Goal: Information Seeking & Learning: Learn about a topic

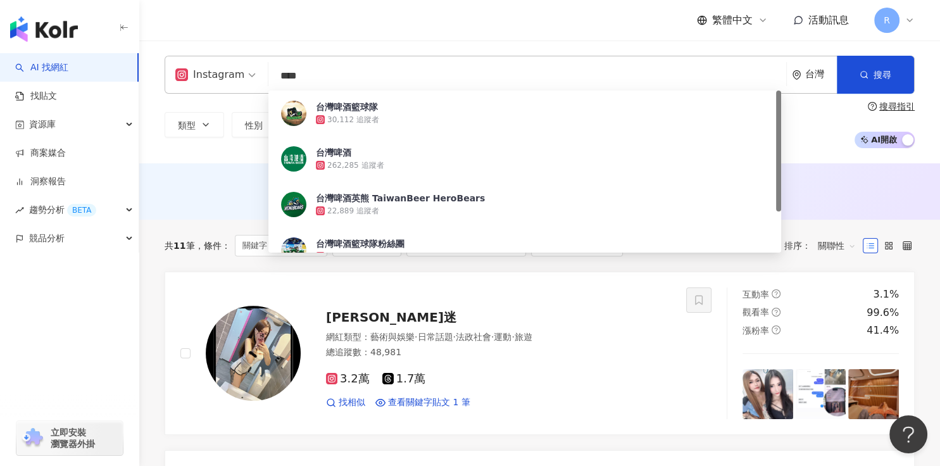
click at [323, 79] on input "****" at bounding box center [526, 76] width 507 height 24
drag, startPoint x: 323, startPoint y: 78, endPoint x: 247, endPoint y: 72, distance: 76.2
click at [249, 71] on div "Instagram **** 台灣 搜尋 4886c4b5-7287-4cef-a44e-33d3c80c45cf 台灣啤酒籃球隊 30,112 追蹤者 台灣…" at bounding box center [540, 75] width 750 height 38
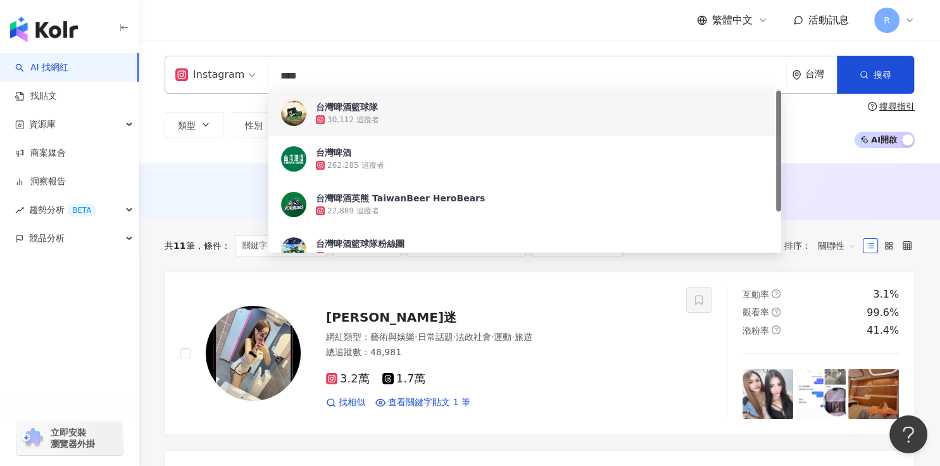
click at [470, 82] on input "****" at bounding box center [526, 76] width 507 height 24
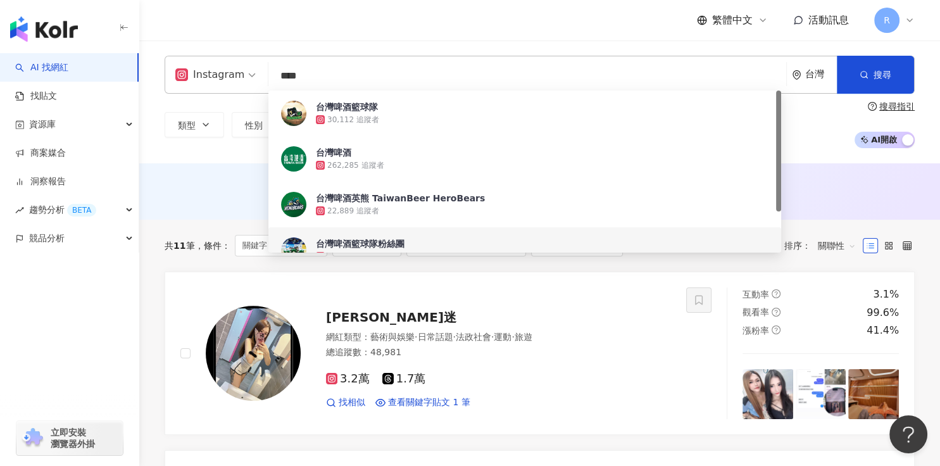
drag, startPoint x: 337, startPoint y: 75, endPoint x: 261, endPoint y: 73, distance: 76.6
click at [261, 73] on div "Instagram **** 台灣 搜尋 df5bc1fd-39f0-416b-95fd-b6d72cfe64cc b3c43d80-52ba-442e-a3…" at bounding box center [540, 75] width 750 height 38
paste input "search"
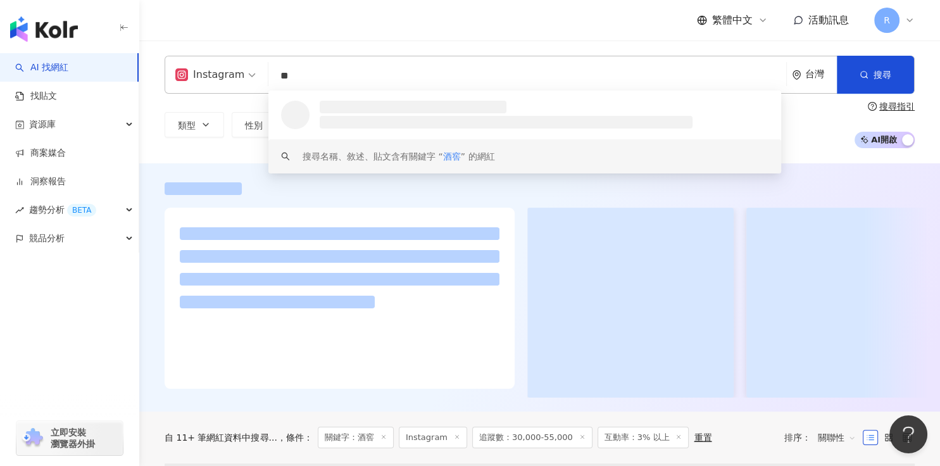
type input "**"
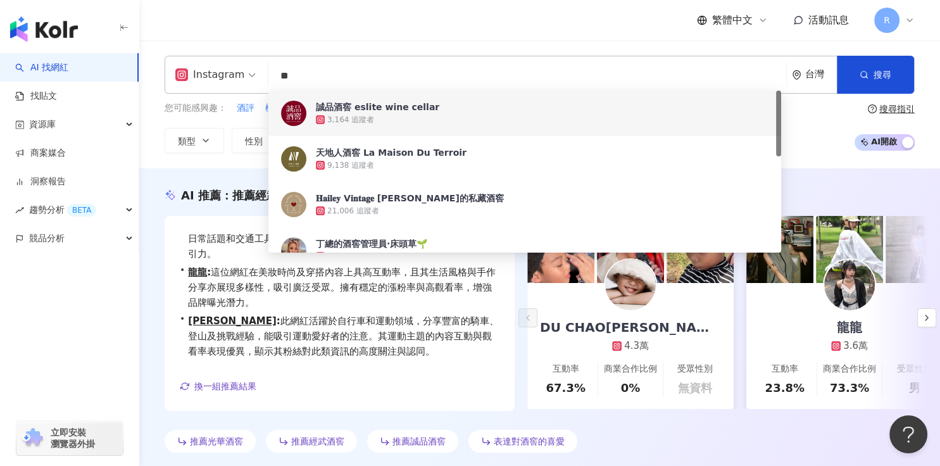
click at [508, 34] on div "繁體中文 活動訊息 R" at bounding box center [540, 20] width 750 height 40
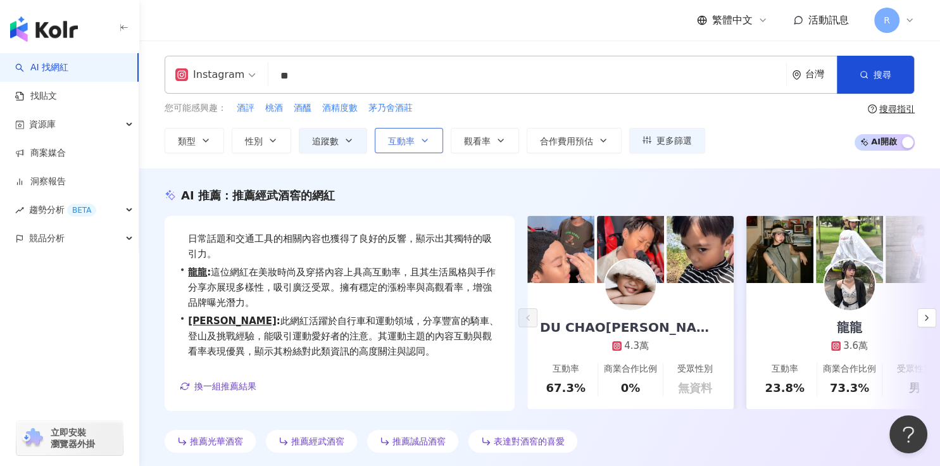
click at [403, 148] on button "互動率" at bounding box center [409, 140] width 68 height 25
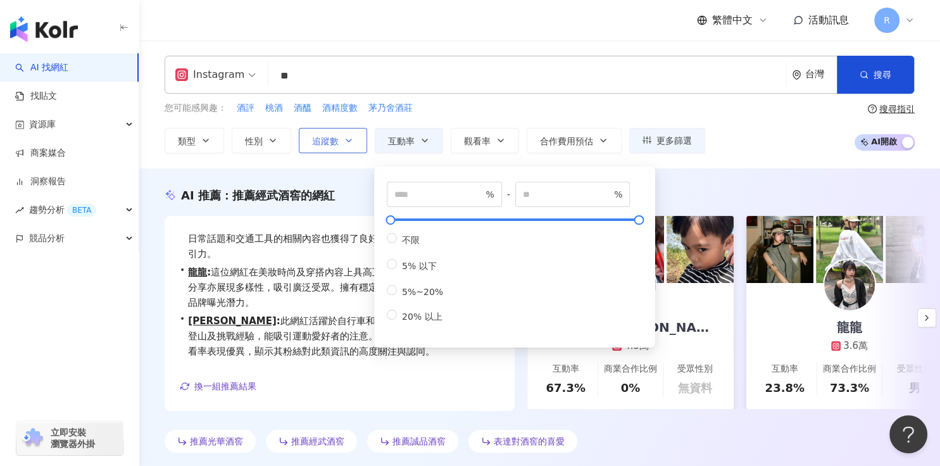
click at [350, 149] on button "追蹤數" at bounding box center [333, 140] width 68 height 25
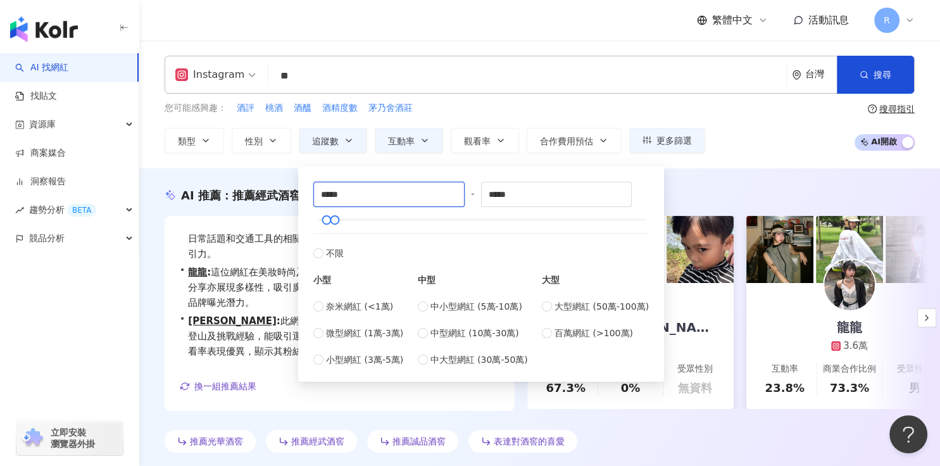
drag, startPoint x: 354, startPoint y: 190, endPoint x: 295, endPoint y: 191, distance: 58.9
type input "*****"
click at [783, 127] on div "您可能感興趣： 酒評 桃酒 酒醞 酒精度數 茅乃舍酒莊 類型 性別 追蹤數 互動率 觀看率 合作費用預估 更多篩選 ***** - ***** 不限 小型 奈…" at bounding box center [540, 127] width 750 height 52
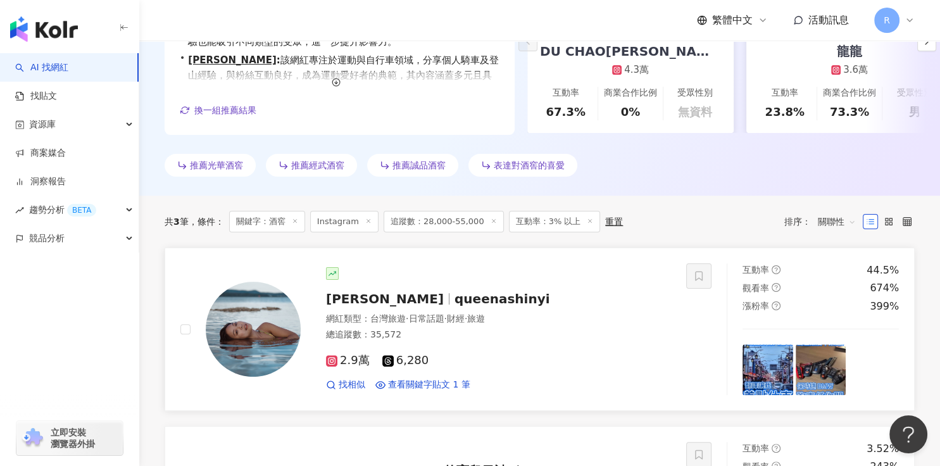
scroll to position [299, 0]
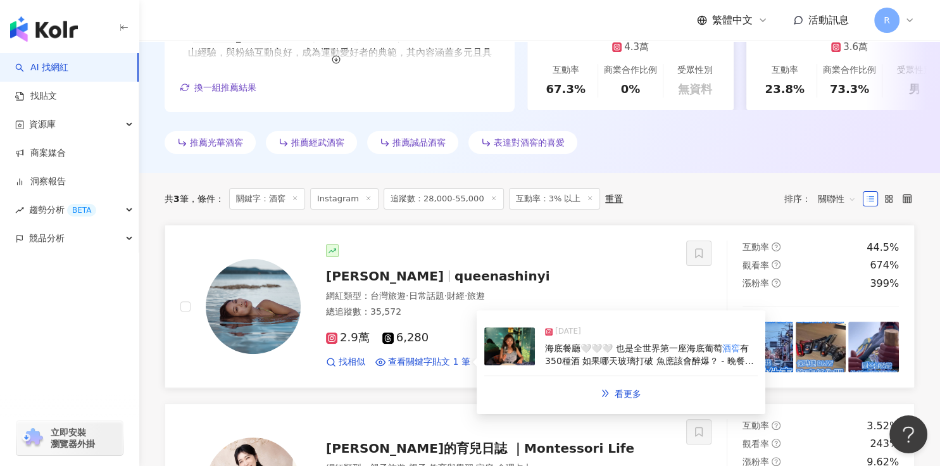
click at [596, 356] on span "有350種酒 如果哪天玻璃打破 魚應該會醉爆？ - 晚餐配海底世界 真的是很特別的體驗 希望鯊魚多一點 - 觀星活動也好讚 肉眼看到木星、土星🪐 真的實屬 「…" at bounding box center [649, 372] width 209 height 59
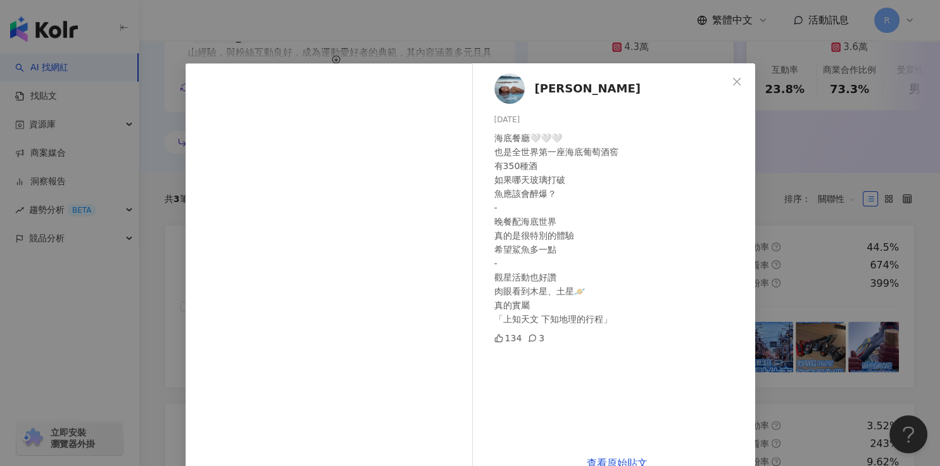
click at [779, 246] on div "陳欣怡 2024/11/1 海底餐廳🤍🤍🤍 也是全世界第一座海底葡萄酒窖 有350種酒 如果哪天玻璃打破 魚應該會醉爆？ - 晚餐配海底世界 真的是很特別的體…" at bounding box center [470, 233] width 940 height 466
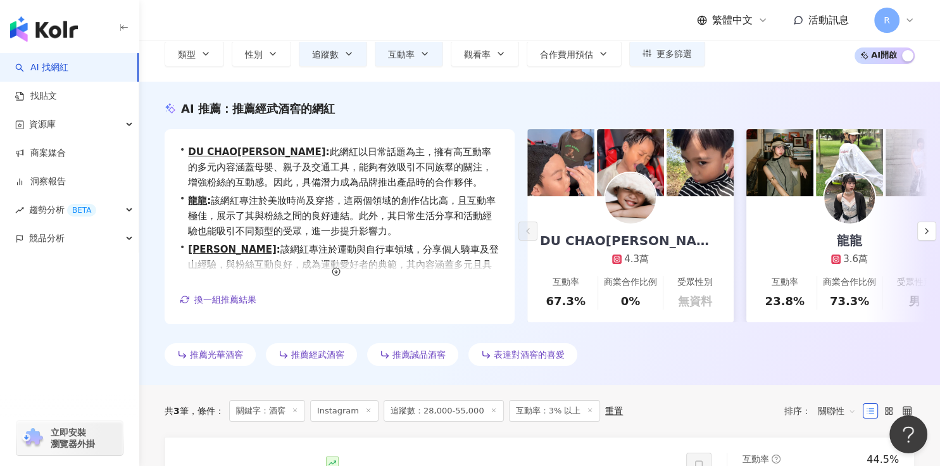
scroll to position [0, 0]
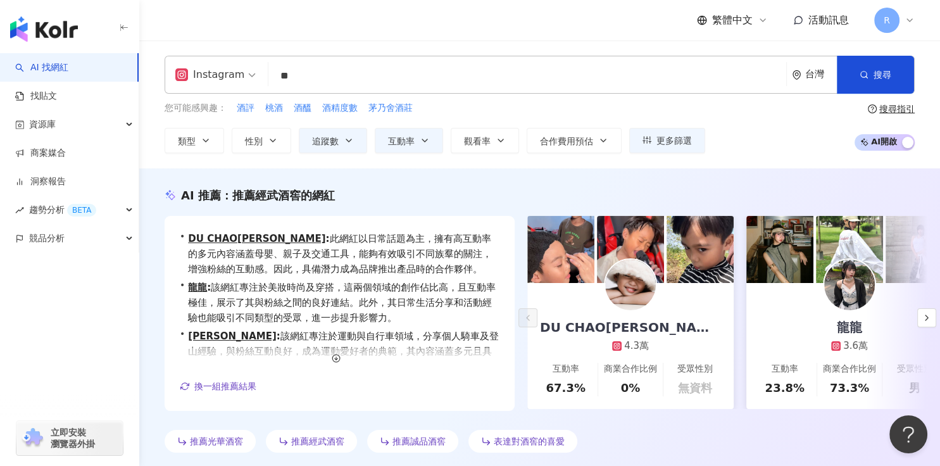
click at [188, 78] on div "Instagram ** 台灣 搜尋 f53975ea-c451-4803-be9b-0e9d93a892e7 32f1b01e-d790-4b16-8eec…" at bounding box center [540, 75] width 750 height 38
paste input "search"
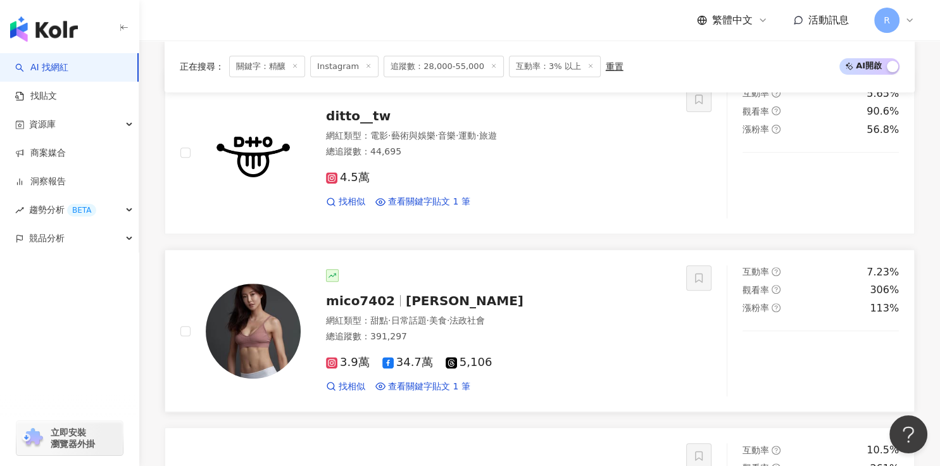
scroll to position [537, 0]
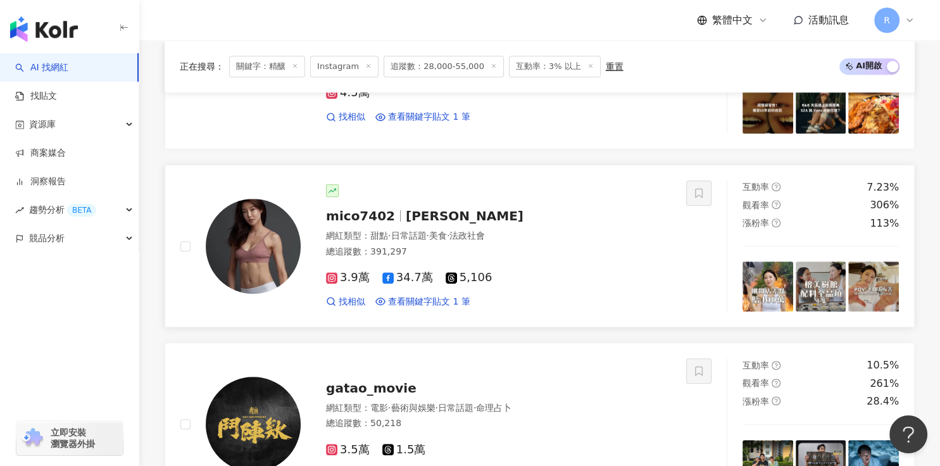
click at [747, 286] on img at bounding box center [767, 286] width 51 height 51
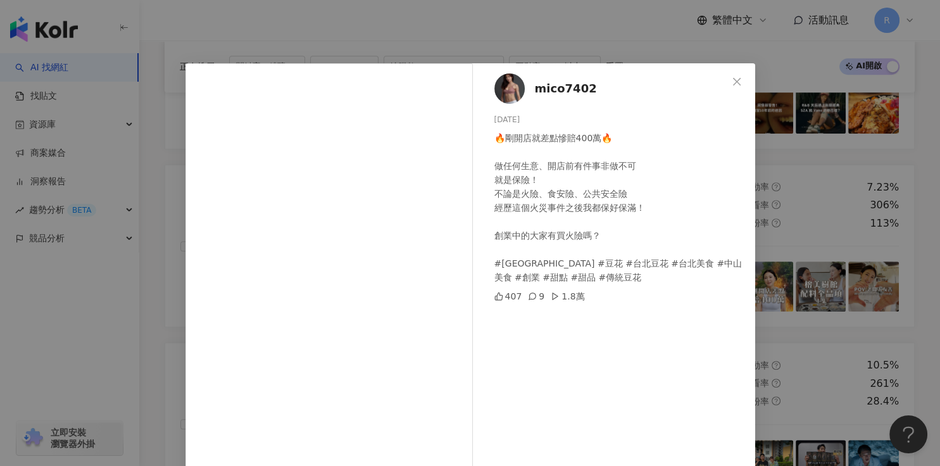
click at [788, 277] on div "mico7402 2025/8/7 🔥剛開店就差點慘賠400萬🔥 做任何生意、開店前有件事非做不可 就是保險！ 不論是火險、食安險、公共安全險 經歷這個火災事…" at bounding box center [470, 233] width 940 height 466
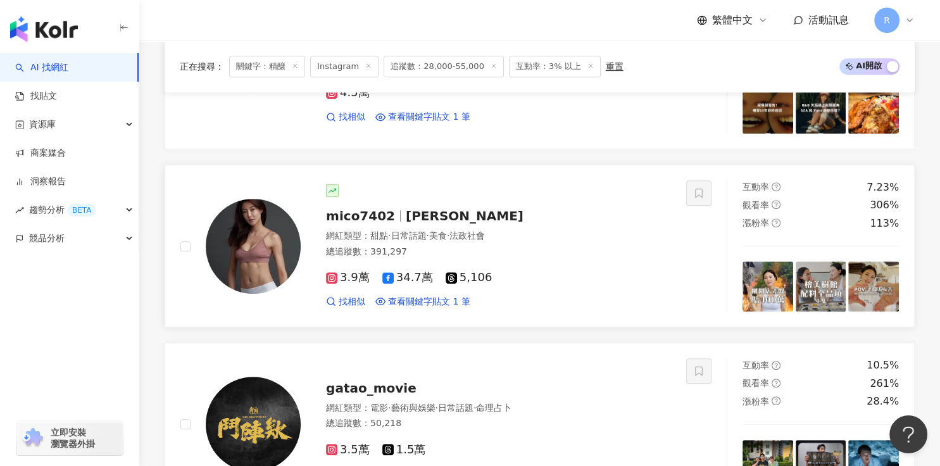
click at [816, 289] on img at bounding box center [820, 286] width 51 height 51
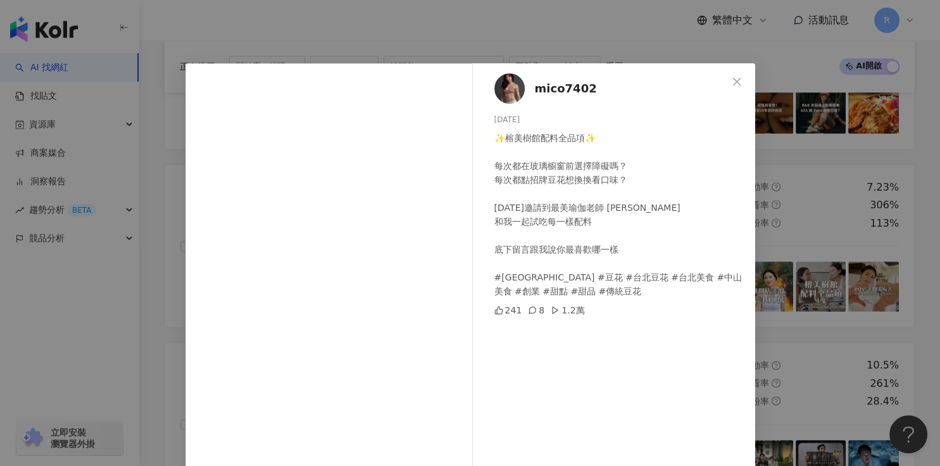
click at [800, 289] on div "mico7402 2025/8/4 ✨榕美樹館配料全品項✨ 每次都在玻璃櫥窗前選擇障礙嗎？ 每次都點招牌豆花想換換看口味？ 今天邀請到最美瑜伽老師 kiki …" at bounding box center [470, 233] width 940 height 466
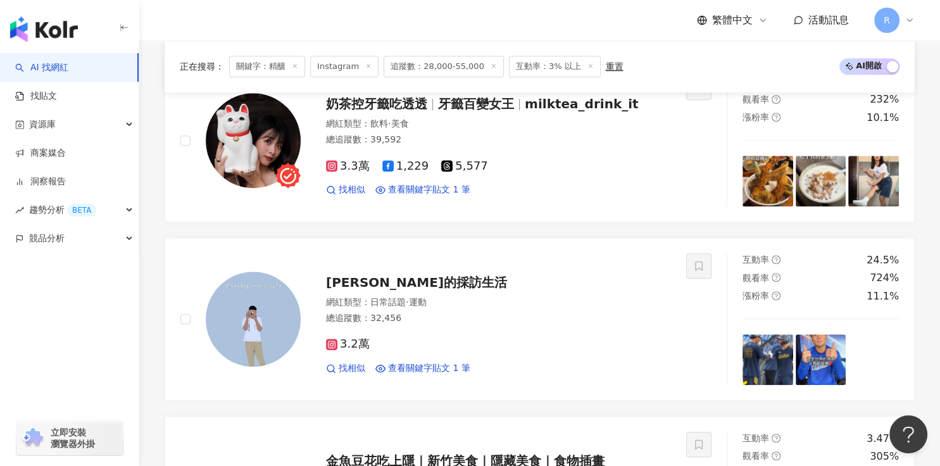
scroll to position [1210, 0]
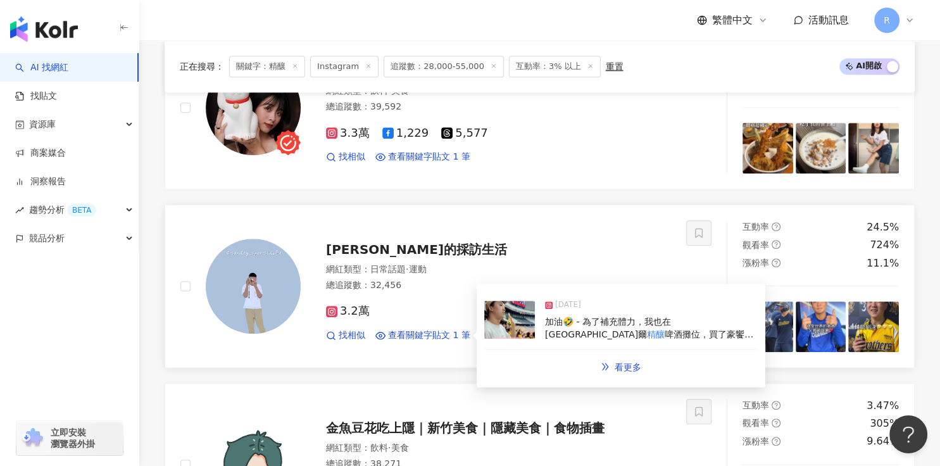
click at [615, 324] on div "加油🤣 - 為了補充體力，我也在拉圖爾 精釀 啤酒攤位，買了豪饗大滿貫餐盒跟咖哩雞" at bounding box center [651, 328] width 213 height 25
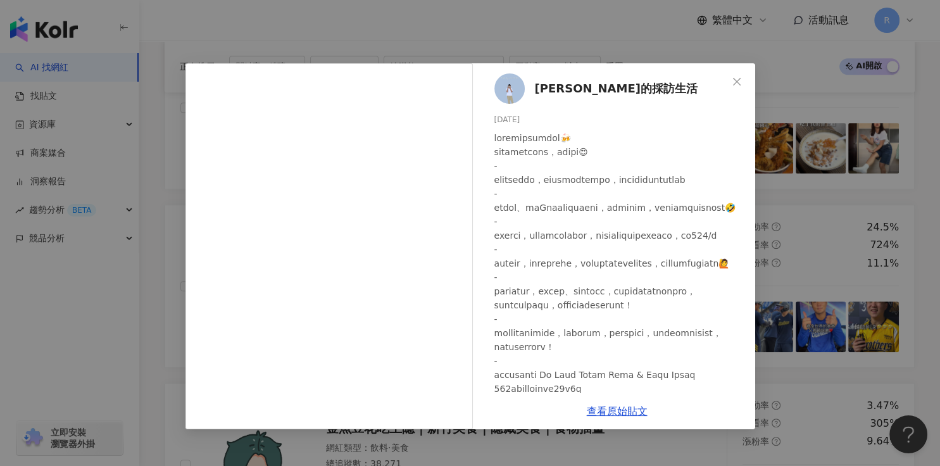
scroll to position [161, 0]
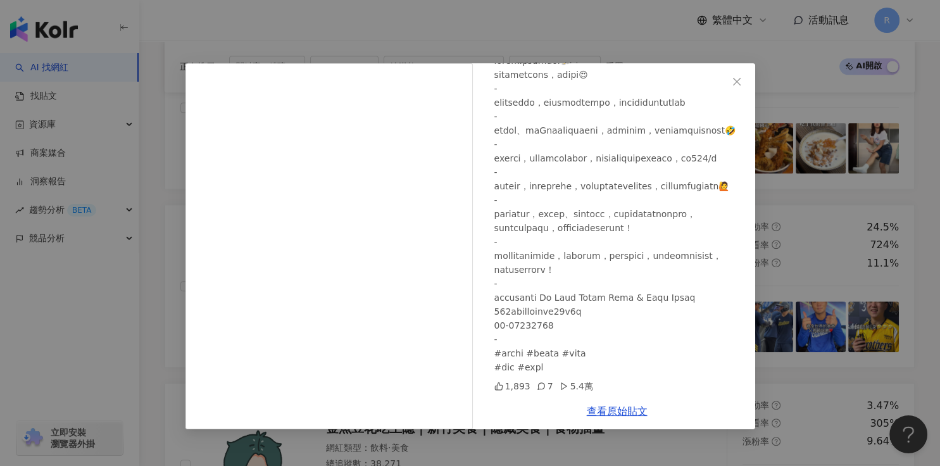
click at [780, 218] on div "史丹利的採訪生活 2024/9/27 1,893 7 5.4萬 查看原始貼文" at bounding box center [470, 233] width 940 height 466
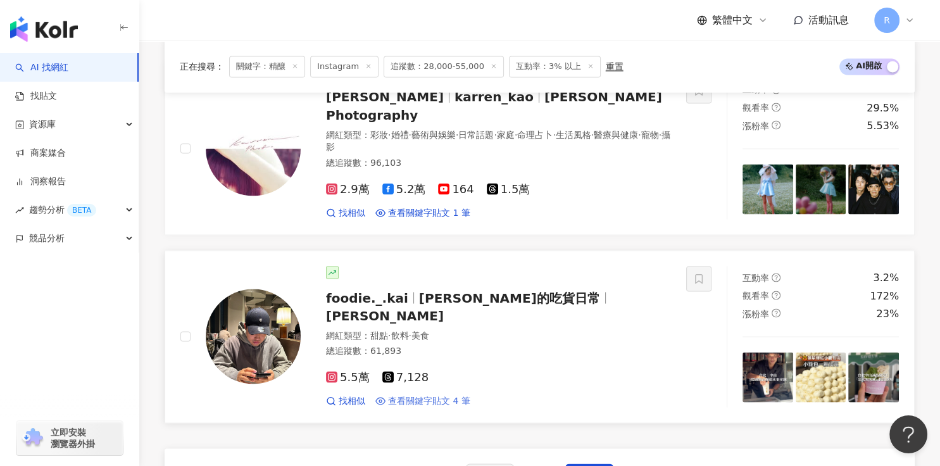
scroll to position [2246, 0]
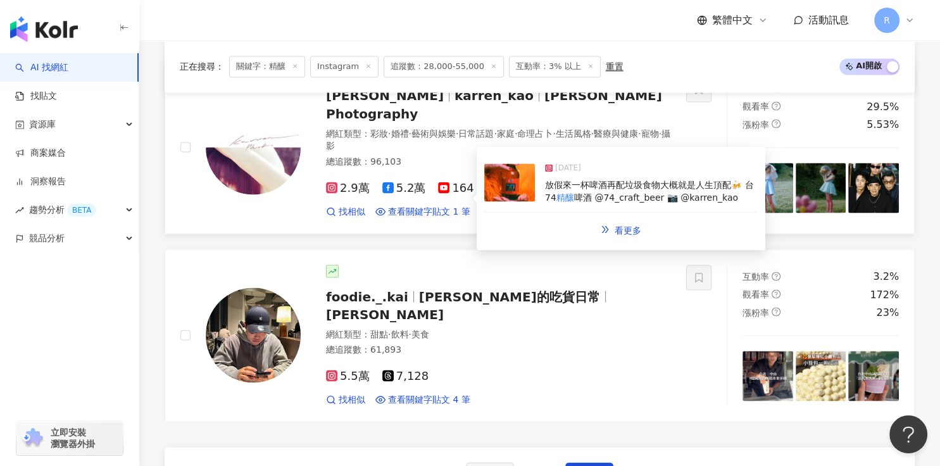
click at [651, 196] on span "啤酒 @74_craft_beer 📷 @karren_kao" at bounding box center [656, 197] width 164 height 10
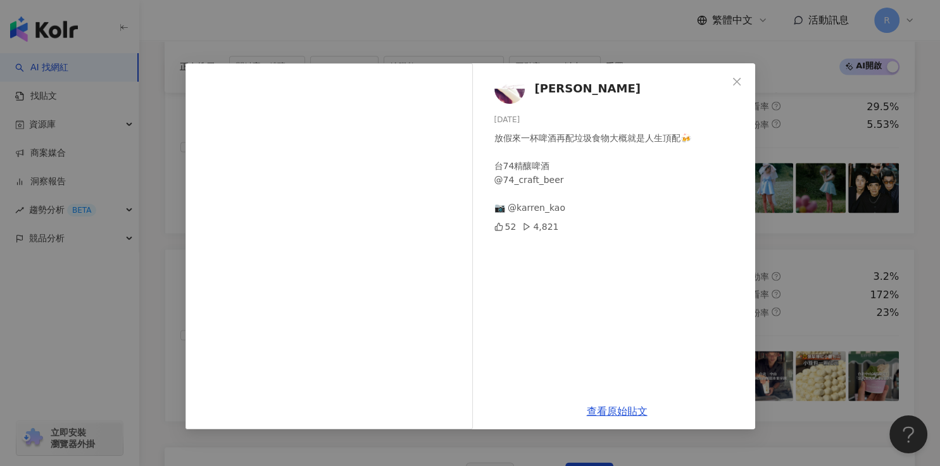
click at [776, 226] on div "Karren Kao 2025/5/31 放假來一杯啤酒再配垃圾食物大概就是人生頂配🍻 台74精釀啤酒 @74_craft_beer 📷 @karren_ka…" at bounding box center [470, 233] width 940 height 466
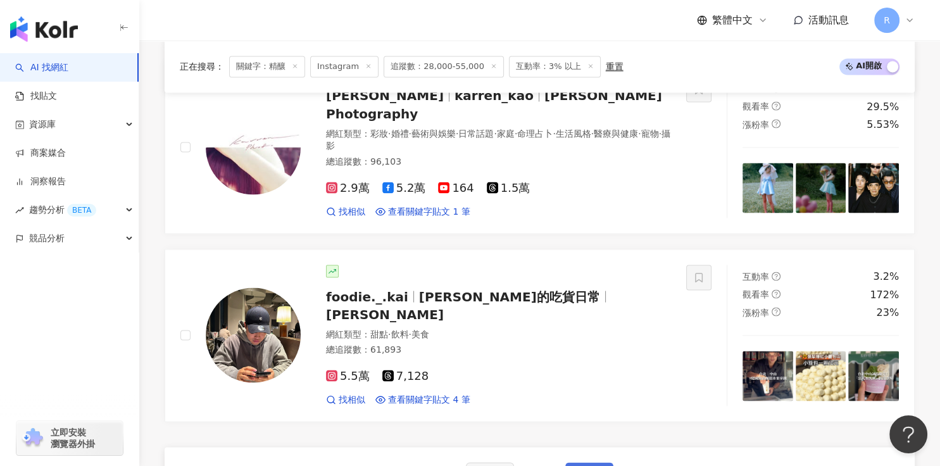
click at [595, 465] on span "下一頁" at bounding box center [589, 475] width 27 height 10
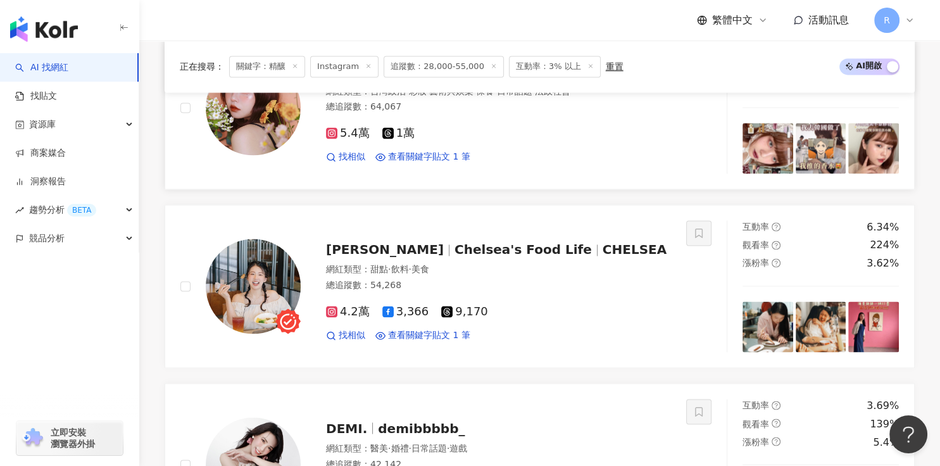
scroll to position [1882, 0]
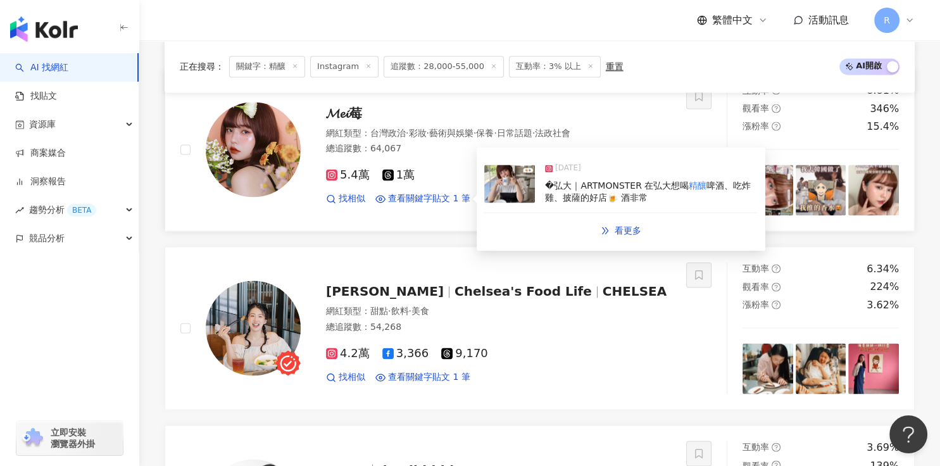
click at [602, 175] on div "2025/6/20" at bounding box center [651, 171] width 213 height 18
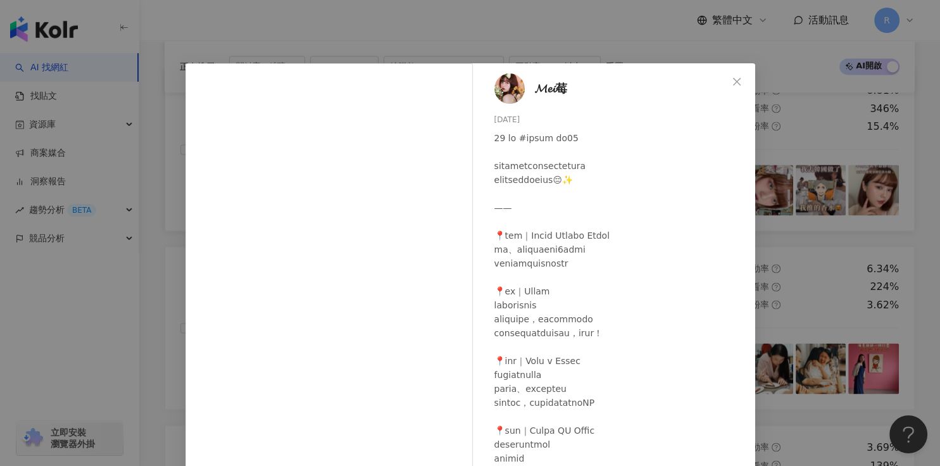
click at [779, 180] on div "𝓜𝓮𝓲莓 2025/6/20 873 14 查看原始貼文" at bounding box center [470, 233] width 940 height 466
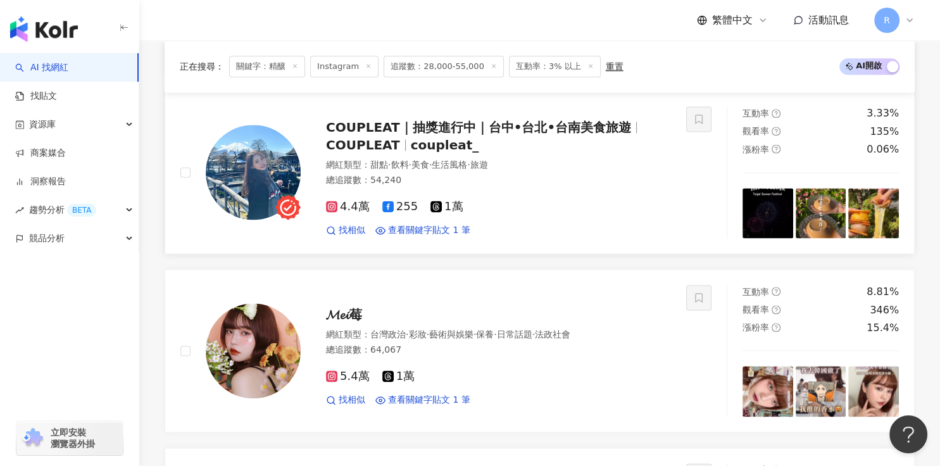
scroll to position [1681, 0]
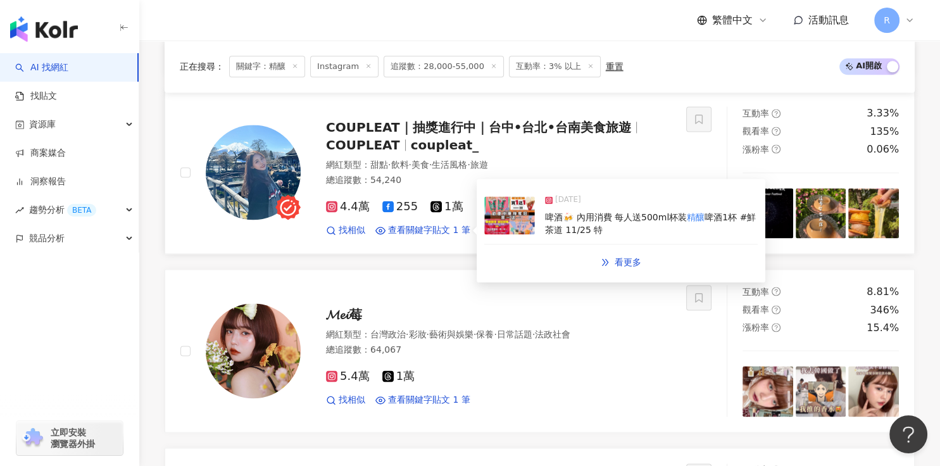
click at [598, 212] on span "啤酒🍻 內用消費 每人送500ml杯装" at bounding box center [616, 217] width 142 height 10
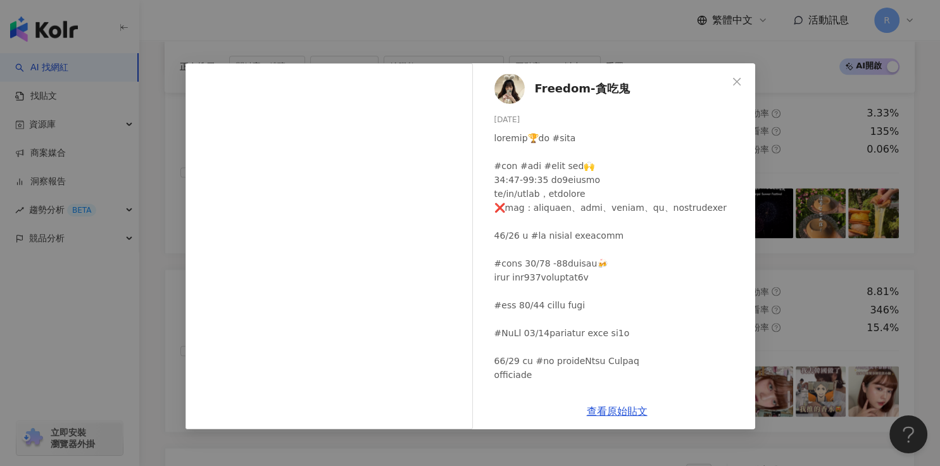
click at [819, 140] on div "Freedom-貪吃鬼 2024/11/25 712 27 查看原始貼文" at bounding box center [470, 233] width 940 height 466
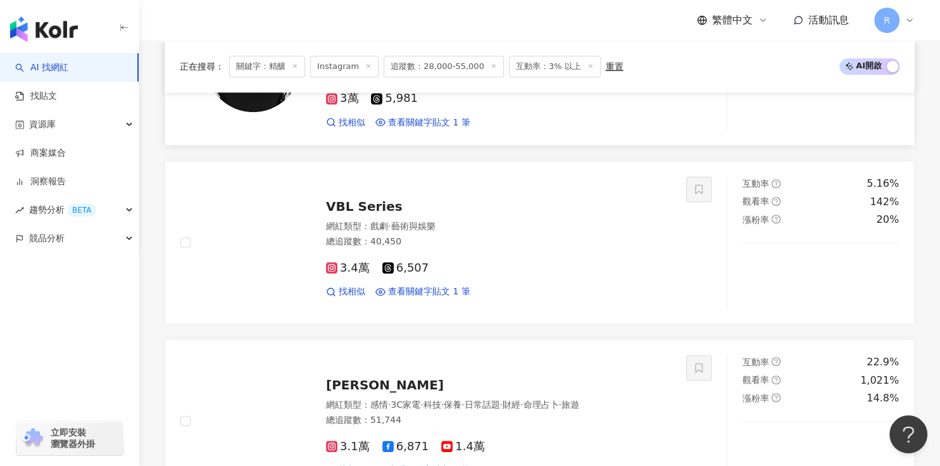
scroll to position [752, 0]
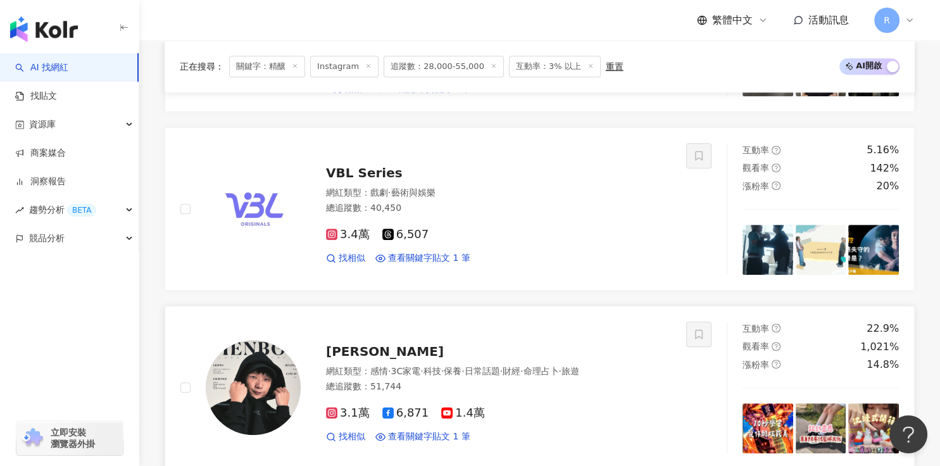
click at [242, 367] on img at bounding box center [253, 387] width 95 height 95
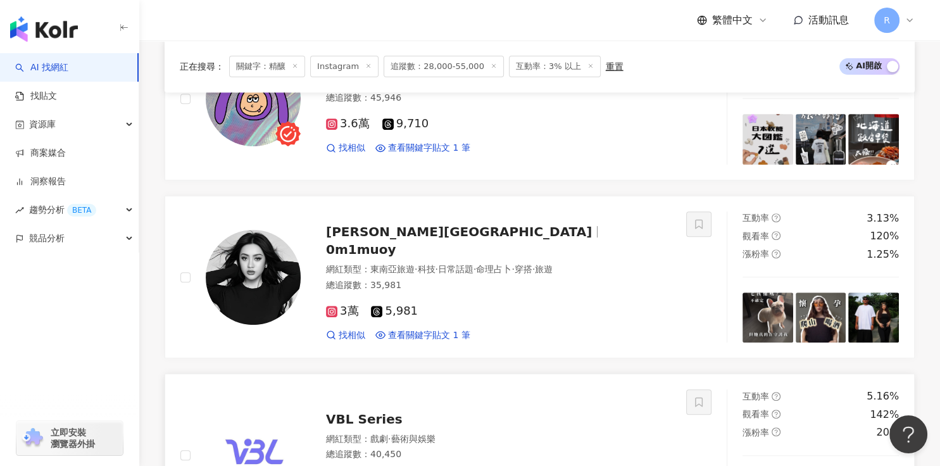
scroll to position [443, 0]
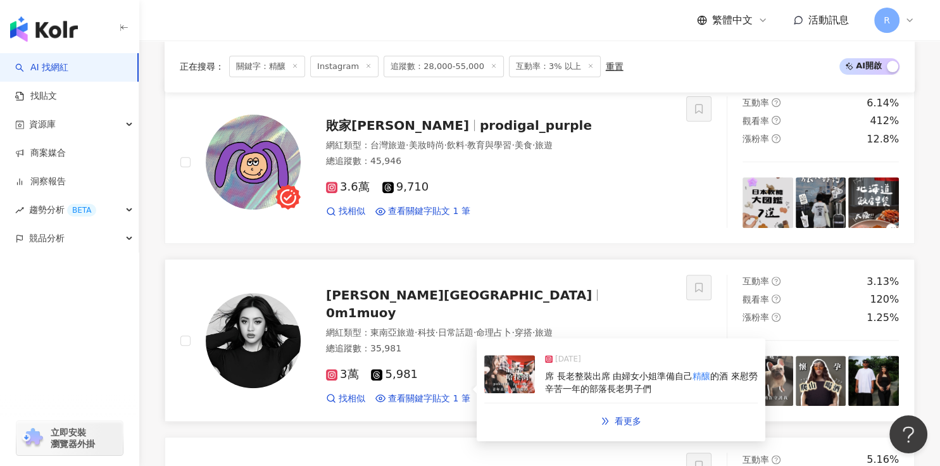
click at [578, 376] on span "席 長老整裝出席 由婦女小姐準備自己" at bounding box center [618, 376] width 147 height 10
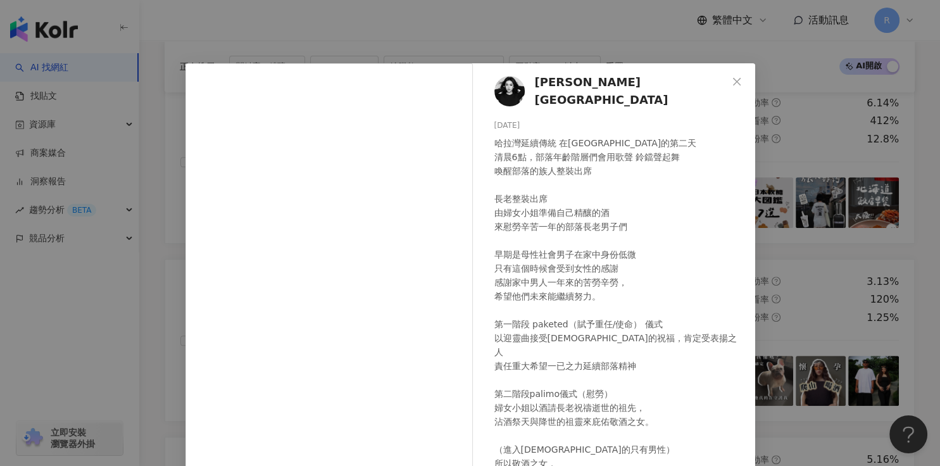
click at [824, 218] on div "莫依•MUOY 2024/8/22 哈拉灣延續傳統 在ilisin的第二天 清晨6點，部落年齡階層們會用歌聲 鈴鐺聲起舞 喚醒部落的族人整裝出席 長老整裝出席…" at bounding box center [470, 233] width 940 height 466
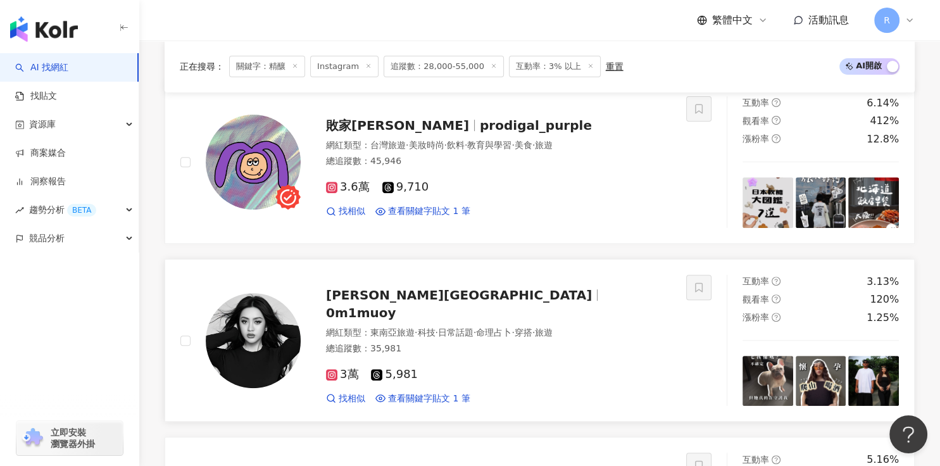
click at [772, 374] on img at bounding box center [767, 381] width 51 height 51
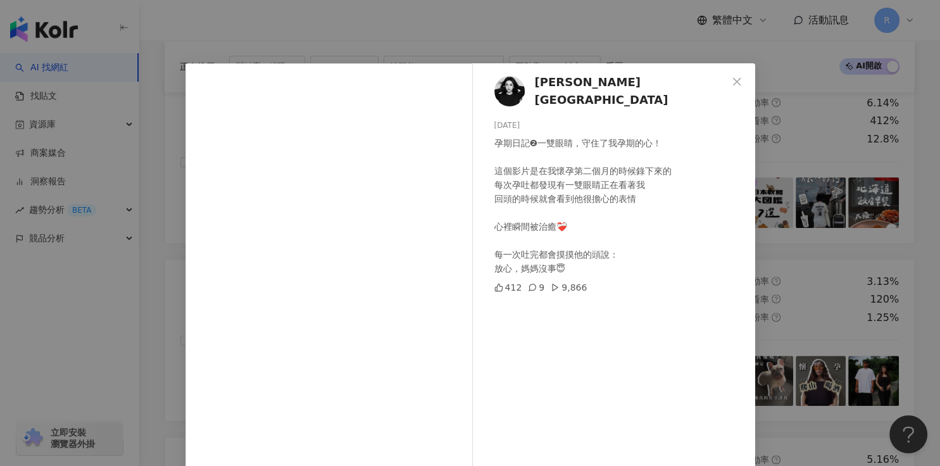
click at [788, 318] on div "莫依•MUOY 2025/8/12 孕期日記❷一雙眼睛，守住了我孕期的心！ 這個影片是在我懷孕第二個月的時候錄下來的 每次孕吐都發現有一雙眼睛正在看著我 回頭…" at bounding box center [470, 233] width 940 height 466
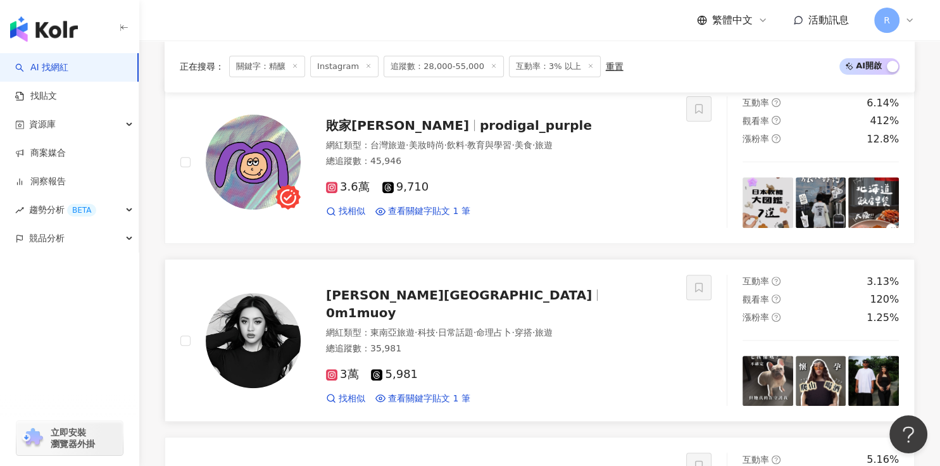
click at [258, 308] on img at bounding box center [253, 340] width 95 height 95
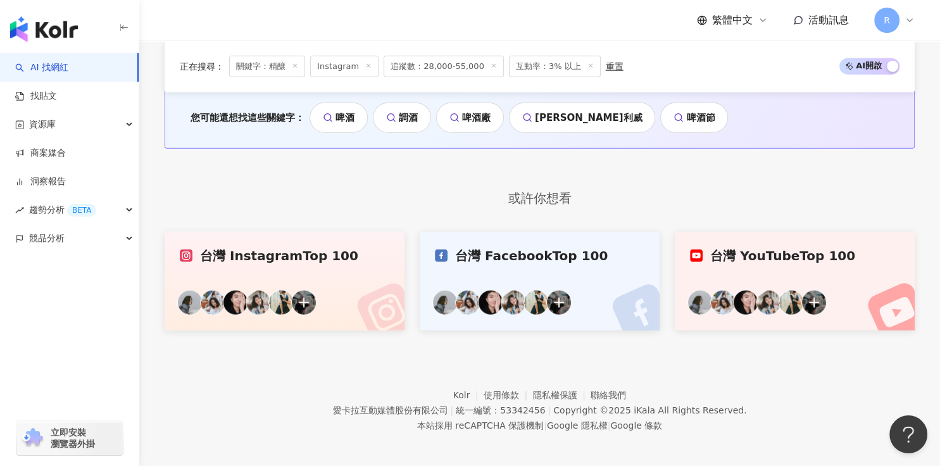
scroll to position [2728, 0]
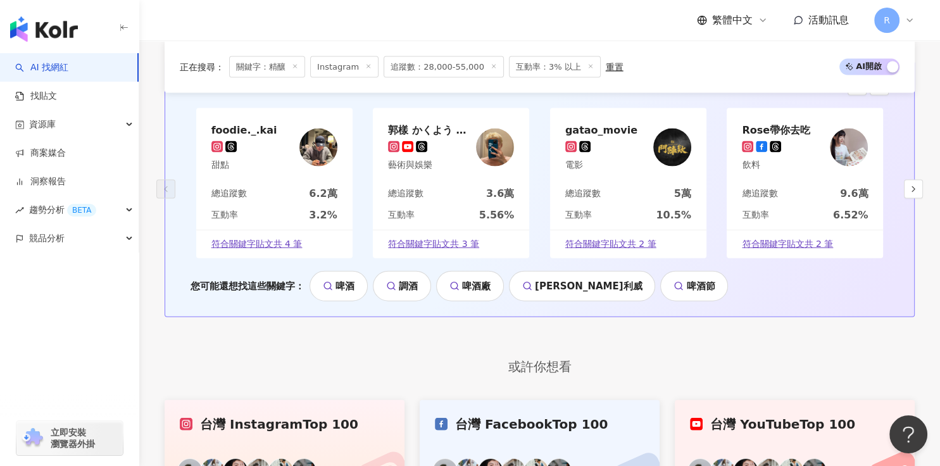
click at [585, 142] on div "gatao_movie 電影" at bounding box center [628, 147] width 156 height 78
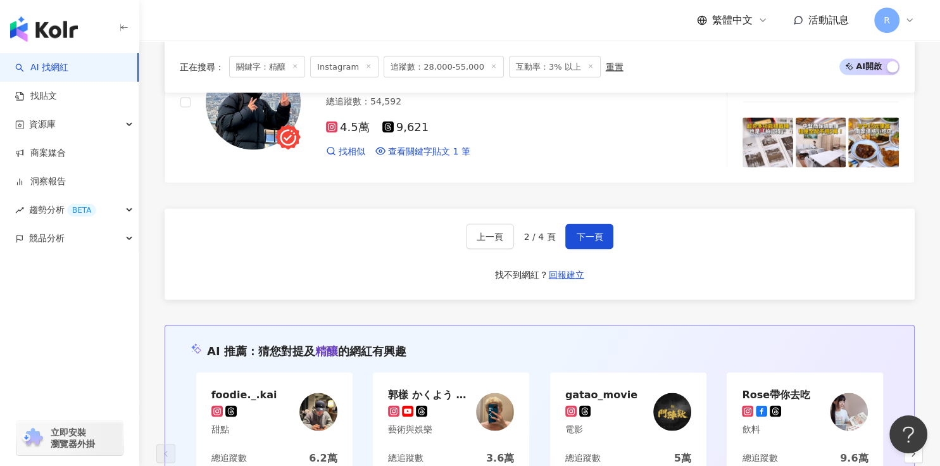
scroll to position [2463, 0]
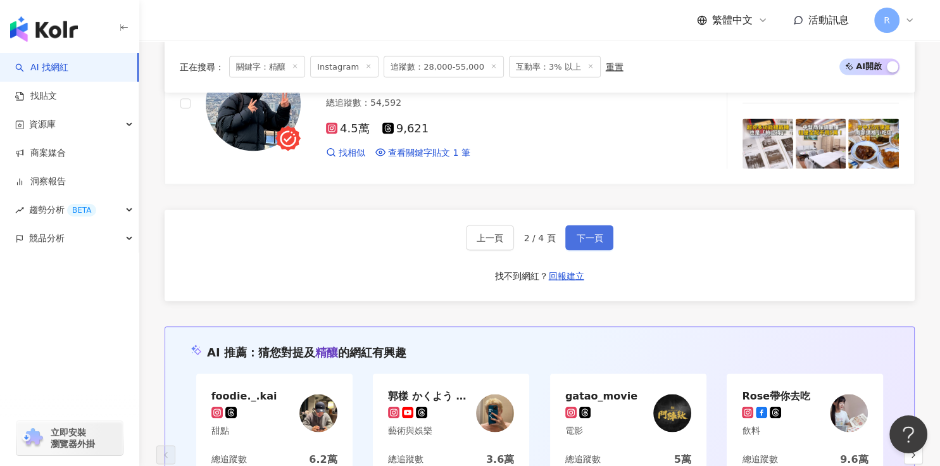
click at [587, 237] on span "下一頁" at bounding box center [589, 238] width 27 height 10
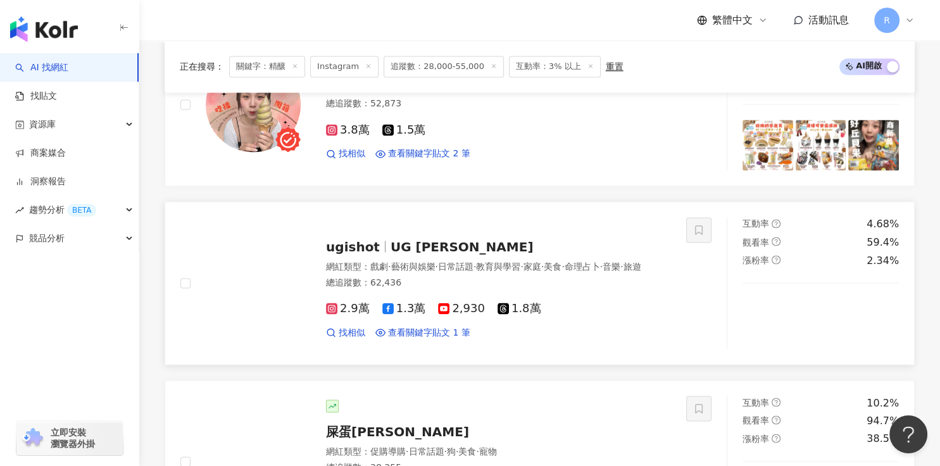
scroll to position [2082, 0]
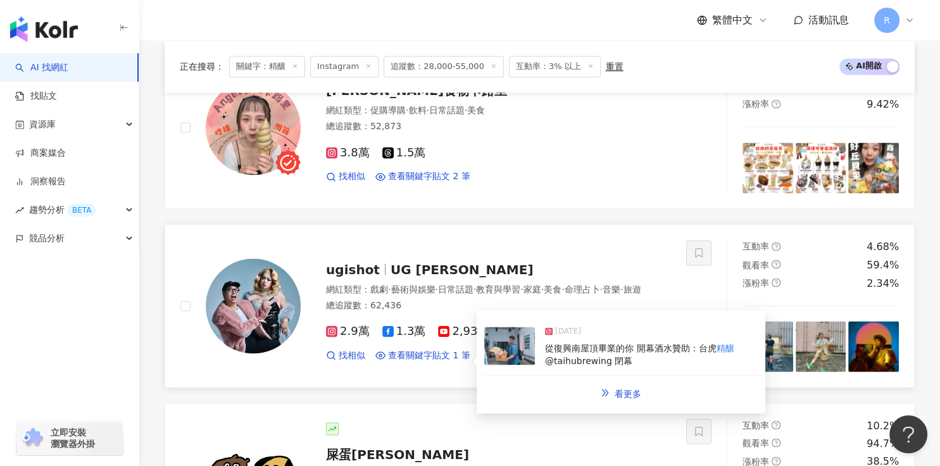
click at [602, 342] on div "從復興南屋頂畢業的你 開幕酒水贊助：台虎 精釀 @taihubrewing 閉幕" at bounding box center [651, 354] width 213 height 25
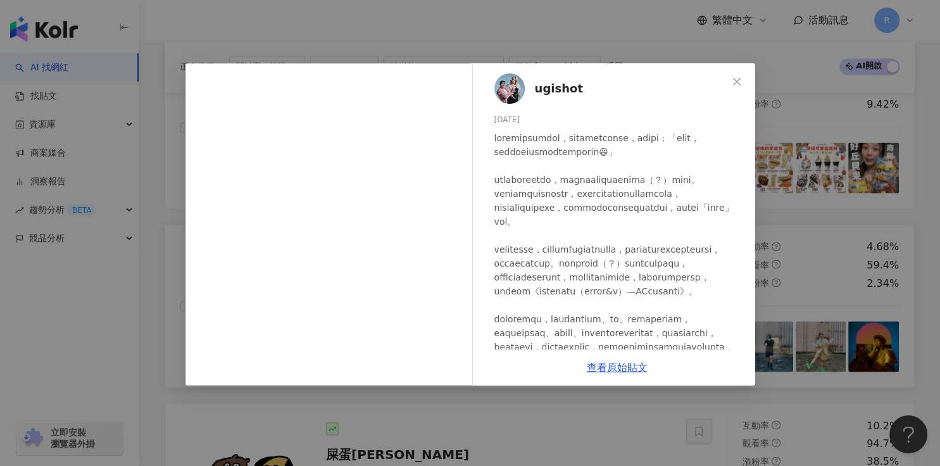
click at [848, 221] on div "ugishot 2025/4/3 1,453 18 查看原始貼文" at bounding box center [470, 233] width 940 height 466
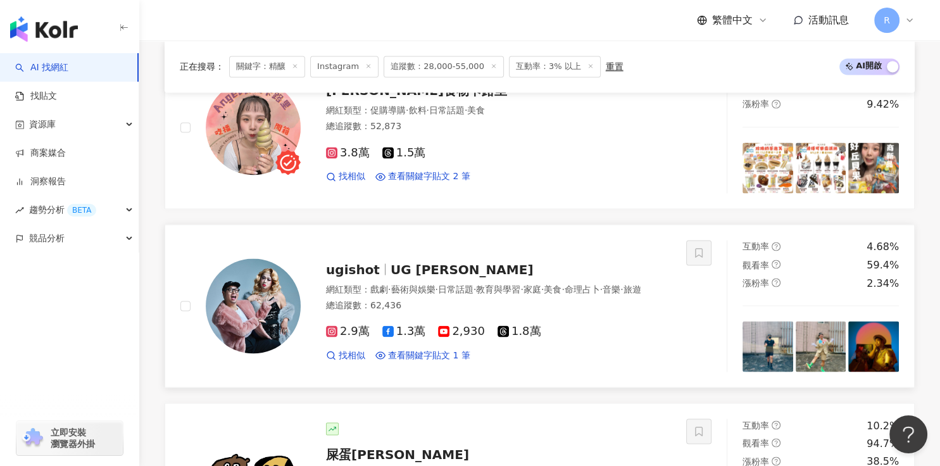
click at [843, 334] on img at bounding box center [820, 346] width 51 height 51
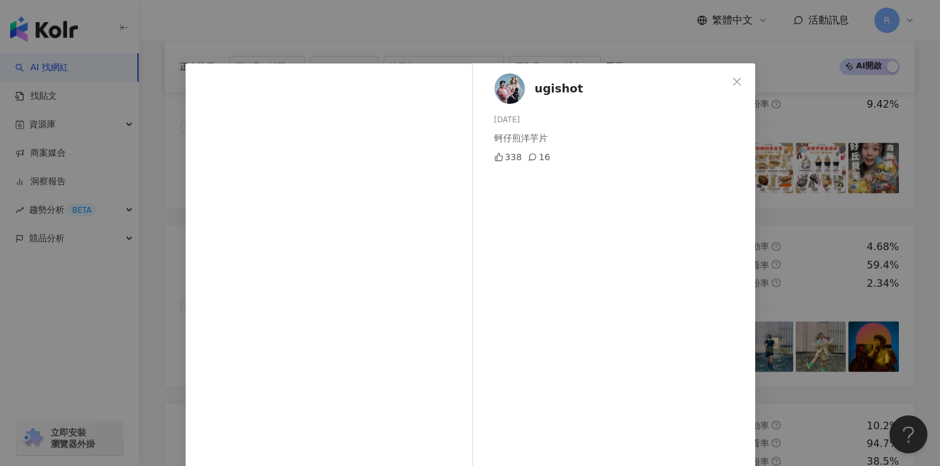
click at [793, 277] on div "ugishot 2025/8/5 蚵仔煎洋芋片 338 16 查看原始貼文" at bounding box center [470, 233] width 940 height 466
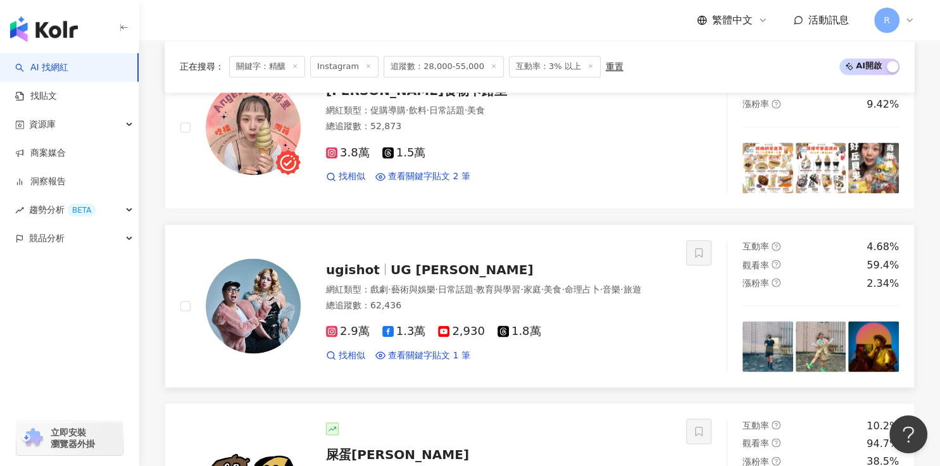
click at [252, 324] on img at bounding box center [253, 305] width 95 height 95
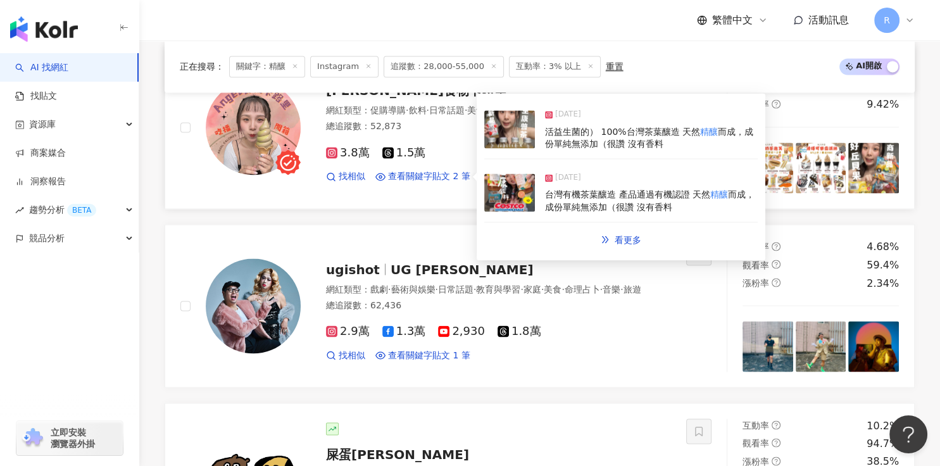
click at [629, 130] on span "活益生菌的） 100%台灣茶葉釀造 天然" at bounding box center [622, 132] width 155 height 10
click at [626, 128] on div at bounding box center [617, 162] width 276 height 199
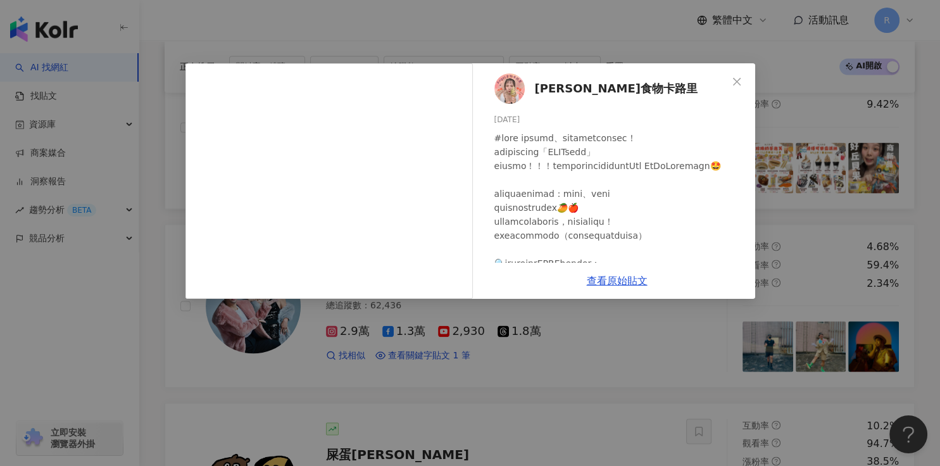
drag, startPoint x: 801, startPoint y: 152, endPoint x: 767, endPoint y: 165, distance: 36.2
click at [801, 152] on div "𝒜𝓃𝑔𝑒𝓁食物卡路里 2025/7/16 229 1 2萬 查看原始貼文" at bounding box center [470, 233] width 940 height 466
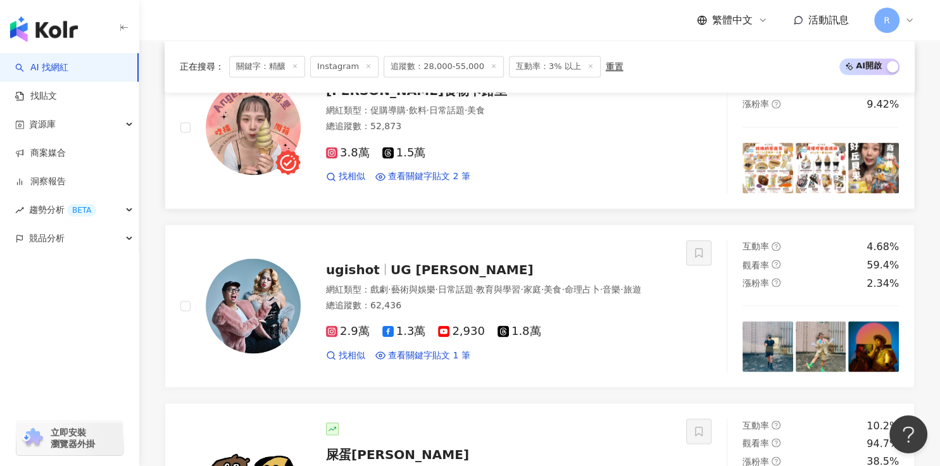
scroll to position [1914, 0]
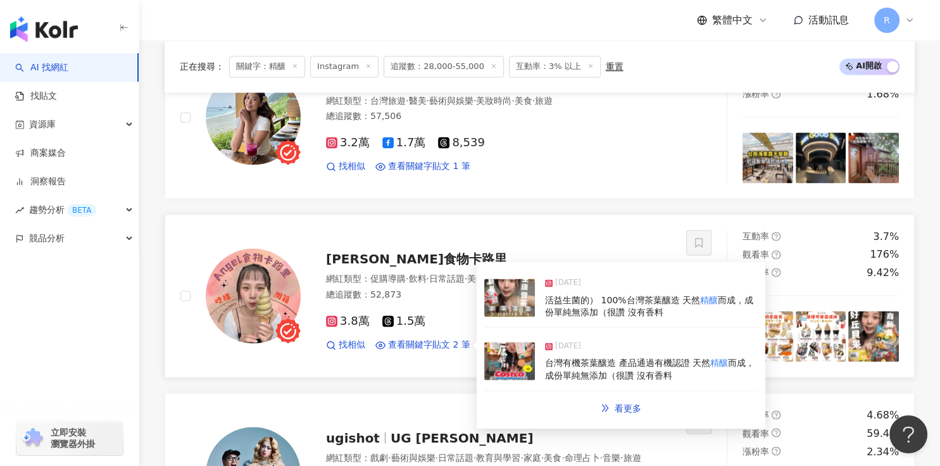
click at [818, 332] on img at bounding box center [820, 336] width 51 height 51
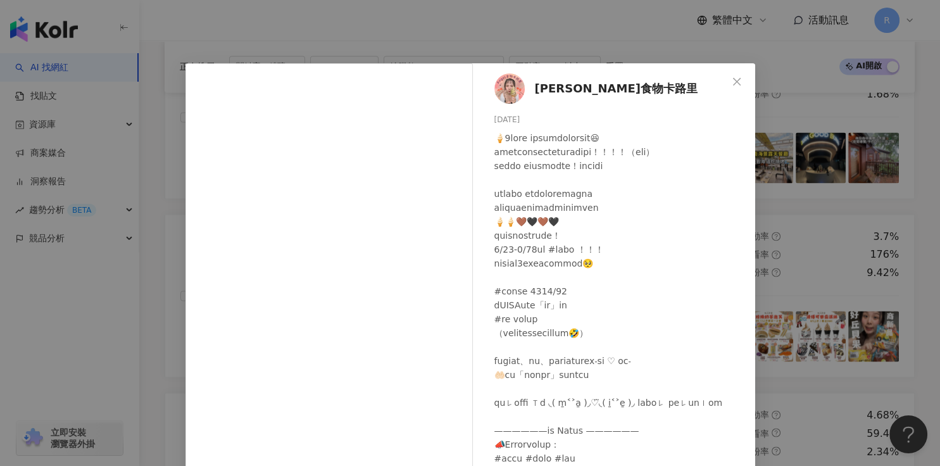
scroll to position [63, 0]
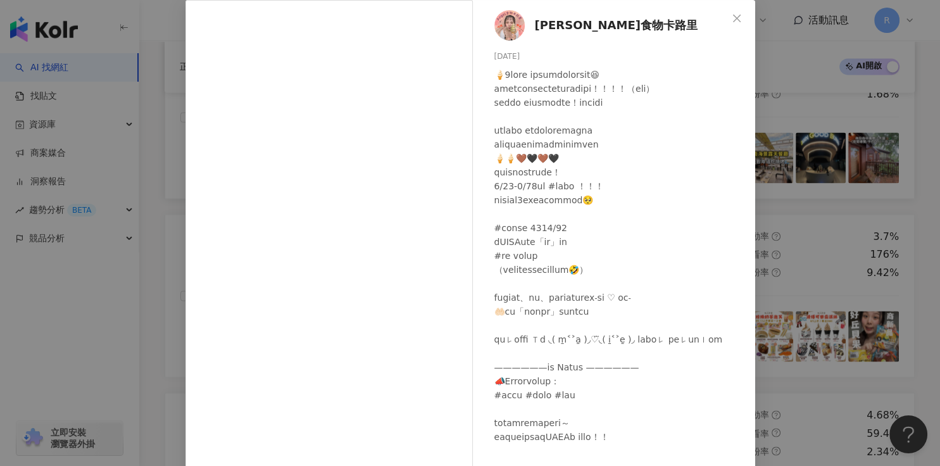
drag, startPoint x: 756, startPoint y: 115, endPoint x: 749, endPoint y: 118, distance: 8.2
click at [756, 115] on div "𝒜𝓃𝑔𝑒𝓁食物卡路里 2025/8/13 482 6 查看原始貼文" at bounding box center [470, 233] width 940 height 466
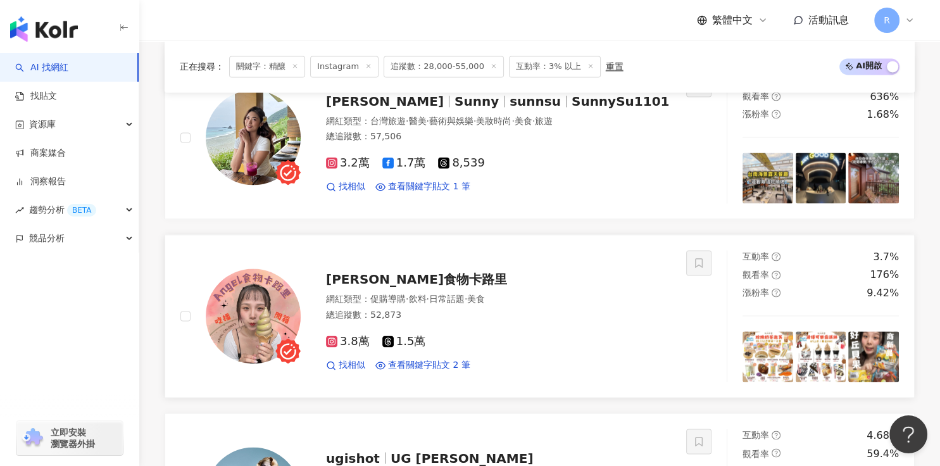
scroll to position [1838, 0]
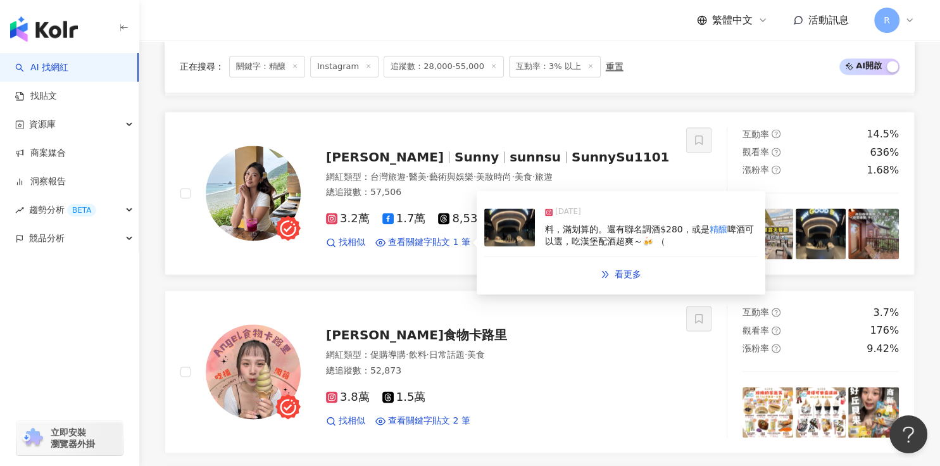
click at [646, 229] on span "料，滿划算的。還有聯名調酒$280，或是" at bounding box center [627, 229] width 165 height 10
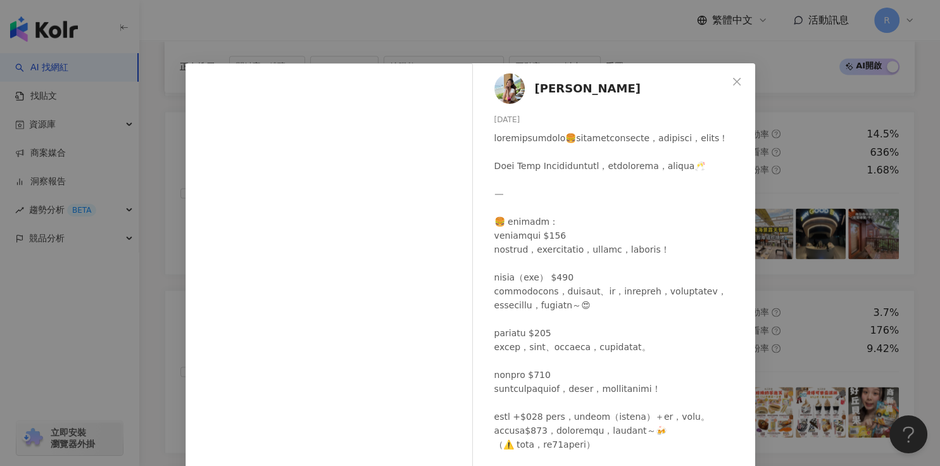
click at [790, 227] on div "蘇蔚 Sunny 2025/6/6 607 18 3.2萬 查看原始貼文" at bounding box center [470, 233] width 940 height 466
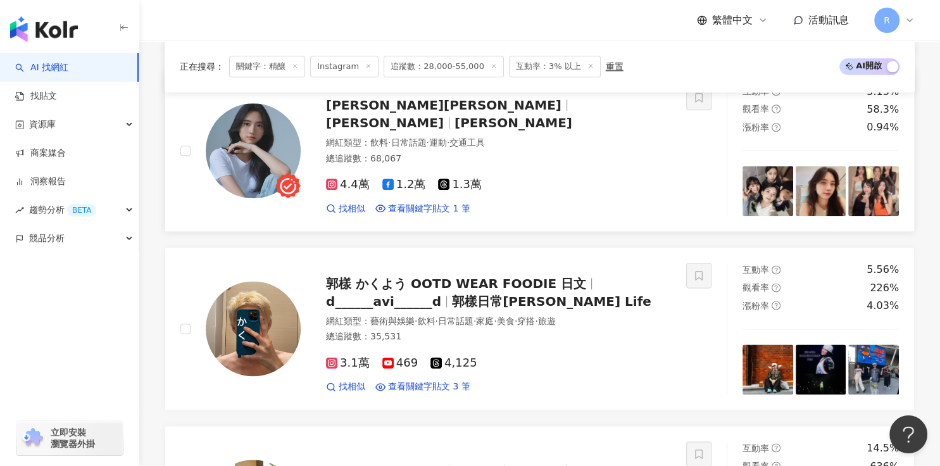
scroll to position [1424, 0]
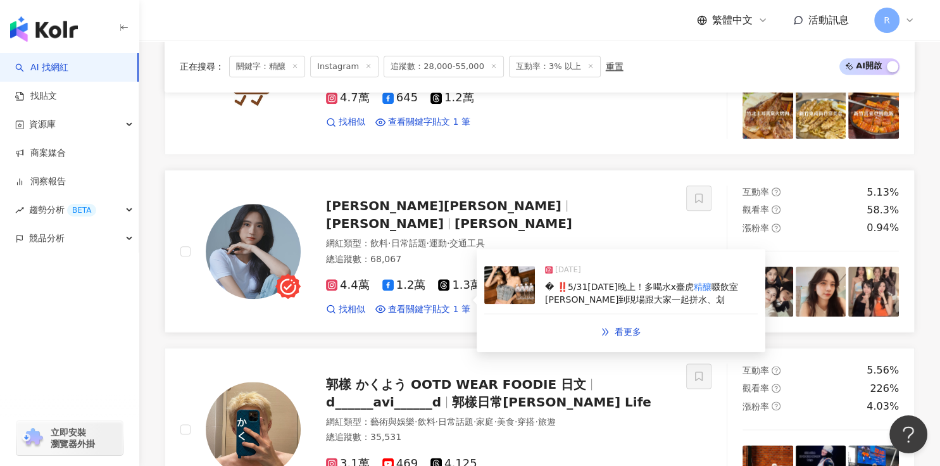
click at [614, 284] on span "� ‼️5/31今天晚上！多喝水x臺虎" at bounding box center [619, 287] width 149 height 10
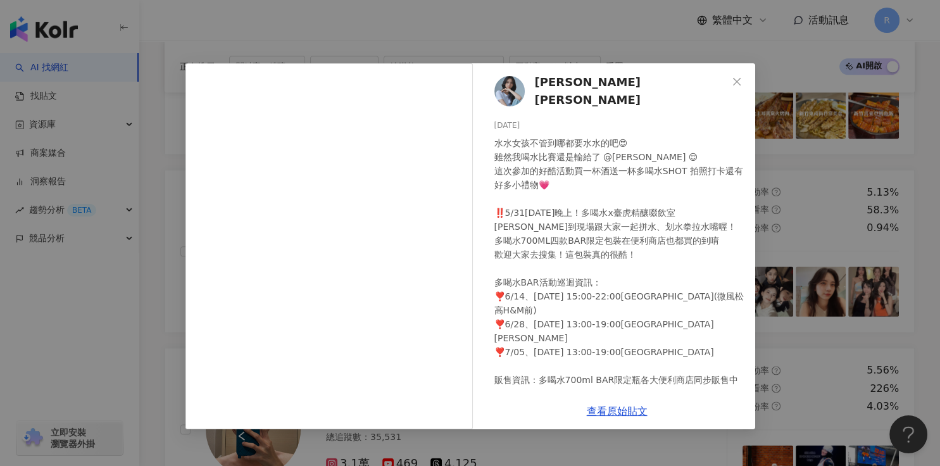
click at [778, 221] on div "袁子筑 Julie 2025/5/31 水水女孩不管到哪都要水水的吧😍 雖然我喝水比賽還是輸給了 @nicolehsuan 😌 這次參加的好酷活動買一杯酒送一…" at bounding box center [470, 233] width 940 height 466
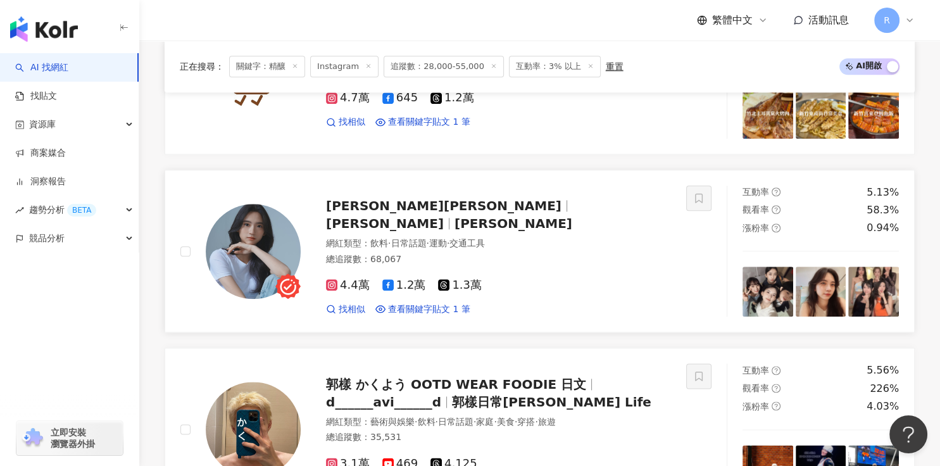
click at [766, 273] on img at bounding box center [767, 291] width 51 height 51
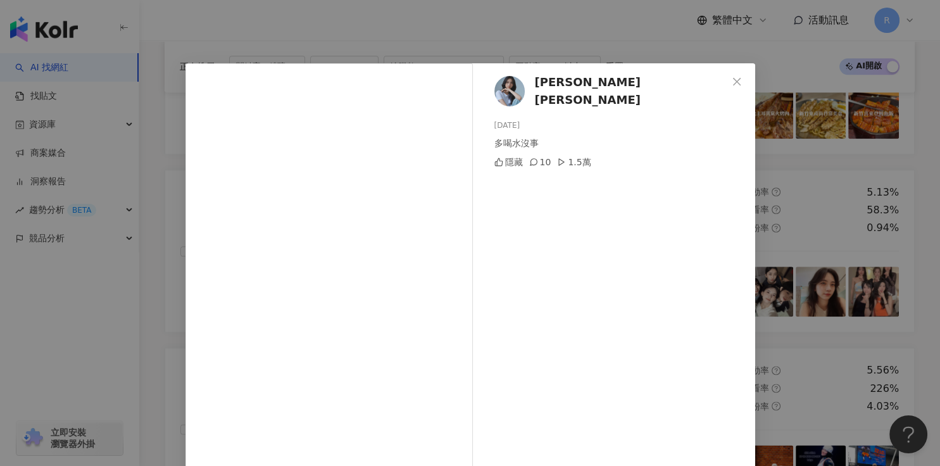
click at [788, 240] on div "袁子筑 Julie 2025/8/6 多喝水沒事 隱藏 10 1.5萬 查看原始貼文" at bounding box center [470, 233] width 940 height 466
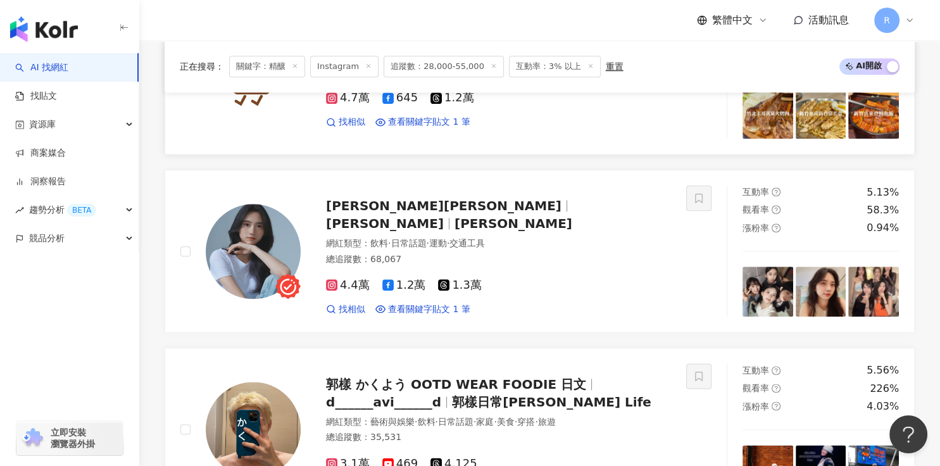
scroll to position [1126, 0]
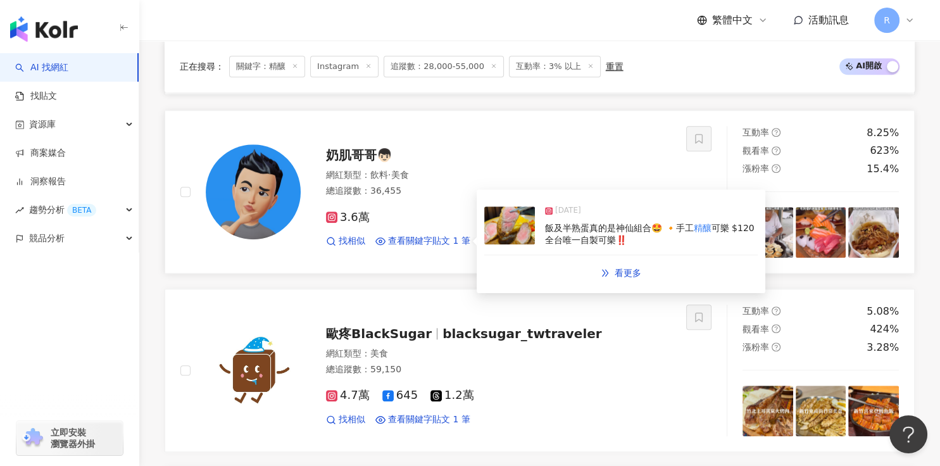
click at [655, 240] on div "飯及半熟蛋真的是神仙組合🤩 🔸手工 精釀 可樂 $120 全台唯一自製可樂‼️" at bounding box center [651, 234] width 213 height 25
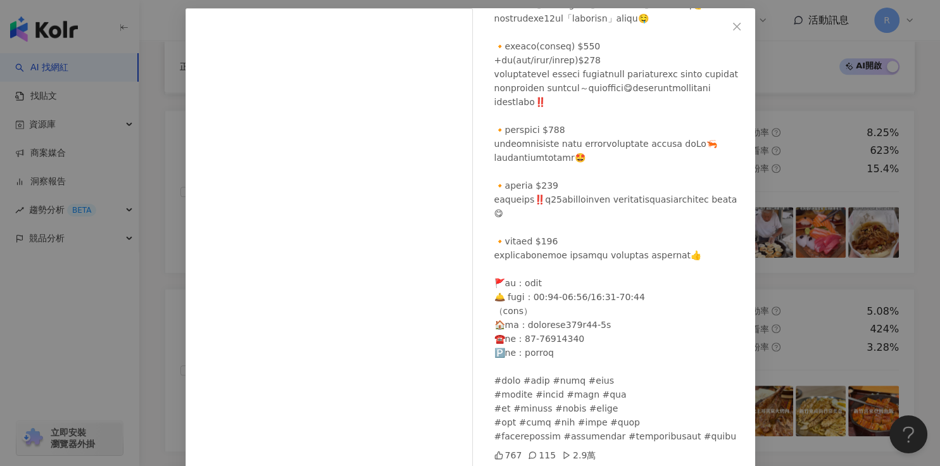
scroll to position [103, 0]
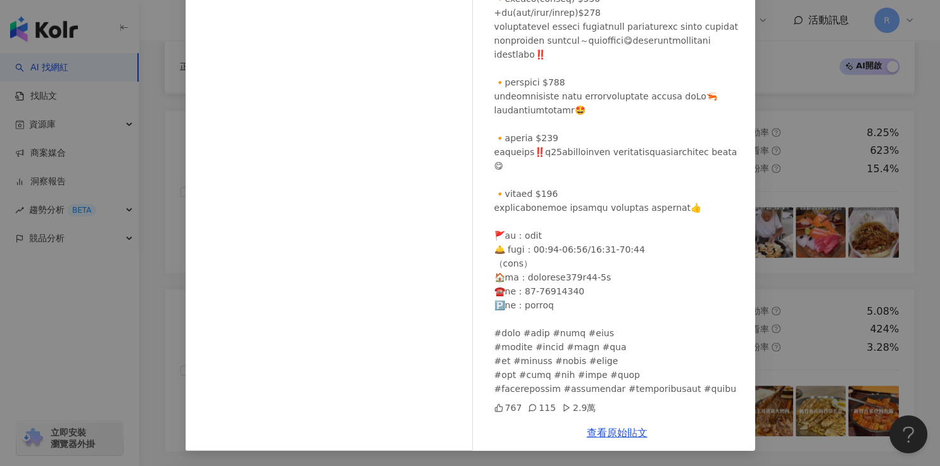
click at [808, 264] on div "奶肌哥哥👦🏻 2024/10/27 767 115 2.9萬 查看原始貼文" at bounding box center [470, 233] width 940 height 466
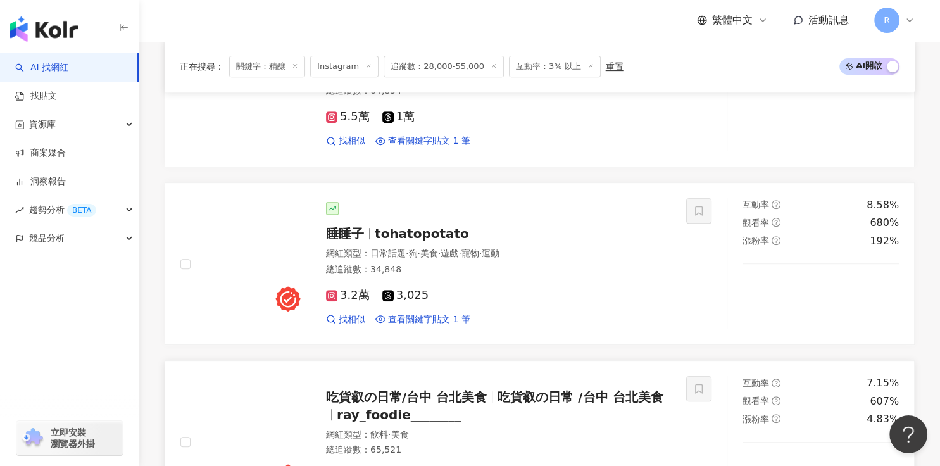
scroll to position [519, 0]
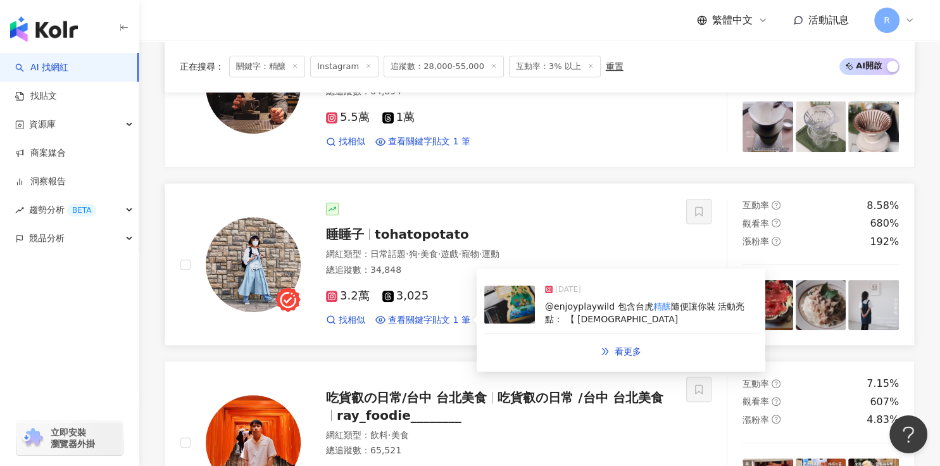
click at [687, 301] on span "隨便讓你裝 活動亮點： 【 野派" at bounding box center [644, 312] width 199 height 23
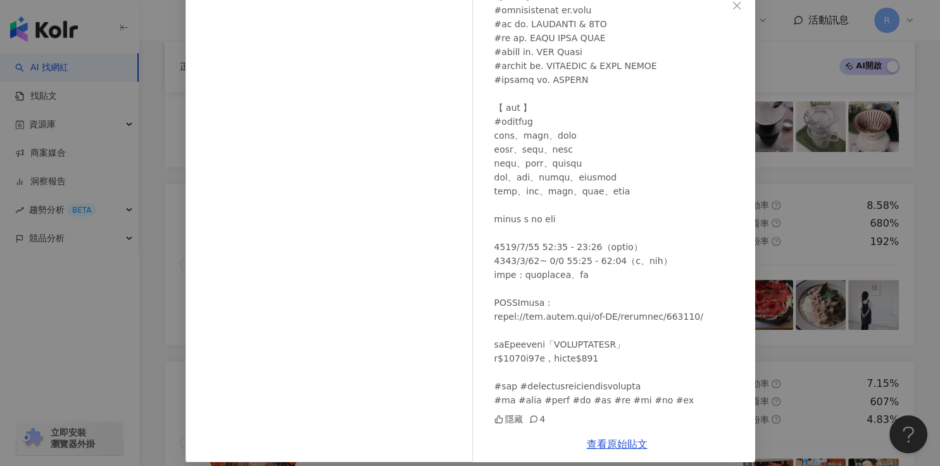
scroll to position [87, 0]
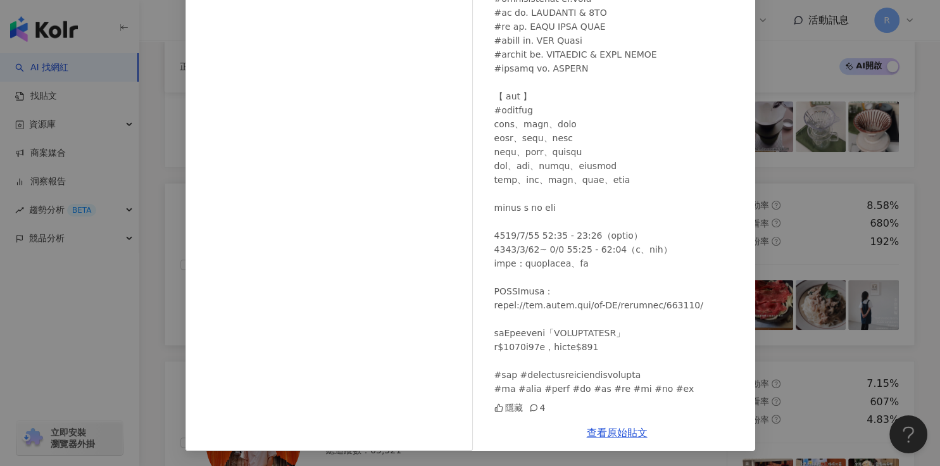
click at [823, 262] on div "睡睡子 2024/8/24 隱藏 4 查看原始貼文" at bounding box center [470, 233] width 940 height 466
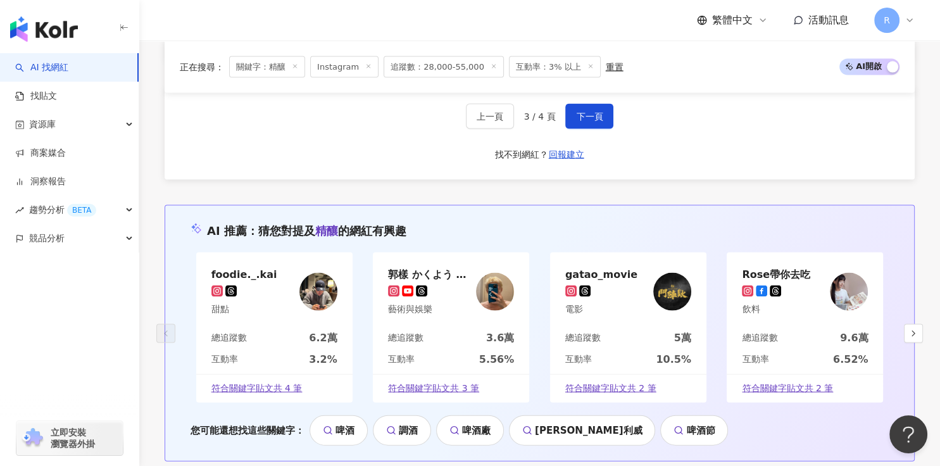
scroll to position [2563, 0]
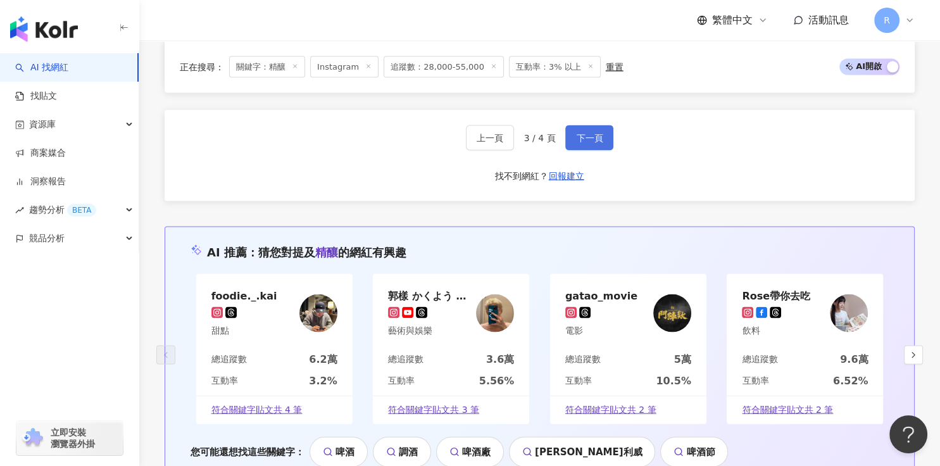
click at [606, 132] on button "下一頁" at bounding box center [589, 137] width 48 height 25
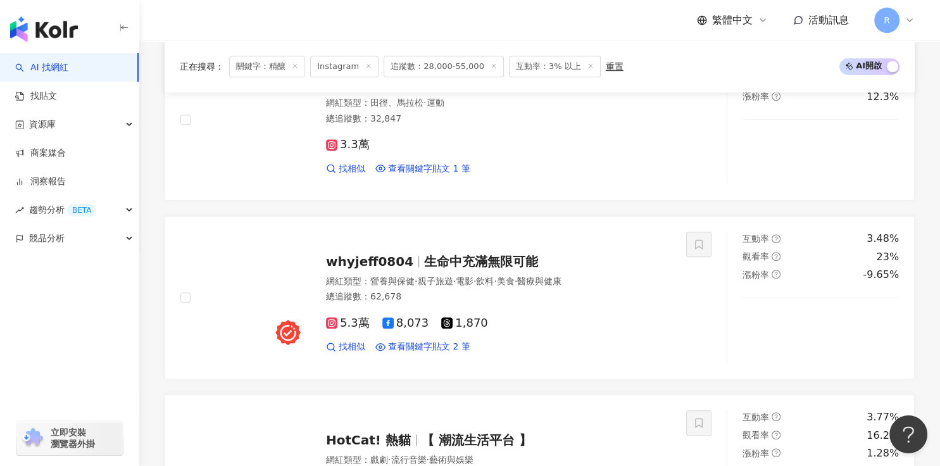
scroll to position [468, 0]
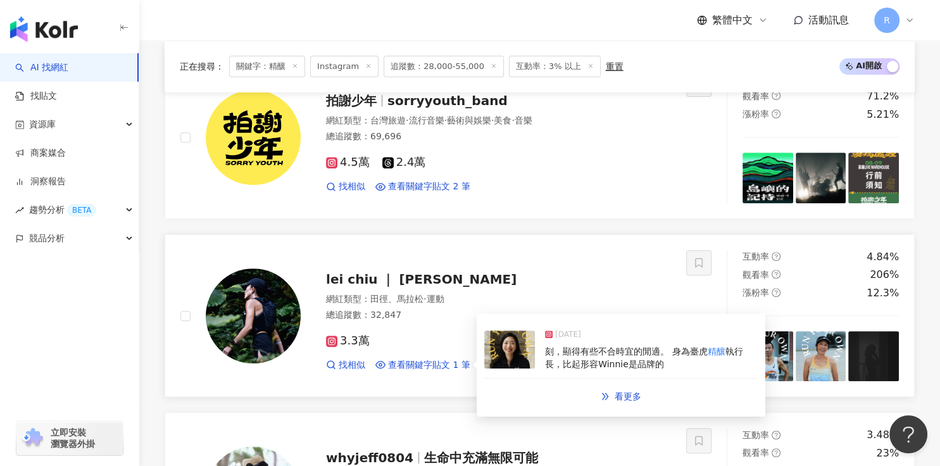
click at [624, 341] on div "2025/5/14" at bounding box center [651, 337] width 213 height 18
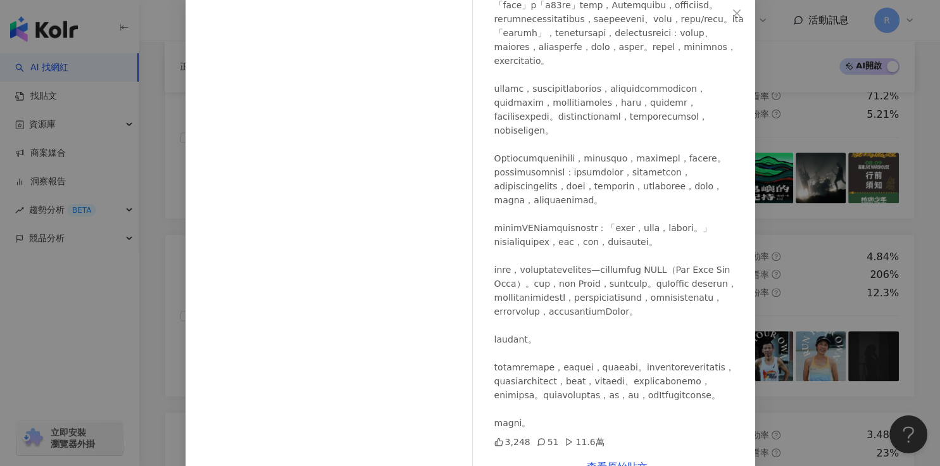
scroll to position [103, 0]
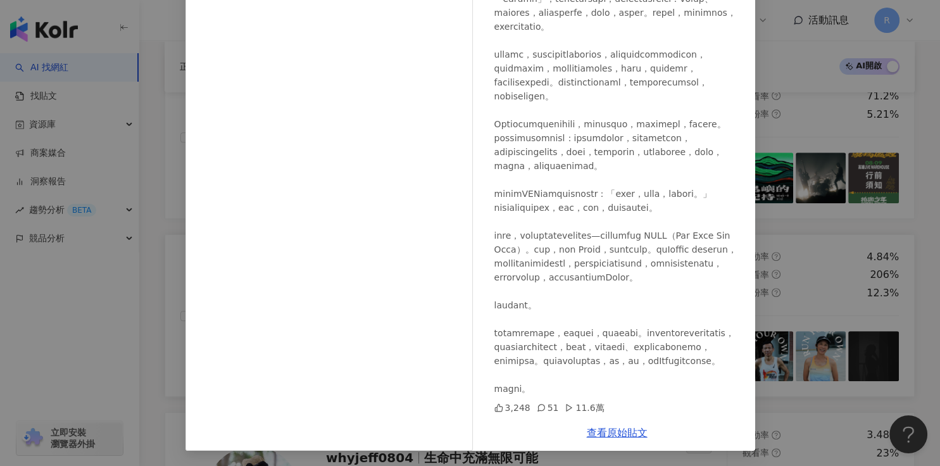
click at [802, 254] on div "lei chiu ｜ 蕾 2025/5/14 3,248 51 11.6萬 查看原始貼文" at bounding box center [470, 233] width 940 height 466
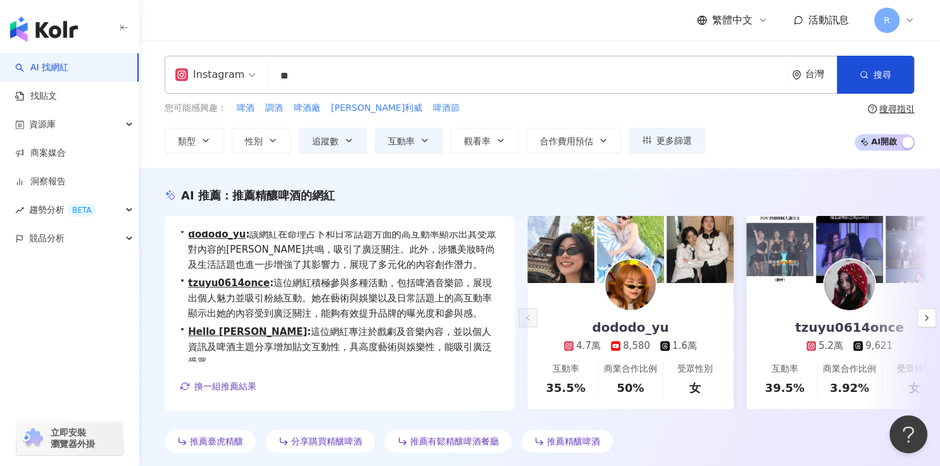
scroll to position [0, 0]
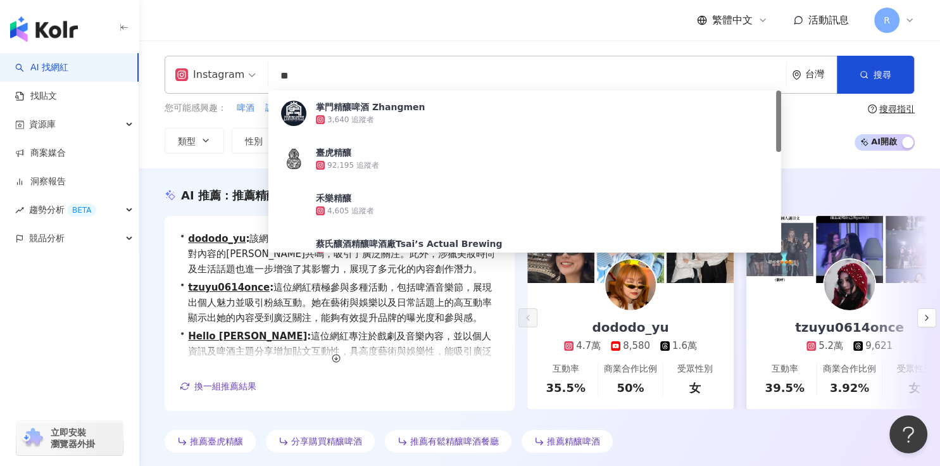
drag, startPoint x: 361, startPoint y: 78, endPoint x: 201, endPoint y: 72, distance: 159.6
click at [196, 75] on div "Instagram ** 台灣 搜尋 3119603d-9625-44a6-9803-75739b4cf08f 掌門精釀啤酒 Zhangmen 3,640 追…" at bounding box center [540, 75] width 750 height 38
paste input "search"
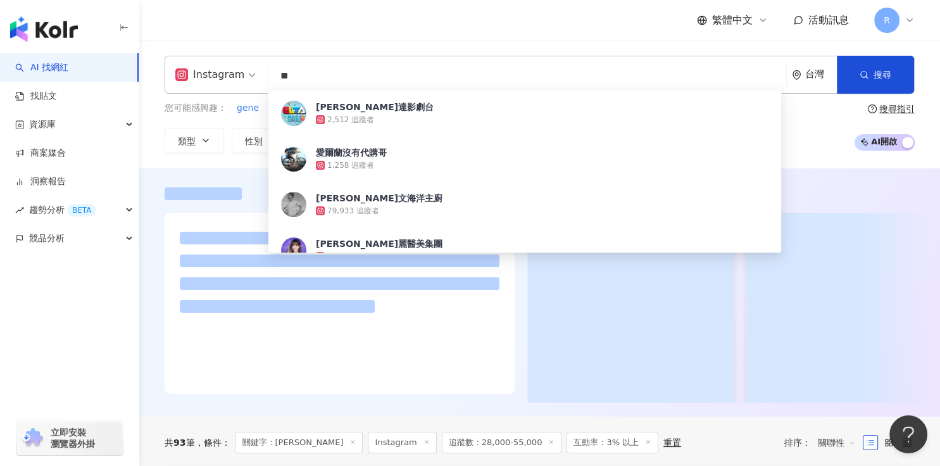
click at [281, 18] on div "繁體中文 活動訊息 R" at bounding box center [540, 20] width 750 height 40
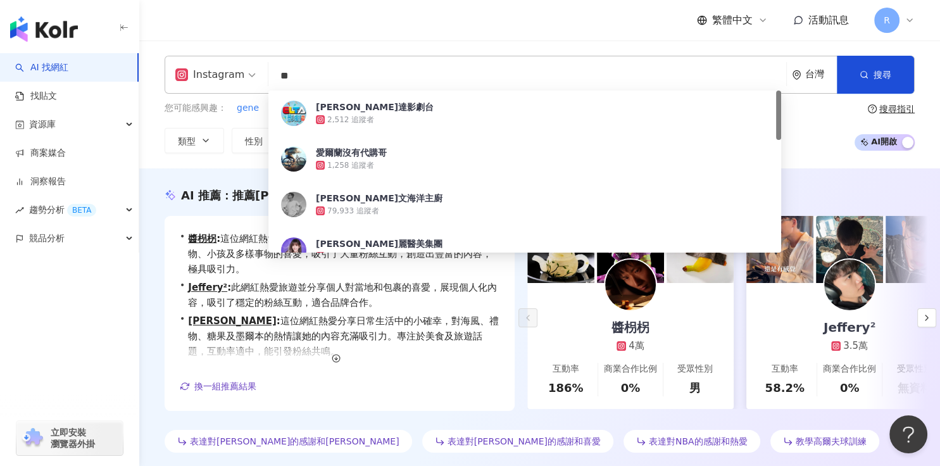
drag, startPoint x: 336, startPoint y: 72, endPoint x: 230, endPoint y: 72, distance: 105.7
click at [231, 72] on div "Instagram ** 台灣 搜尋 641f06c2-e76a-4c97-ac2a-9e00e7e33dc3 愛爾達影劇台 2,512 追蹤者 愛爾蘭沒有代…" at bounding box center [540, 75] width 750 height 38
paste input "*"
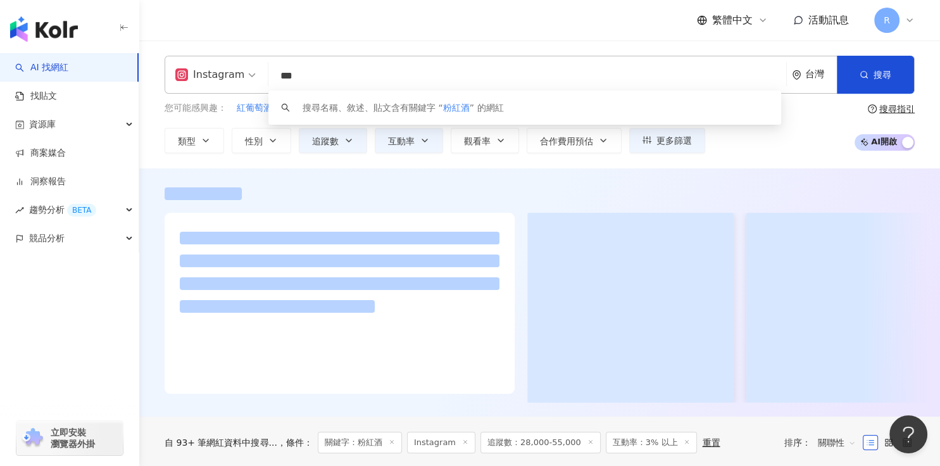
click at [440, 23] on div "繁體中文 活動訊息 R" at bounding box center [540, 20] width 750 height 40
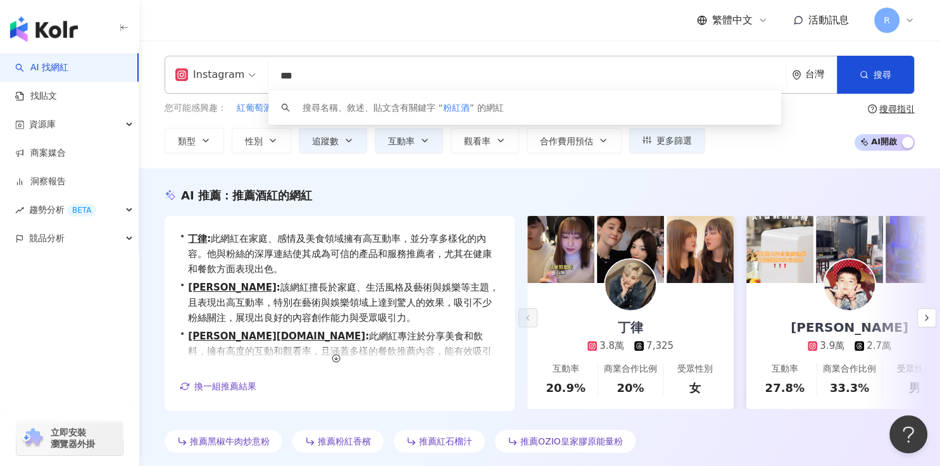
drag, startPoint x: 375, startPoint y: 77, endPoint x: 235, endPoint y: 76, distance: 140.5
click at [235, 75] on div "Instagram *** 台灣 搜尋 keyword 搜尋名稱、敘述、貼文含有關鍵字 “ 粉紅酒 ” 的網紅" at bounding box center [540, 75] width 750 height 38
paste input "*"
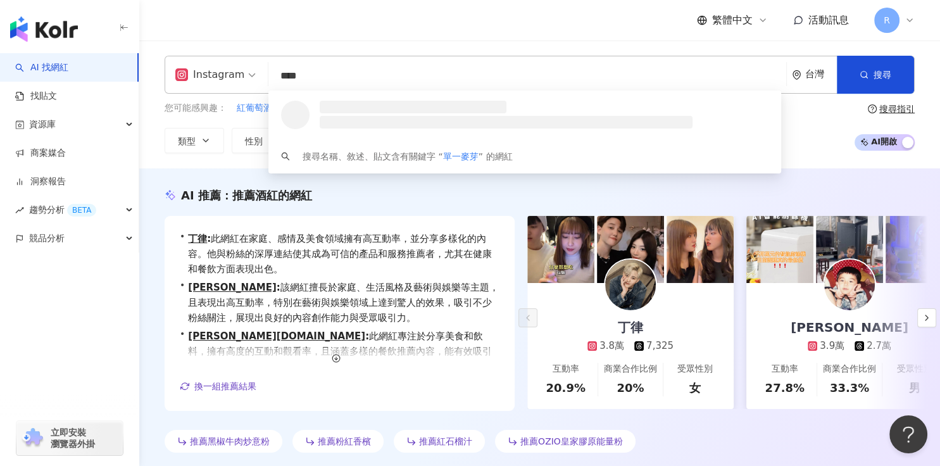
click at [278, 3] on div "繁體中文 活動訊息 R" at bounding box center [540, 20] width 750 height 40
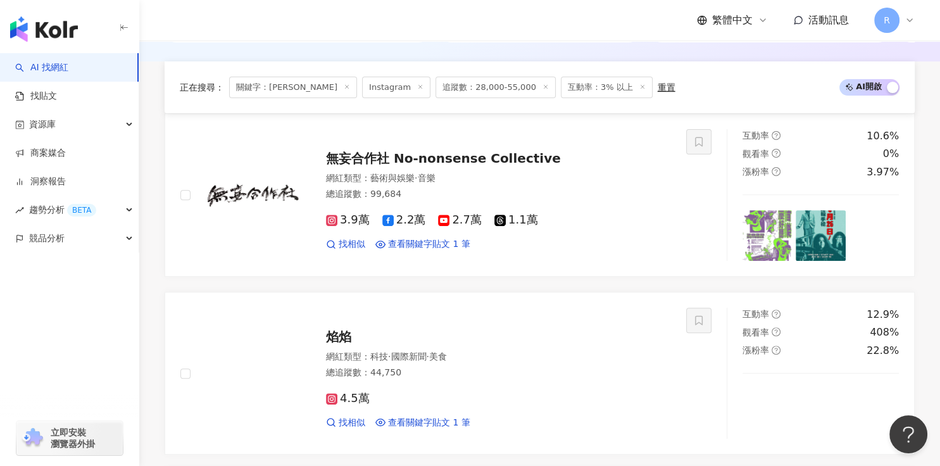
scroll to position [656, 0]
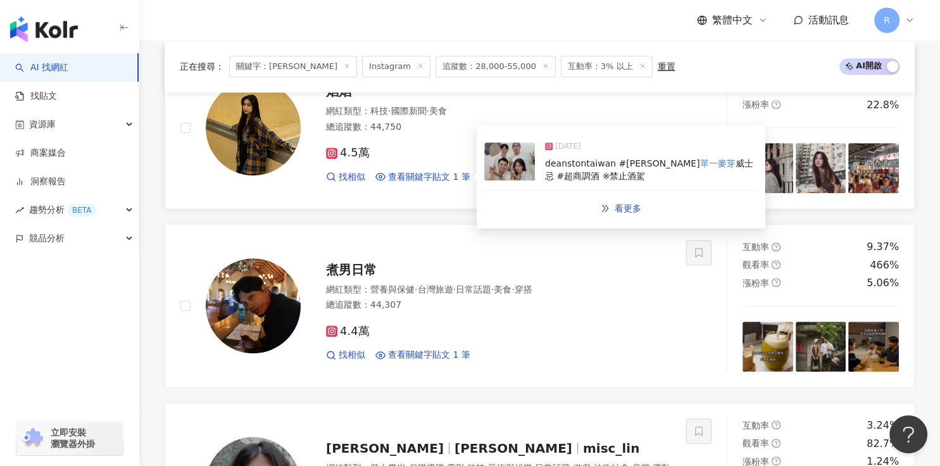
click at [697, 175] on div "deanstontaiwan #汀士頓 單一麥芽 威士忌 #超商調酒 ※禁止酒駕" at bounding box center [651, 170] width 213 height 25
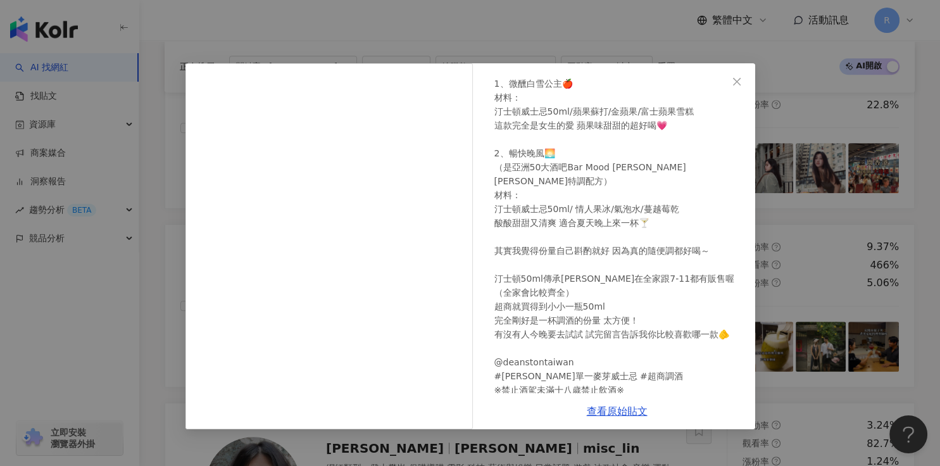
scroll to position [105, 0]
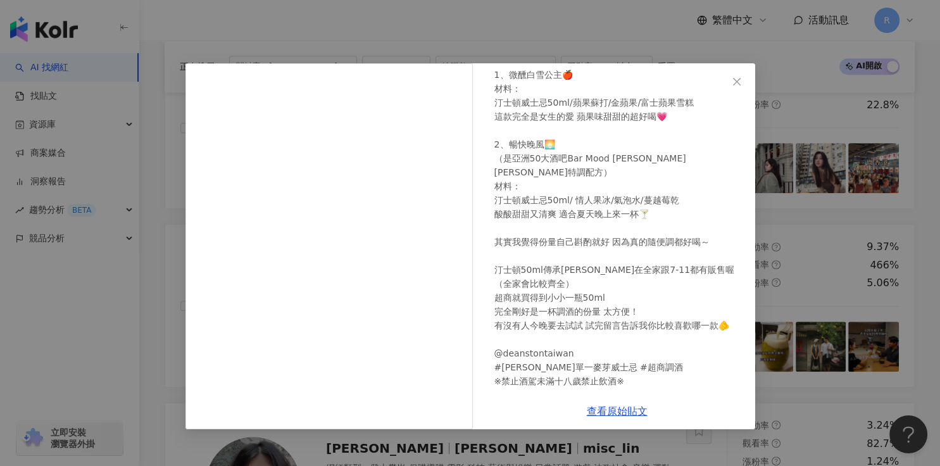
click at [790, 218] on div "焰焰 2025/6/24 跟我一樣不喜歡酒味太重的可以放心喝 這款威士忌真的很順！ 1、微醺白雪公主🍎 材料： 汀士頓威士忌50ml/蘋果蘇打/金蘋果/富士蘋…" at bounding box center [470, 233] width 940 height 466
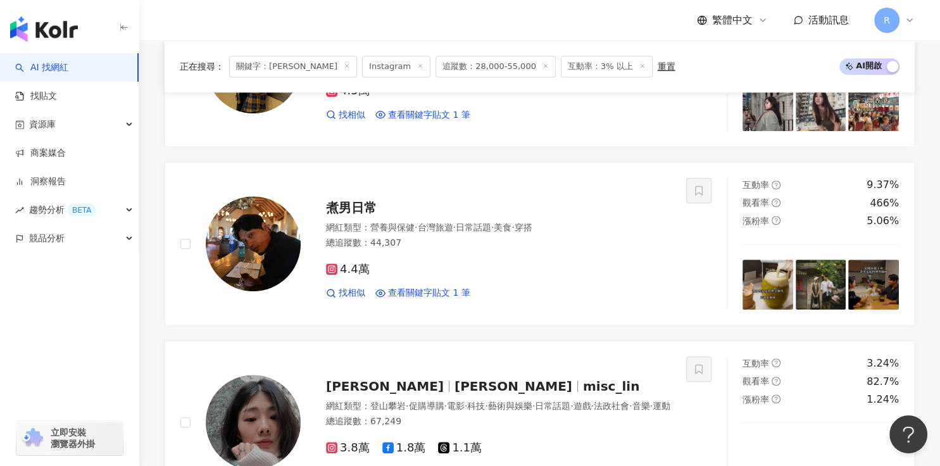
scroll to position [734, 0]
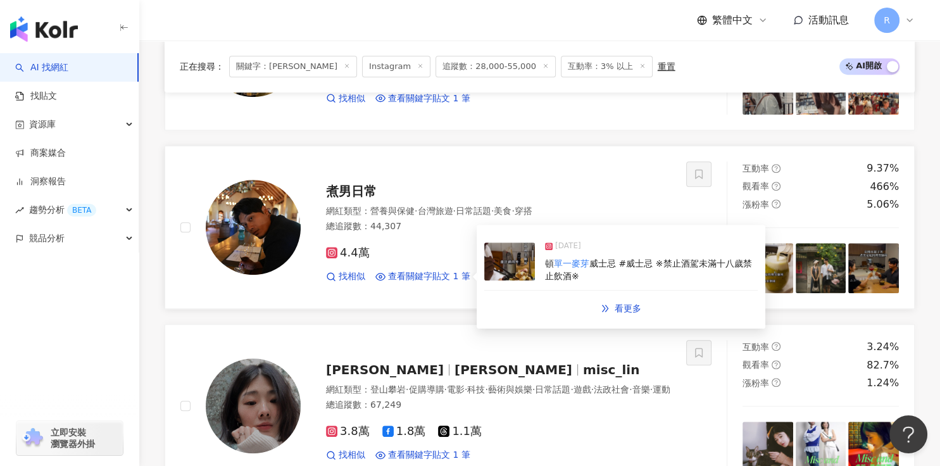
click at [576, 262] on mark "單一麥芽" at bounding box center [571, 263] width 35 height 10
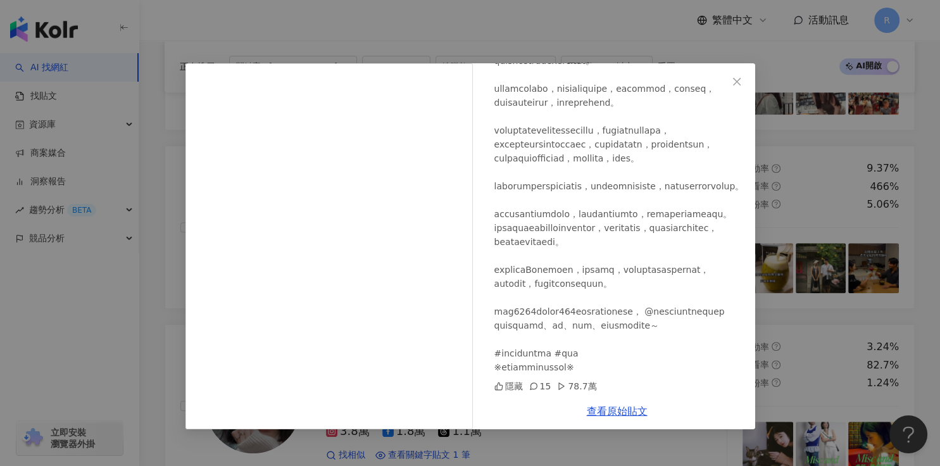
scroll to position [0, 0]
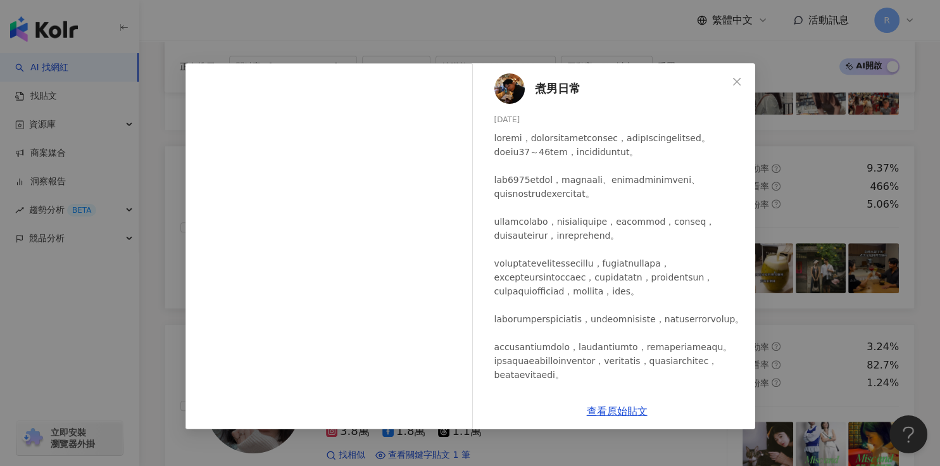
click at [770, 220] on div "煮男日常 2025/6/23 隱藏 15 78.7萬 查看原始貼文" at bounding box center [470, 233] width 940 height 466
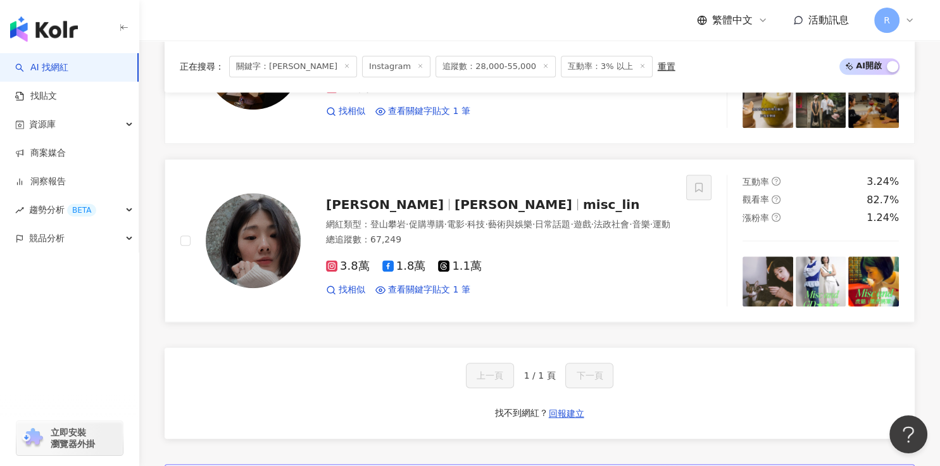
scroll to position [906, 0]
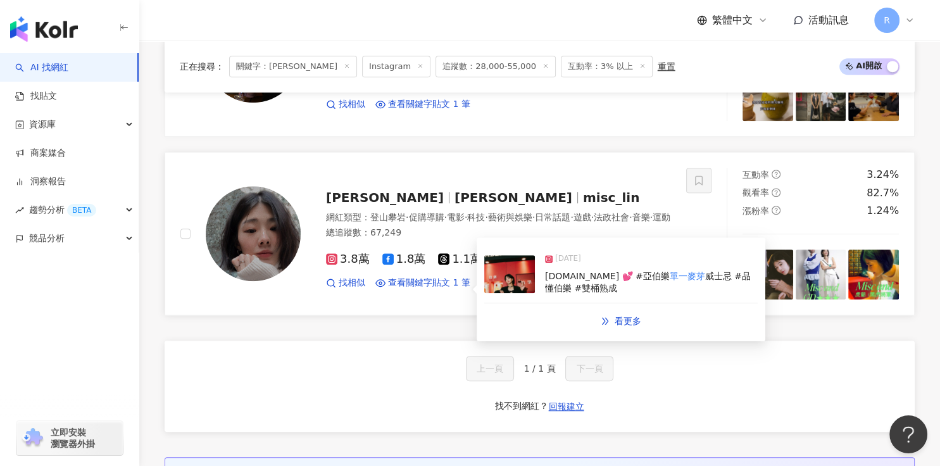
click at [599, 280] on div "lemalt.ba.tw 💕 #亞伯樂 單一麥芽 威士忌 #品懂伯樂 #雙桶熟成" at bounding box center [651, 282] width 213 height 25
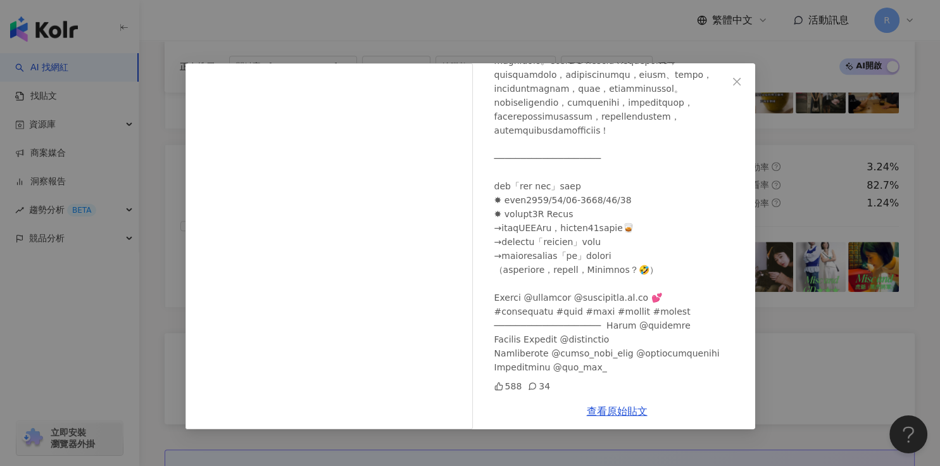
scroll to position [919, 0]
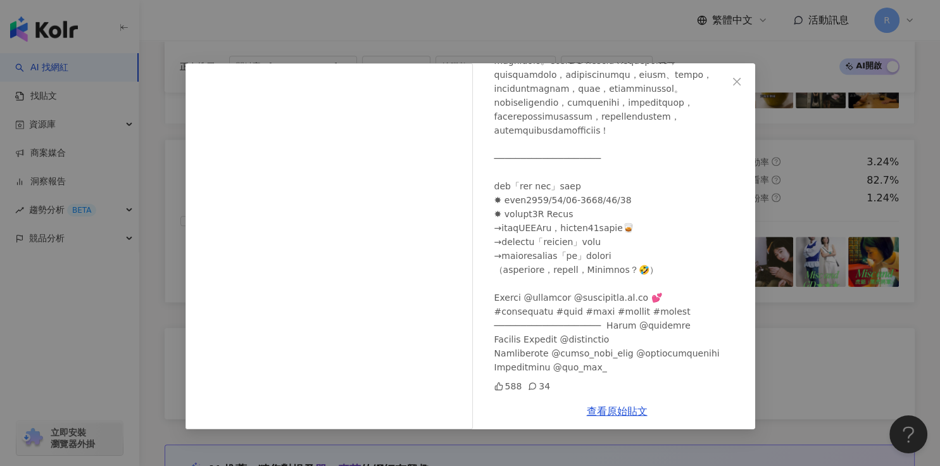
click at [774, 257] on div "Misc Lin 2024/12/27 588 34 查看原始貼文" at bounding box center [470, 233] width 940 height 466
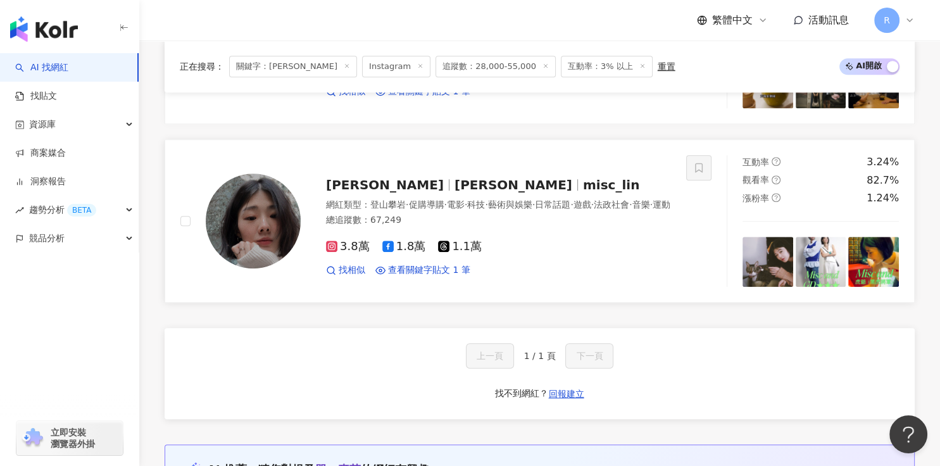
click at [265, 215] on img at bounding box center [253, 220] width 95 height 95
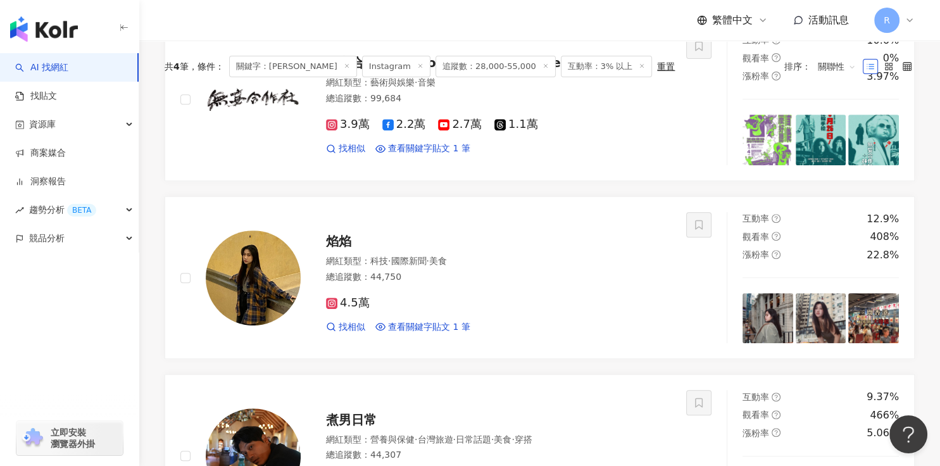
scroll to position [0, 0]
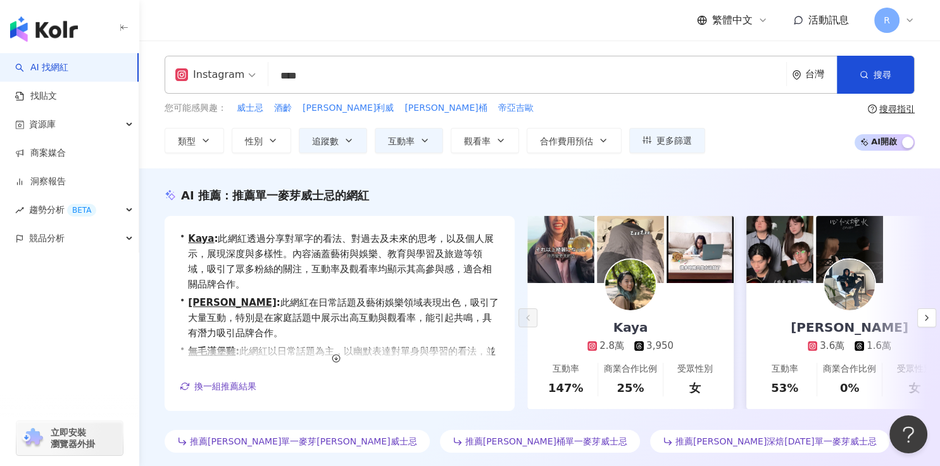
click at [254, 78] on div "Instagram **** 台灣 搜尋 loading 搜尋名稱、敘述、貼文含有關鍵字 “ 單一麥芽 ” 的網紅" at bounding box center [540, 75] width 750 height 38
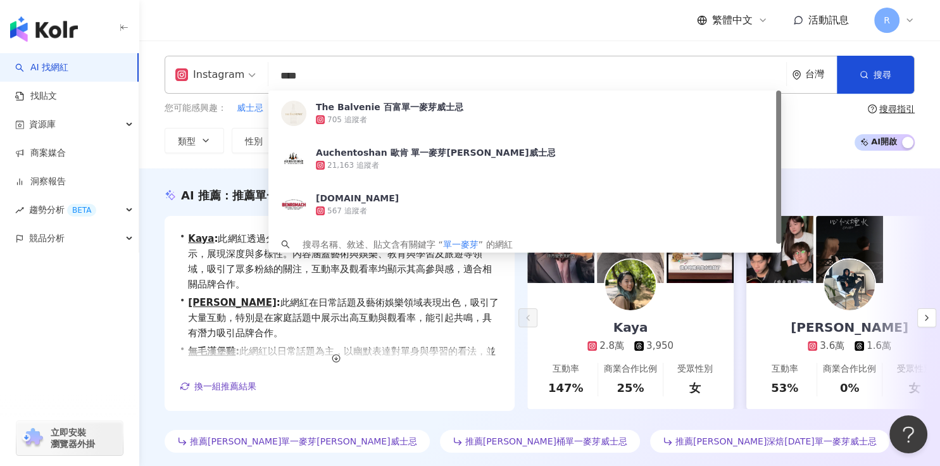
click at [322, 73] on input "****" at bounding box center [526, 76] width 507 height 24
drag, startPoint x: 322, startPoint y: 73, endPoint x: 273, endPoint y: 73, distance: 48.7
click at [273, 73] on input "****" at bounding box center [526, 76] width 507 height 24
paste input "********"
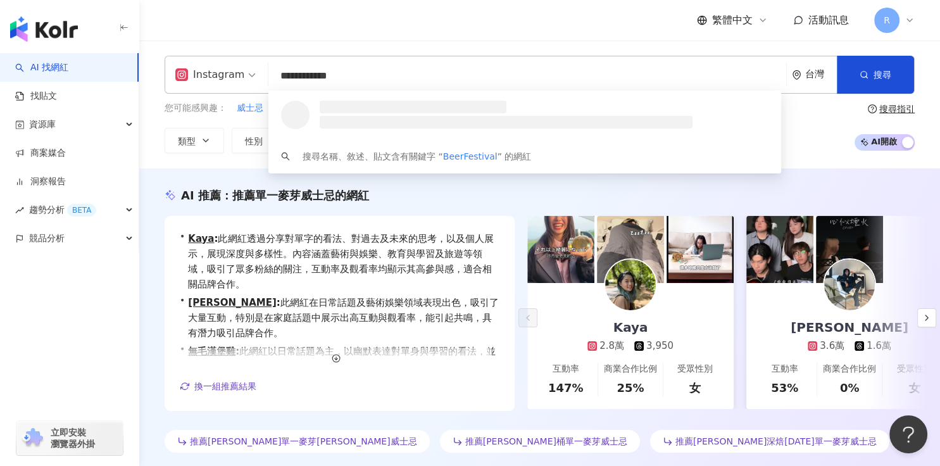
click at [331, 39] on div "繁體中文 活動訊息 R" at bounding box center [540, 20] width 750 height 40
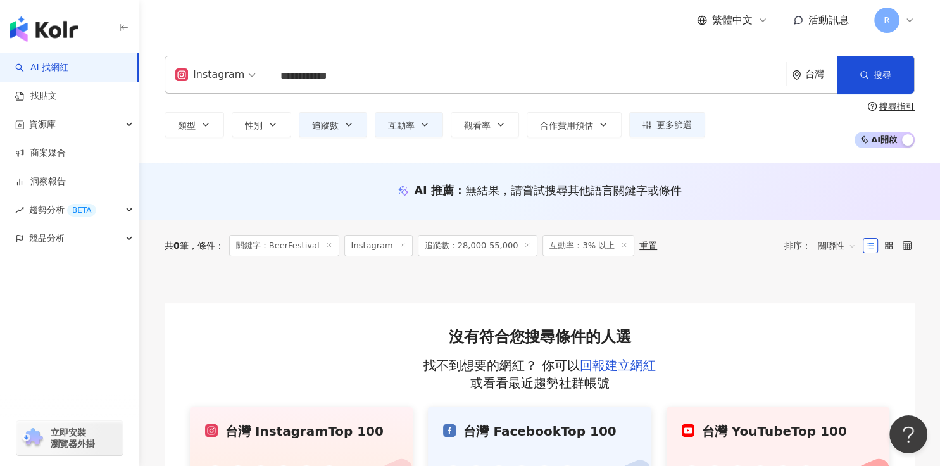
click at [342, 77] on input "**********" at bounding box center [526, 76] width 507 height 24
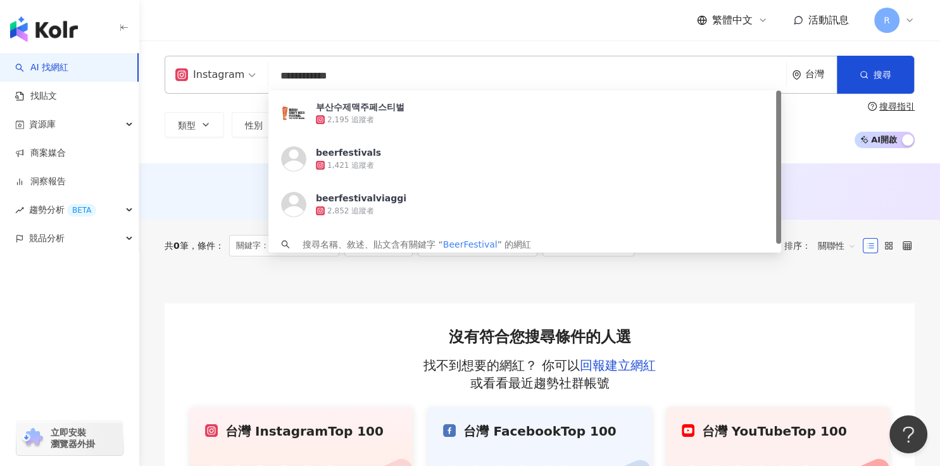
drag, startPoint x: 297, startPoint y: 77, endPoint x: 362, endPoint y: 80, distance: 64.6
click at [361, 80] on input "**********" at bounding box center [526, 76] width 507 height 24
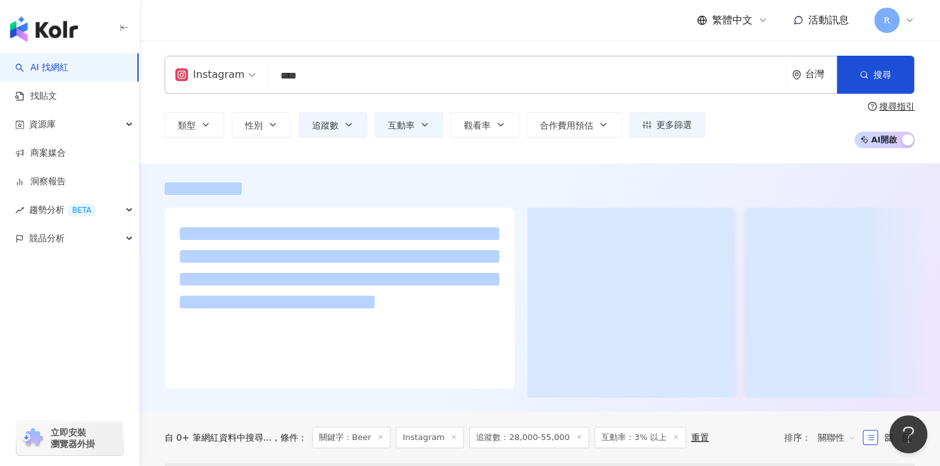
scroll to position [18, 0]
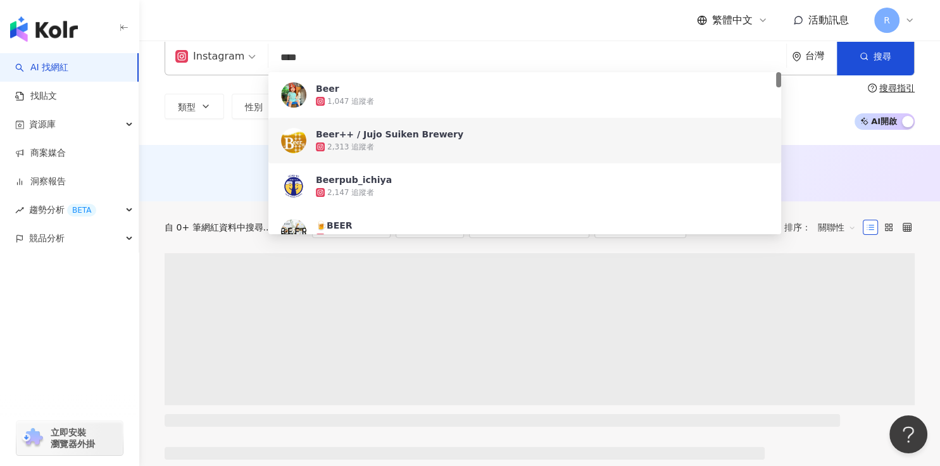
click at [243, 132] on div "Instagram **** 台灣 搜尋 c62299b2-6453-44fc-a097-4ac3db2b9277 ecc361de-d7f1-4468-9c…" at bounding box center [539, 83] width 800 height 123
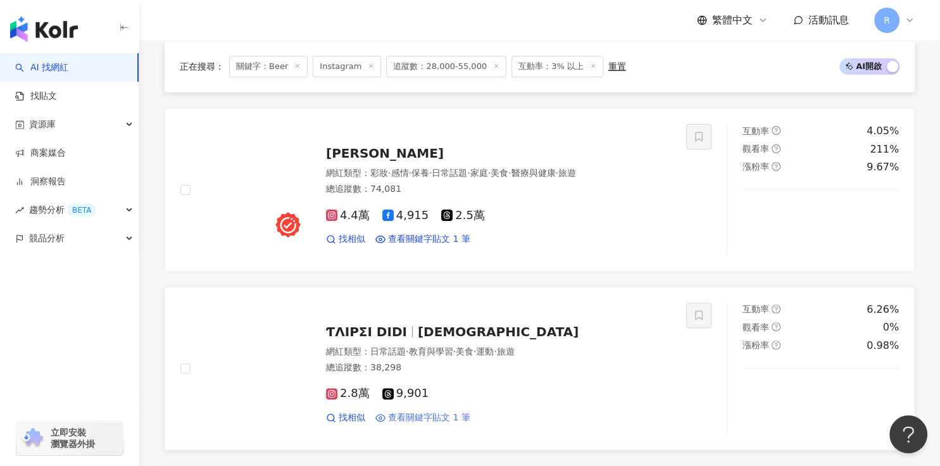
scroll to position [471, 0]
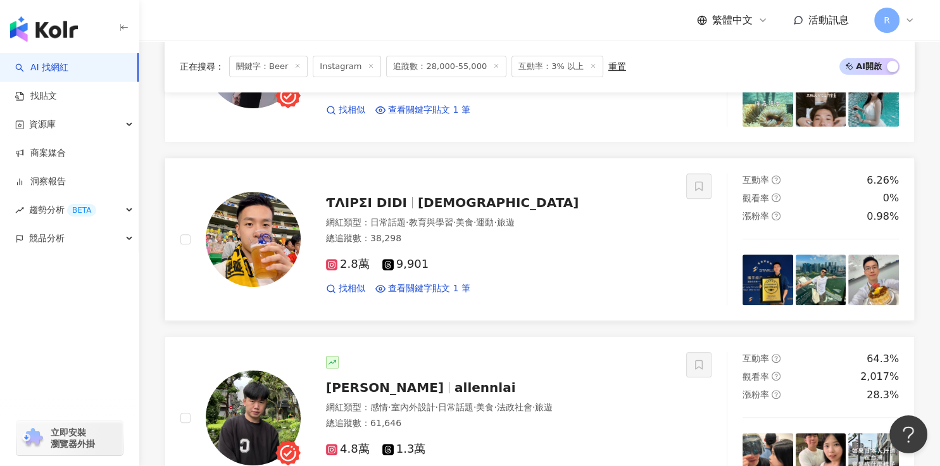
click at [240, 256] on img at bounding box center [253, 239] width 95 height 95
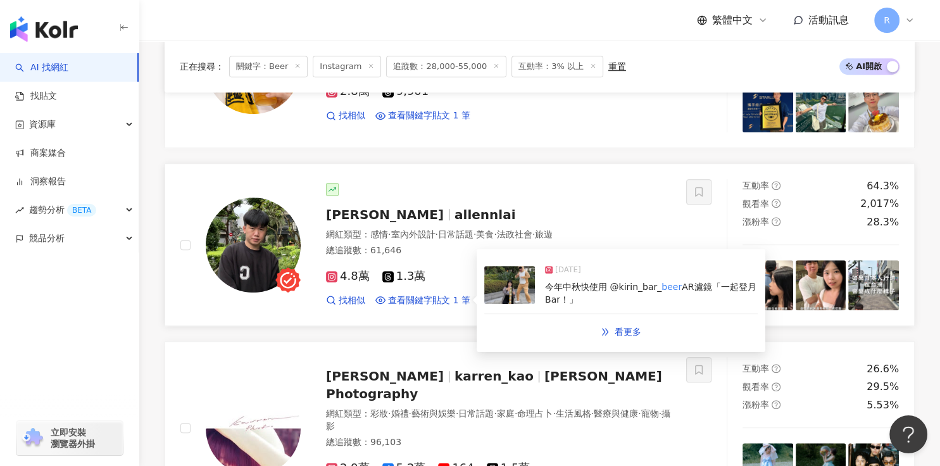
click at [604, 292] on div "今年中秋快使用 @kirin_bar_ beer AR濾鏡「一起登月Bar！」" at bounding box center [651, 293] width 213 height 25
click at [613, 282] on link "查看原始貼文" at bounding box center [617, 281] width 61 height 12
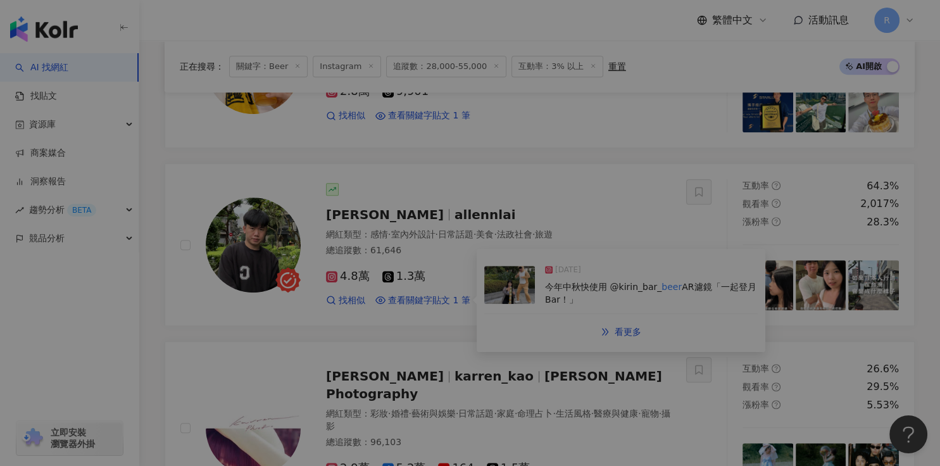
click at [376, 345] on iframe at bounding box center [328, 246] width 287 height 366
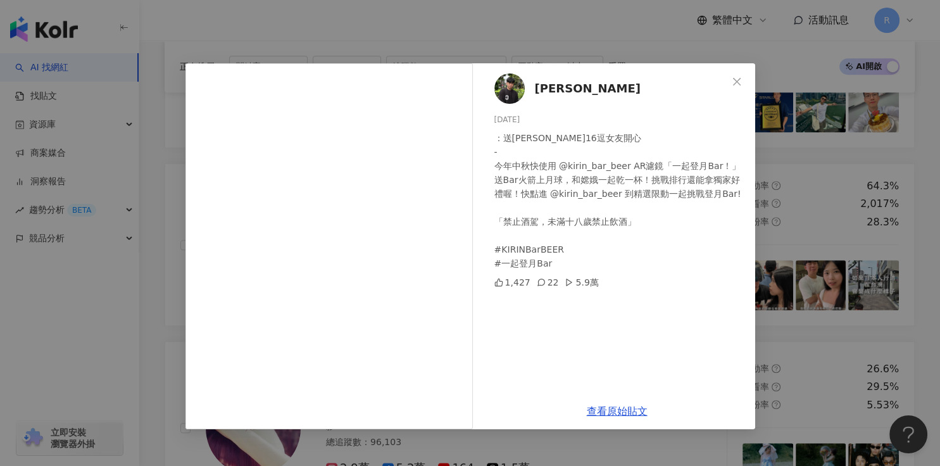
click at [834, 187] on div "賴Allen 2024/9/13 ：送愛鳳16逗女友開心 - 今年中秋快使用 @kirin_bar_beer AR濾鏡「一起登月Bar！」 送Bar火箭上月球…" at bounding box center [470, 233] width 940 height 466
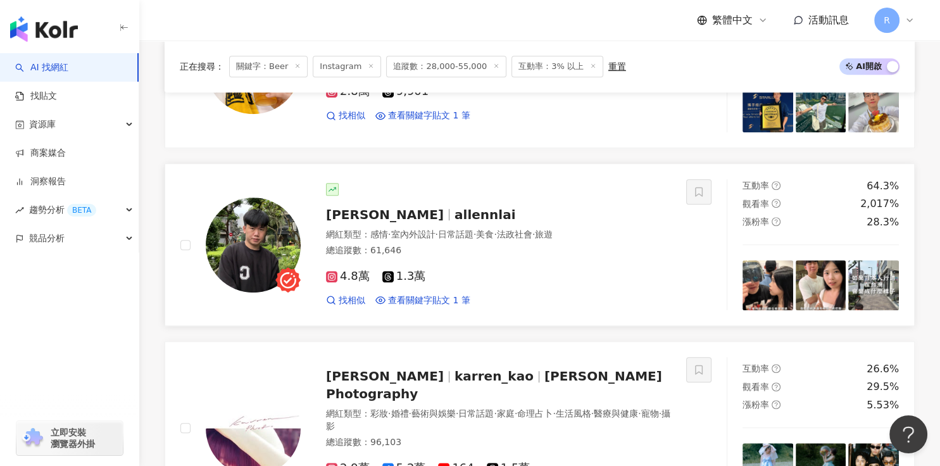
click at [775, 271] on img at bounding box center [767, 285] width 51 height 51
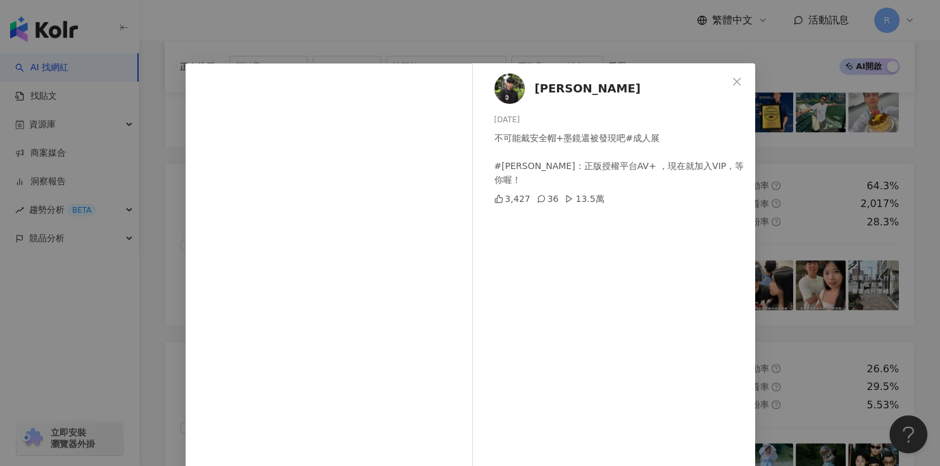
click at [810, 209] on div "賴Allen 2025/8/10 不可能戴安全帽+墨鏡還被發現吧#成人展 #七澤米亞：正版授權平台AV+ ，現在就加入VIP，等你喔！ 3,427 36 13…" at bounding box center [470, 233] width 940 height 466
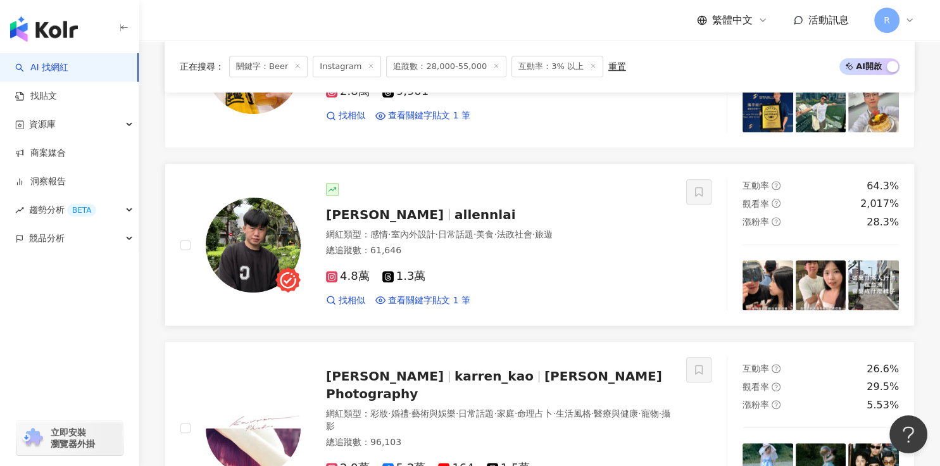
click at [812, 270] on img at bounding box center [820, 285] width 51 height 51
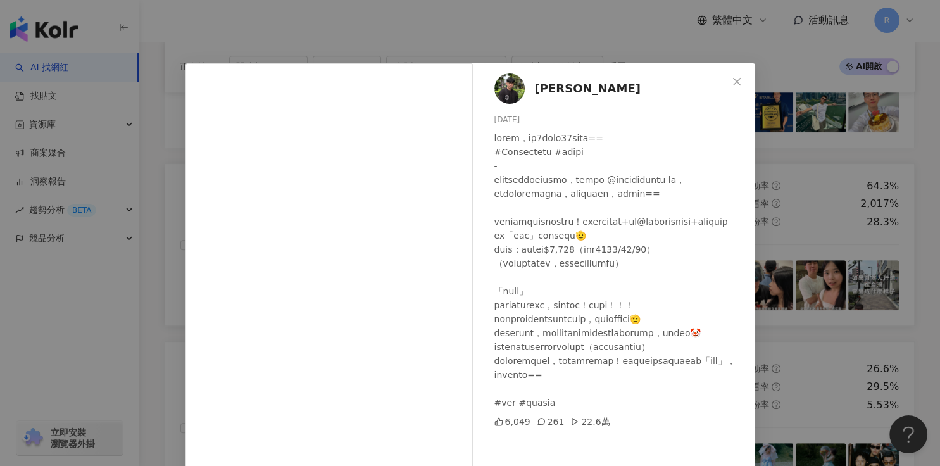
click at [819, 289] on div "賴Allen 2025/7/15 6,049 261 22.6萬 查看原始貼文" at bounding box center [470, 233] width 940 height 466
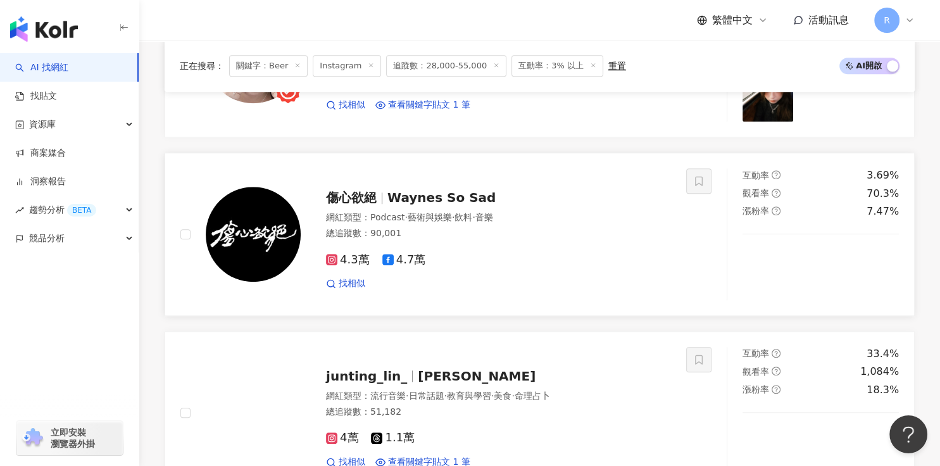
scroll to position [1090, 0]
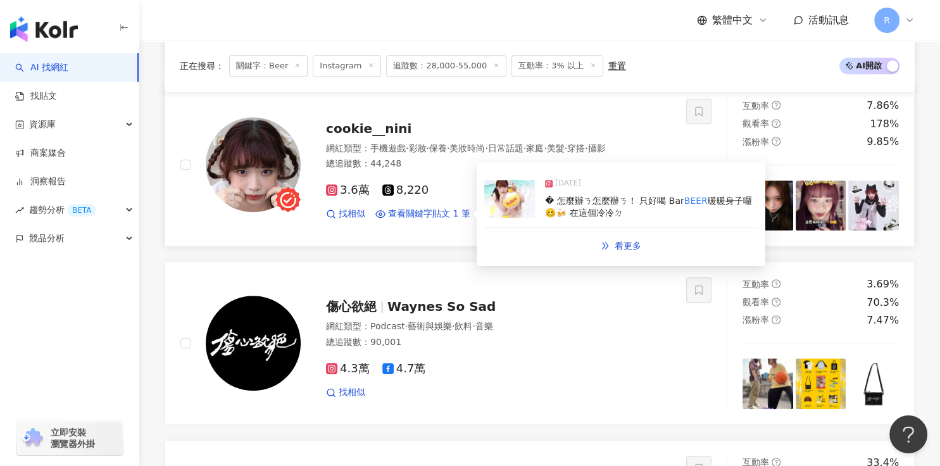
click at [629, 205] on div "� 怎麼辦ㄋ怎麼辦ㄋ！ 只好喝 Bar BEER 暖暖身子囉🥴🍻 在這個冷冷ㄉ" at bounding box center [651, 207] width 213 height 25
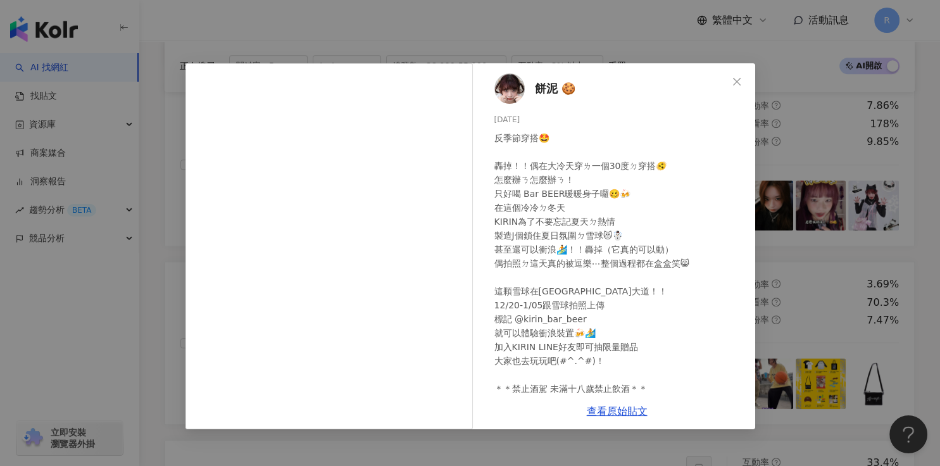
click at [762, 229] on div "餅泥 🍪 2024/12/24 反季節穿搭🤩 轟掉！！偶在大冷天穿ㄌ一個30度ㄉ穿搭🫨 怎麼辦ㄋ怎麼辦ㄋ！ 只好喝 Bar BEER暖暖身子囉🥴🍻 在這個冷冷…" at bounding box center [470, 233] width 940 height 466
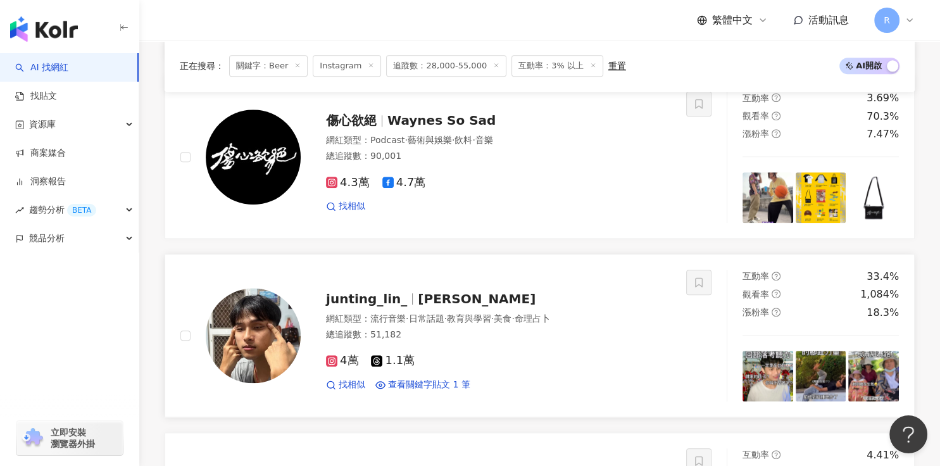
scroll to position [1277, 0]
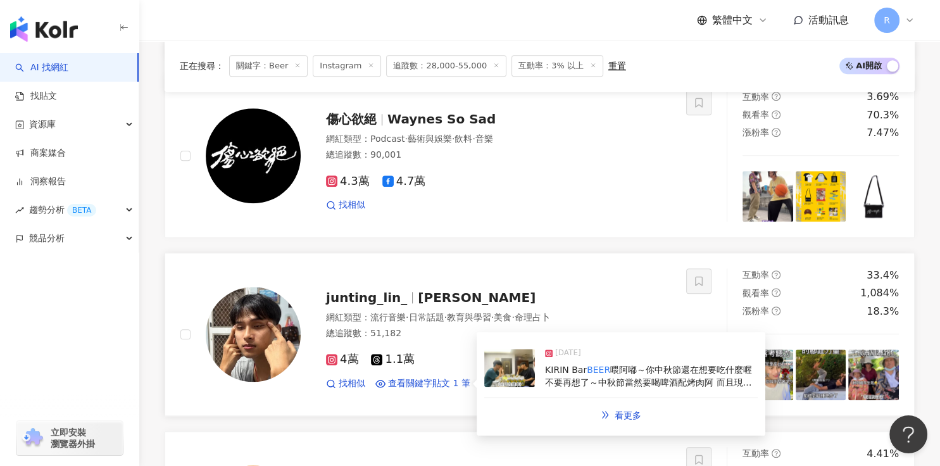
click at [616, 365] on span "喂阿嘟～你中秋節還在想要吃什麼喔 不要再想了～中秋節當然要喝啤酒配烤肉阿 而且現在點進 @kirin_bar_" at bounding box center [648, 381] width 207 height 35
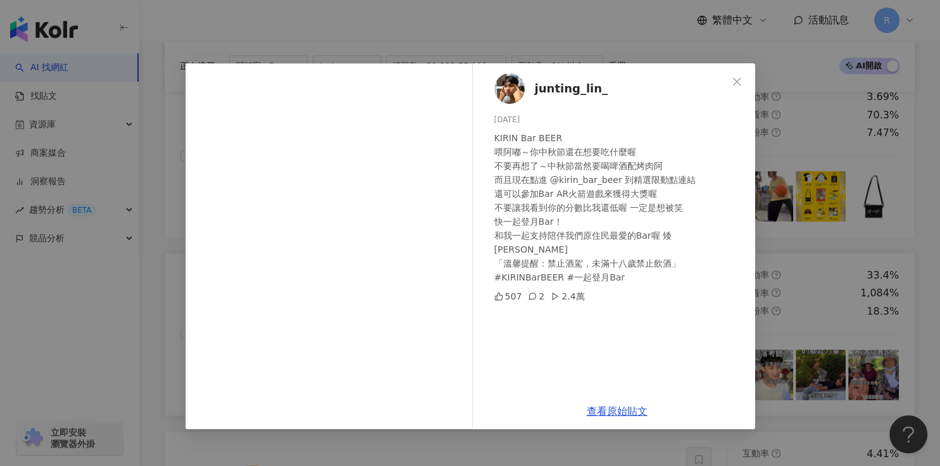
drag, startPoint x: 816, startPoint y: 299, endPoint x: 807, endPoint y: 300, distance: 8.9
click at [811, 299] on div "junting_lin_ 2024/9/13 KIRIN Bar BEER 喂阿嘟～你中秋節還在想要吃什麼喔 不要再想了～中秋節當然要喝啤酒配烤肉阿 而且現在…" at bounding box center [470, 233] width 940 height 466
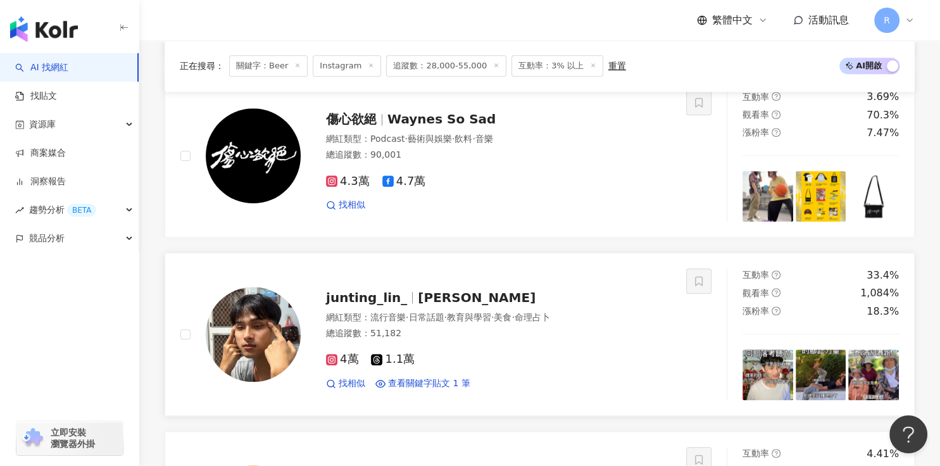
click at [241, 313] on img at bounding box center [253, 334] width 95 height 95
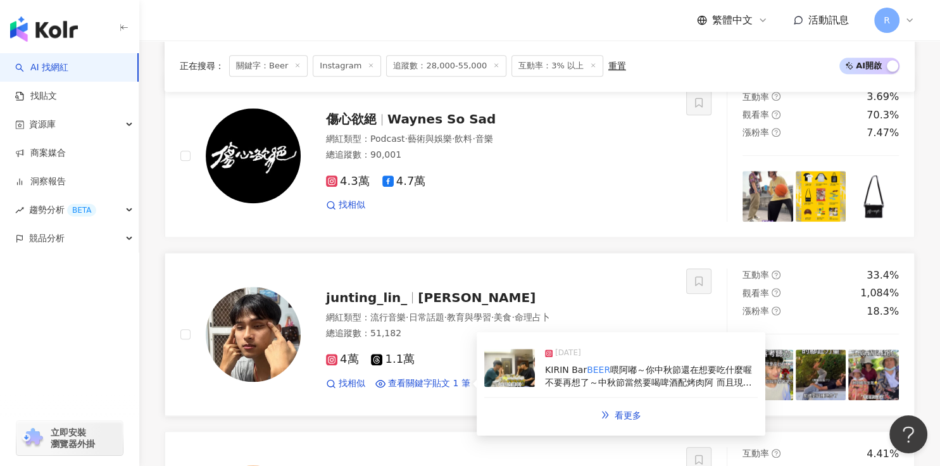
click at [646, 364] on span "喂阿嘟～你中秋節還在想要吃什麼喔 不要再想了～中秋節當然要喝啤酒配烤肉阿 而且現在點進 @kirin_bar_" at bounding box center [648, 381] width 207 height 35
click at [641, 352] on div "View post on Instagram junting_lin_ 2024/9/13 KIRIN Bar BEER 喂阿嘟～你中秋節還在想要吃什麼喔 不…" at bounding box center [470, 233] width 940 height 466
click at [629, 364] on span "喂阿嘟～你中秋節還在想要吃什麼喔 不要再想了～中秋節當然要喝啤酒配烤肉阿 而且現在點進 @kirin_bar_" at bounding box center [648, 381] width 207 height 35
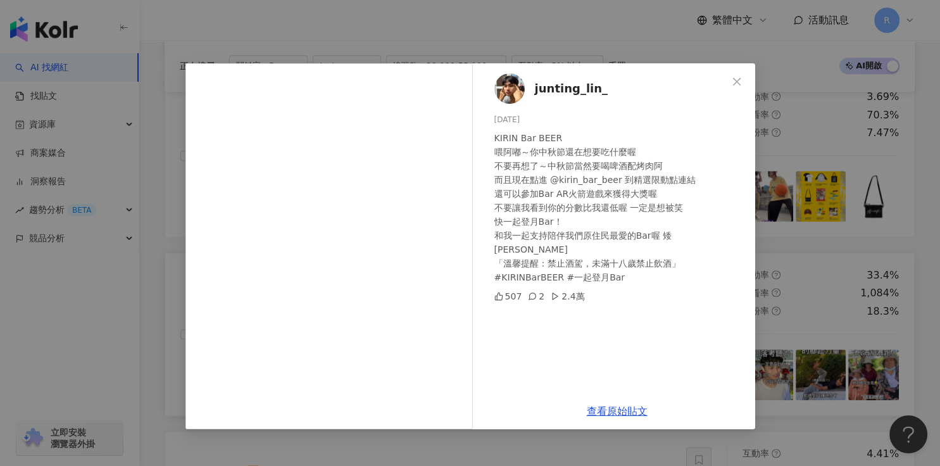
click at [783, 331] on div "junting_lin_ 2024/9/13 KIRIN Bar BEER 喂阿嘟～你中秋節還在想要吃什麼喔 不要再想了～中秋節當然要喝啤酒配烤肉阿 而且現在…" at bounding box center [470, 233] width 940 height 466
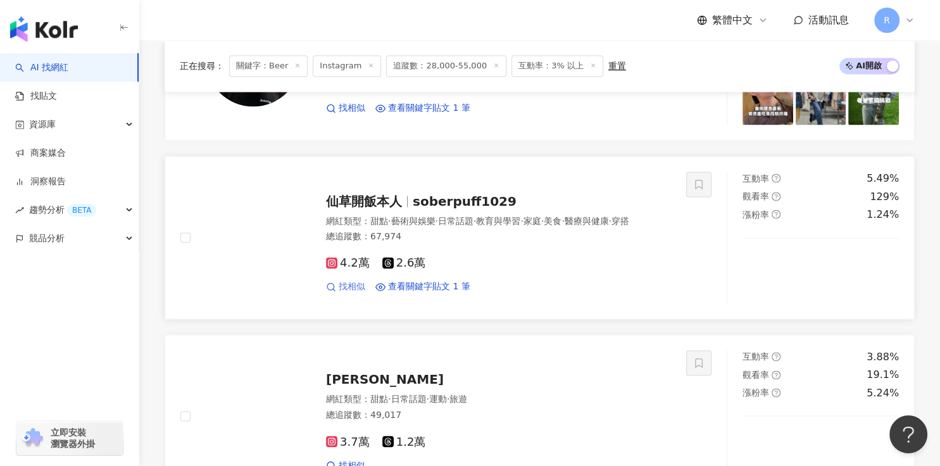
scroll to position [1884, 0]
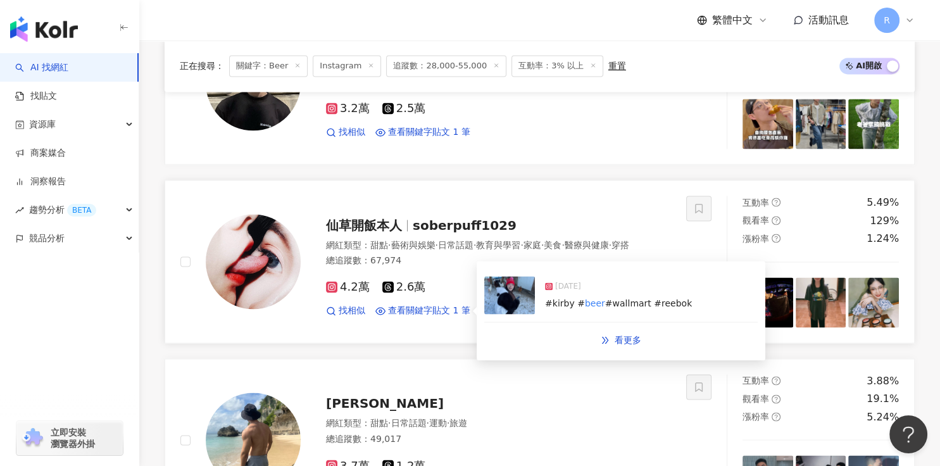
click at [593, 280] on div "2025/1/30" at bounding box center [618, 289] width 147 height 18
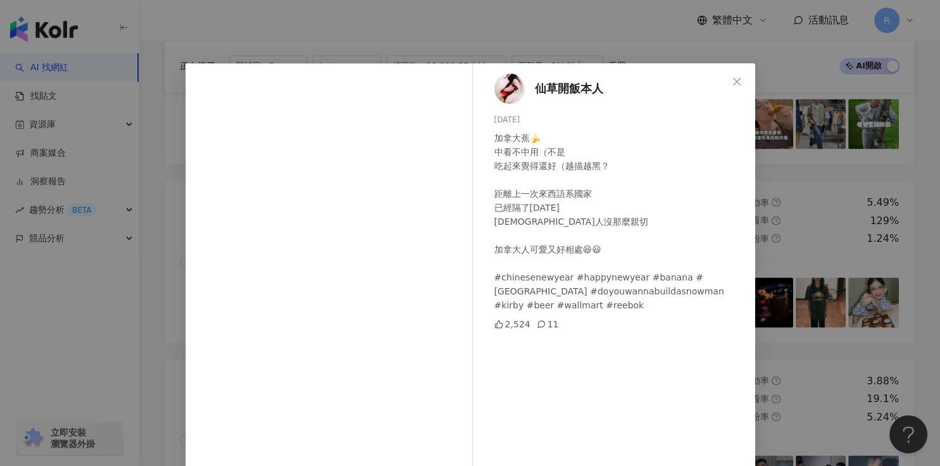
click at [826, 252] on div "仙草開飯本人 2025/1/30 加拿大蕉🍌 中看不中用（不是 吃起來覺得還好（越描越黑？ 距離上一次來西語系國家 已經隔了17年 歐洲人沒那麼親切 加拿大人…" at bounding box center [470, 233] width 940 height 466
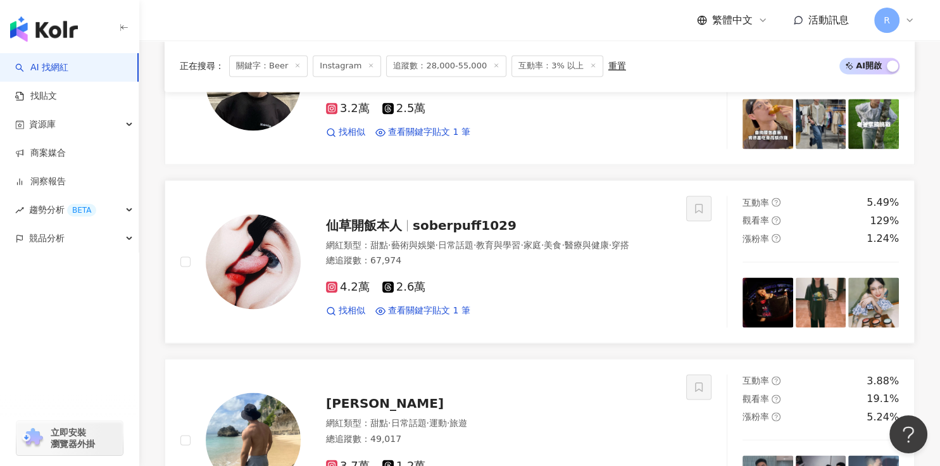
click at [781, 277] on img at bounding box center [767, 302] width 51 height 51
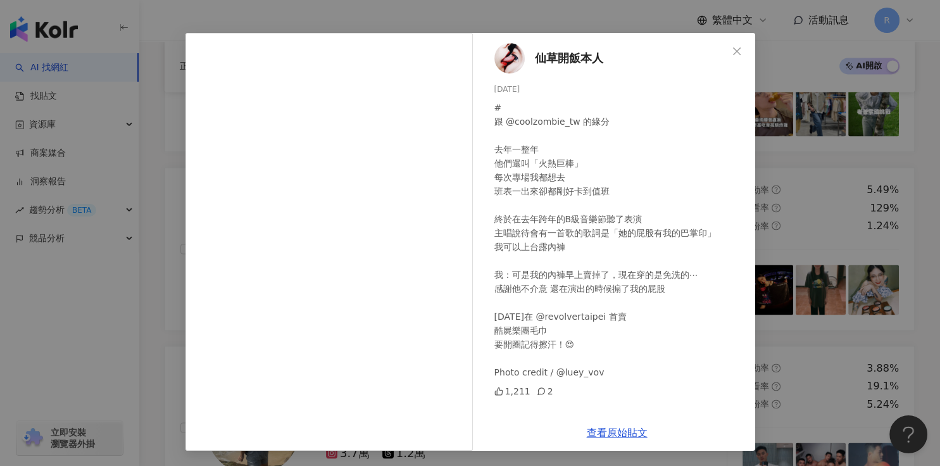
scroll to position [1898, 0]
click at [738, 46] on span "Close" at bounding box center [736, 51] width 25 height 10
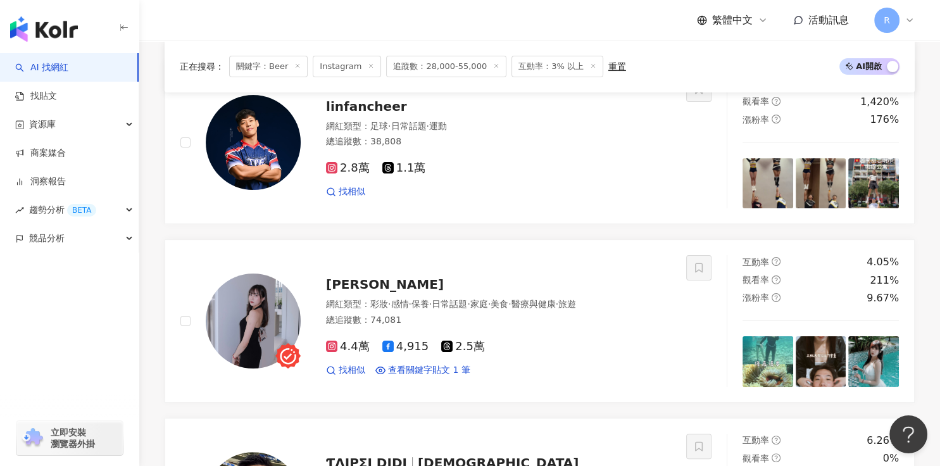
scroll to position [0, 0]
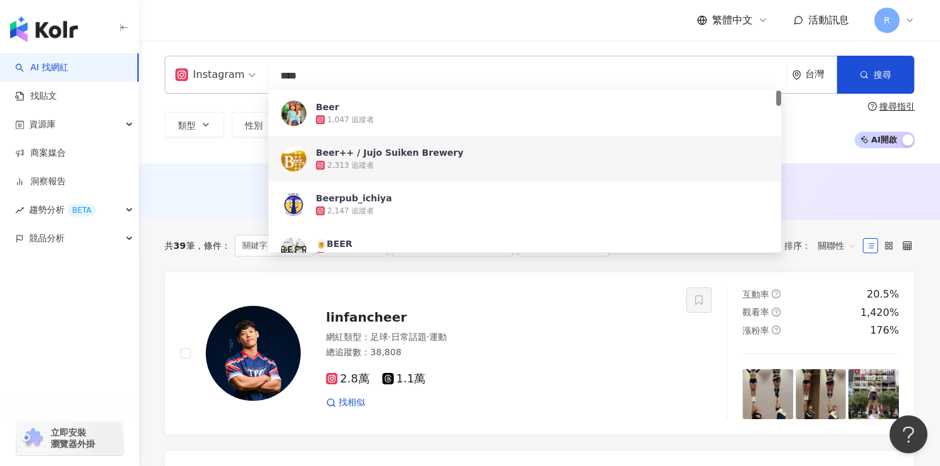
drag, startPoint x: 347, startPoint y: 77, endPoint x: 235, endPoint y: 73, distance: 112.7
click at [234, 73] on div "Instagram **** 台灣 搜尋 c62299b2-6453-44fc-a097-4ac3db2b9277 ecc361de-d7f1-4468-9c…" at bounding box center [540, 75] width 750 height 38
paste input "search"
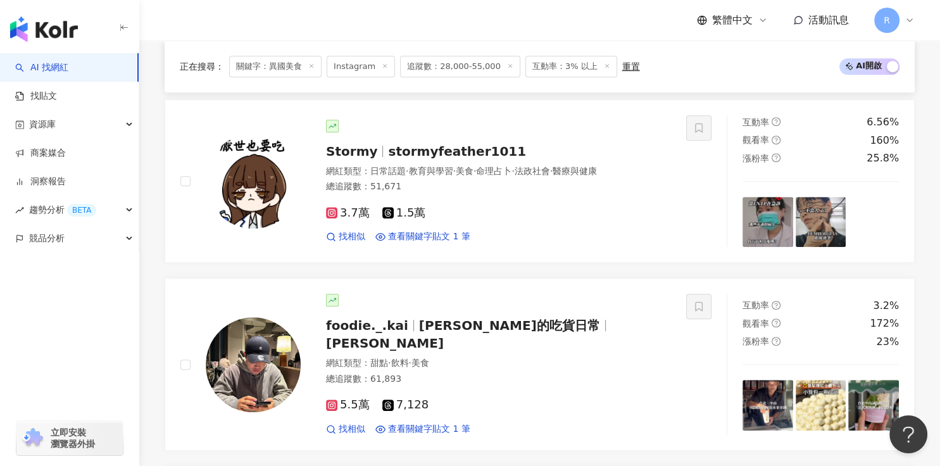
scroll to position [1300, 0]
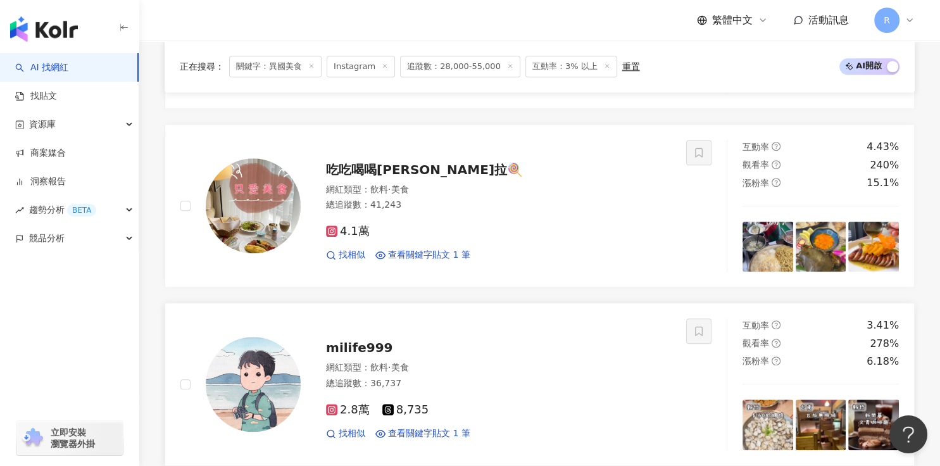
click at [863, 402] on img at bounding box center [873, 424] width 51 height 51
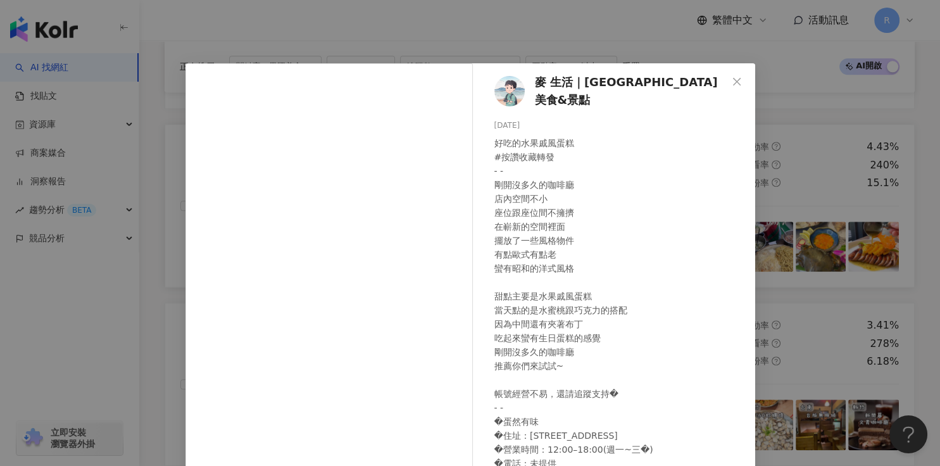
click at [787, 142] on div "麥 生活｜新竹 台北 台南 美食&景點 2025/8/10 好吃的水果戚風蛋糕 #按讚收藏轉發 - - 剛開沒多久的咖啡廳 店內空間不小 座位跟座位間不擁擠 …" at bounding box center [470, 233] width 940 height 466
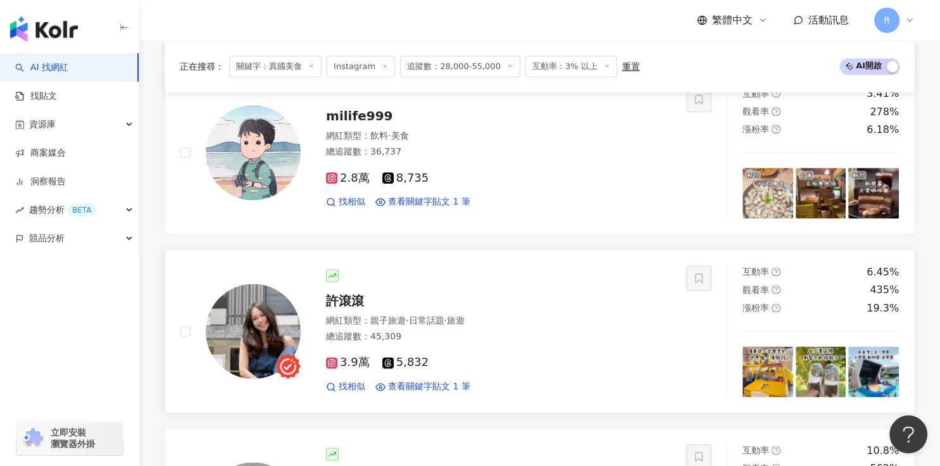
scroll to position [1589, 0]
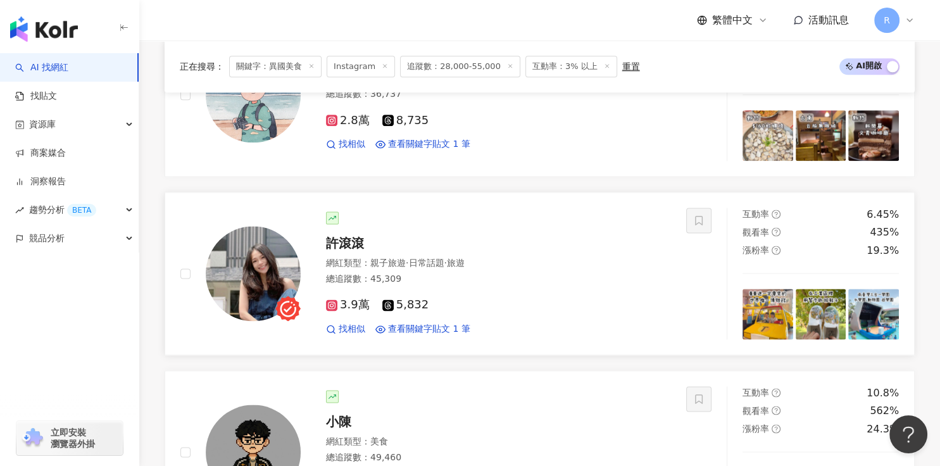
click at [235, 264] on img at bounding box center [253, 273] width 95 height 95
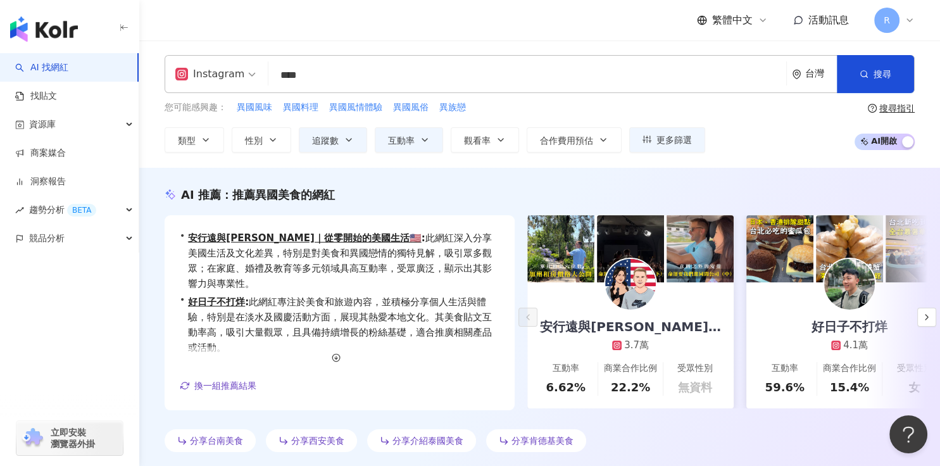
scroll to position [0, 0]
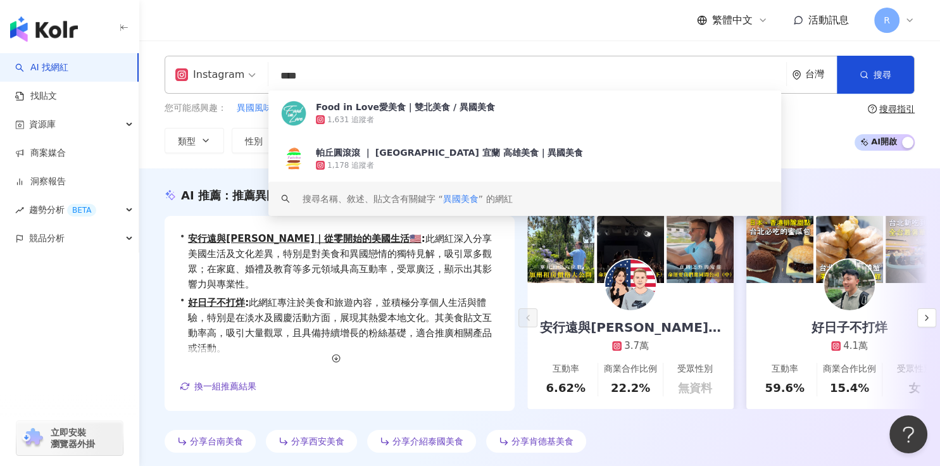
drag, startPoint x: 356, startPoint y: 80, endPoint x: 228, endPoint y: 78, distance: 128.5
click at [228, 78] on div "Instagram **** 台灣 搜尋 da89b5fb-882a-454c-9f0b-99beb0760044 keyword Food in Love愛…" at bounding box center [540, 75] width 750 height 38
paste input "search"
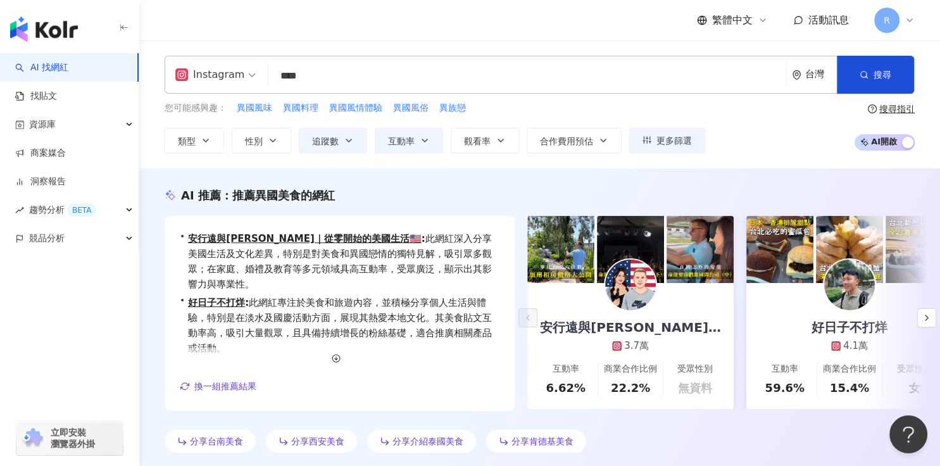
click at [337, 29] on div "繁體中文 活動訊息 R" at bounding box center [540, 20] width 750 height 40
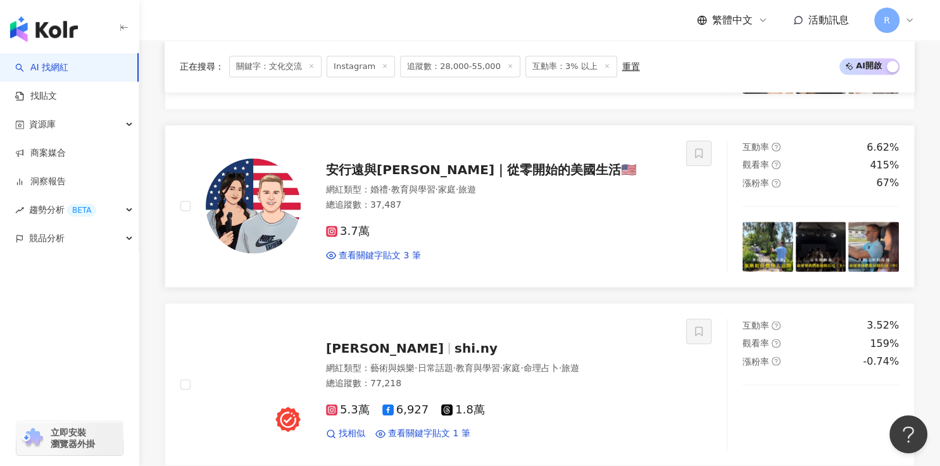
scroll to position [1719, 0]
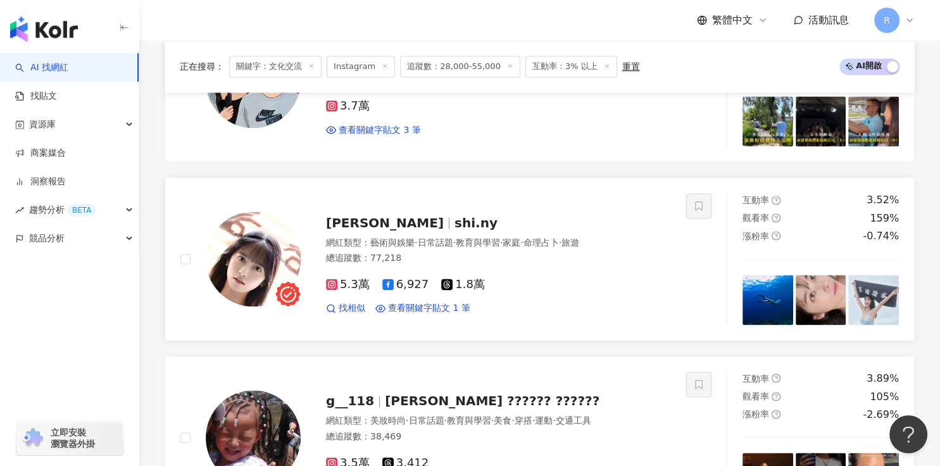
click at [260, 251] on img at bounding box center [253, 258] width 95 height 95
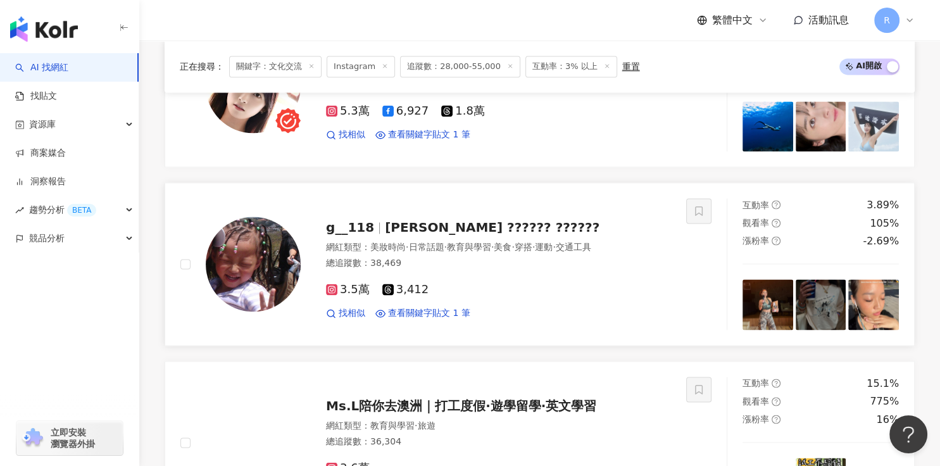
scroll to position [1912, 0]
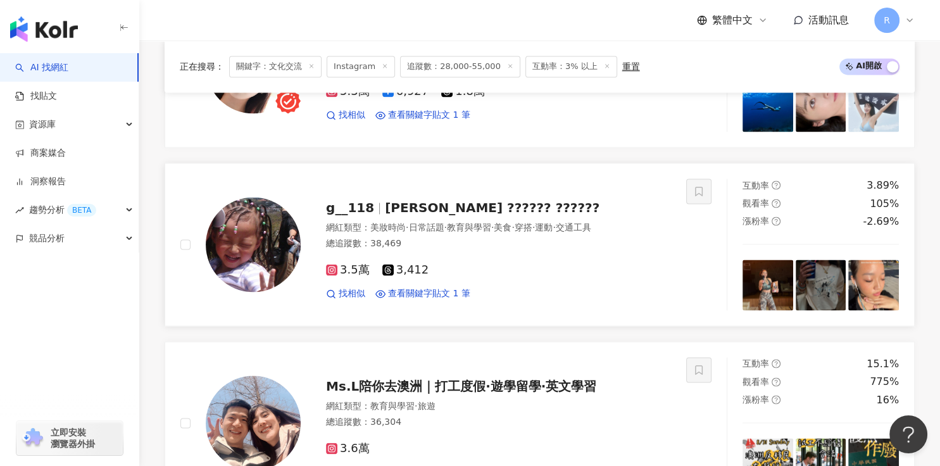
click at [244, 243] on img at bounding box center [253, 244] width 95 height 95
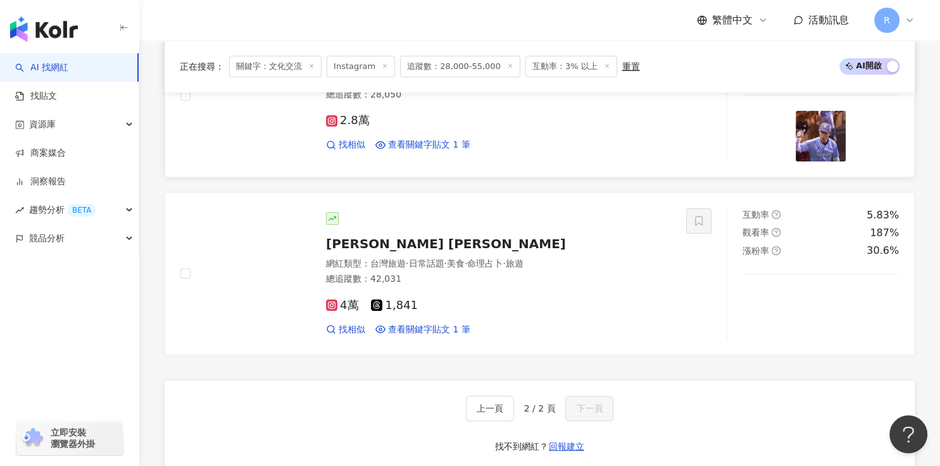
scroll to position [0, 0]
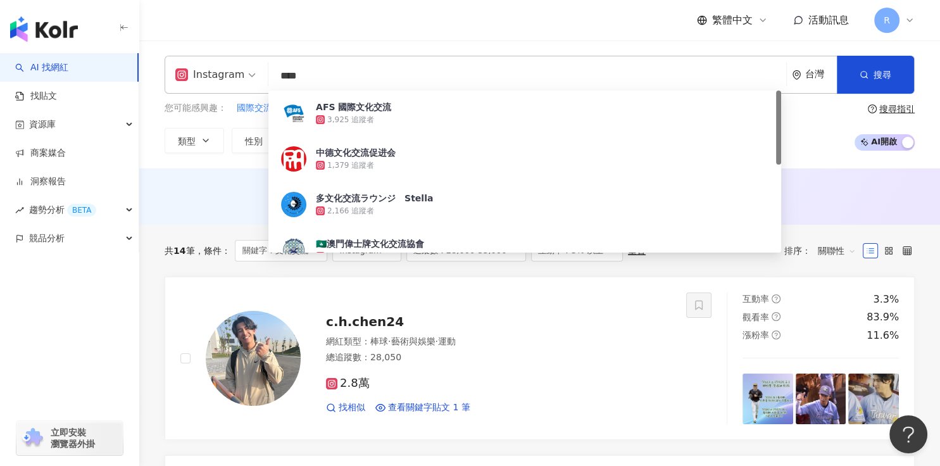
drag, startPoint x: 411, startPoint y: 76, endPoint x: 223, endPoint y: 77, distance: 187.9
click at [223, 77] on div "Instagram **** 台灣 搜尋 879cc95f-bd94-4a57-81db-727293b52aa5 AFS 國際文化交流 3,925 追蹤者 …" at bounding box center [540, 75] width 750 height 38
type input "*"
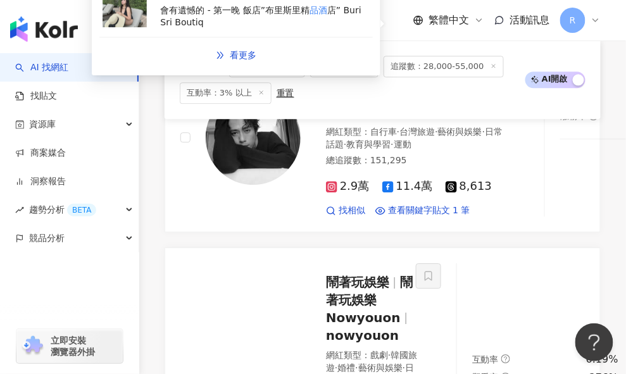
scroll to position [1850, 0]
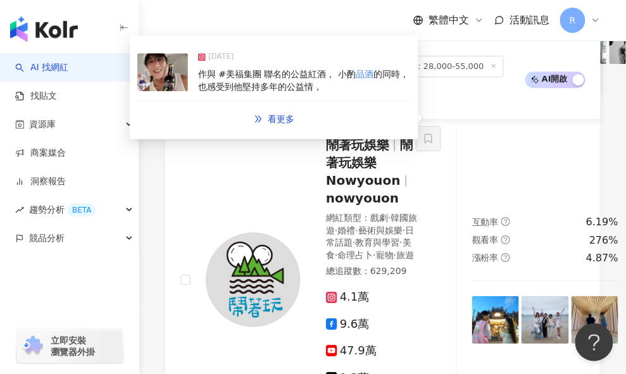
click at [263, 79] on span "作與 #美福集團 聯名的公益紅酒， 小酌" at bounding box center [277, 74] width 158 height 10
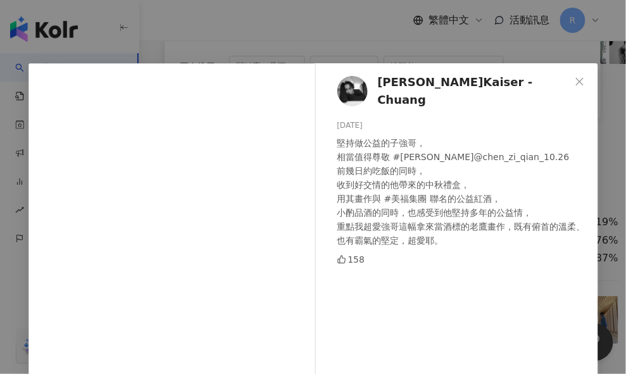
click at [608, 207] on div "莊凱勛 Kaiser - Chuang 2024/9/9 堅持做公益的子強哥， 相當值得尊敬 #陳子強 @chen_zi_qian_10.26 前幾日約吃飯的…" at bounding box center [313, 187] width 626 height 374
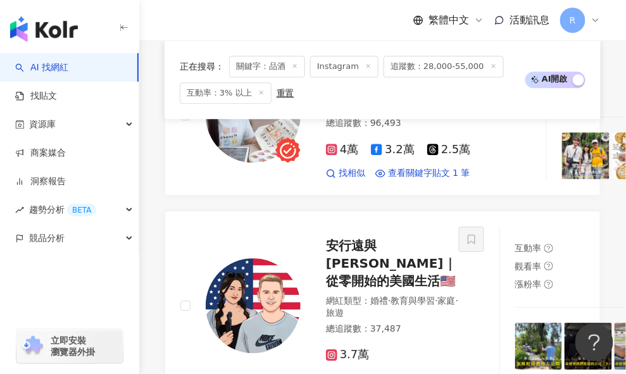
scroll to position [2702, 0]
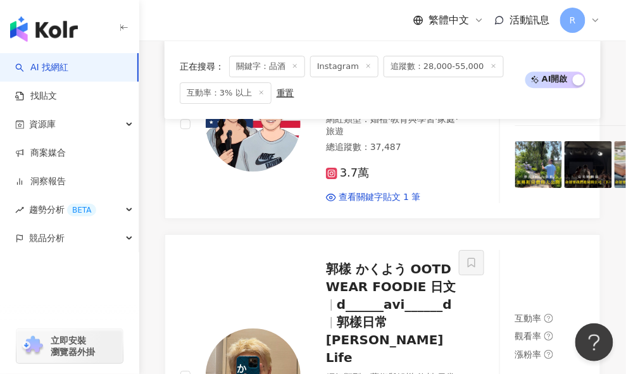
scroll to position [3178, 0]
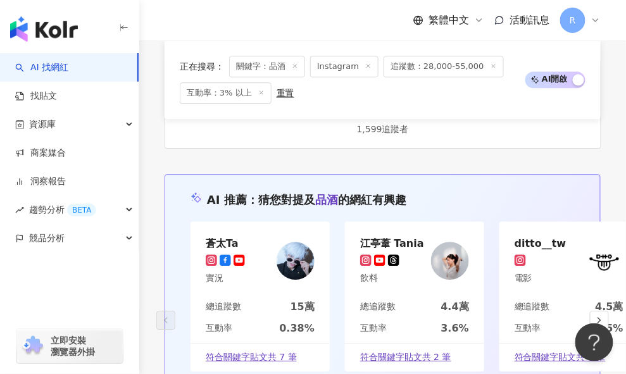
scroll to position [3762, 0]
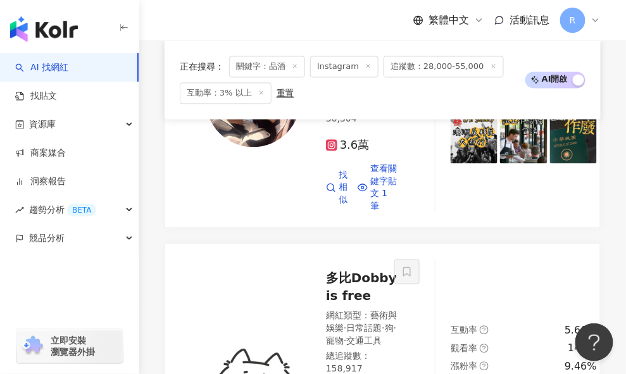
scroll to position [1574, 0]
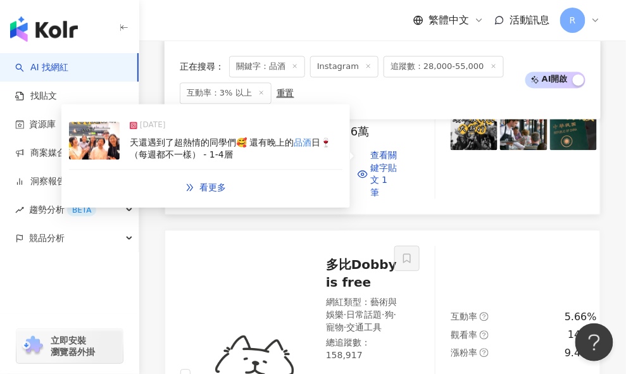
click at [275, 161] on div "天還遇到了超熱情的同學們🥰 還有晚上的 品酒 日🍷（每週都不一樣） - 1-4層" at bounding box center [236, 149] width 213 height 25
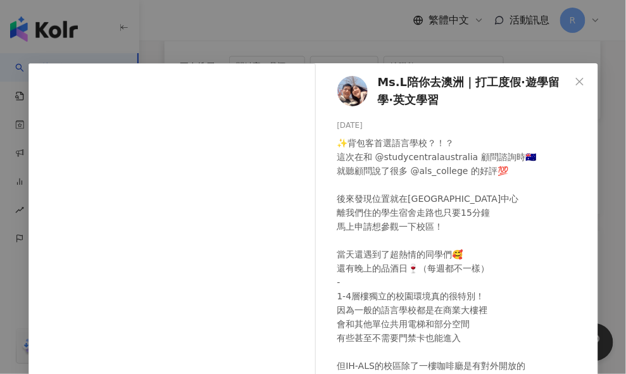
scroll to position [28, 0]
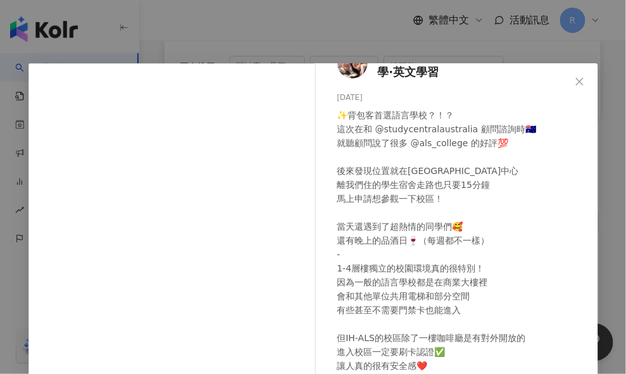
click at [605, 137] on div "𝗠𝘀.𝗟陪你去澳洲｜打工度假∙遊學留學∙英文學習 2025/4/11 334 196 3萬 查看原始貼文" at bounding box center [313, 187] width 626 height 374
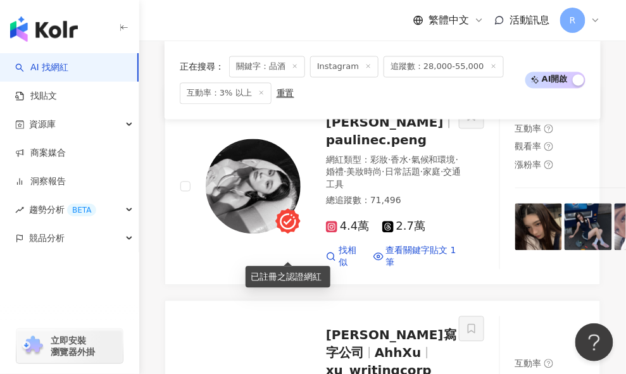
scroll to position [487, 0]
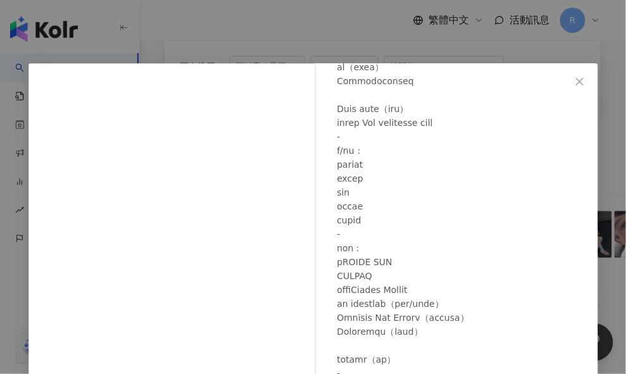
scroll to position [454, 0]
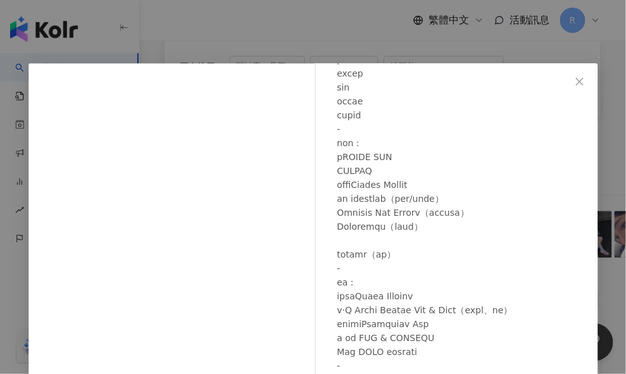
click at [476, 40] on div "張芃 2024/9/5 1,869 21 4.2萬 查看原始貼文" at bounding box center [313, 187] width 626 height 374
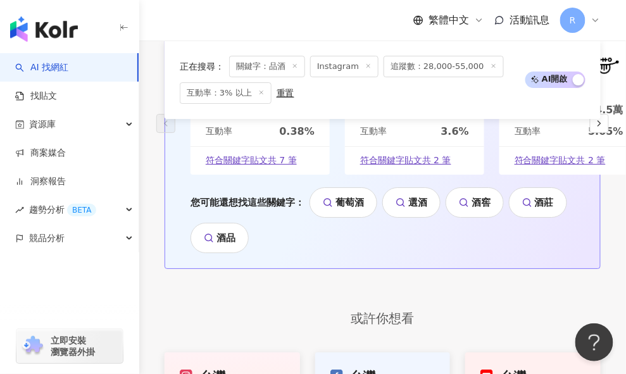
scroll to position [3980, 0]
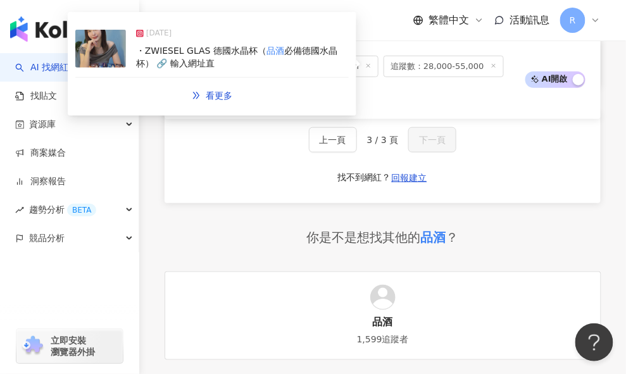
scroll to position [2239, 0]
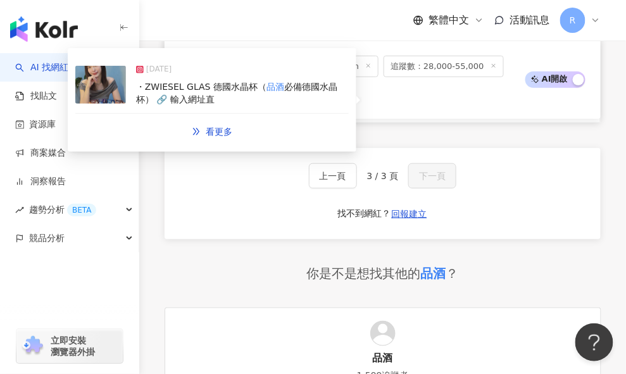
click at [280, 106] on div "・ZWIESEL GLAS 德國水晶杯（ 品酒 必備德國水晶杯） 🔗 輸入網址直" at bounding box center [242, 93] width 213 height 25
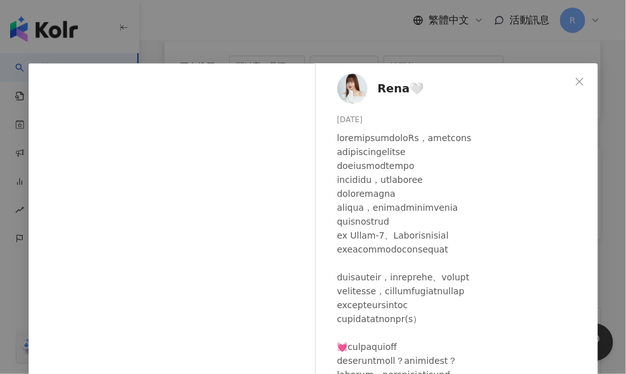
click at [394, 34] on div "Rena🤍 2025/6/17 385 14 查看原始貼文" at bounding box center [313, 187] width 626 height 374
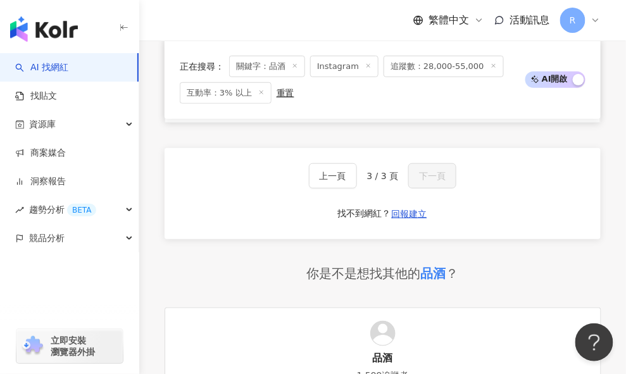
click at [488, 28] on img at bounding box center [482, 5] width 47 height 47
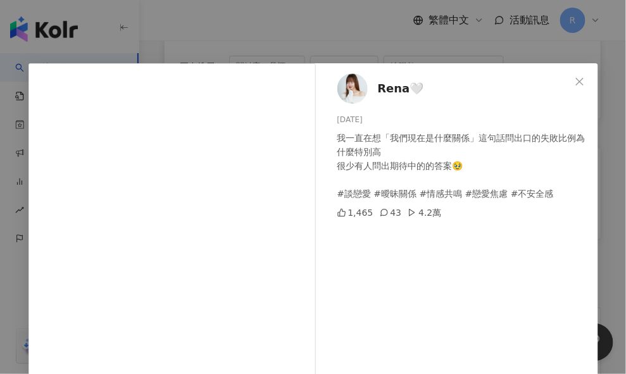
click at [480, 61] on div "Rena🤍 2025/8/9 我一直在想「我們現在是什麼關係」這句話問出口的失敗比例為什麼特別高 很少有人問出期待中的的答案🥹 #談戀愛 #曖昧關係 #情感共…" at bounding box center [313, 187] width 626 height 374
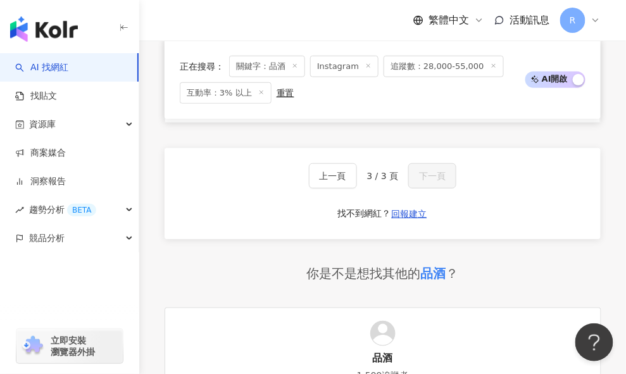
click at [525, 28] on img at bounding box center [531, 5] width 47 height 47
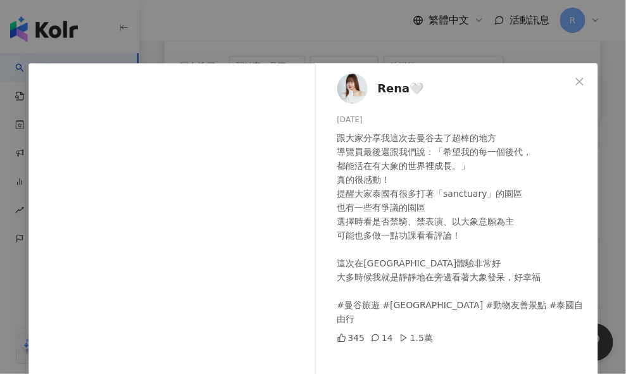
click at [454, 39] on div "Rena🤍 2025/8/6 跟大家分享我這次去曼谷去了超棒的地方 導覽員最後還跟我們說：「希望我的每一個後代， 都能活在有大象的世界裡成長。」 真的很感動！…" at bounding box center [313, 187] width 626 height 374
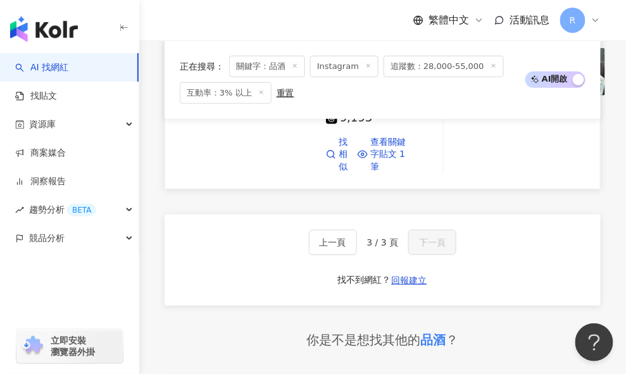
scroll to position [2164, 0]
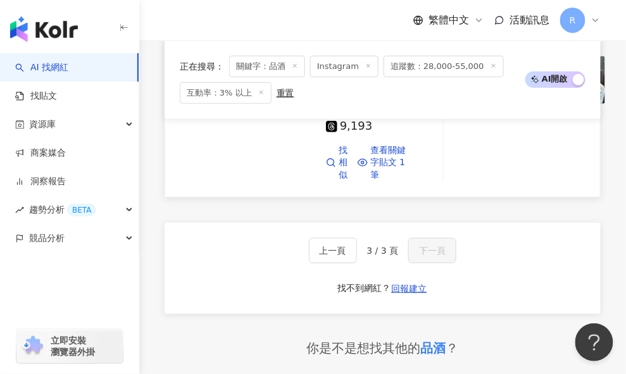
click at [285, 87] on img at bounding box center [253, 39] width 95 height 95
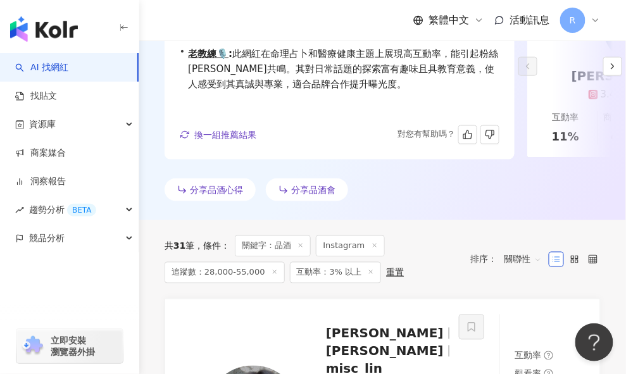
scroll to position [0, 0]
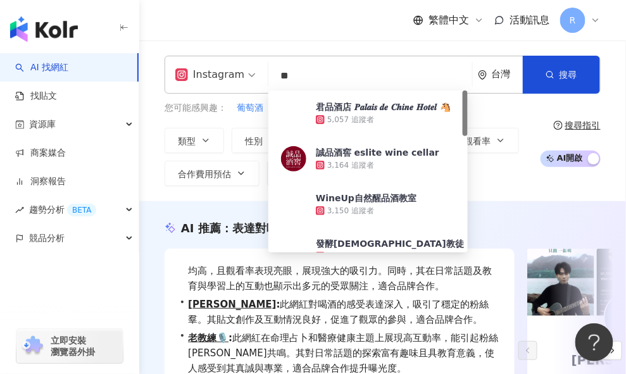
drag, startPoint x: 308, startPoint y: 72, endPoint x: 220, endPoint y: 70, distance: 88.6
click at [220, 71] on div "Instagram ** 台灣 搜尋 75aa98e2-815c-4a50-9476-6d2d52a86fa3 君品酒店 𝑷𝒂𝒍𝒂𝒊𝒔 𝒅𝒆 𝑪𝒉𝒊𝒏𝒆 𝑯𝒐…" at bounding box center [383, 75] width 436 height 38
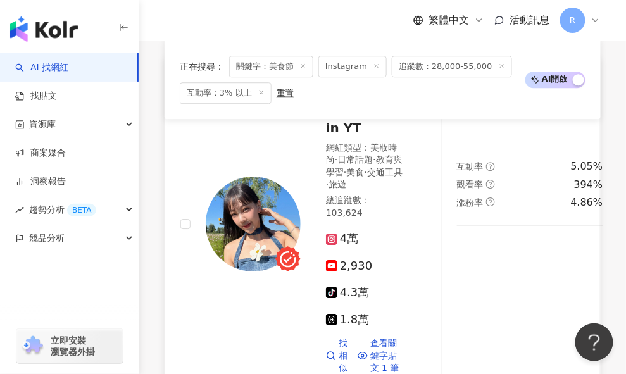
scroll to position [761, 0]
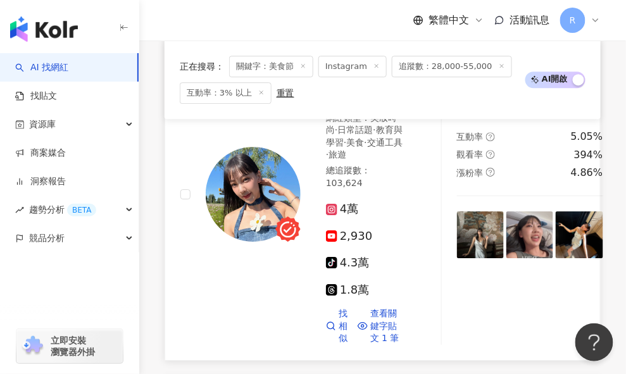
click at [230, 176] on img at bounding box center [253, 194] width 95 height 95
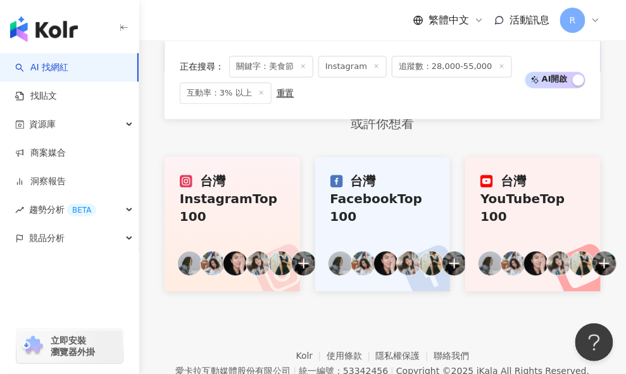
scroll to position [3701, 0]
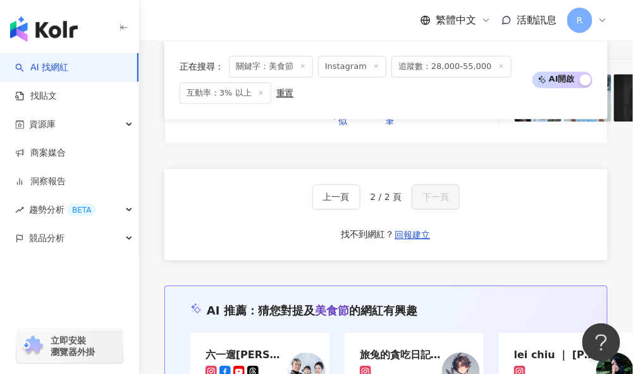
scroll to position [0, 0]
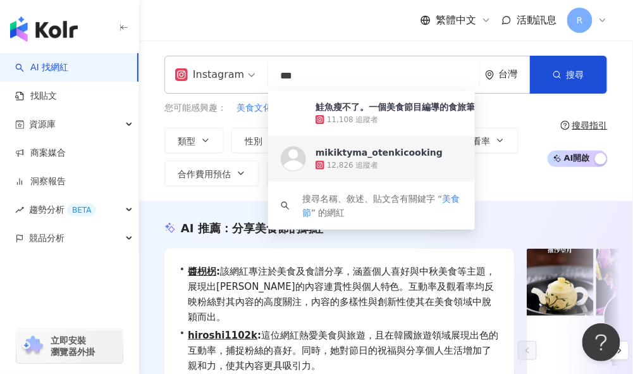
drag, startPoint x: 312, startPoint y: 78, endPoint x: 194, endPoint y: 70, distance: 118.0
click at [194, 70] on div "Instagram *** 台灣 搜尋 a49fe588-8199-4135-bf59-dd03048f75d2 https://www.instagram.…" at bounding box center [387, 75] width 444 height 38
paste input "search"
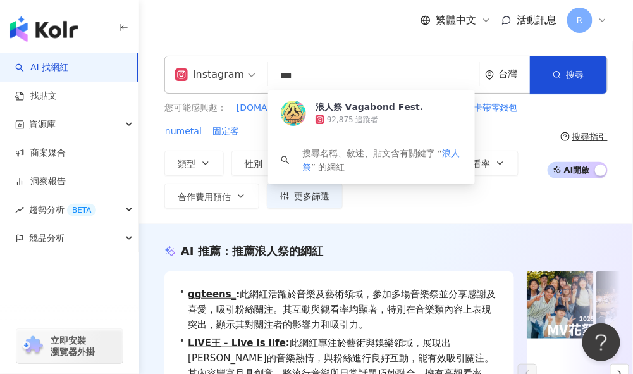
type input "***"
click at [268, 19] on div "繁體中文 活動訊息 R" at bounding box center [387, 20] width 444 height 40
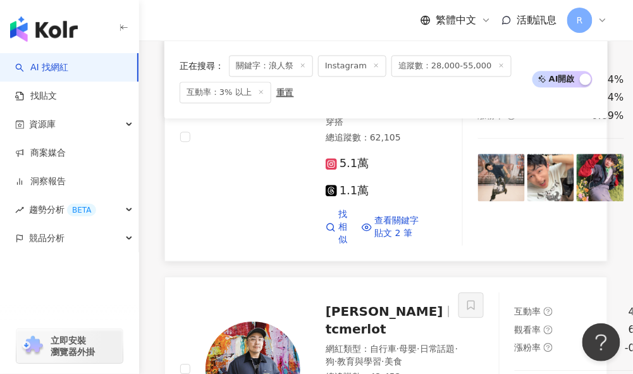
scroll to position [603, 0]
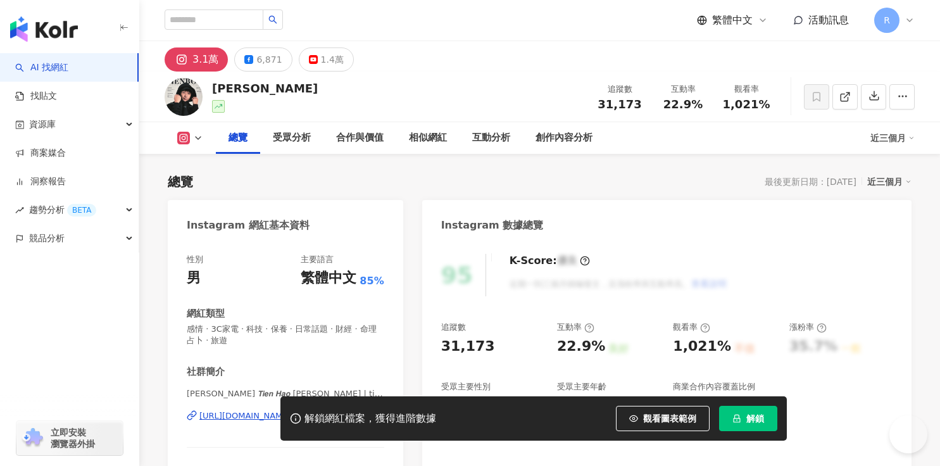
click at [293, 313] on div "網紅類型" at bounding box center [285, 313] width 197 height 13
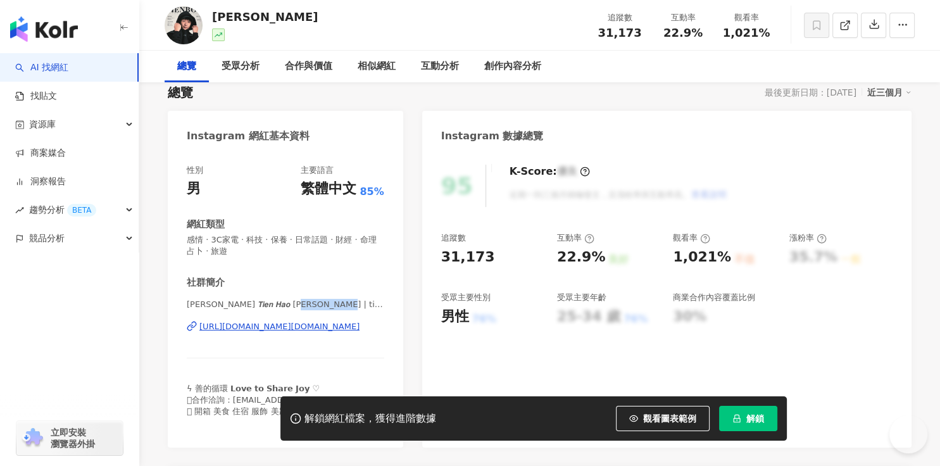
drag, startPoint x: 281, startPoint y: 304, endPoint x: 345, endPoint y: 305, distance: 63.9
click at [345, 305] on span "小田博一 𝙏𝙞𝙚𝙣 𝙃𝙖𝙤 𝘾𝙝𝙚𝙣 | tienboy.ig" at bounding box center [285, 304] width 197 height 11
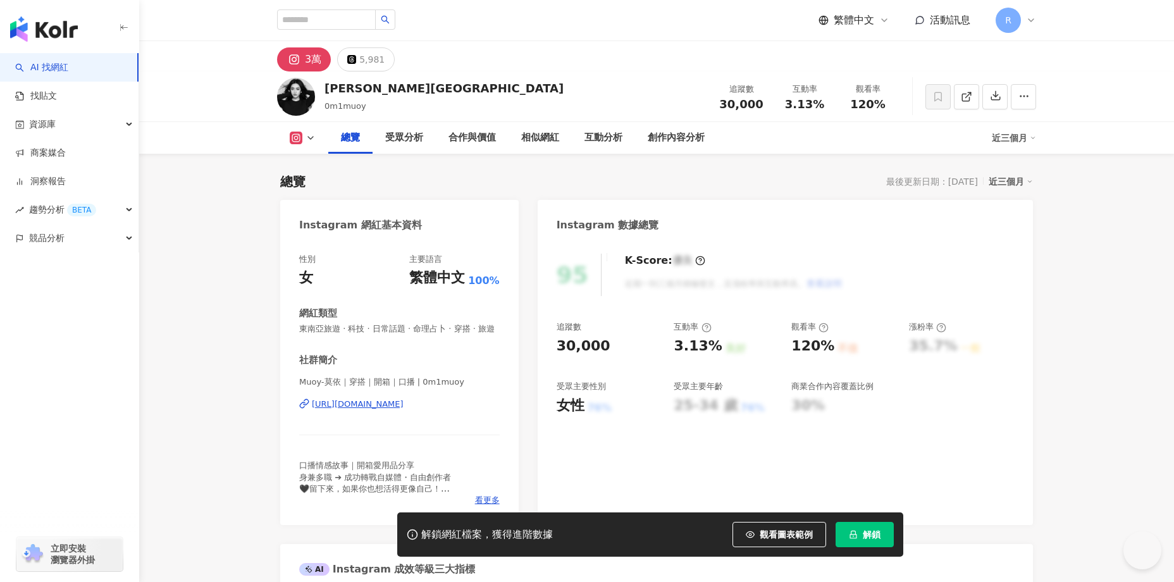
click at [316, 376] on span "Muoy-莫依｜穿搭｜開箱｜口播 | 0m1muoy" at bounding box center [399, 381] width 201 height 11
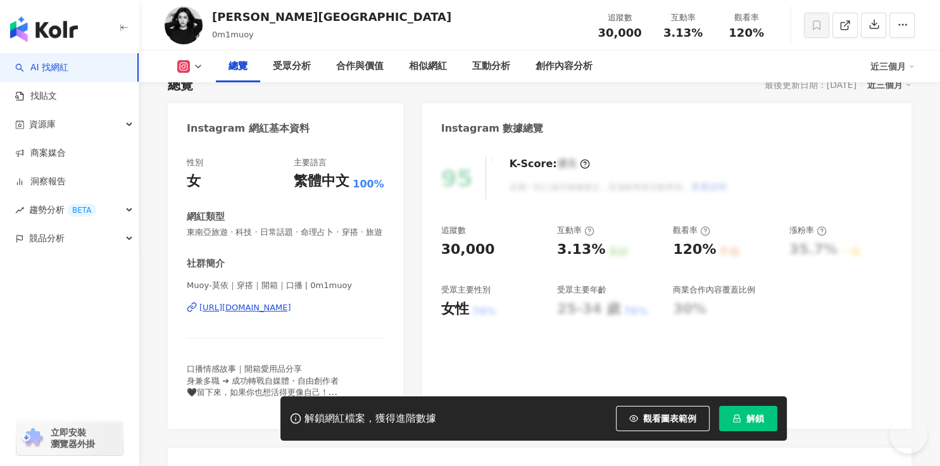
scroll to position [97, 0]
drag, startPoint x: 310, startPoint y: 284, endPoint x: 359, endPoint y: 285, distance: 49.4
click at [359, 285] on span "Muoy-莫依｜穿搭｜開箱｜口播 | 0m1muoy" at bounding box center [285, 285] width 197 height 11
copy span "0m1muoy"
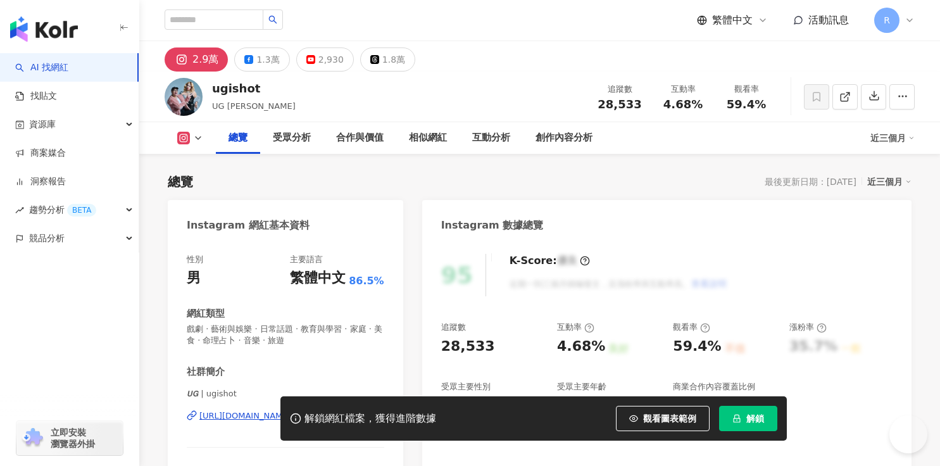
click at [227, 365] on div "社群簡介 𝙐𝙂 | ugishot https://www.instagram.com/ugishot/ 𝙐𝙂 𝙞𝙨 𝙃𝙊𝙏 ✦ 台灣變色龍 ✦ 合作鬧一波💌…" at bounding box center [285, 435] width 197 height 141
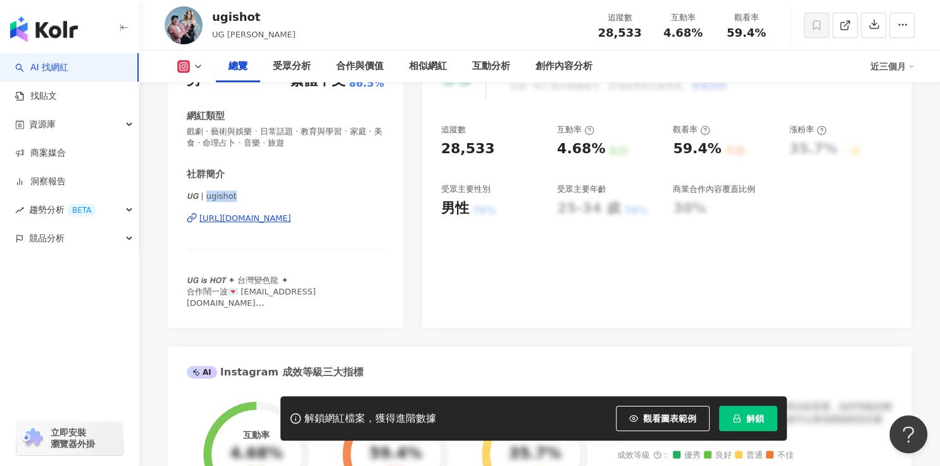
drag, startPoint x: 237, startPoint y: 198, endPoint x: 252, endPoint y: 199, distance: 15.8
click at [252, 199] on span "𝙐𝙂 | ugishot" at bounding box center [285, 195] width 197 height 11
copy span "ishot"
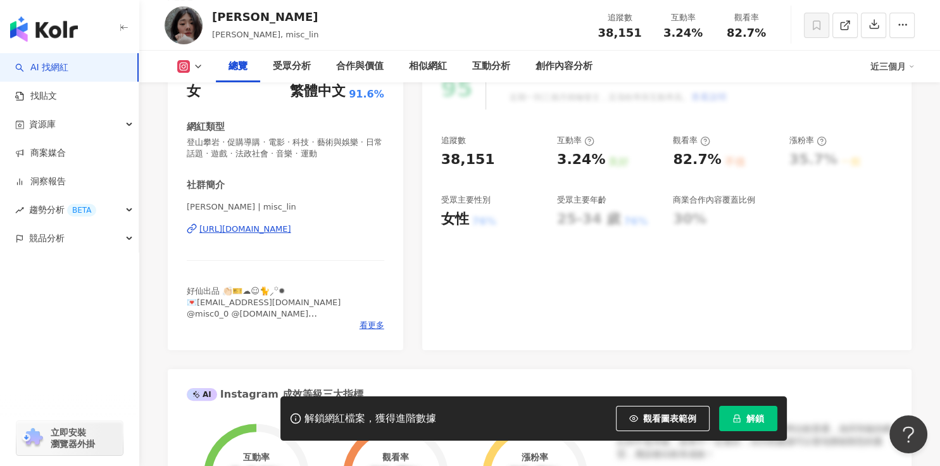
scroll to position [94, 0]
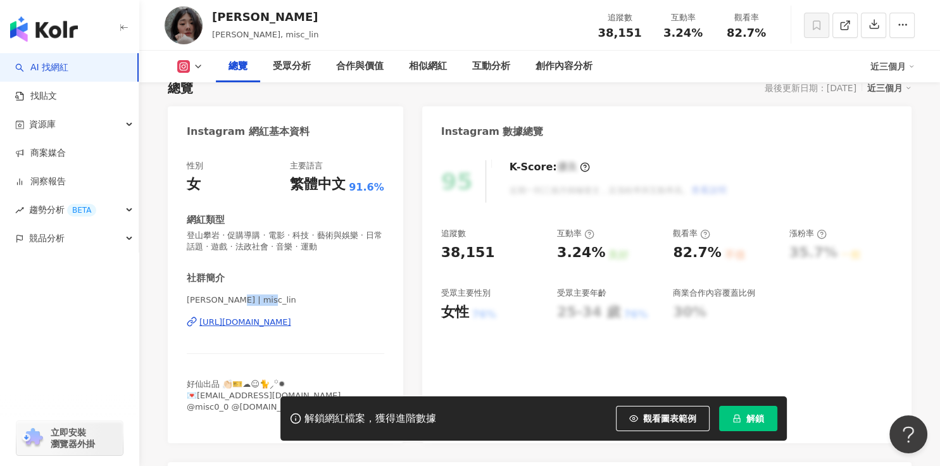
drag, startPoint x: 224, startPoint y: 302, endPoint x: 279, endPoint y: 304, distance: 55.1
click at [279, 304] on span "[PERSON_NAME] | misc_lin" at bounding box center [285, 299] width 197 height 11
copy span "misc_lin"
drag, startPoint x: 225, startPoint y: 301, endPoint x: 233, endPoint y: 311, distance: 12.6
click at [225, 302] on span "[PERSON_NAME] | misc_lin" at bounding box center [285, 299] width 197 height 11
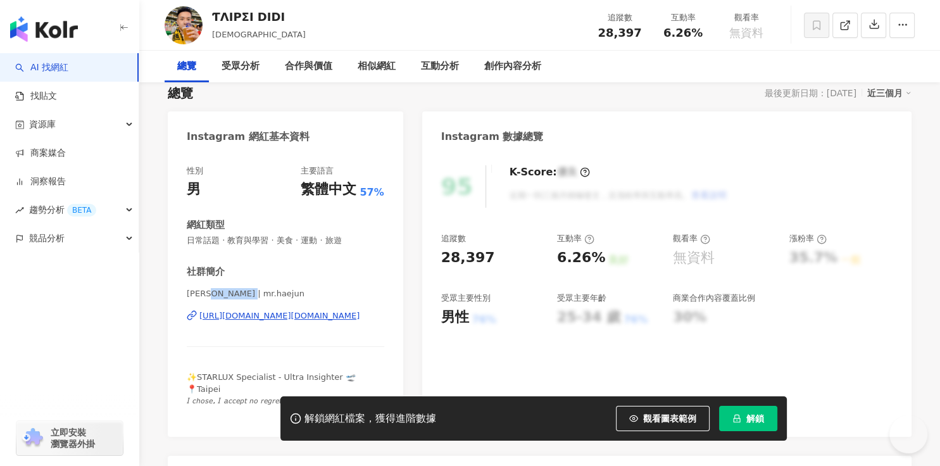
click at [264, 294] on span "[PERSON_NAME] | mr.haejun" at bounding box center [285, 293] width 197 height 11
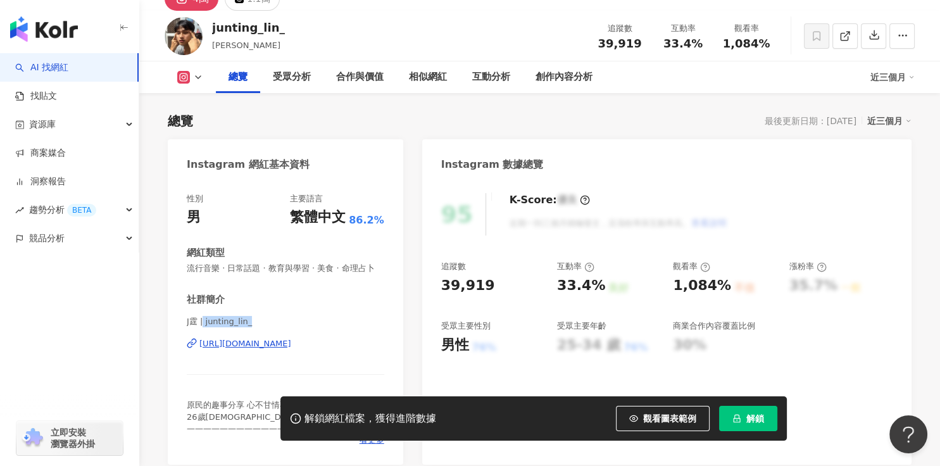
drag, startPoint x: 204, startPoint y: 320, endPoint x: 263, endPoint y: 319, distance: 58.8
click at [263, 319] on span "J霆 | junting_lin_" at bounding box center [285, 321] width 197 height 11
copy span "junting_lin_"
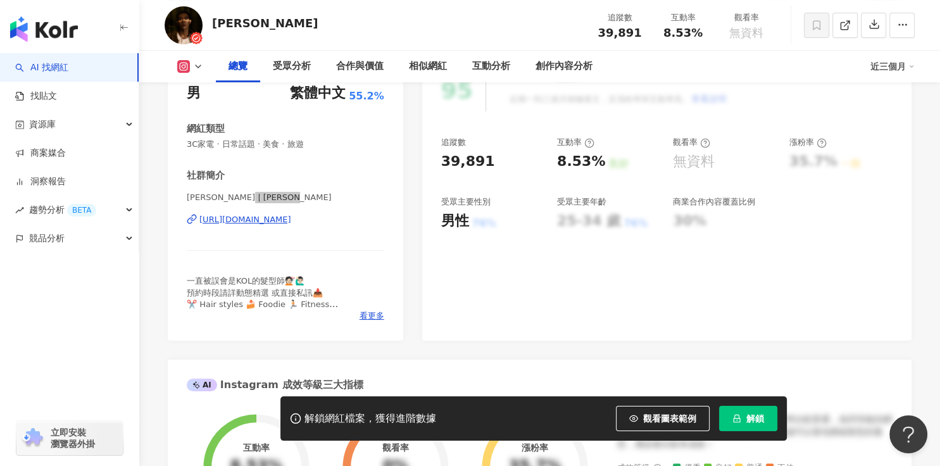
scroll to position [187, 0]
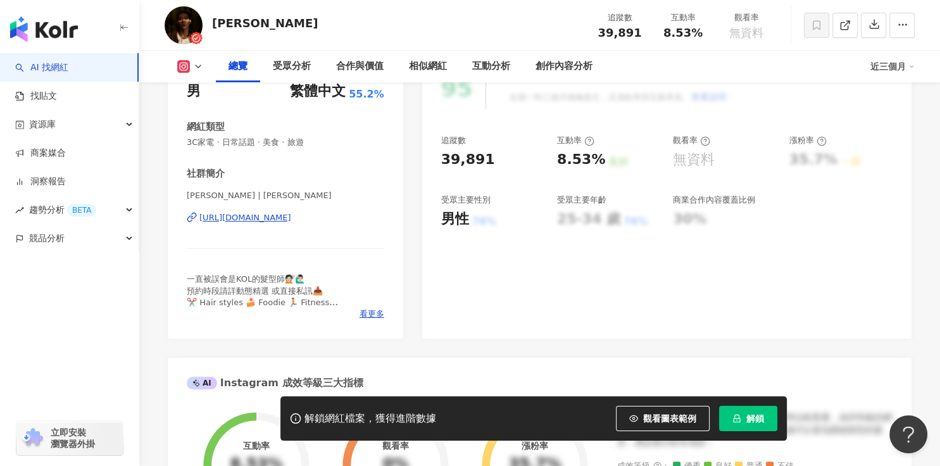
click at [229, 198] on span "Erik Huang | erik_sy_tw" at bounding box center [285, 195] width 197 height 11
drag, startPoint x: 235, startPoint y: 194, endPoint x: 329, endPoint y: 200, distance: 94.5
click at [329, 200] on span "Erik Huang | erik_sy_tw" at bounding box center [285, 195] width 197 height 11
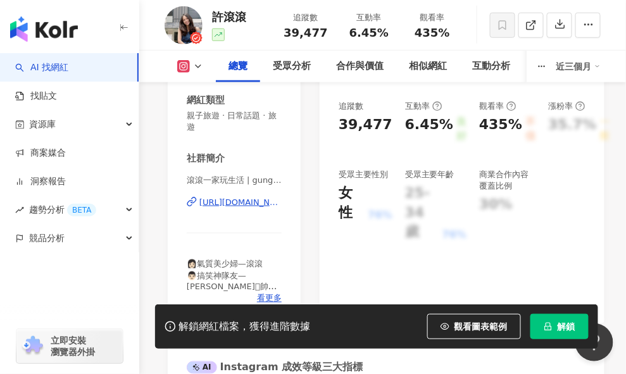
scroll to position [237, 0]
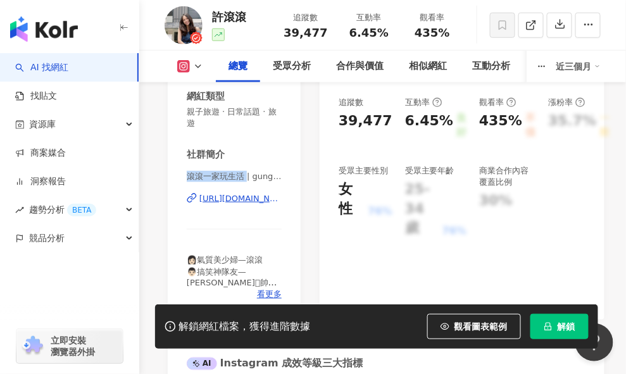
drag, startPoint x: 187, startPoint y: 173, endPoint x: 246, endPoint y: 173, distance: 58.8
click at [246, 173] on span "滾滾一家玩生活 | gungun1071015" at bounding box center [234, 176] width 95 height 11
copy span "滾滾一家玩生活"
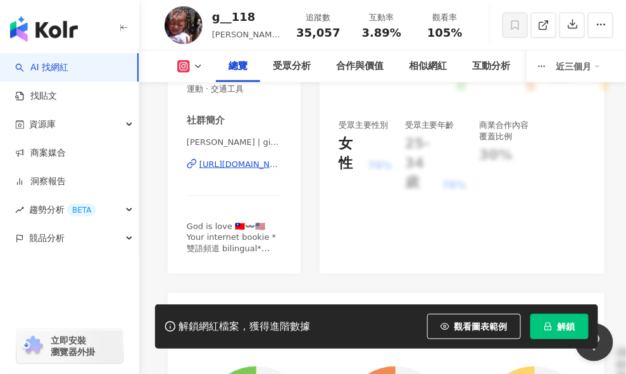
scroll to position [277, 0]
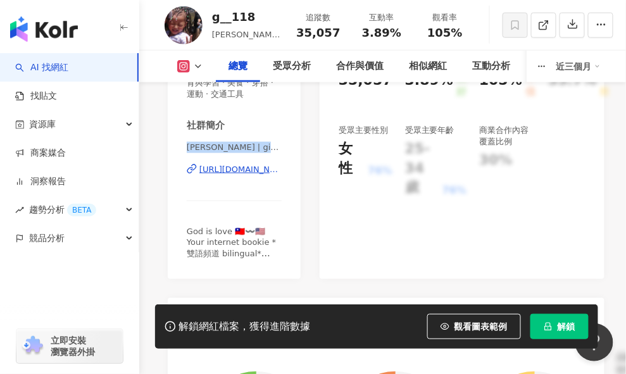
drag, startPoint x: 189, startPoint y: 147, endPoint x: 287, endPoint y: 149, distance: 97.5
click at [287, 149] on div "性別 女 主要語言 繁體中文 63.2% 網紅類型 美妝時尚 · 日常話題 · 教育與學習 · 美食 · 穿搭 · 運動 · 交通工具 社群簡介 Ginger…" at bounding box center [234, 121] width 133 height 315
copy span "Ginger 絜晶 | ginginger8"
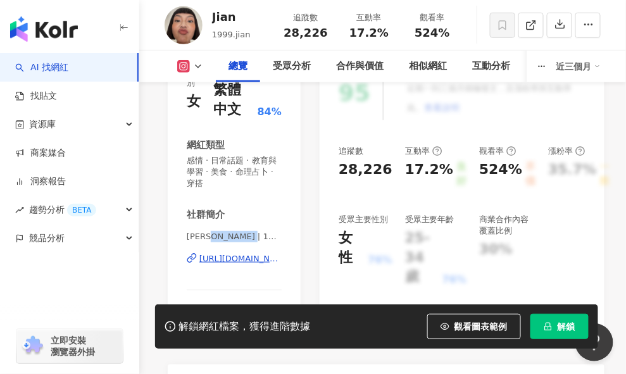
drag, startPoint x: 211, startPoint y: 235, endPoint x: 257, endPoint y: 237, distance: 45.6
click at [257, 237] on span "[PERSON_NAME] | 1999.jian" at bounding box center [234, 236] width 95 height 11
copy span "1999.jian"
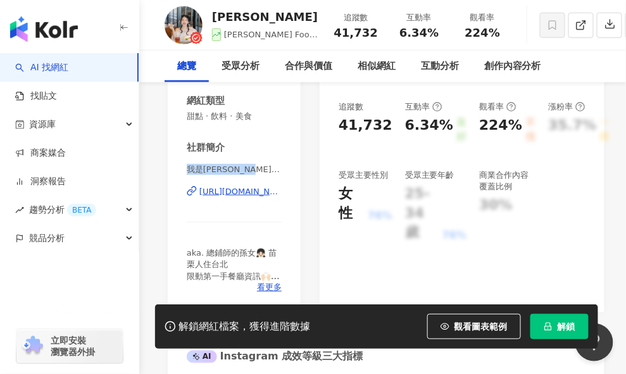
drag, startPoint x: 187, startPoint y: 171, endPoint x: 250, endPoint y: 164, distance: 63.7
click at [251, 165] on span "我是邱喜 Chelsea | chelseafoodlife" at bounding box center [234, 169] width 95 height 11
copy span "我是邱喜 Chelsea"
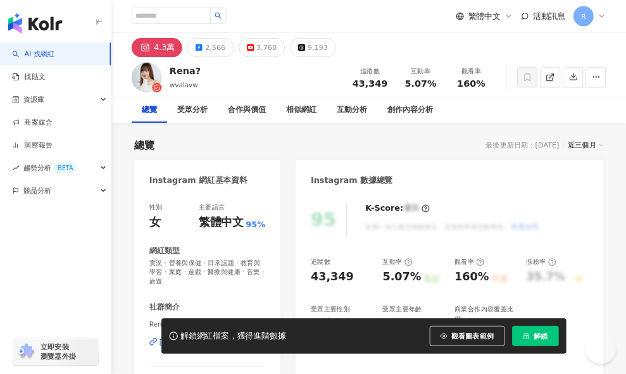
scroll to position [244, 0]
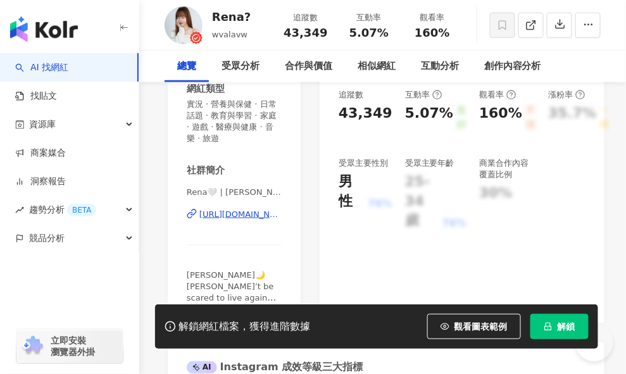
click at [226, 187] on span "Rena🤍 | [PERSON_NAME]" at bounding box center [234, 193] width 95 height 13
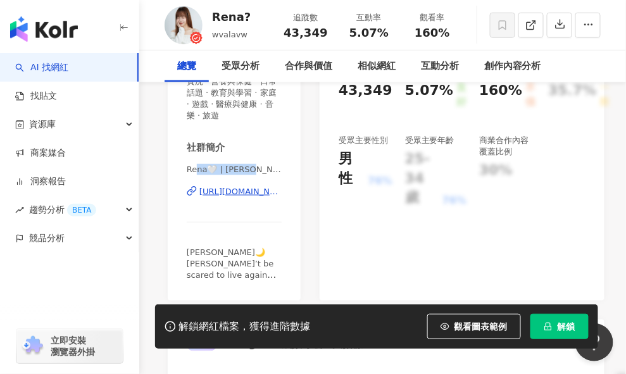
drag, startPoint x: 198, startPoint y: 173, endPoint x: 189, endPoint y: 173, distance: 8.9
click at [189, 173] on span "Rena🤍 | [PERSON_NAME]" at bounding box center [234, 169] width 95 height 11
click at [182, 168] on div "性別 女 主要語言 繁體中文 95% 網紅類型 實況 · 營養與保健 · 日常話題 · 教育與學習 · 家庭 · 遊戲 · 醫療與健康 · 音樂 · 旅遊 社…" at bounding box center [234, 137] width 133 height 327
drag, startPoint x: 181, startPoint y: 168, endPoint x: 256, endPoint y: 170, distance: 74.7
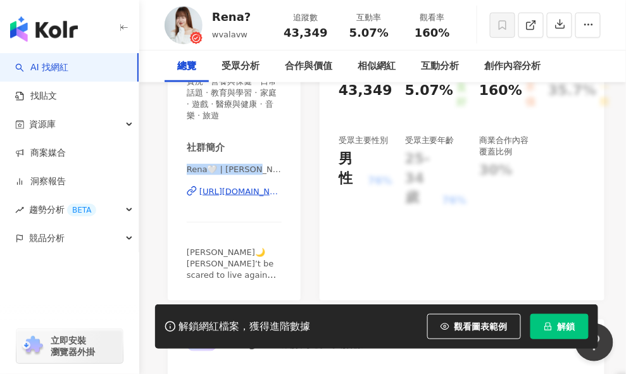
click at [256, 170] on div "性別 女 主要語言 繁體中文 95% 網紅類型 實況 · 營養與保健 · 日常話題 · 教育與學習 · 家庭 · 遊戲 · 醫療與健康 · 音樂 · 旅遊 社…" at bounding box center [234, 137] width 133 height 327
copy span "Rena🤍 | wvalavw"
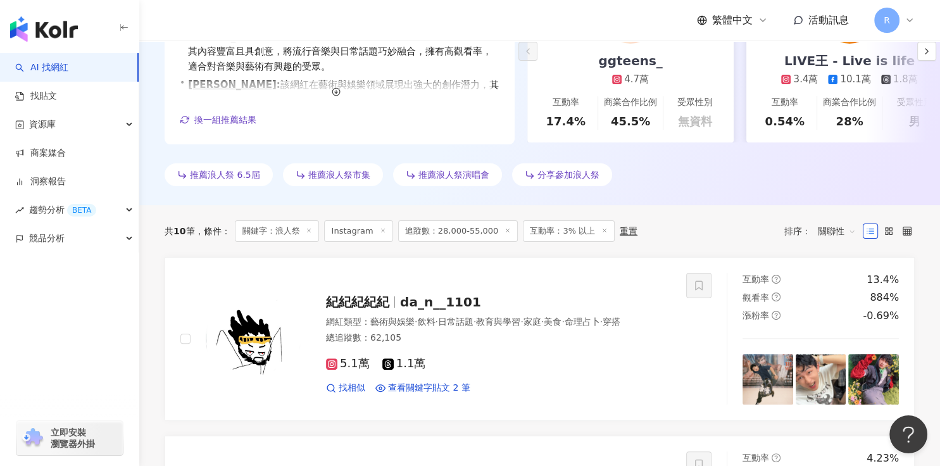
scroll to position [235, 0]
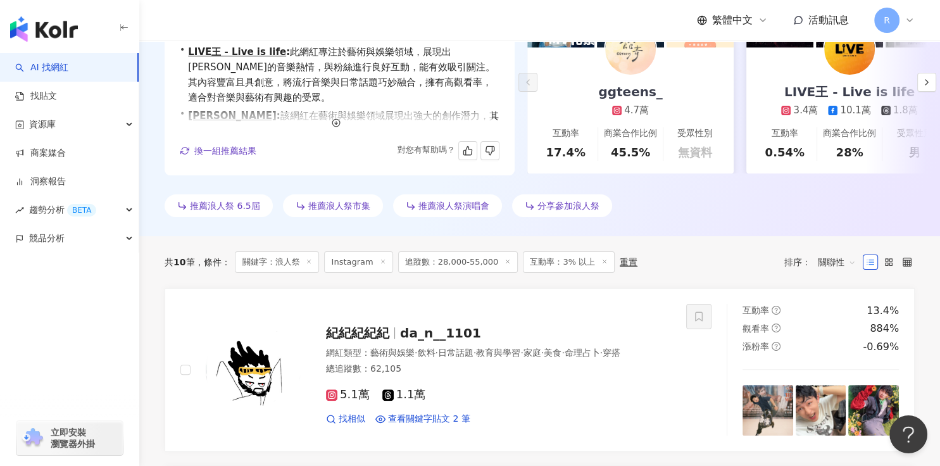
click at [165, 108] on div "• ggteens_ : 此網紅活躍於音樂及藝術領域，參加多場音樂祭並分享感謝及喜愛，吸引粉絲關注。其互動與觀看率均顯著，特別在音樂類內容上表現突出，顯示其對…" at bounding box center [340, 77] width 350 height 195
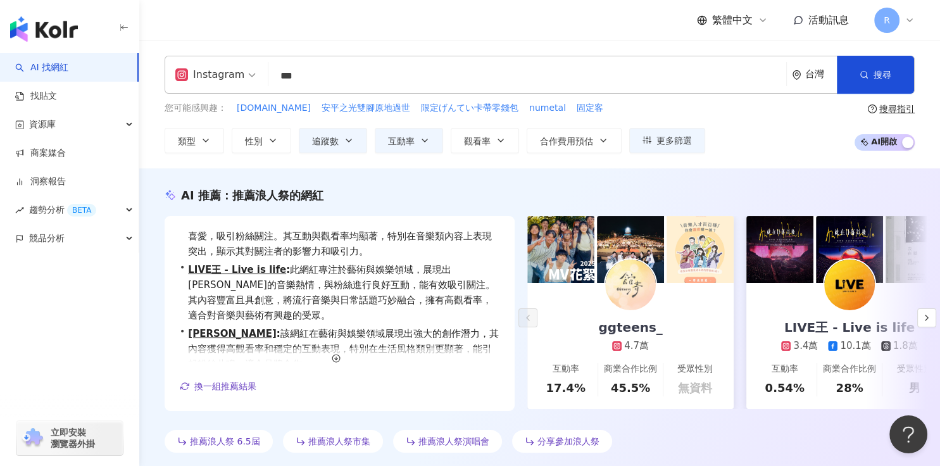
scroll to position [0, 0]
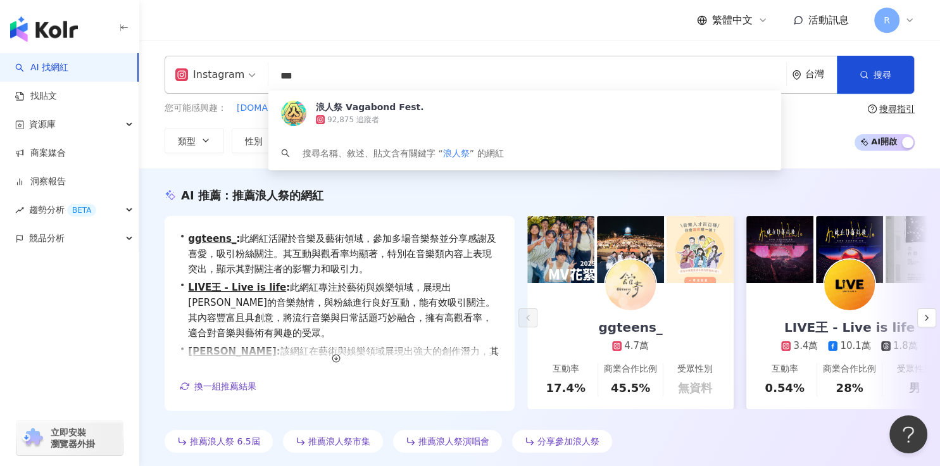
drag, startPoint x: 382, startPoint y: 77, endPoint x: 175, endPoint y: 72, distance: 207.6
click at [175, 72] on div "Instagram *** 台灣 搜尋 77688a29-4973-4893-a6ce-5da9004f1f16 浪人祭 𝗩𝗮𝗴𝗮𝗯𝗼𝗻𝗱 𝗙𝗲𝘀𝘁. 92,…" at bounding box center [540, 75] width 750 height 38
paste input "*"
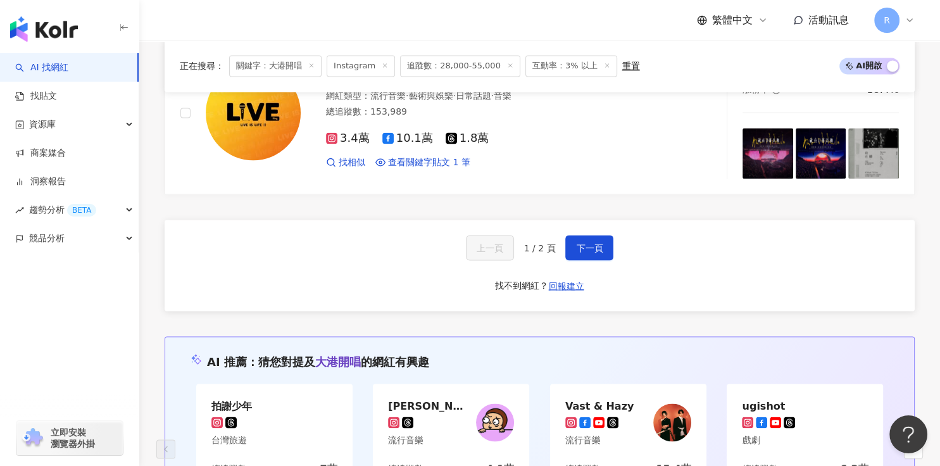
scroll to position [2212, 0]
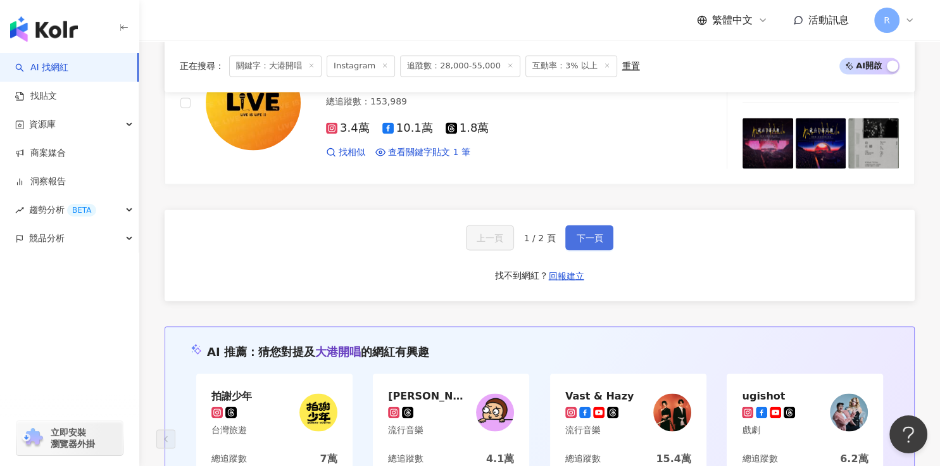
click at [569, 238] on button "下一頁" at bounding box center [589, 237] width 48 height 25
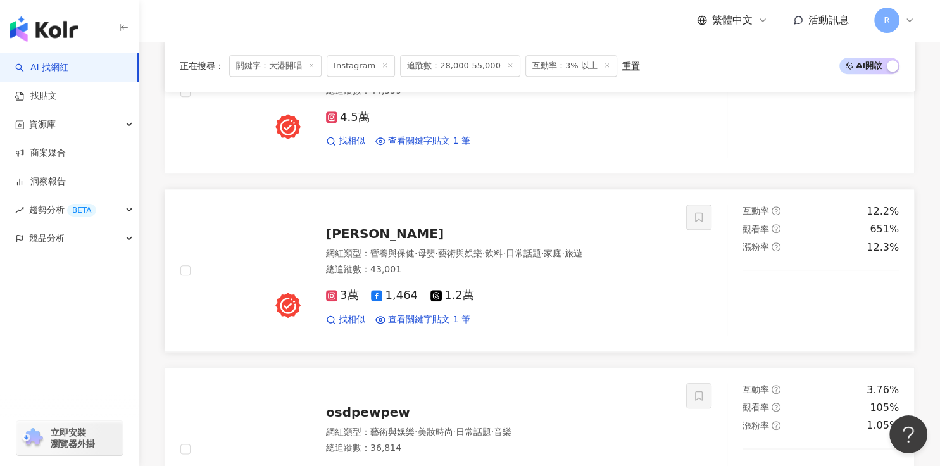
scroll to position [1331, 0]
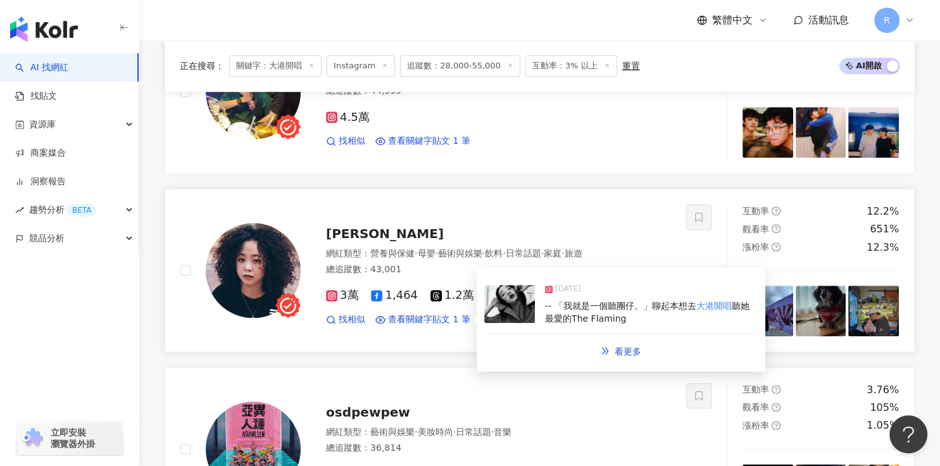
click at [566, 300] on div "-- 「我就是一個聽團仔。」聊起本想去 大港開唱 聽她最愛的The Flaming" at bounding box center [651, 312] width 213 height 25
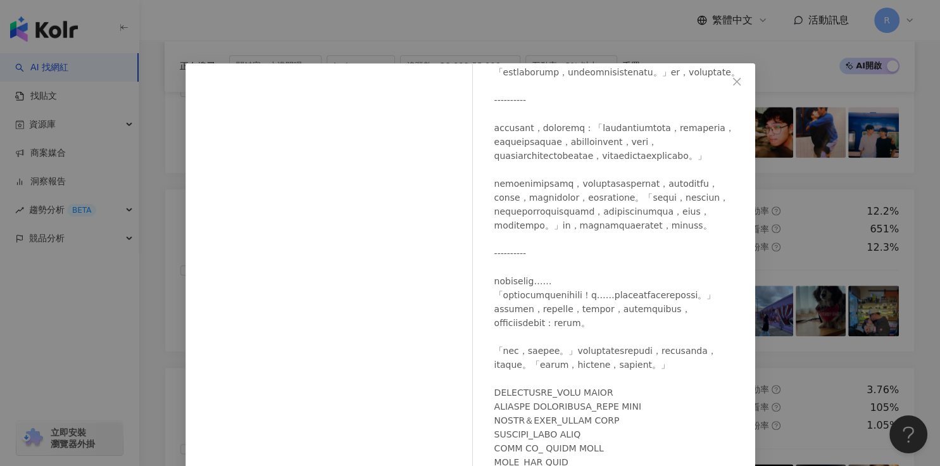
scroll to position [428, 0]
click at [633, 82] on icon "close" at bounding box center [736, 82] width 10 height 10
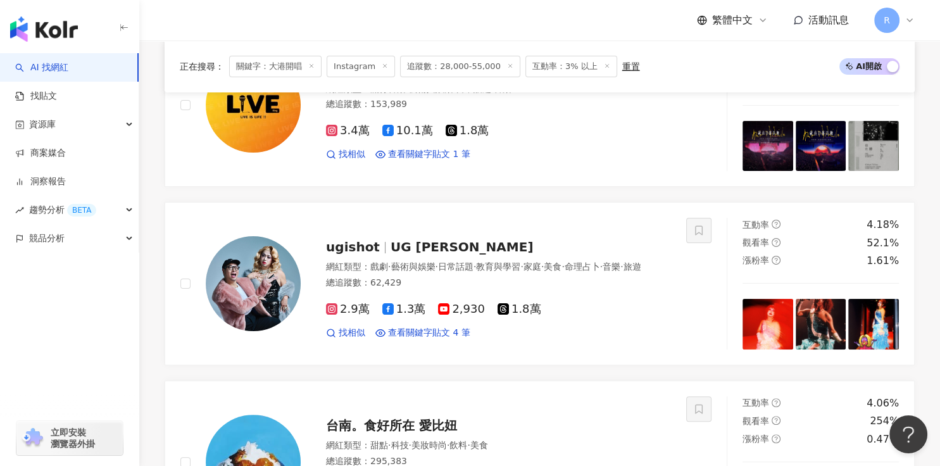
scroll to position [0, 0]
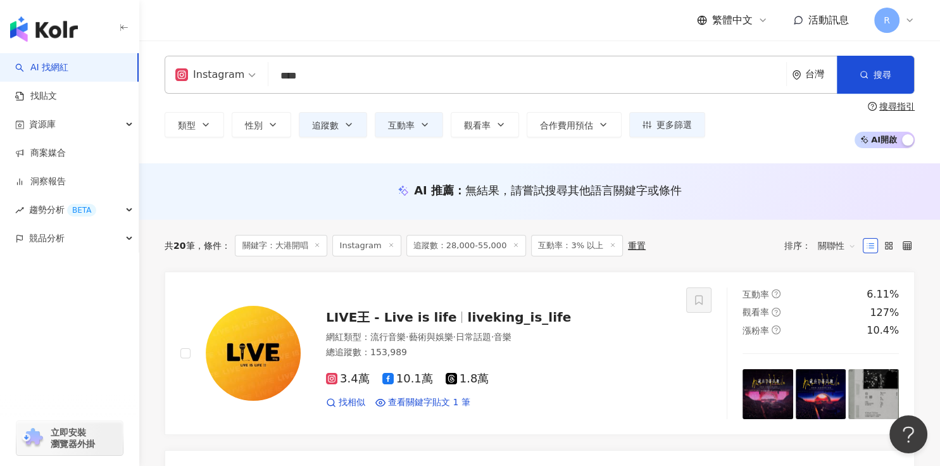
click at [369, 84] on input "****" at bounding box center [526, 76] width 507 height 24
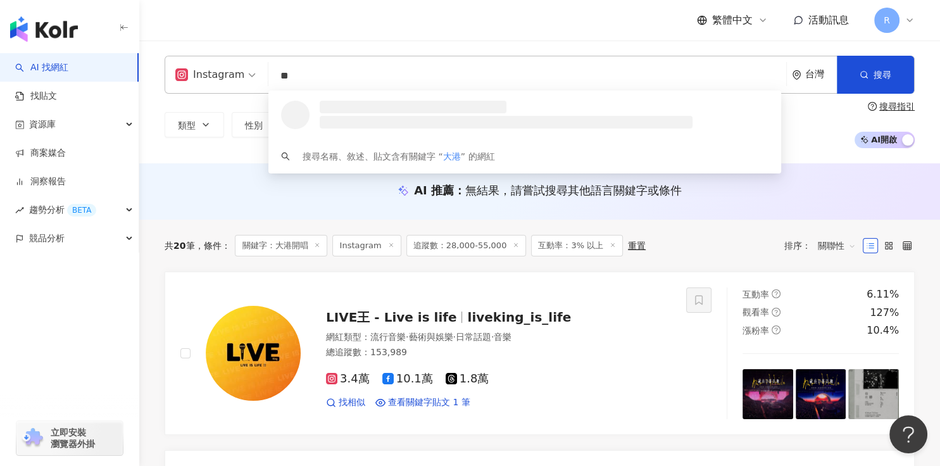
type input "*"
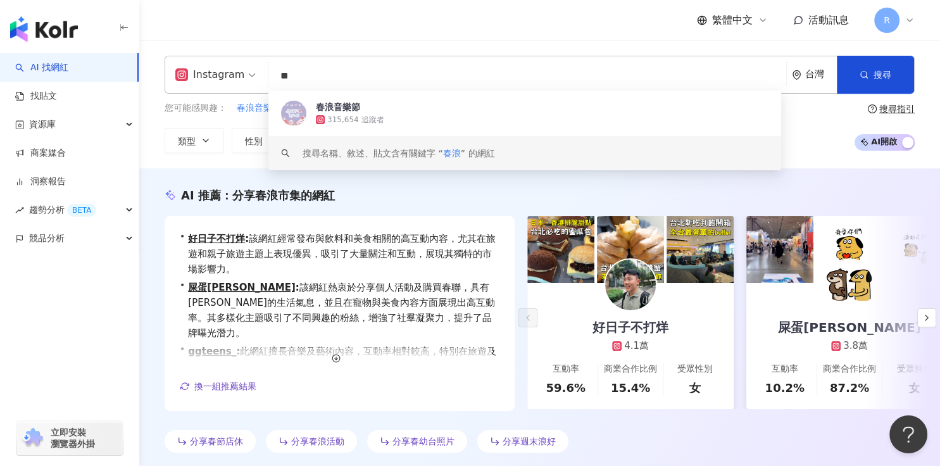
drag, startPoint x: 355, startPoint y: 77, endPoint x: 273, endPoint y: 77, distance: 82.3
click at [273, 77] on input "**" at bounding box center [526, 76] width 507 height 24
paste input "***"
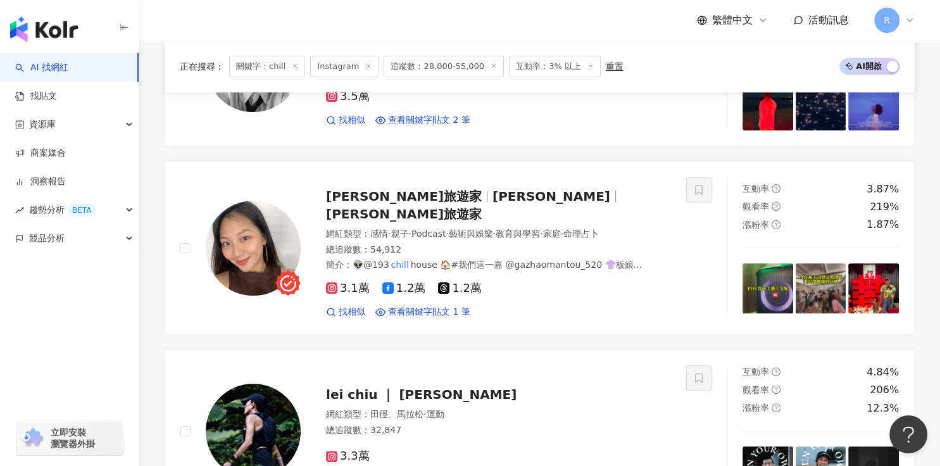
scroll to position [324, 0]
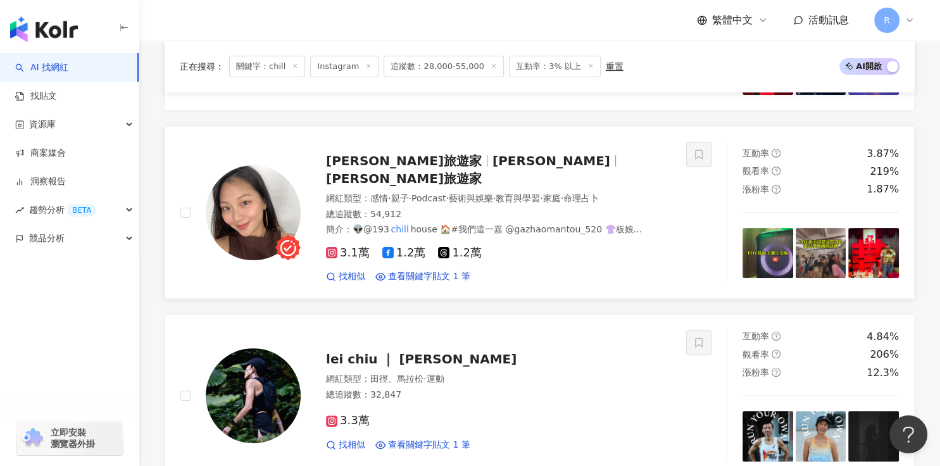
click at [275, 211] on img at bounding box center [253, 212] width 95 height 95
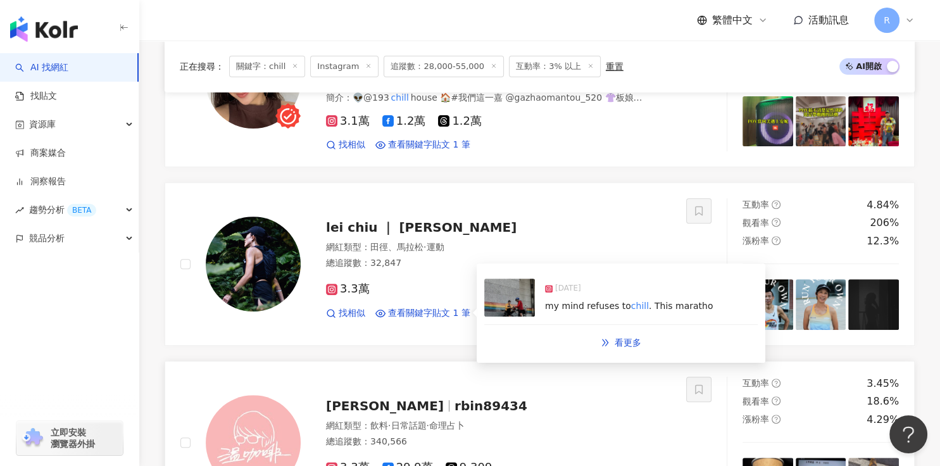
scroll to position [544, 0]
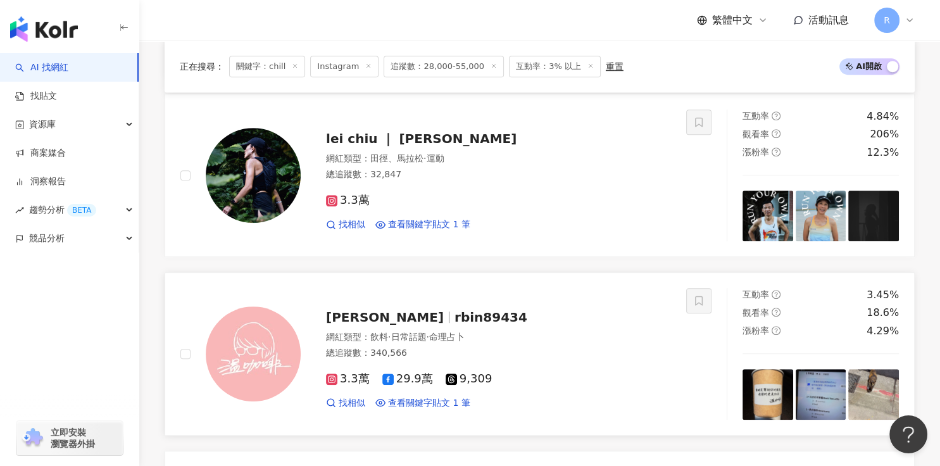
click at [541, 347] on div "總追蹤數 ： 340,566" at bounding box center [498, 353] width 345 height 13
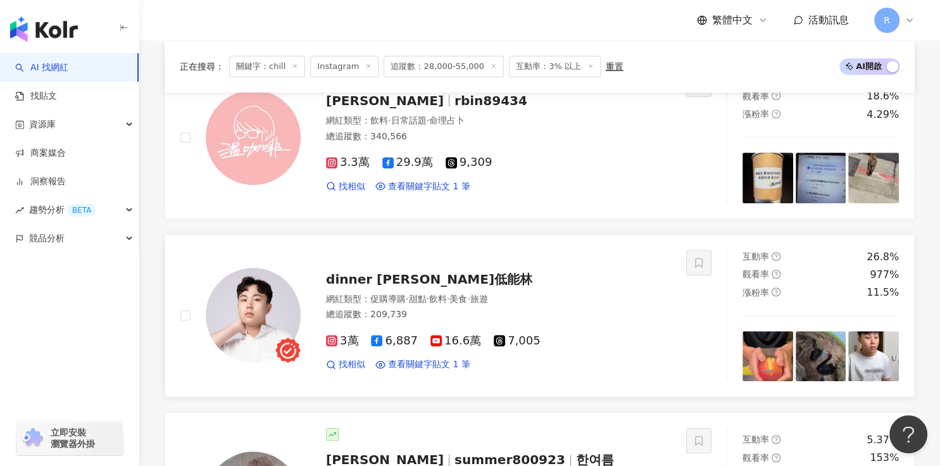
scroll to position [761, 0]
click at [247, 328] on img at bounding box center [253, 314] width 95 height 95
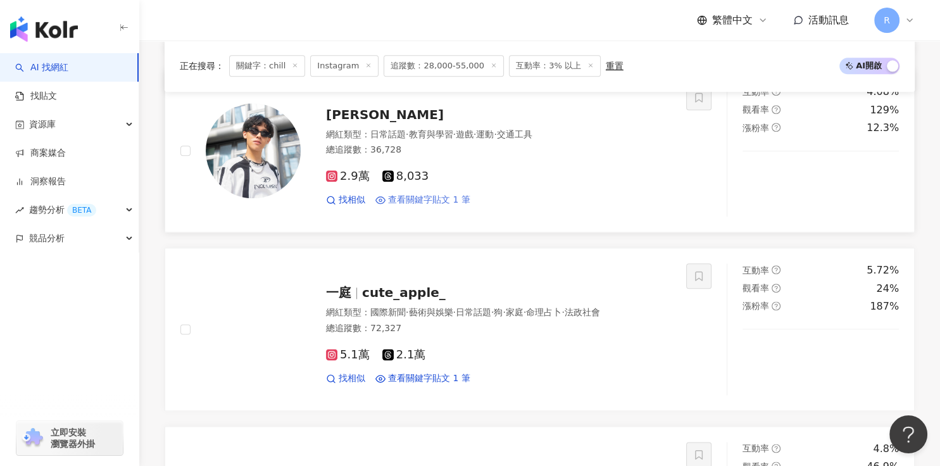
scroll to position [1471, 0]
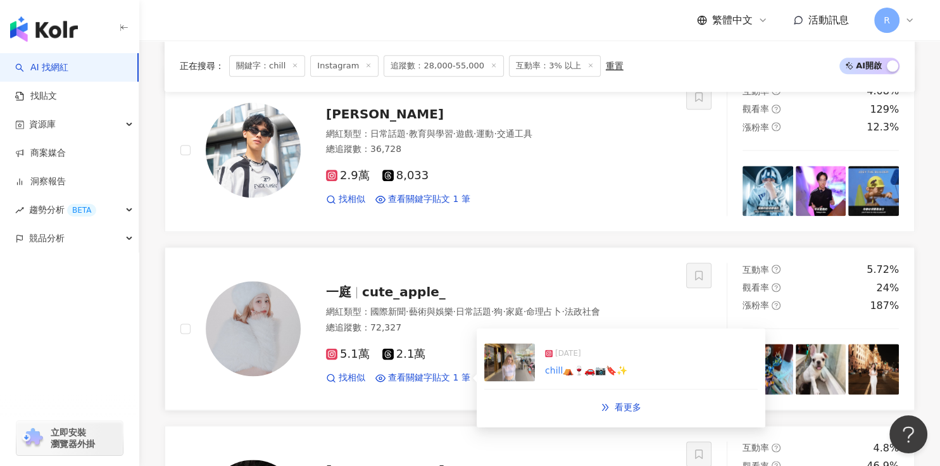
click at [581, 347] on span "2025/3/11" at bounding box center [568, 353] width 26 height 13
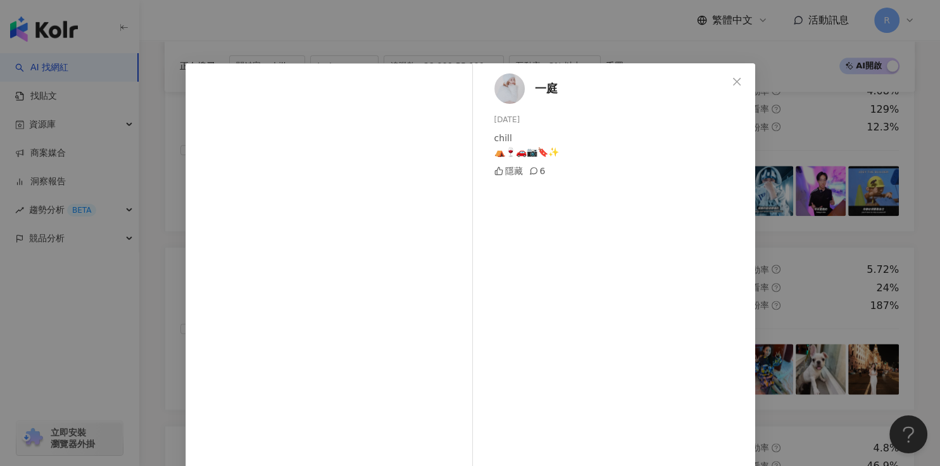
click at [633, 167] on div "一庭 2025/3/11 chill ⛺️🍷🚗📷🔖✨ 隱藏 6 查看原始貼文" at bounding box center [470, 233] width 940 height 466
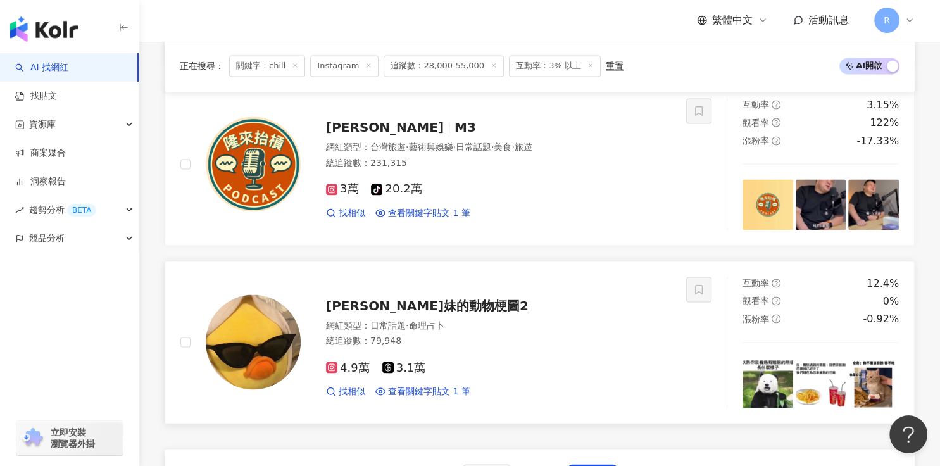
scroll to position [2112, 0]
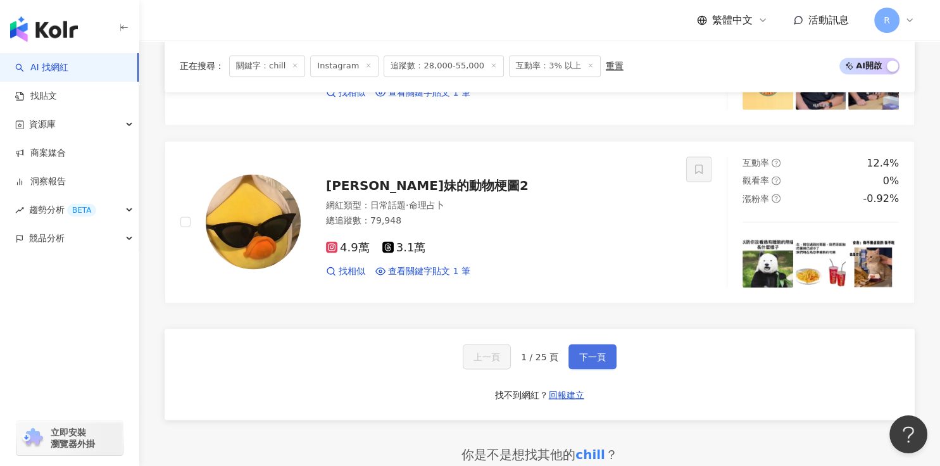
click at [599, 351] on span "下一頁" at bounding box center [592, 356] width 27 height 10
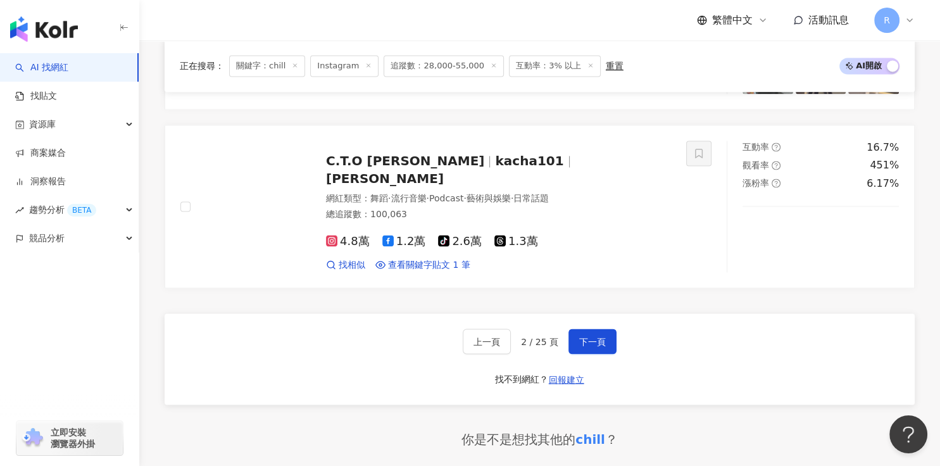
scroll to position [2178, 0]
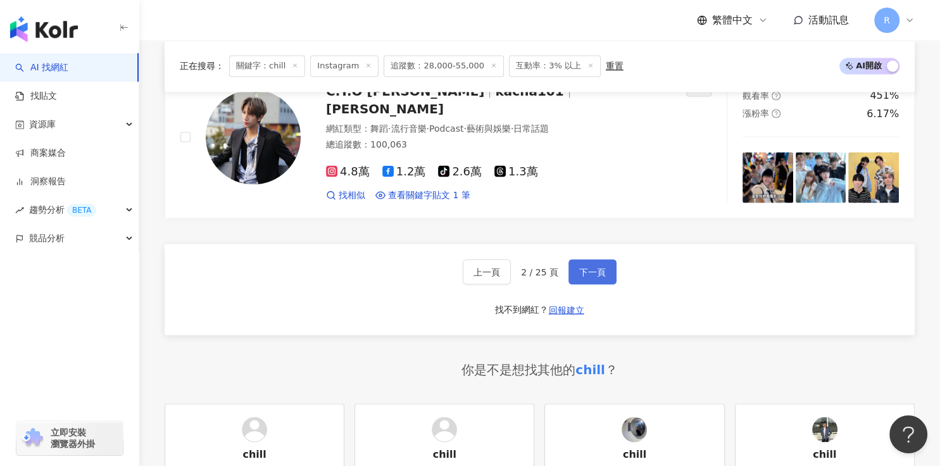
click at [583, 276] on button "下一頁" at bounding box center [592, 271] width 48 height 25
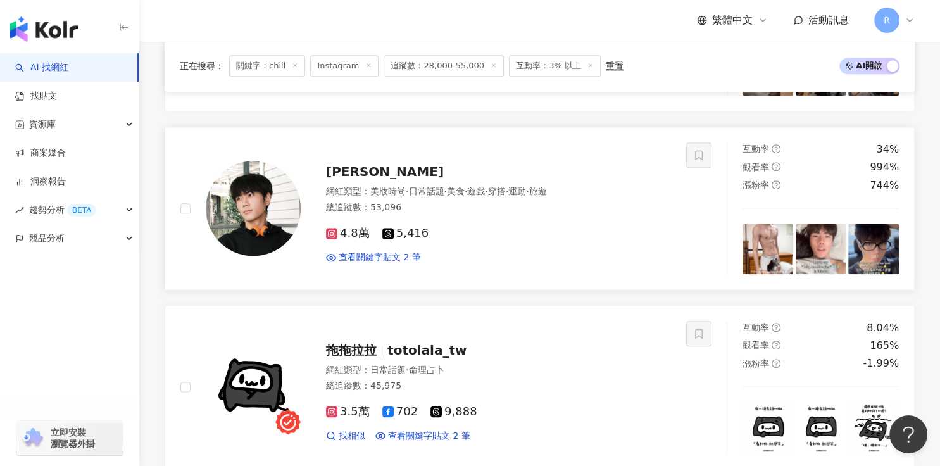
scroll to position [1365, 0]
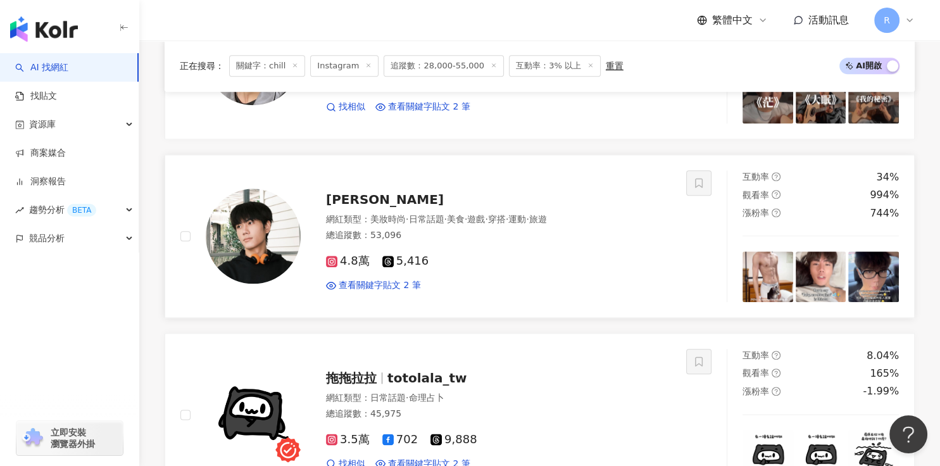
click at [633, 268] on img at bounding box center [820, 276] width 51 height 51
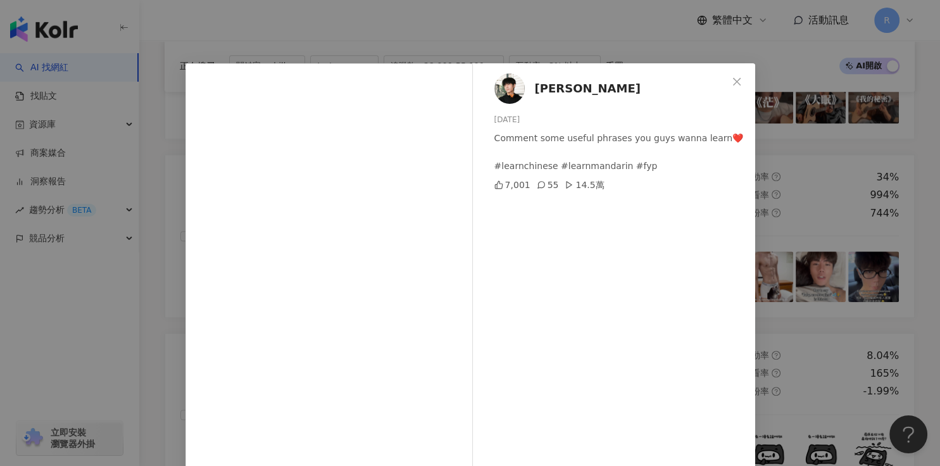
click at [633, 268] on div "Kevin Chou 2025/8/18 Comment some useful phrases you guys wanna learn❤️ #learnc…" at bounding box center [470, 233] width 940 height 466
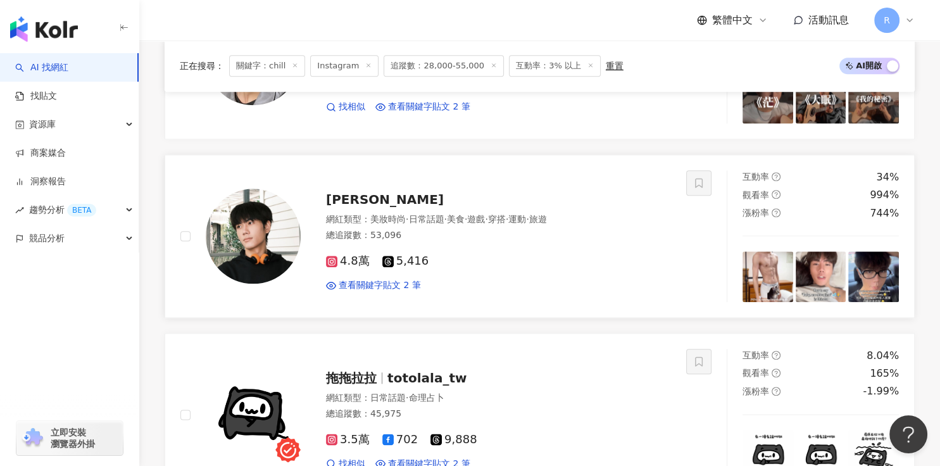
click at [633, 280] on img at bounding box center [873, 276] width 51 height 51
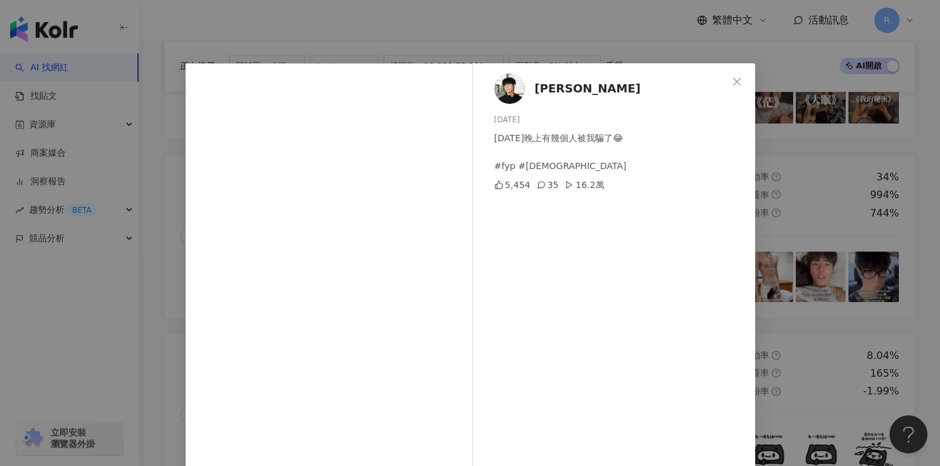
click at [633, 280] on div "Kevin Chou 2025/8/17 昨天晚上有幾個人被我騙了😂 #fyp #asianboy 5,454 35 16.2萬 查看原始貼文" at bounding box center [470, 233] width 940 height 466
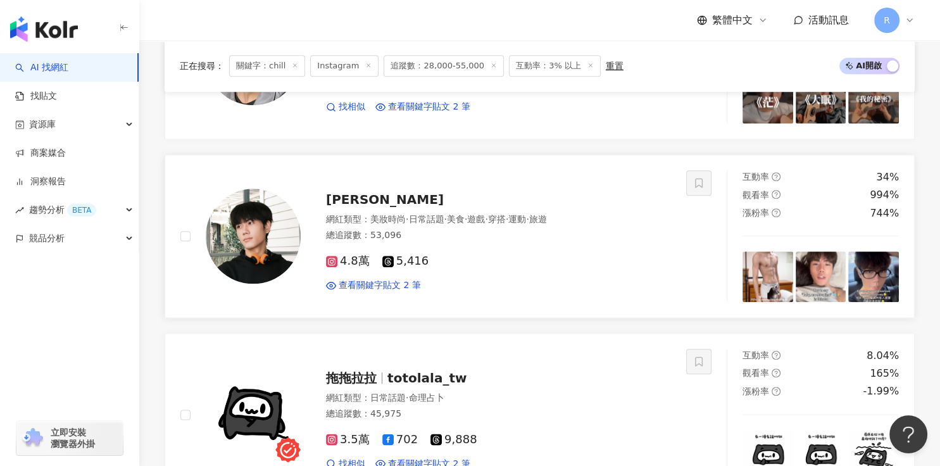
click at [633, 274] on img at bounding box center [767, 276] width 51 height 51
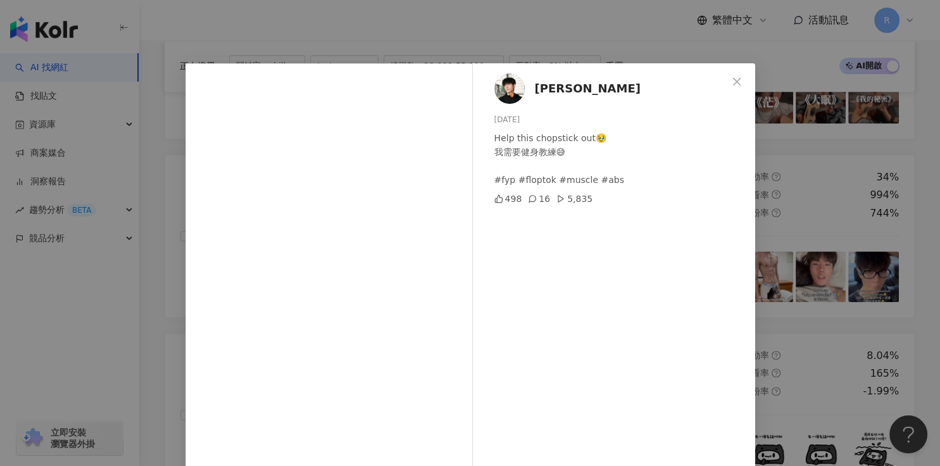
click at [633, 271] on div "Kevin Chou 2025/8/19 Help this chopstick out🥹 我需要健身教練😅 #fyp #floptok #muscle #a…" at bounding box center [470, 233] width 940 height 466
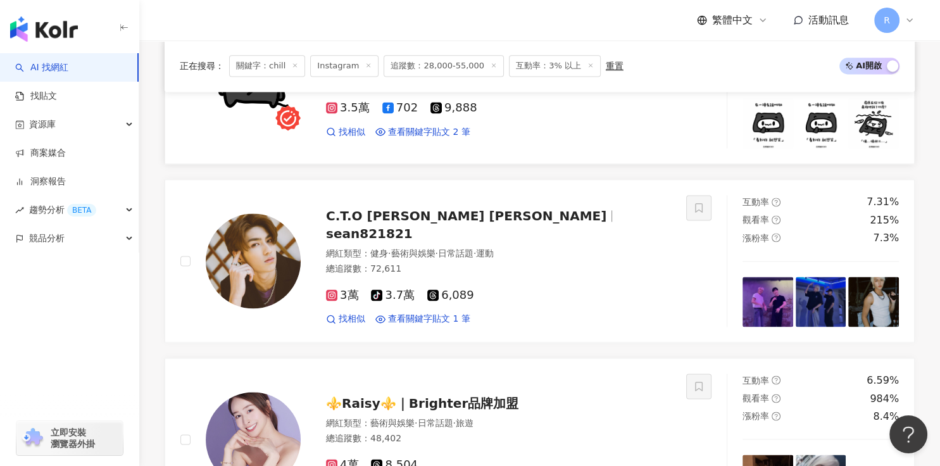
scroll to position [1698, 0]
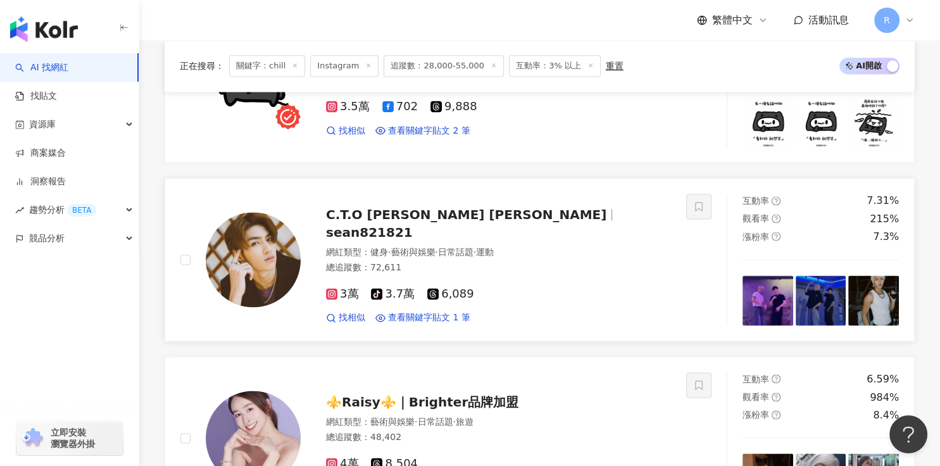
click at [633, 304] on img at bounding box center [873, 300] width 51 height 51
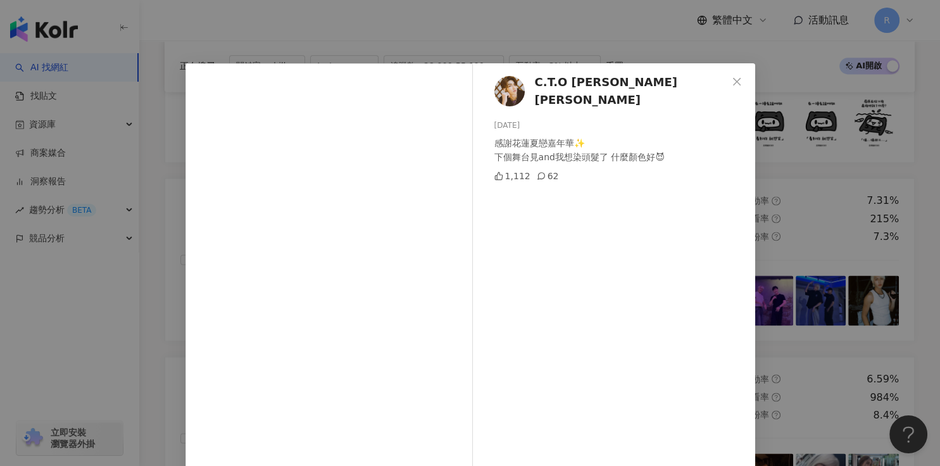
click at [633, 304] on div "C.T.O 薛恩 Sean 2025/7/29 感謝花蓮夏戀嘉年華✨ 下個舞台見and我想染頭髮了 什麼顏色好😈 1,112 62 查看原始貼文" at bounding box center [470, 233] width 940 height 466
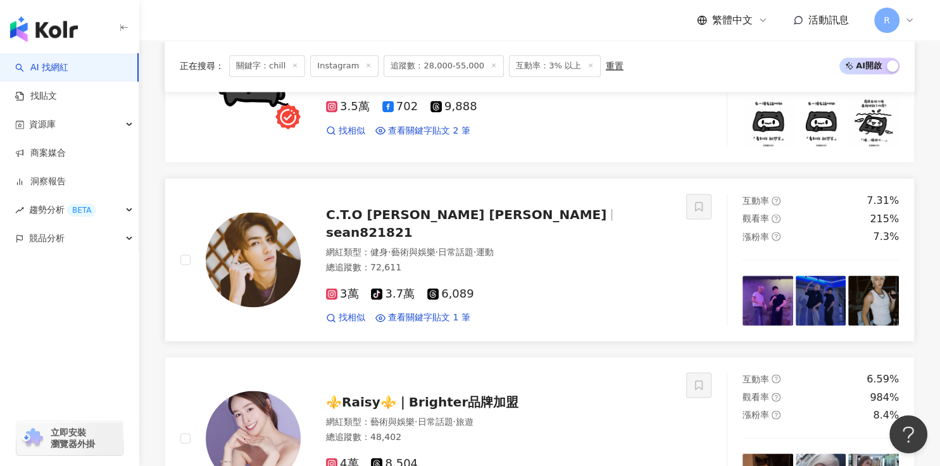
click at [633, 302] on img at bounding box center [767, 300] width 51 height 51
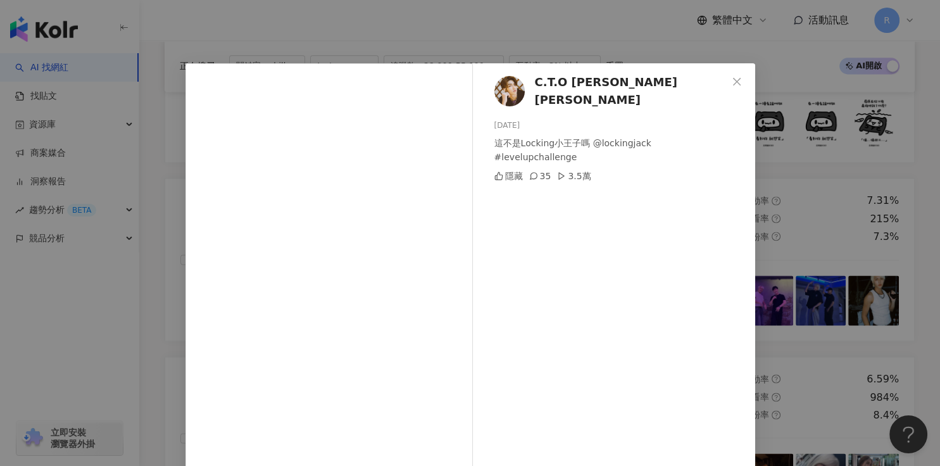
click at [633, 301] on div "C.T.O 薛恩 Sean 2025/8/10 這不是Locking小王子嗎 @lockingjack #levelupchallenge 隱藏 35 3.5…" at bounding box center [470, 233] width 940 height 466
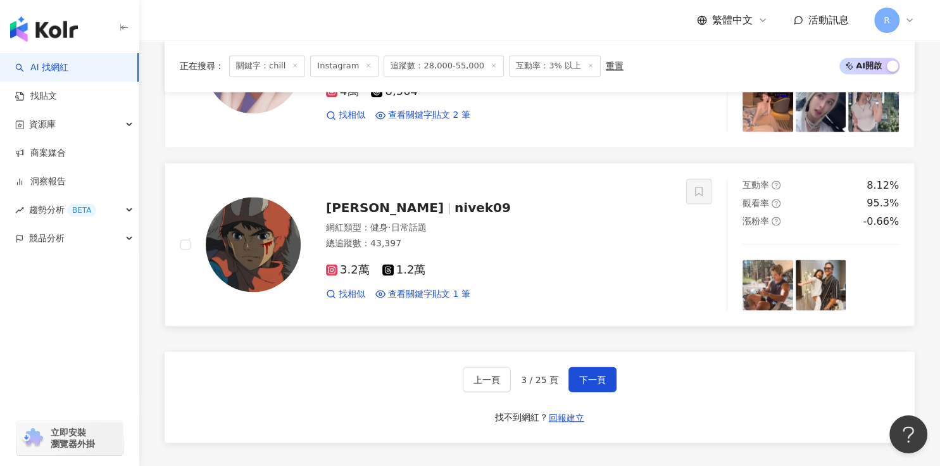
scroll to position [2070, 0]
click at [633, 289] on img at bounding box center [873, 284] width 51 height 51
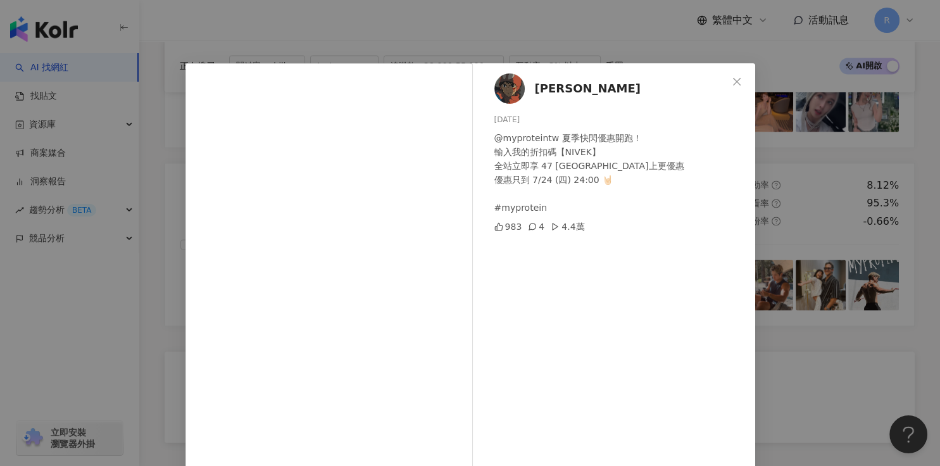
click at [633, 289] on div "Kevin Tien 2025/7/22 @myproteintw 夏季快閃優惠開跑！ 輸入我的折扣碼【NIVEK】 全站立即享 47 折 比站上更優惠 優惠…" at bounding box center [470, 233] width 940 height 466
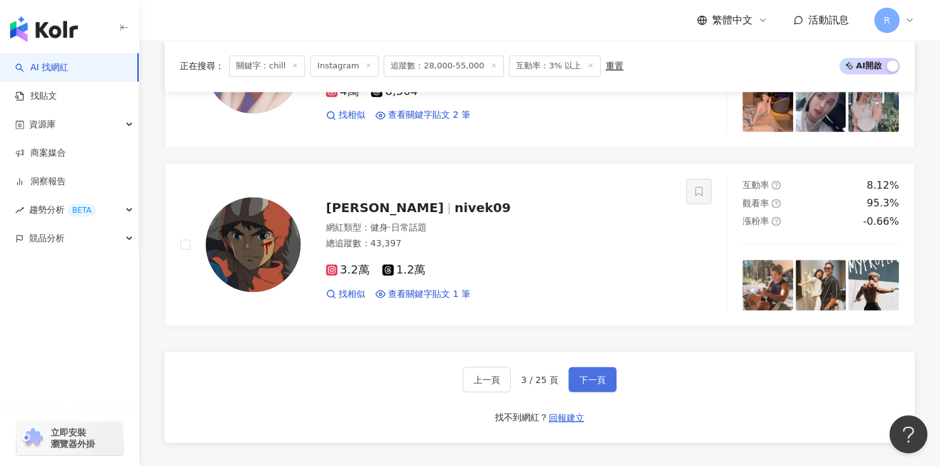
click at [600, 373] on span "下一頁" at bounding box center [592, 379] width 27 height 10
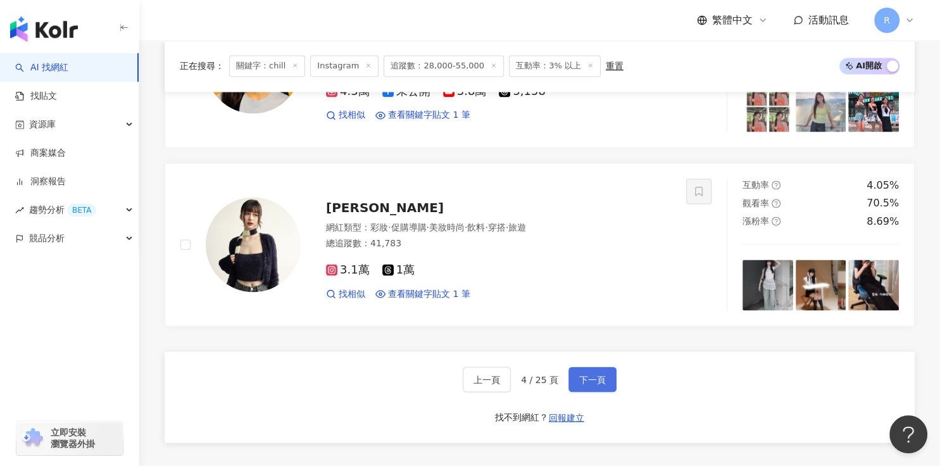
click at [582, 366] on button "下一頁" at bounding box center [592, 378] width 48 height 25
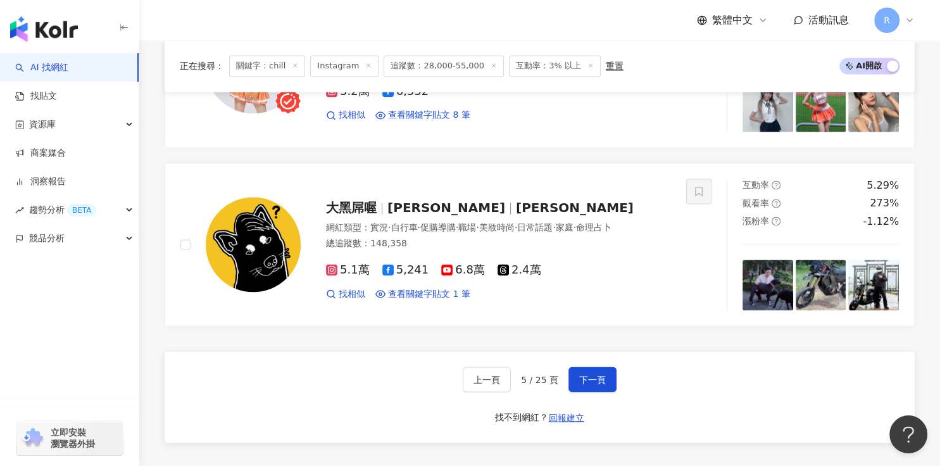
click at [462, 373] on div "上一頁 5 / 25 頁 下一頁 找不到網紅？ 回報建立" at bounding box center [540, 396] width 750 height 91
click at [485, 373] on span "上一頁" at bounding box center [486, 379] width 27 height 10
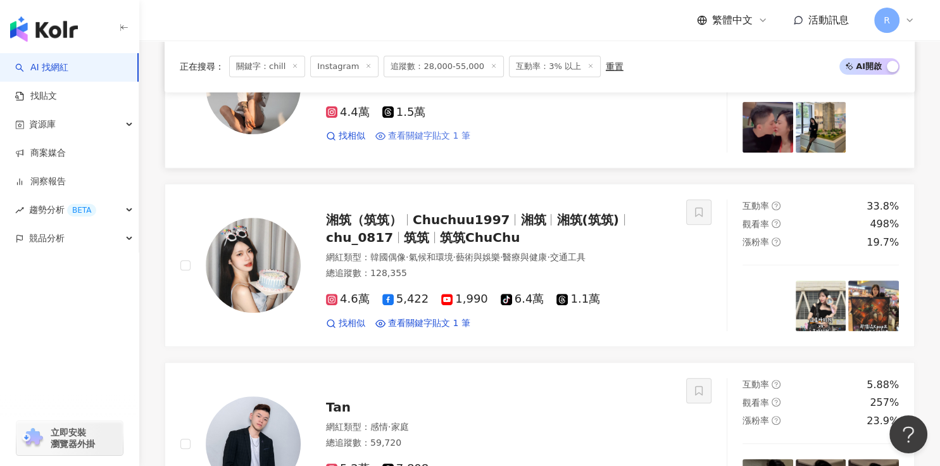
scroll to position [480, 0]
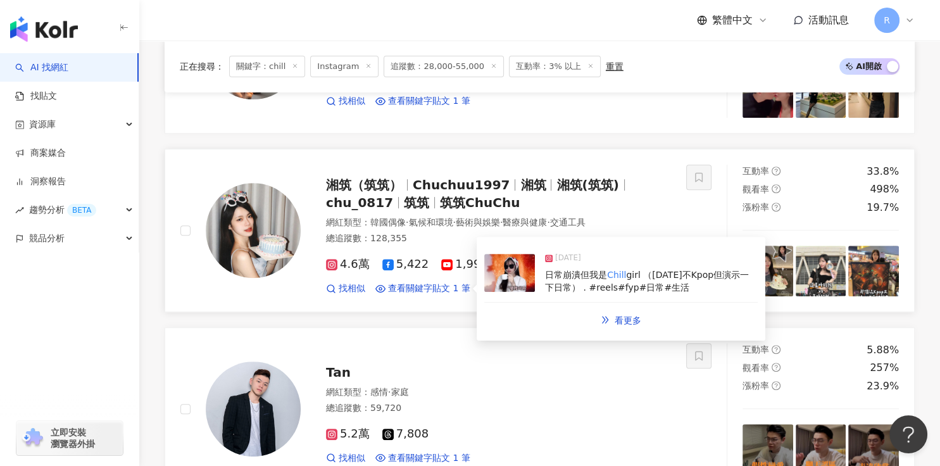
click at [601, 275] on span "日常崩潰但我是" at bounding box center [576, 275] width 62 height 10
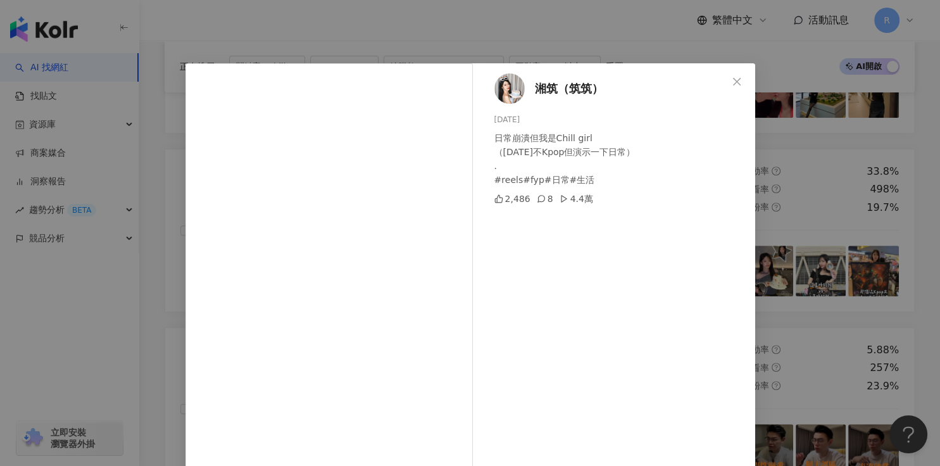
click at [633, 182] on div "湘筑（筑筑） 2025/4/21 日常崩潰但我是Chill girl （今天不Kpop但演示一下日常） . #reels#fyp#日常#生活 2,486 8 …" at bounding box center [470, 233] width 940 height 466
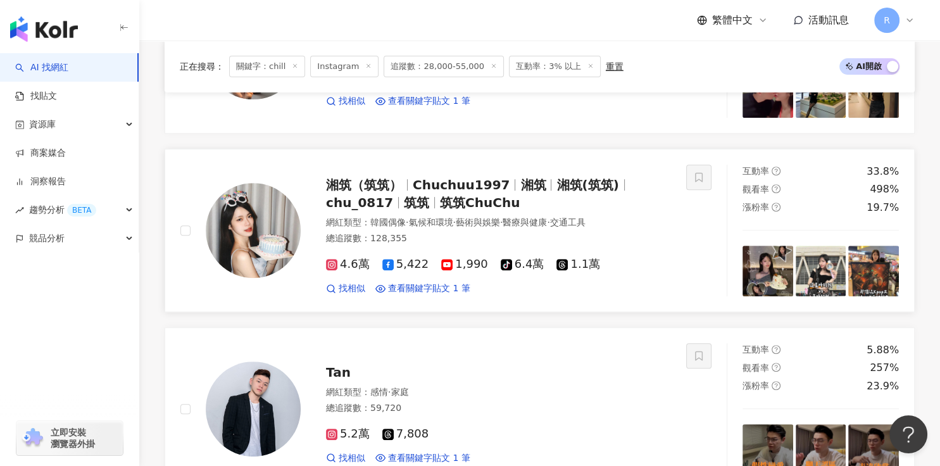
click at [633, 265] on img at bounding box center [820, 271] width 51 height 51
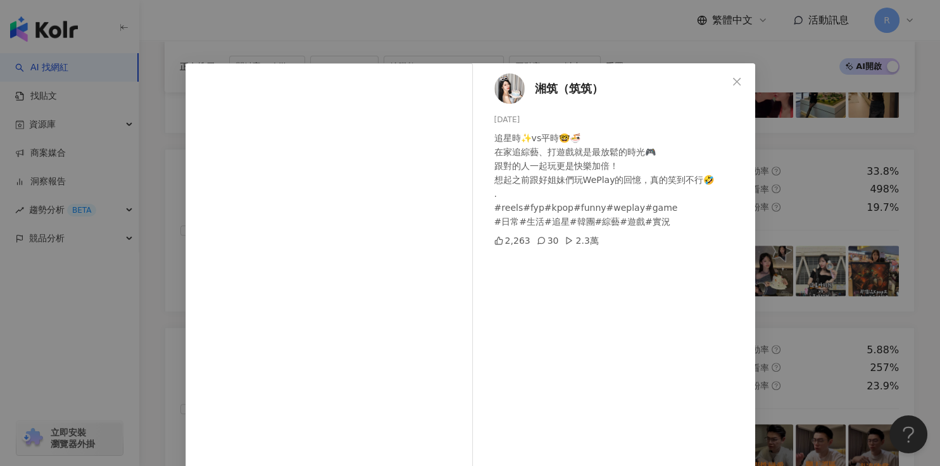
click at [633, 211] on div "湘筑（筑筑） 2025/8/12 追星時✨vs平時🤓🍜 在家追綜藝、打遊戲就是最放鬆的時光🎮 跟對的人一起玩更是快樂加倍！ 想起之前跟好姐妹們玩WePlay的…" at bounding box center [470, 233] width 940 height 466
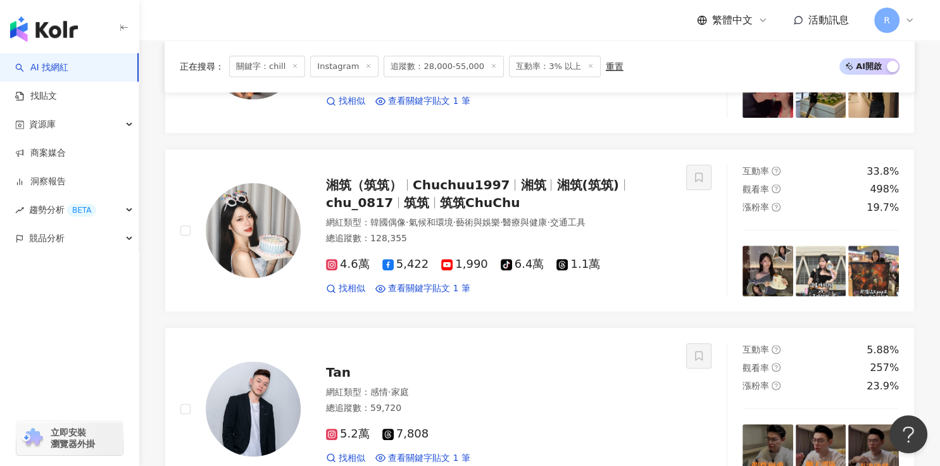
click at [633, 22] on icon at bounding box center [909, 20] width 10 height 10
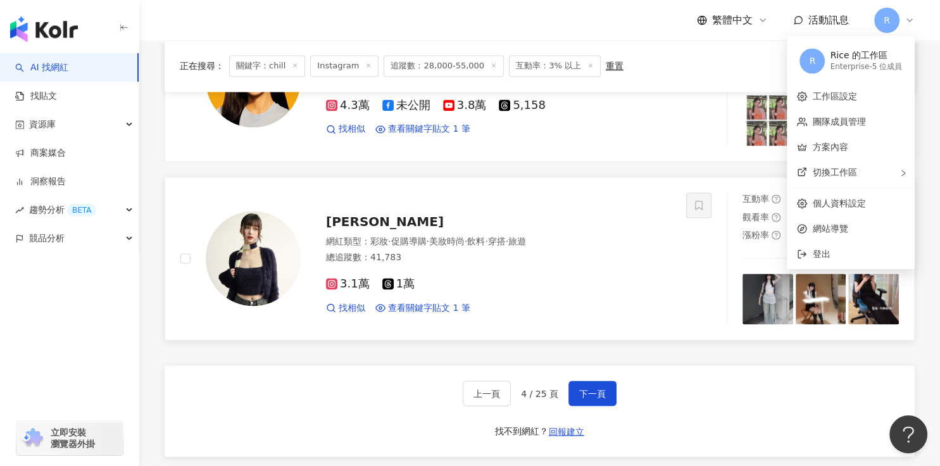
scroll to position [2084, 0]
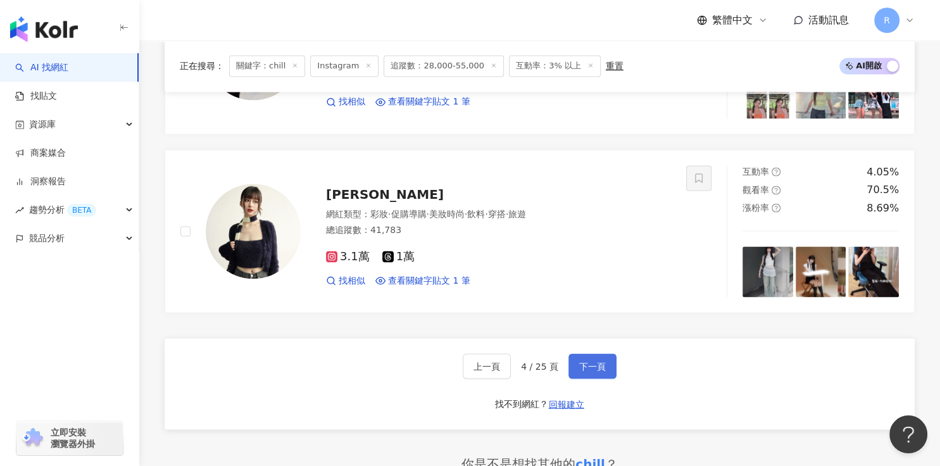
click at [600, 355] on button "下一頁" at bounding box center [592, 365] width 48 height 25
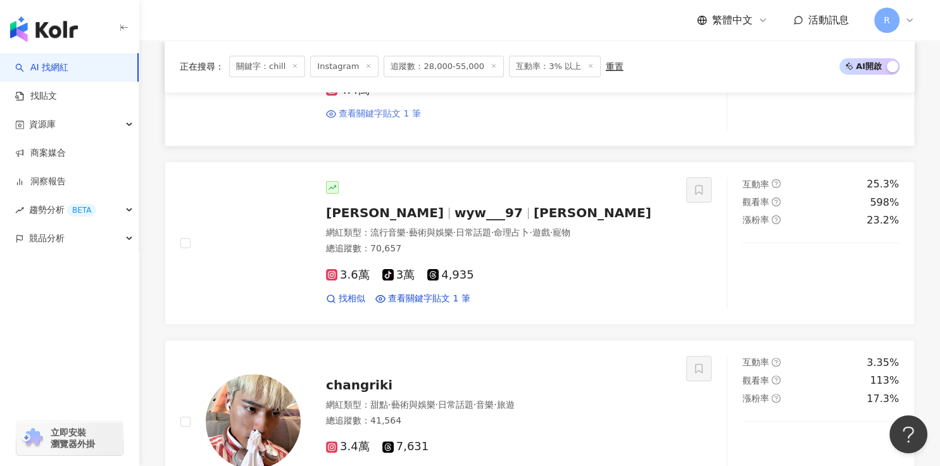
scroll to position [354, 0]
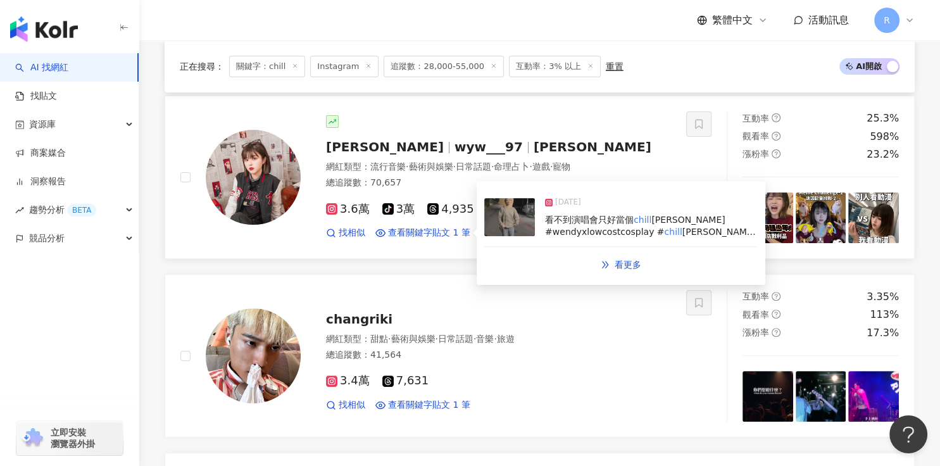
click at [633, 220] on div "看不到演唱會只好當個 chill guy #wendyxlowcostcosplay # chill guy #周杰倫 #周杰倫演唱會 # chill guy…" at bounding box center [651, 226] width 213 height 25
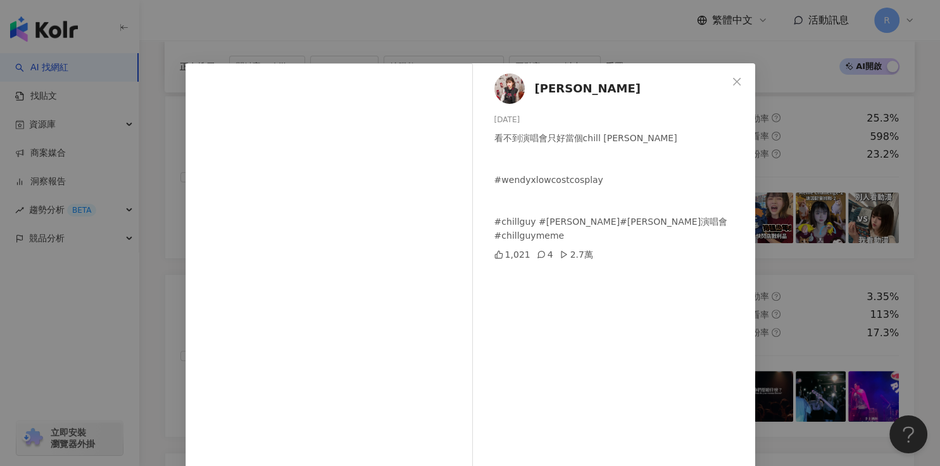
click at [633, 215] on div "曾鈺雯 2024/12/5 看不到演唱會只好當個chill guy #wendyxlowcostcosplay #chillguy #周杰倫 #周杰倫演唱會 …" at bounding box center [470, 233] width 940 height 466
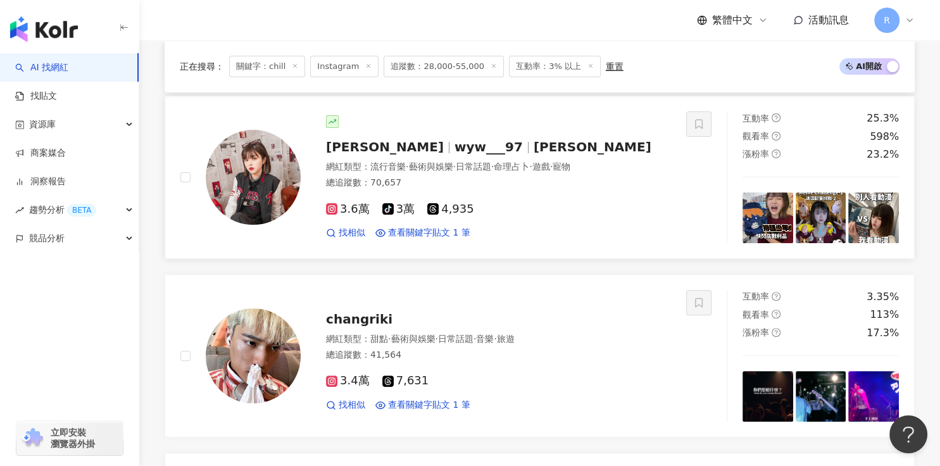
click at [633, 216] on img at bounding box center [767, 217] width 51 height 51
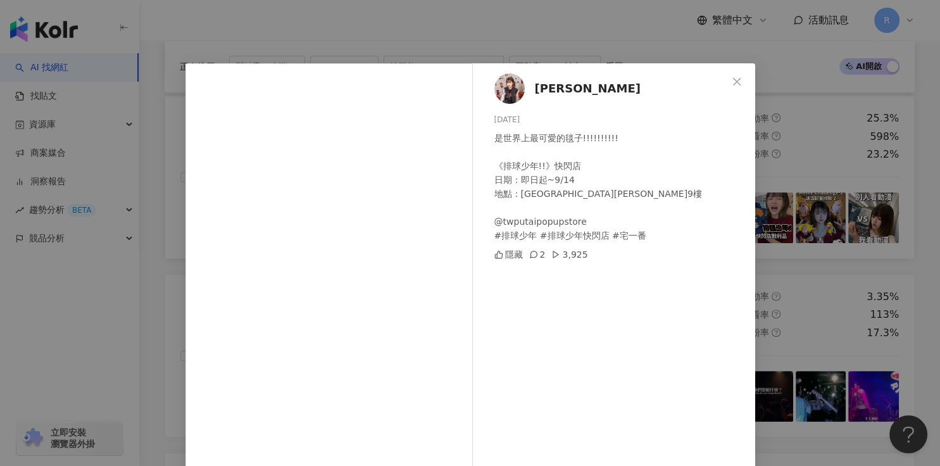
click at [633, 212] on div "曾鈺雯 2025/8/12 是世界上最可愛的毯子!!!!!!!!!! 《排球少年!!》快閃店 日期：即日起~9/14 地點：新光三越 台北南西店一館9樓 @t…" at bounding box center [470, 233] width 940 height 466
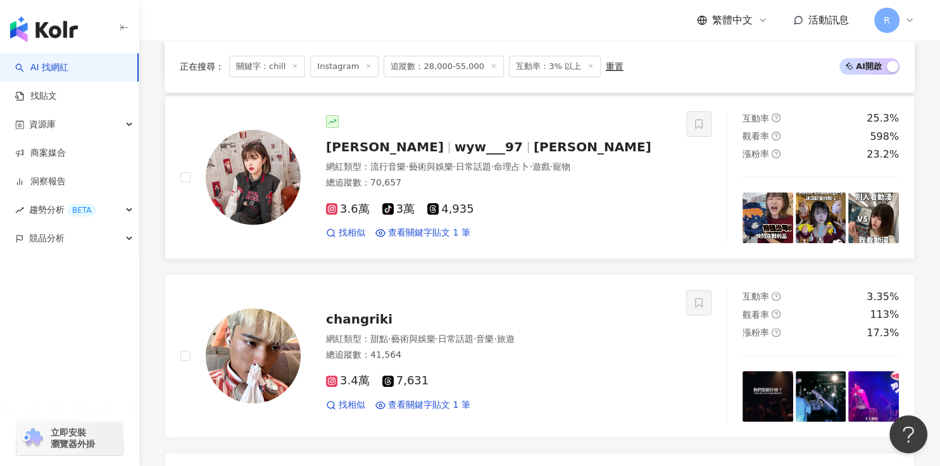
click at [633, 214] on img at bounding box center [820, 217] width 51 height 51
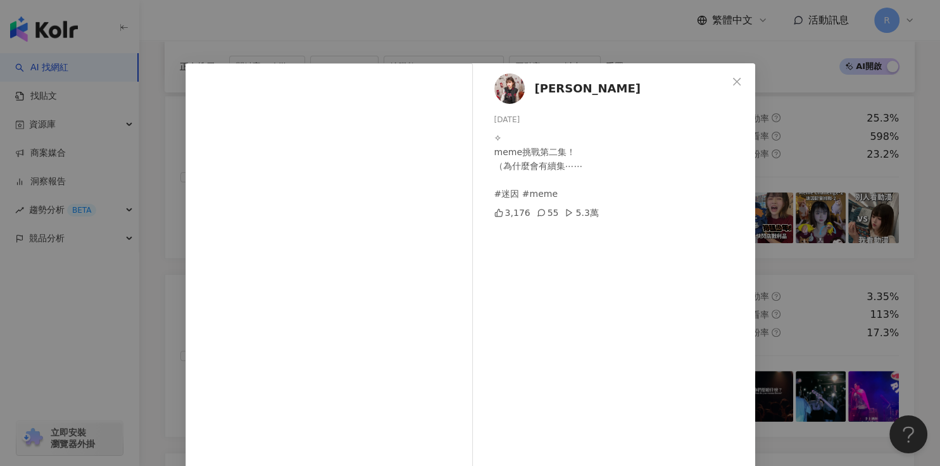
click at [633, 209] on div "曾鈺雯 2025/8/11 ✧ meme挑戰第二集！ （為什麼會有續集⋯⋯ #迷因 #meme 3,176 55 5.3萬 查看原始貼文" at bounding box center [470, 233] width 940 height 466
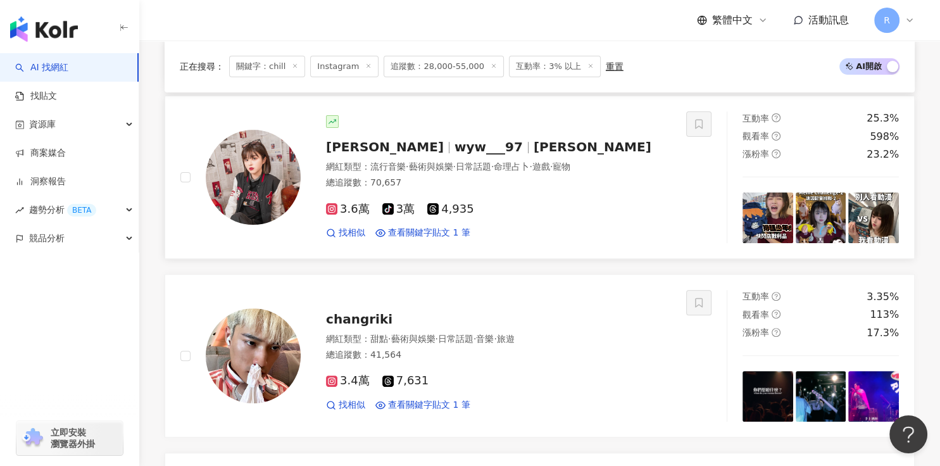
click at [633, 225] on img at bounding box center [873, 217] width 51 height 51
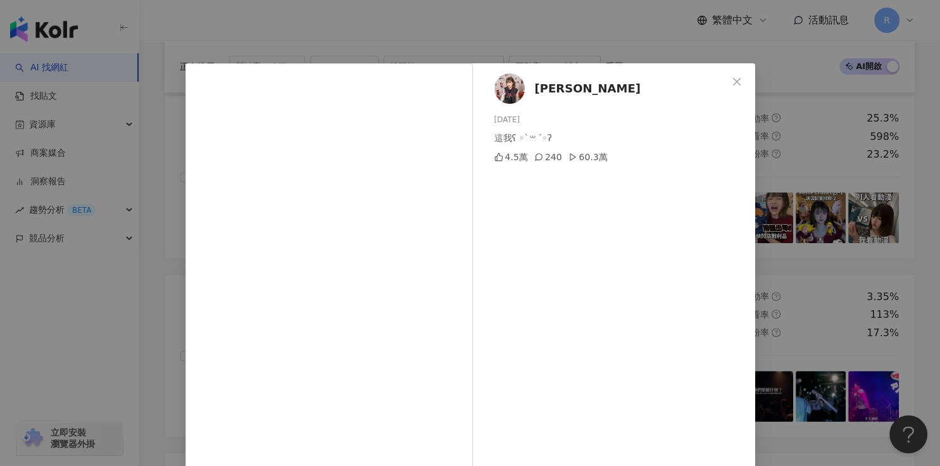
click at [633, 225] on div "曾鈺雯 2025/8/10 這我ʕ ◦`꒳´◦ʔ 4.5萬 240 60.3萬 查看原始貼文" at bounding box center [470, 233] width 940 height 466
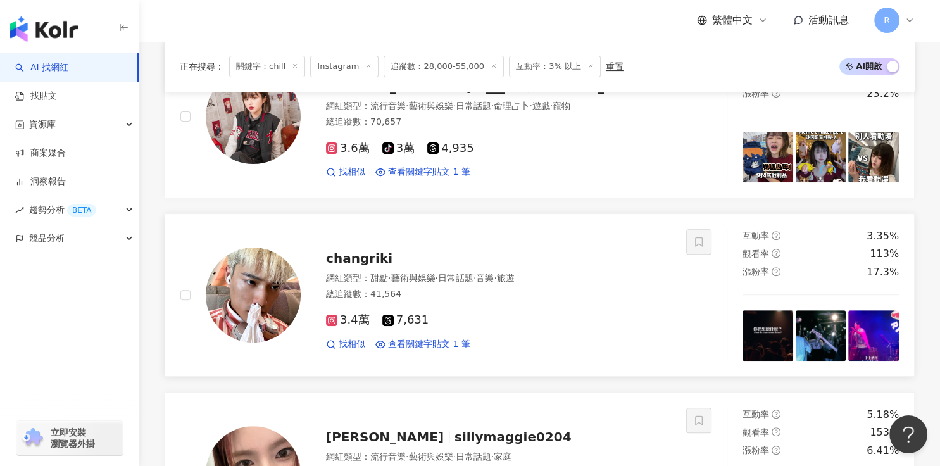
scroll to position [420, 0]
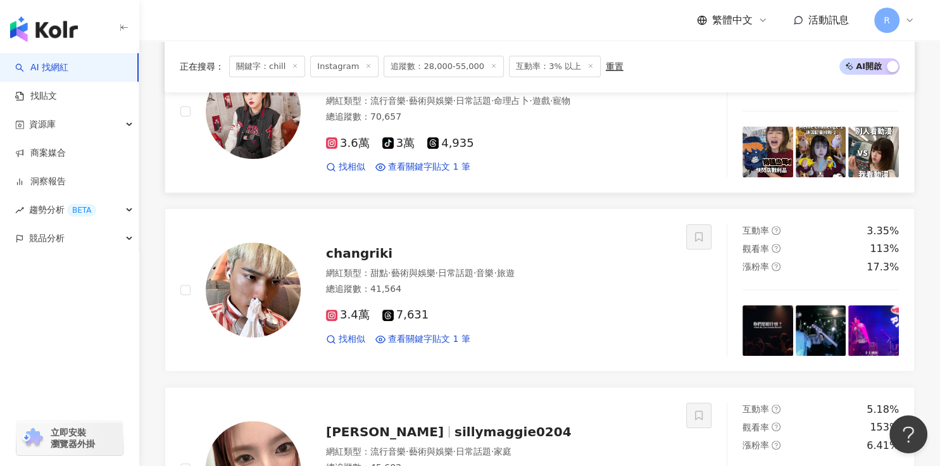
click at [273, 140] on img at bounding box center [253, 111] width 95 height 95
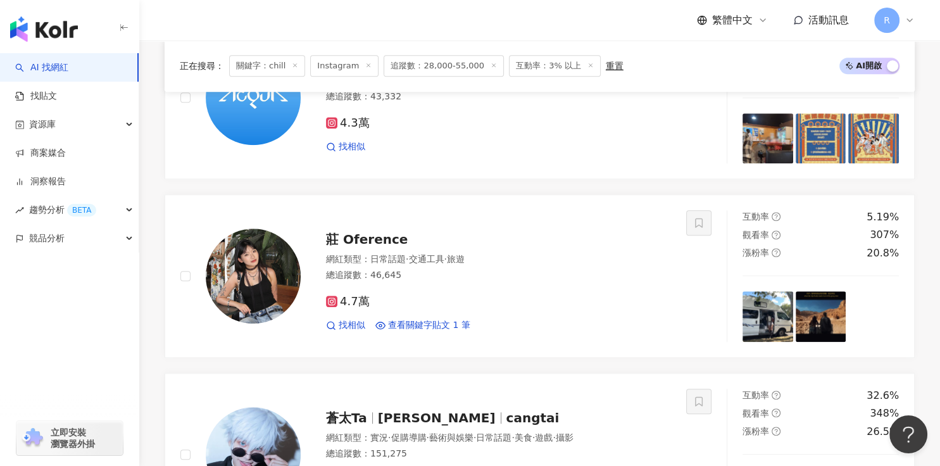
scroll to position [1149, 0]
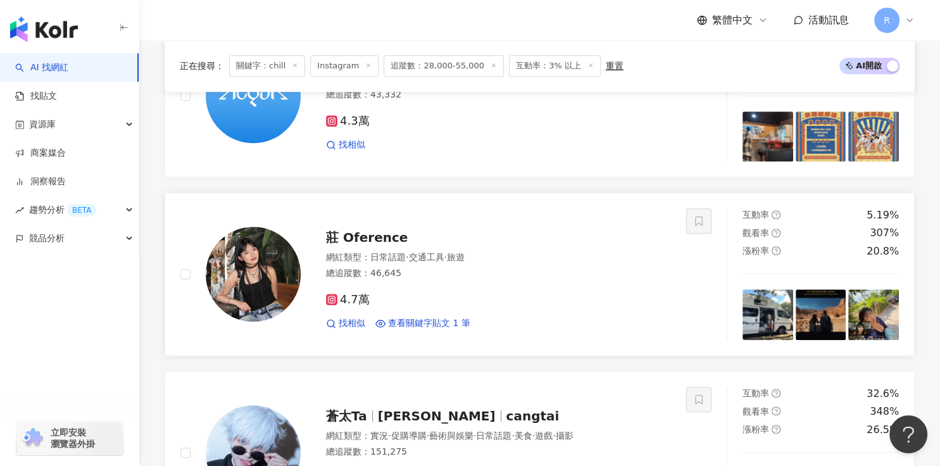
click at [633, 313] on img at bounding box center [873, 314] width 51 height 51
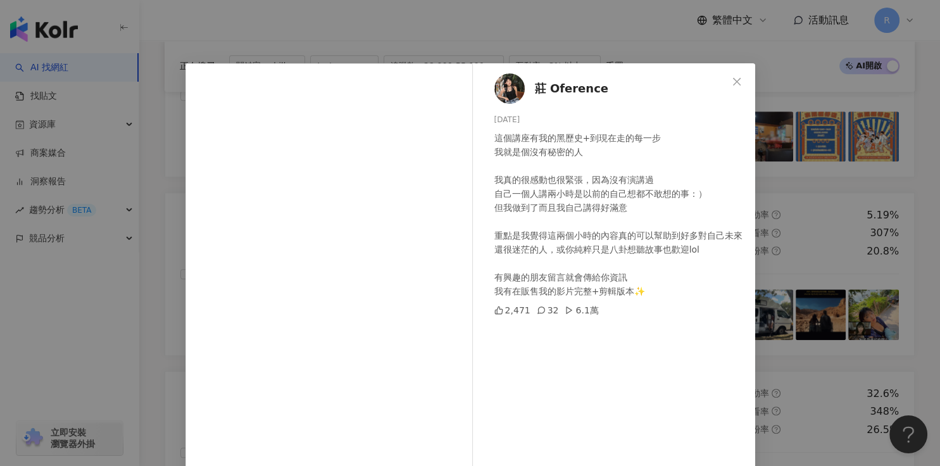
click at [633, 310] on div "莊 Oference 2025/8/1 這個講座有我的黑歷史+到現在走的每一步 我就是個沒有秘密的人 我真的很感動也很緊張，因為沒有演講過 自己一個人講兩小時…" at bounding box center [470, 233] width 940 height 466
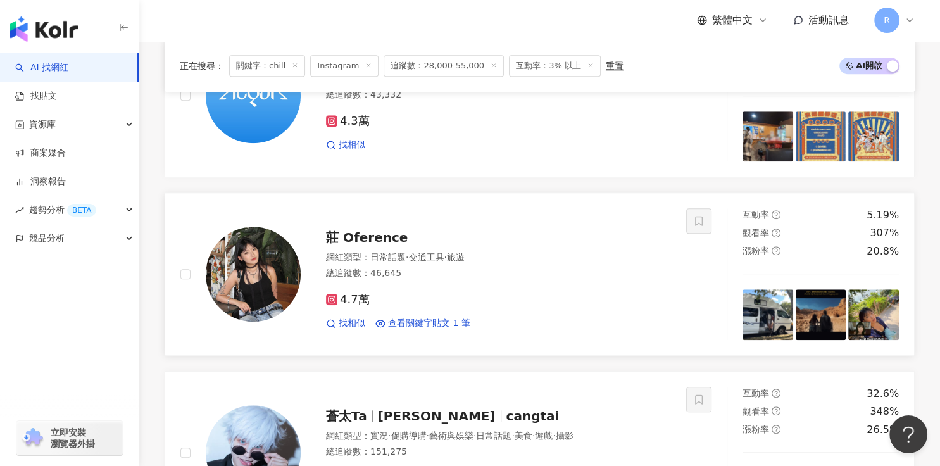
click at [633, 302] on img at bounding box center [767, 314] width 51 height 51
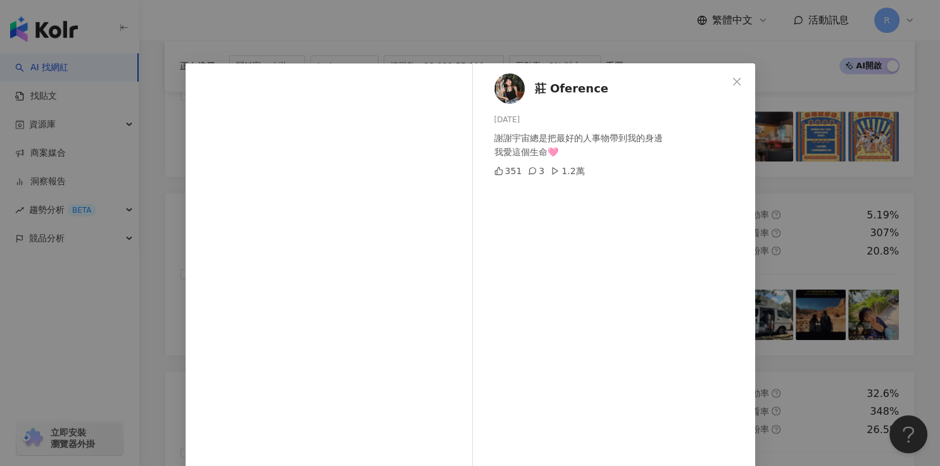
click at [633, 266] on div "莊 Oference 2025/8/14 謝謝宇宙總是把最好的人事物帶到我的身邊 我愛這個生命🩷 351 3 1.2萬 查看原始貼文" at bounding box center [470, 233] width 940 height 466
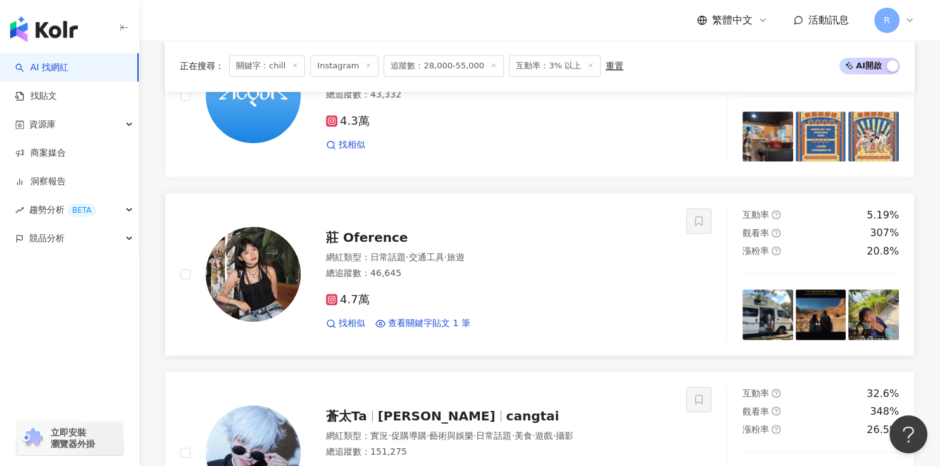
click at [633, 316] on img at bounding box center [820, 314] width 51 height 51
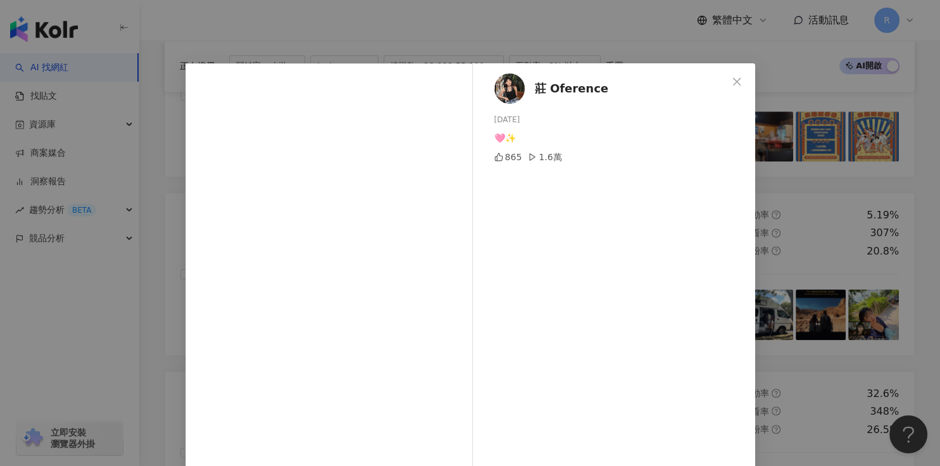
click at [633, 264] on div "莊 Oference 2025/8/2 🩷✨ 865 1.6萬 查看原始貼文" at bounding box center [470, 233] width 940 height 466
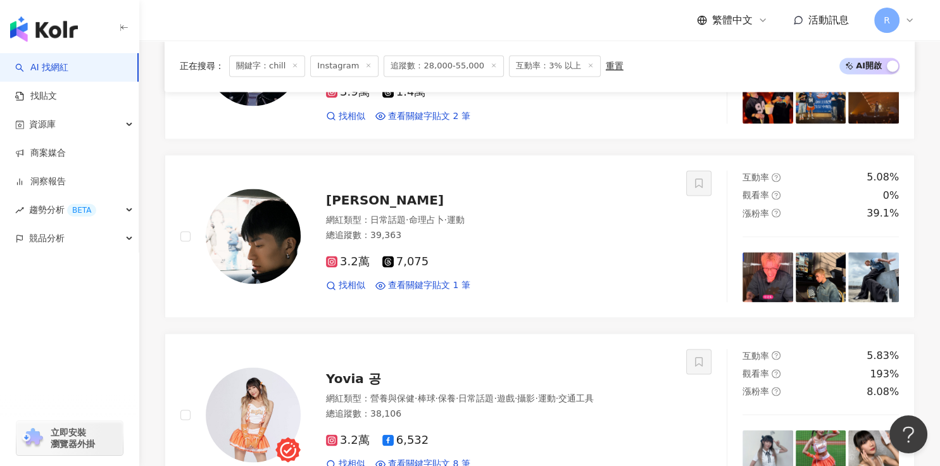
scroll to position [1724, 0]
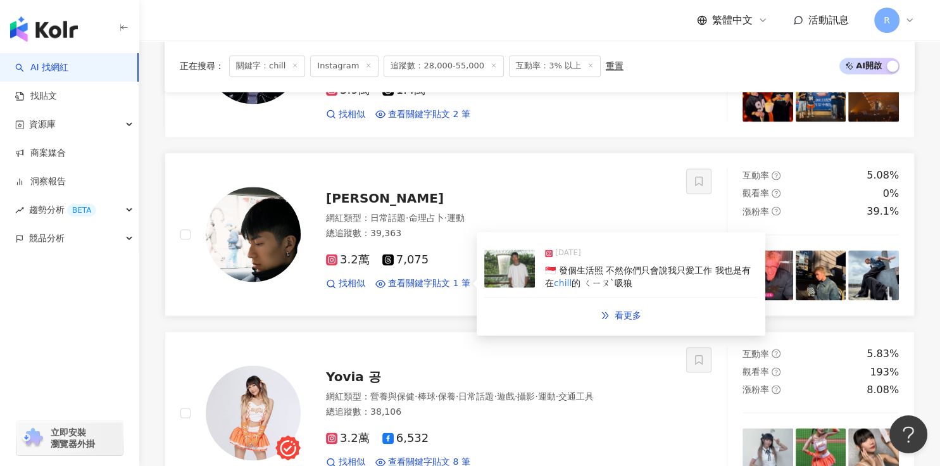
click at [602, 278] on span "的 ㄑㄧㄡˋ吸狼" at bounding box center [601, 283] width 60 height 10
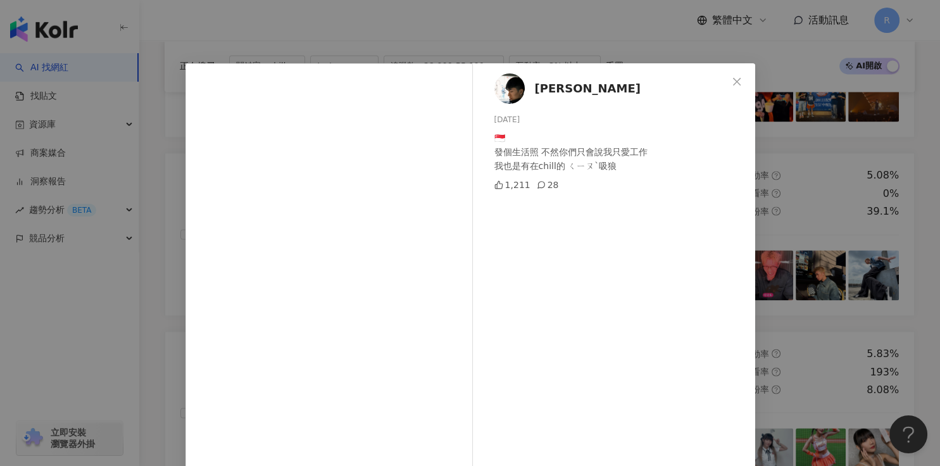
click at [633, 224] on div "Yu Xiang 2025/6/25 🇸🇬 發個生活照 不然你們只會說我只愛工作 我也是有在chill的 ㄑㄧㄡˋ吸狼 1,211 28 查看原始貼文" at bounding box center [470, 233] width 940 height 466
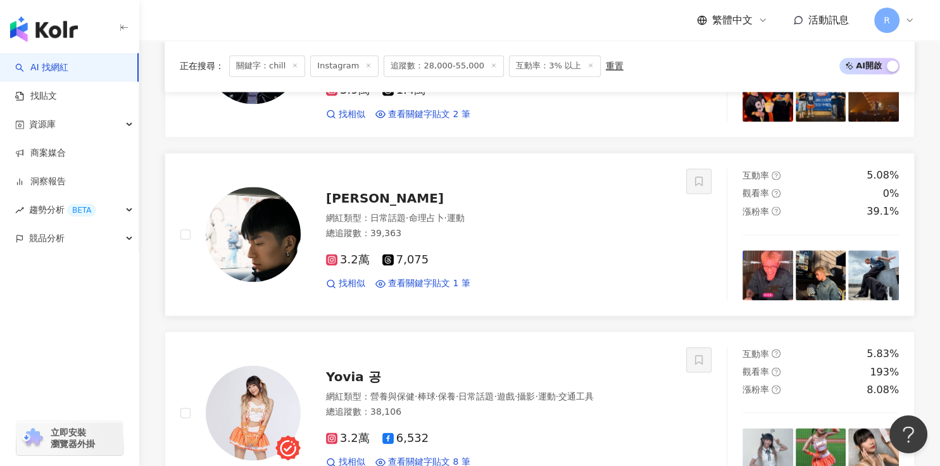
click at [633, 263] on img at bounding box center [820, 275] width 51 height 51
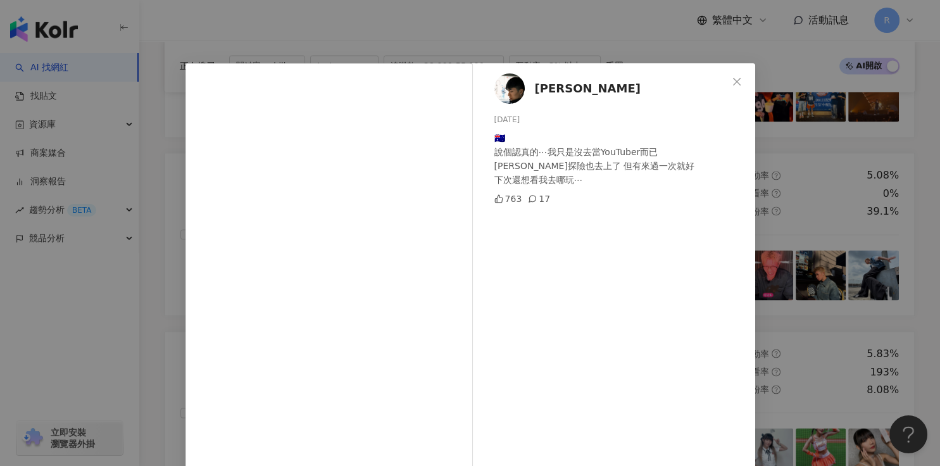
click at [633, 257] on div "Yu Xiang 2025/7/13 🇦🇺 說個認真的⋯我只是沒去當YouTuber而已 悉尼探險也去上了 但有來過一次就好 下次還想看我去哪玩⋯ 763 1…" at bounding box center [470, 233] width 940 height 466
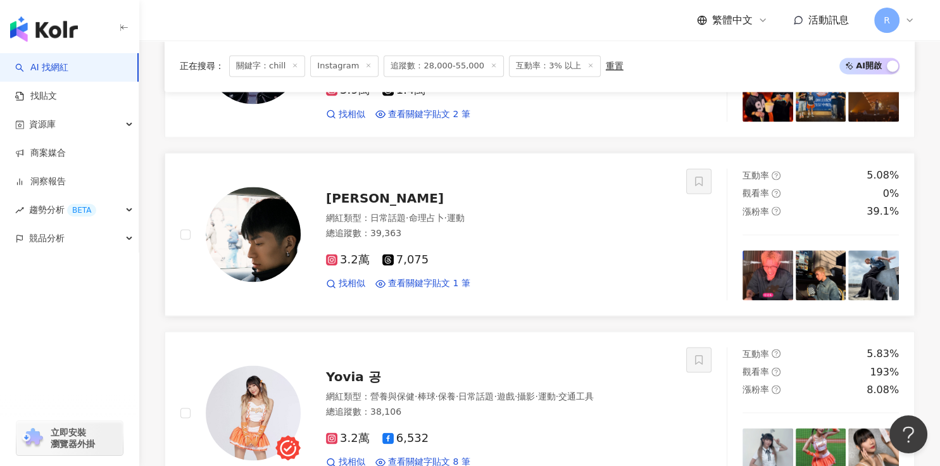
click at [283, 229] on img at bounding box center [253, 234] width 95 height 95
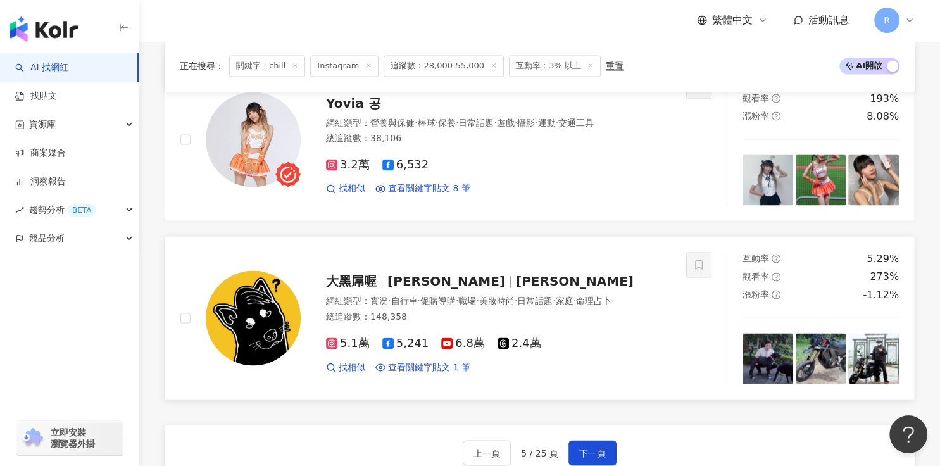
scroll to position [2043, 0]
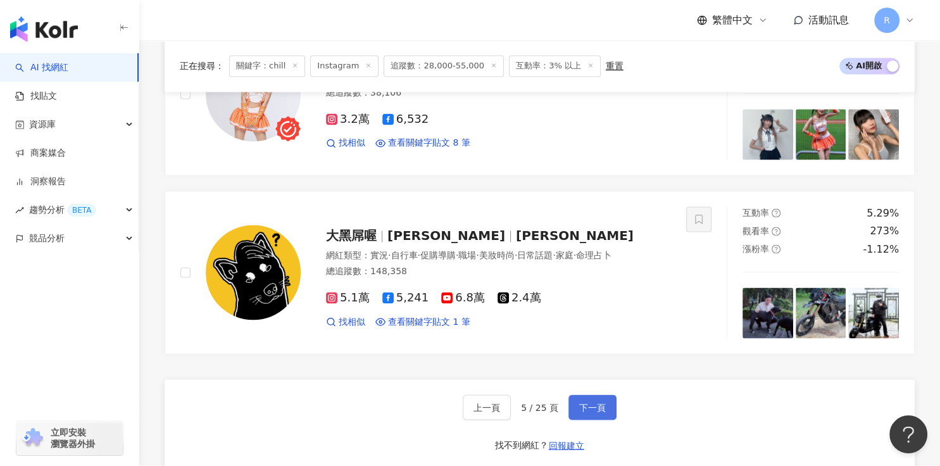
click at [590, 373] on span "下一頁" at bounding box center [592, 407] width 27 height 10
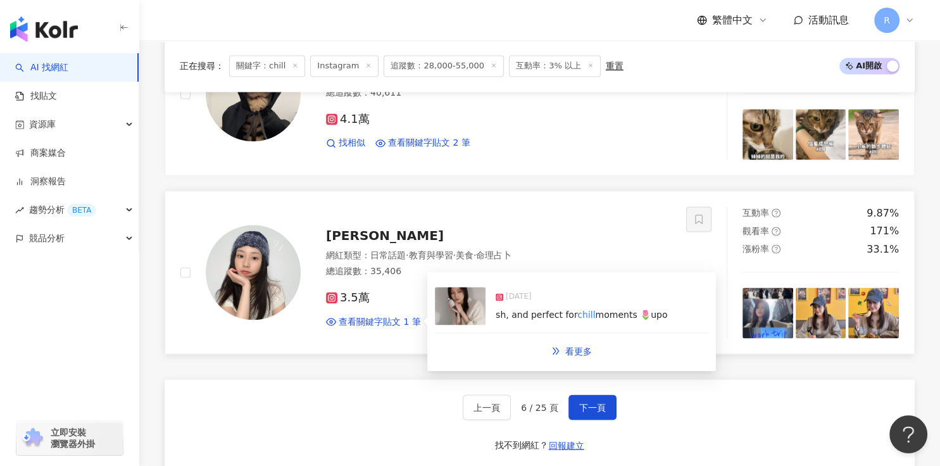
click at [594, 298] on div "2025/2/3" at bounding box center [580, 299] width 171 height 18
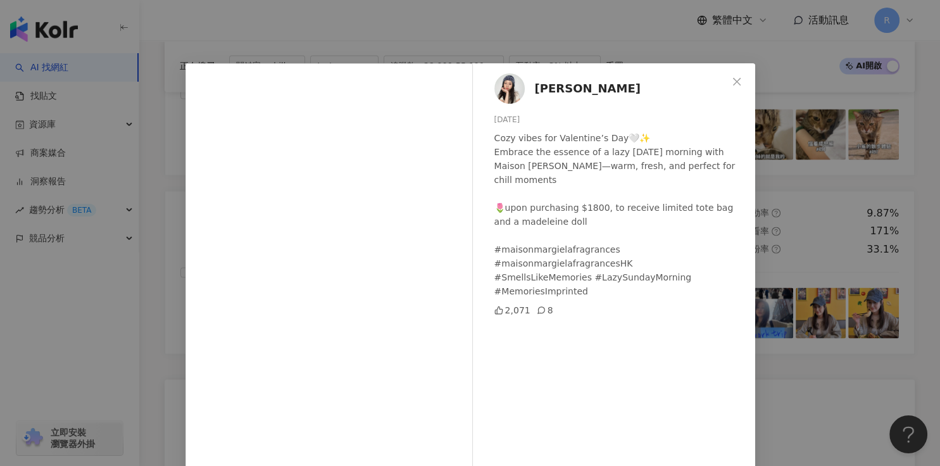
click at [633, 225] on div "Hilary Wong 2025/2/3 Cozy vibes for Valentine’s Day🤍✨ Embrace the essence of a …" at bounding box center [470, 233] width 940 height 466
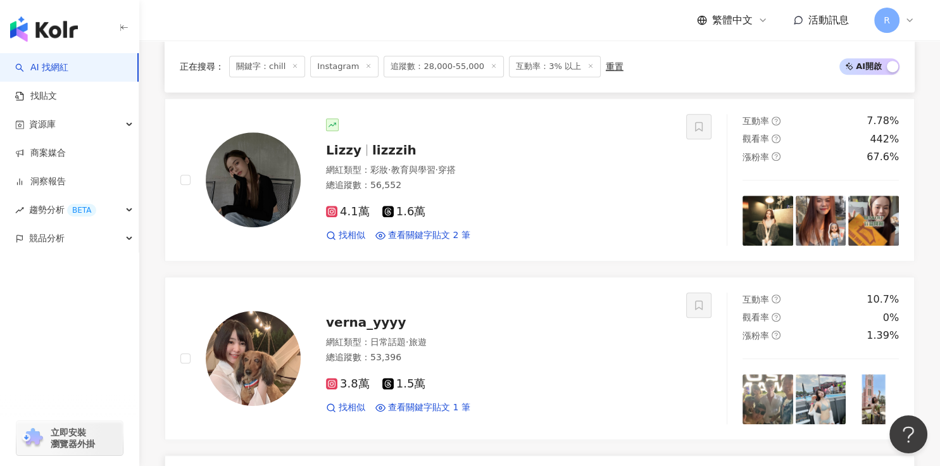
scroll to position [903, 0]
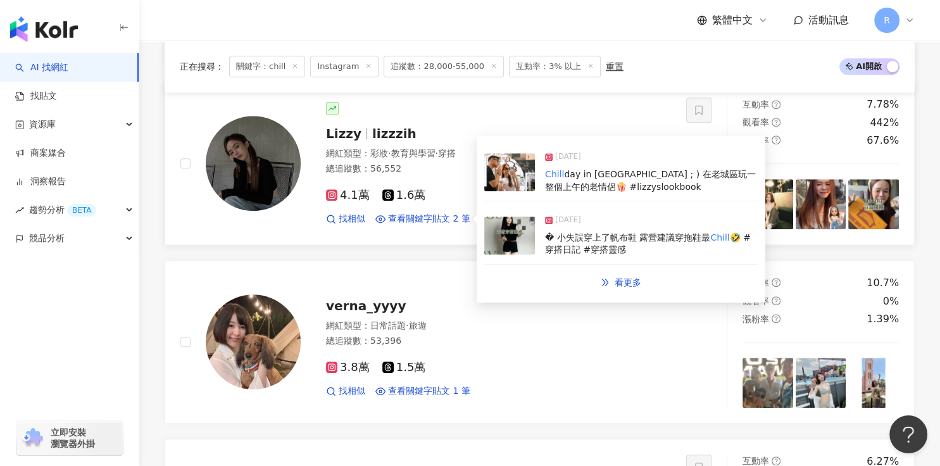
click at [633, 178] on div "Chill day in Bangkok ; ) 在老城區玩一整個上午的老情侶🍿 #lizzyslookbook" at bounding box center [651, 180] width 213 height 25
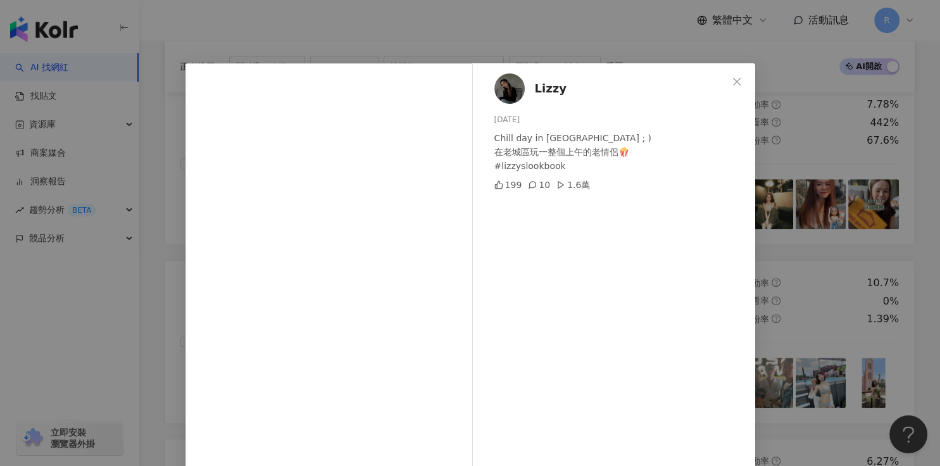
click at [633, 173] on div "Lizzy 2025/5/24 Chill day in Bangkok ; ) 在老城區玩一整個上午的老情侶🍿 #lizzyslookbook 199 10…" at bounding box center [470, 233] width 940 height 466
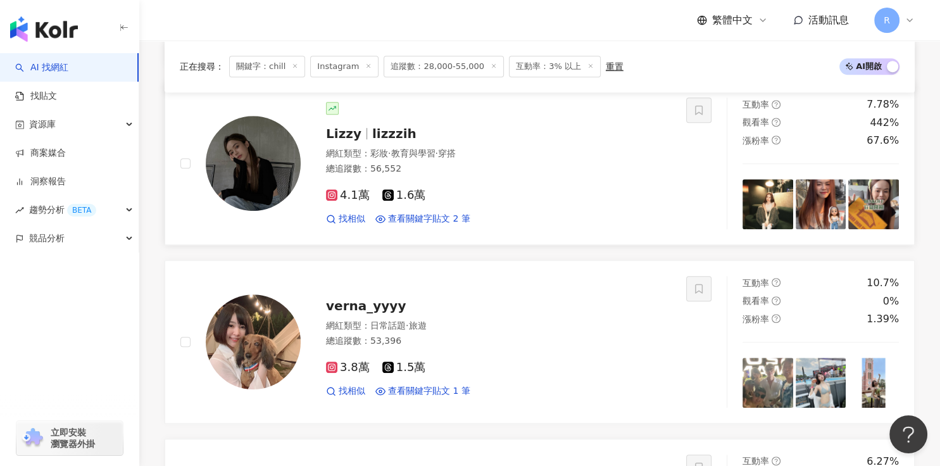
click at [633, 216] on img at bounding box center [820, 204] width 51 height 51
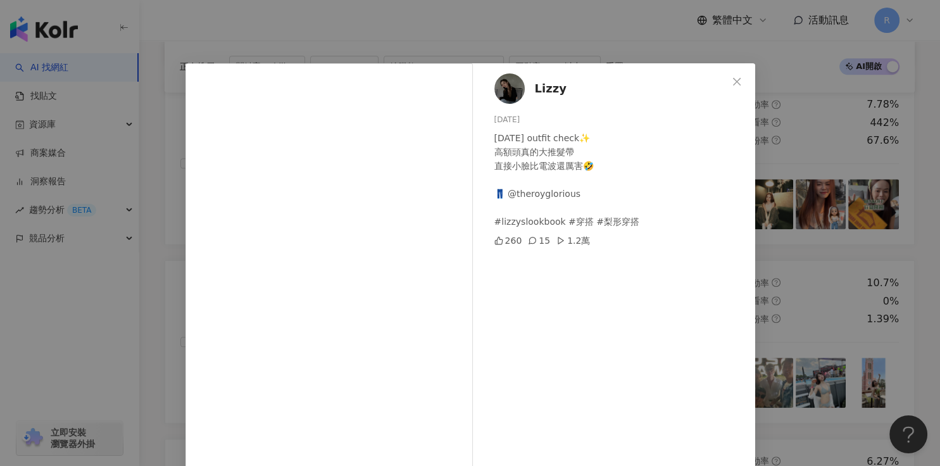
click at [633, 220] on div "Lizzy 2025/8/18 Today’s outfit check✨ 高額頭真的大推髮帶 直接小臉比電波還厲害🤣 👖 @theroyglorious #…" at bounding box center [470, 233] width 940 height 466
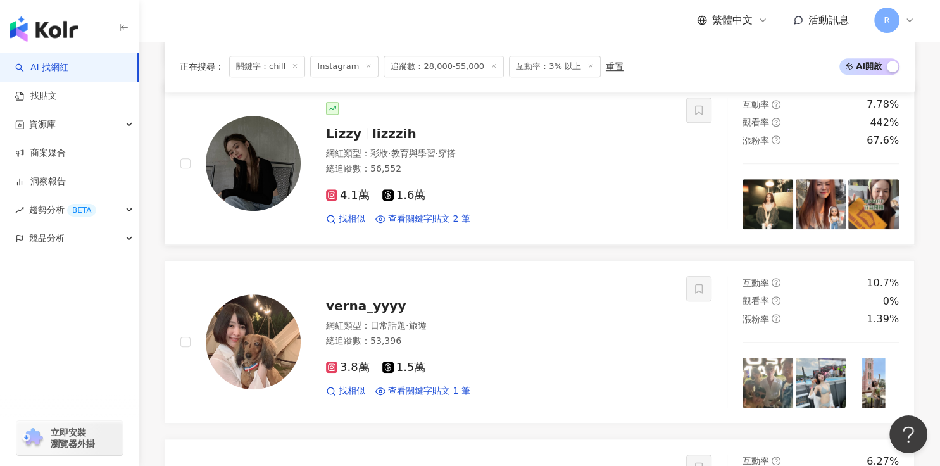
click at [633, 211] on img at bounding box center [873, 204] width 51 height 51
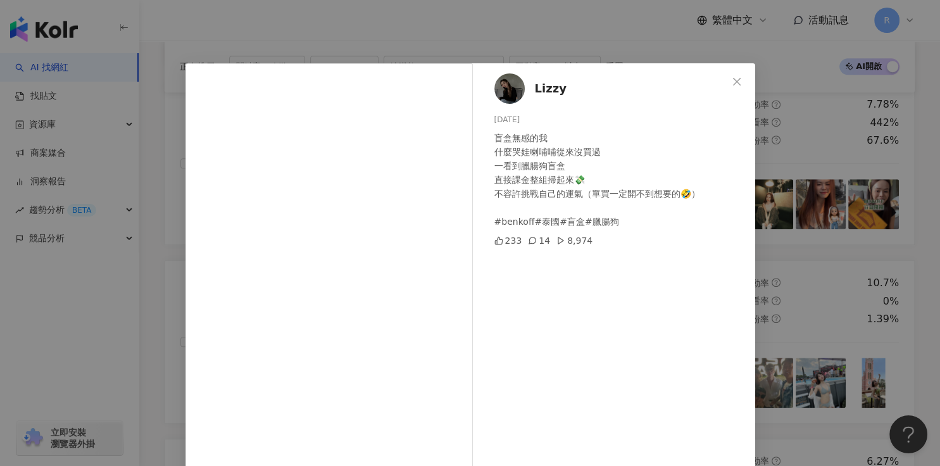
click at [517, 33] on div "Lizzy 2025/8/17 盲盒無感的我 什麼哭娃喇哺哺從來沒買過 一看到臘腸狗盲盒 直接課金整組掃起來💸 不容許挑戰自己的運氣（單買一定開不到想要的🤣）…" at bounding box center [470, 233] width 940 height 466
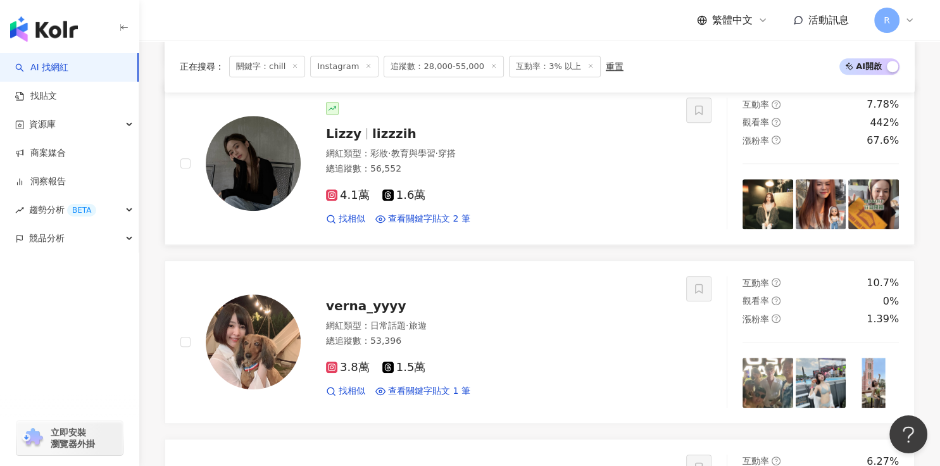
click at [273, 156] on img at bounding box center [253, 163] width 95 height 95
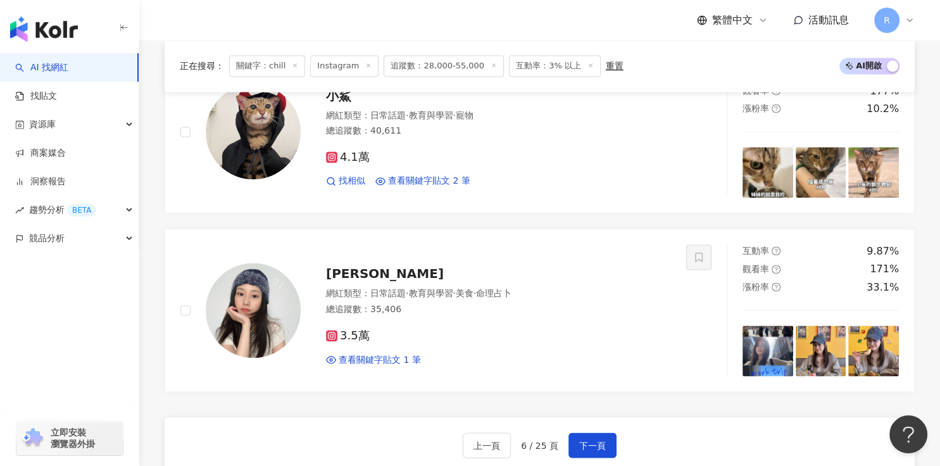
scroll to position [2017, 0]
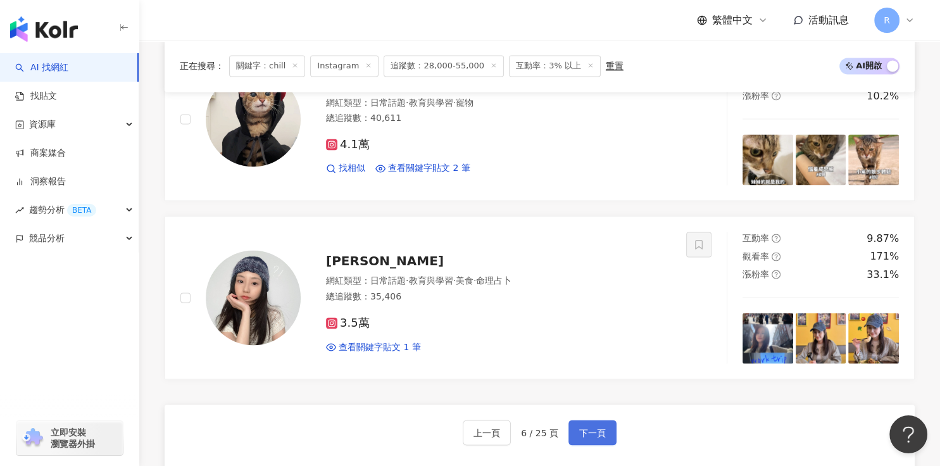
click at [582, 373] on button "下一頁" at bounding box center [592, 432] width 48 height 25
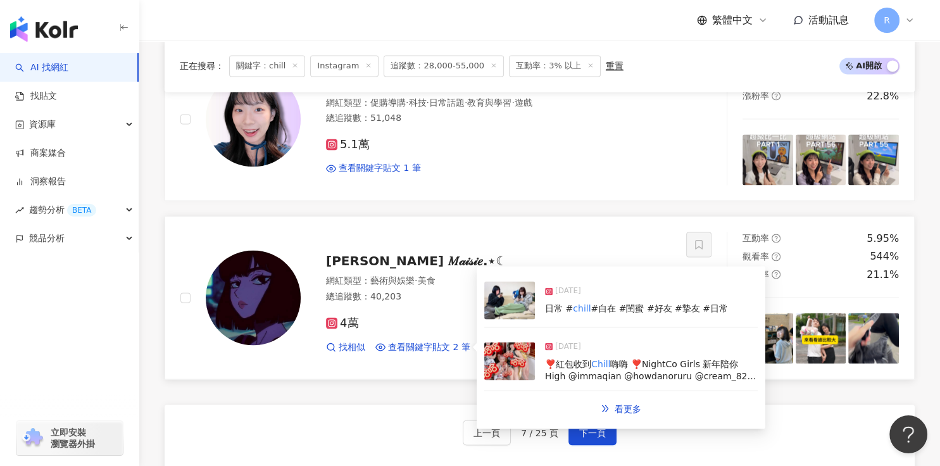
click at [591, 319] on div "2025/3/6 日常 # chill #自在 #閨蜜 #好友 #摯友 #日常" at bounding box center [620, 300] width 273 height 54
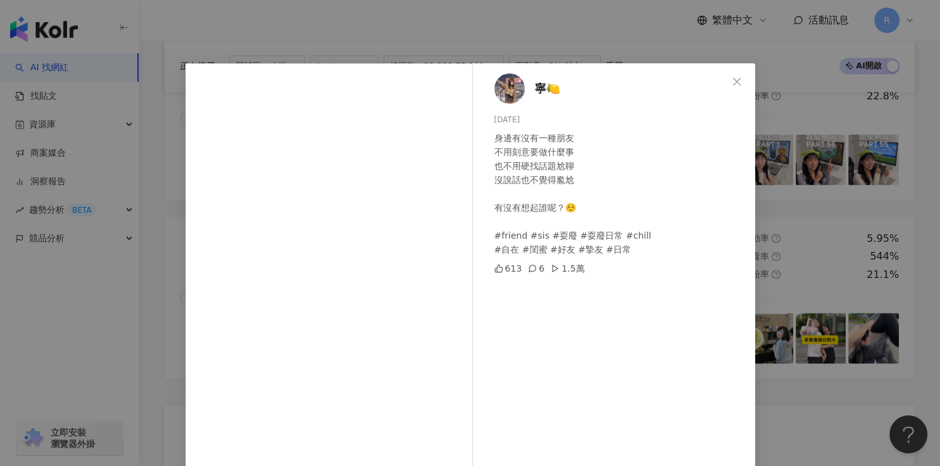
click at [633, 256] on div "寧🍋 2025/3/6 身邊有沒有一種朋友 不用刻意要做什麼事 也不用硬找話題尬聊 沒說話也不覺得尷尬 有沒有想起誰呢？☺️ #friend #sis #耍廢…" at bounding box center [470, 233] width 940 height 466
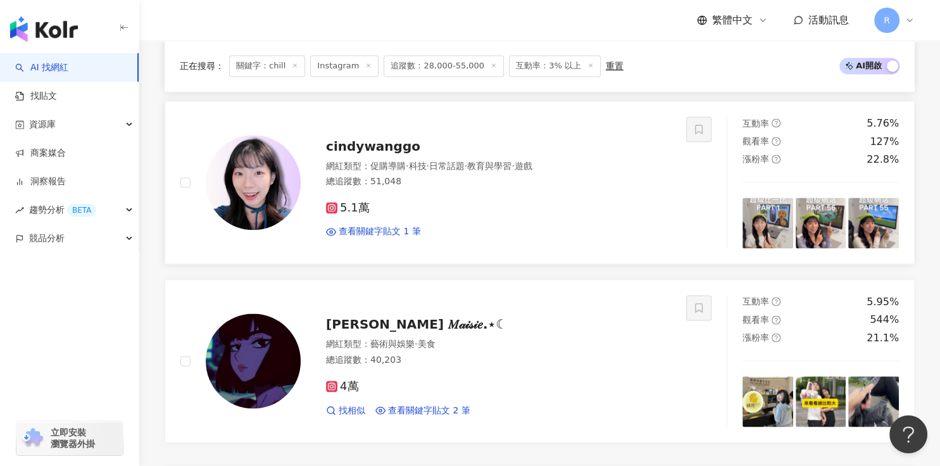
scroll to position [1892, 0]
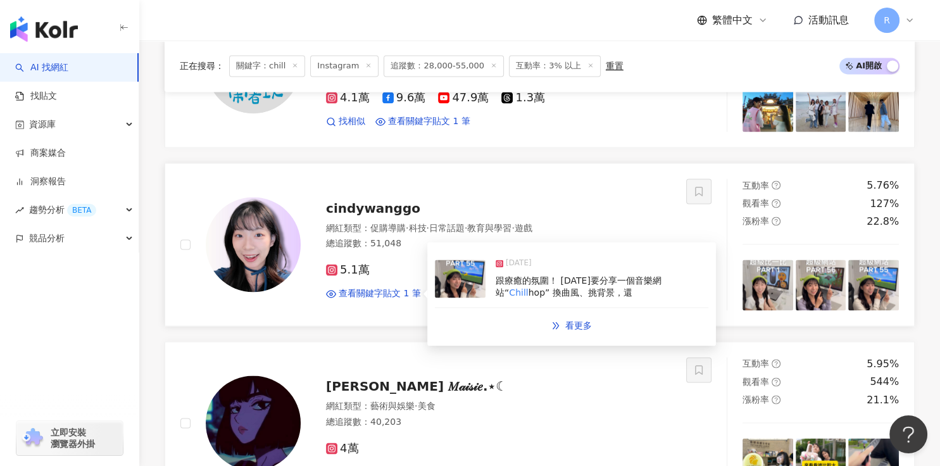
click at [544, 268] on div "[DATE]" at bounding box center [601, 266] width 213 height 18
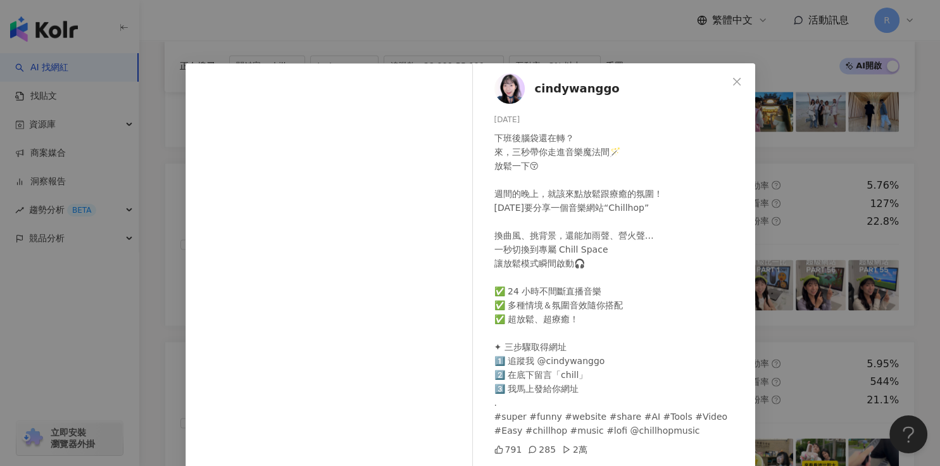
click at [633, 237] on div "cindywanggo 2025/8/12 下班後腦袋還在轉？ 來，三秒帶你走進音樂魔法間🪄 放鬆一下😚 週間的晚上，就該來點放鬆跟療癒的氛圍！ 今天要分享一…" at bounding box center [470, 233] width 940 height 466
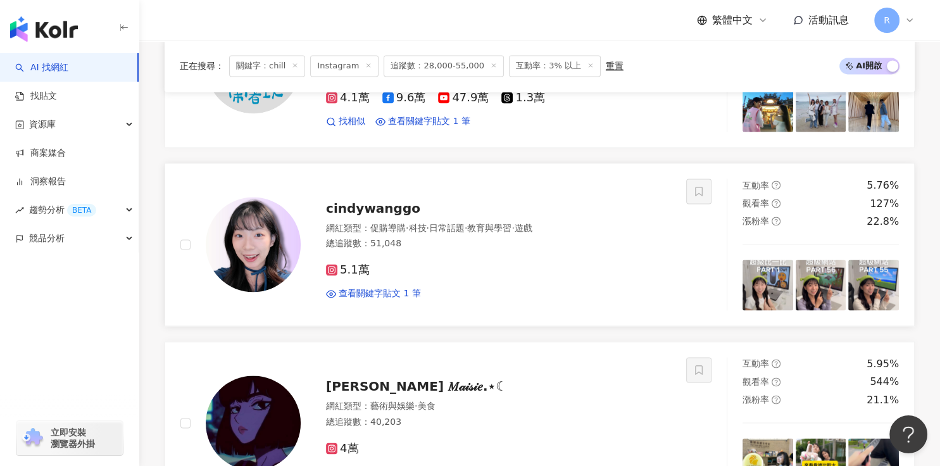
click at [633, 283] on img at bounding box center [820, 284] width 51 height 51
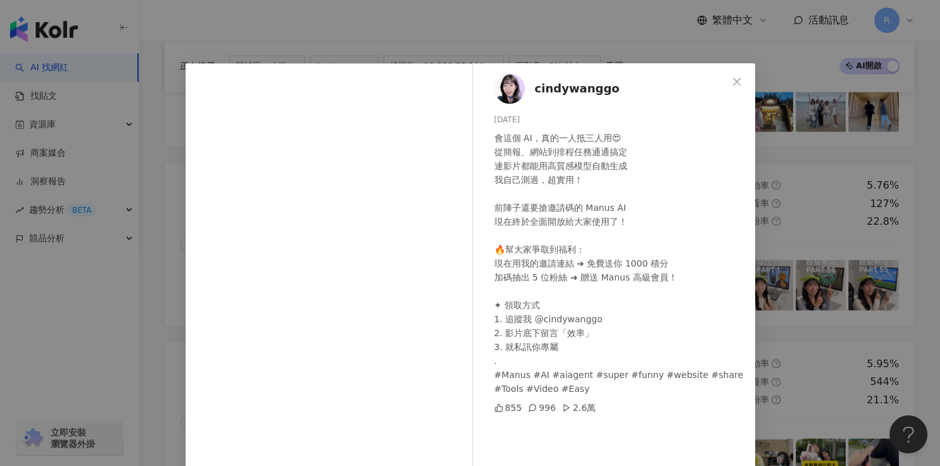
click at [633, 271] on div "cindywanggo 2025/8/15 會這個 AI，真的一人抵三人用😍 從簡報、網站到排程任務通通搞定 連影片都能用高質感模型自動生成 我自己測過，超實…" at bounding box center [470, 233] width 940 height 466
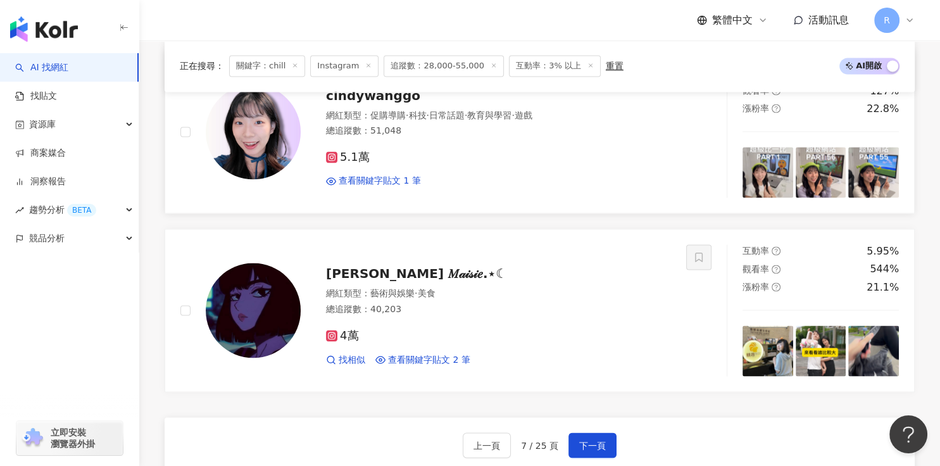
scroll to position [2069, 0]
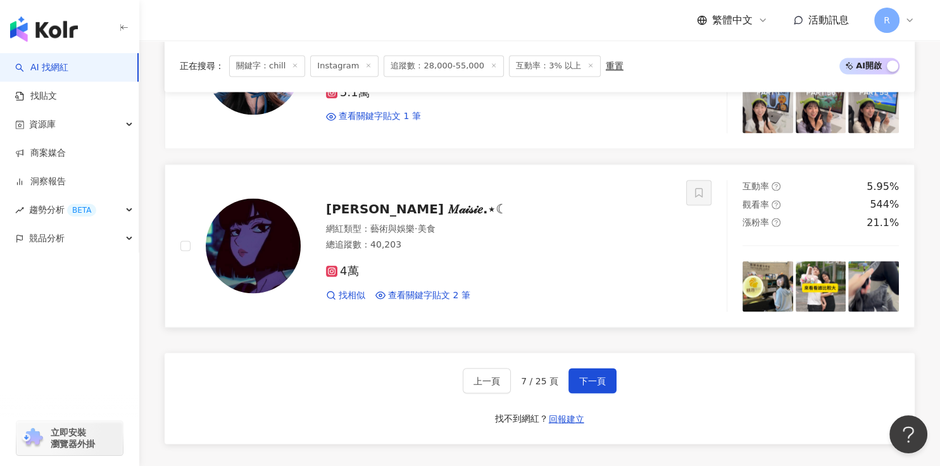
click at [633, 287] on img at bounding box center [820, 286] width 51 height 51
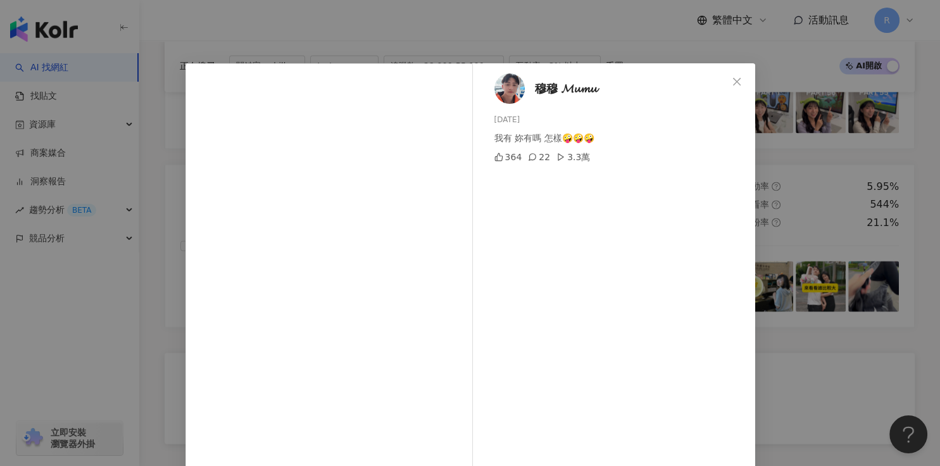
click at [633, 268] on div "穆穆 𝓜𝓾𝓶𝓾 2025/6/12 我有 妳有嗎 怎樣🤪🤪🤪 364 22 3.3萬 查看原始貼文" at bounding box center [470, 233] width 940 height 466
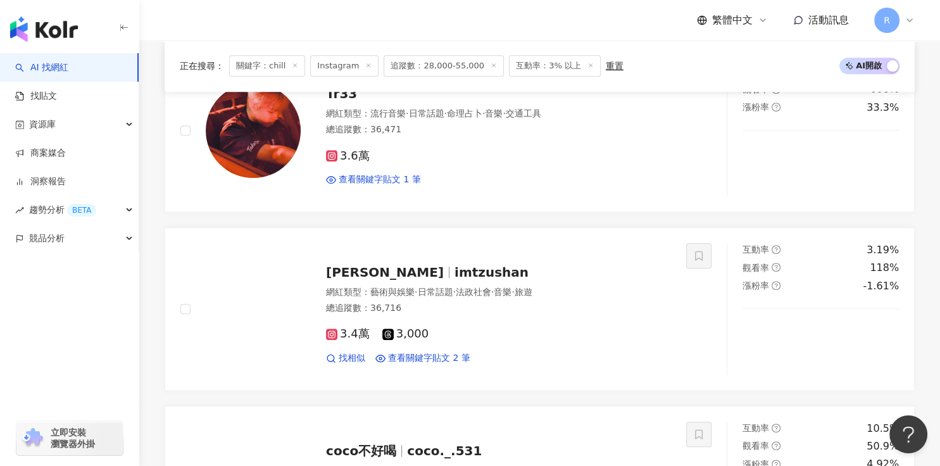
scroll to position [1286, 0]
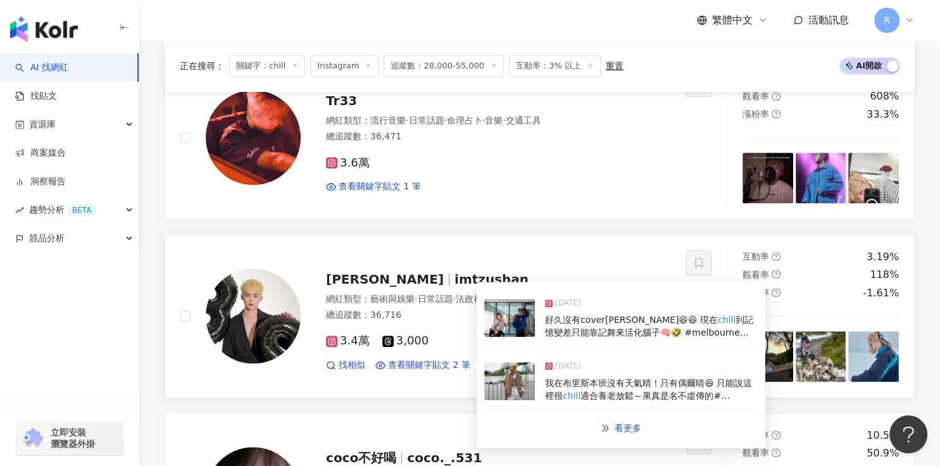
click at [574, 314] on span "好久沒有cover韓舞😆😆 現在" at bounding box center [631, 319] width 173 height 10
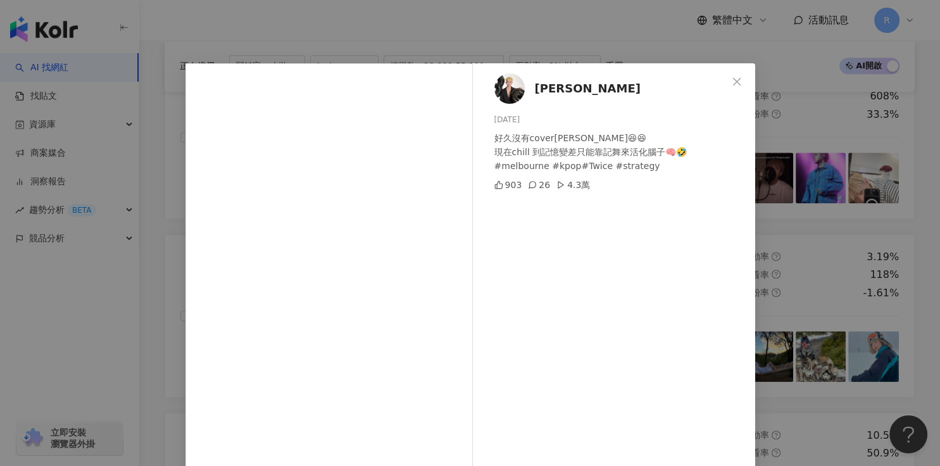
click at [633, 259] on div "張子善 2025/1/29 好久沒有cover韓舞😆😆 現在chill 到記憶變差只能靠記舞來活化腦子🧠🤣 #melbourne #kpop#Twice #s…" at bounding box center [470, 233] width 940 height 466
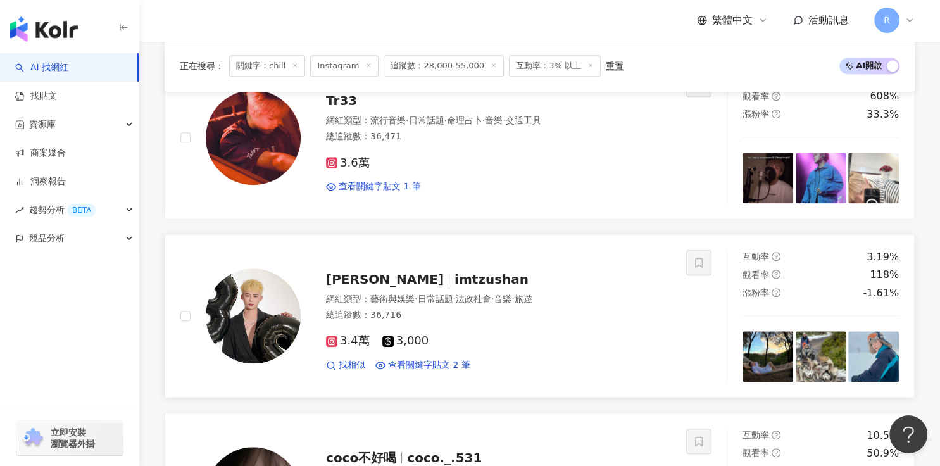
scroll to position [1266, 0]
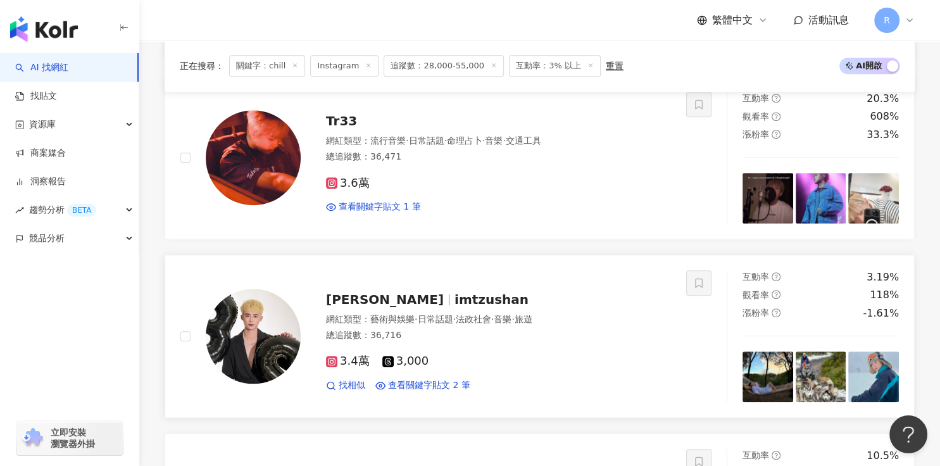
click at [633, 358] on img at bounding box center [767, 376] width 51 height 51
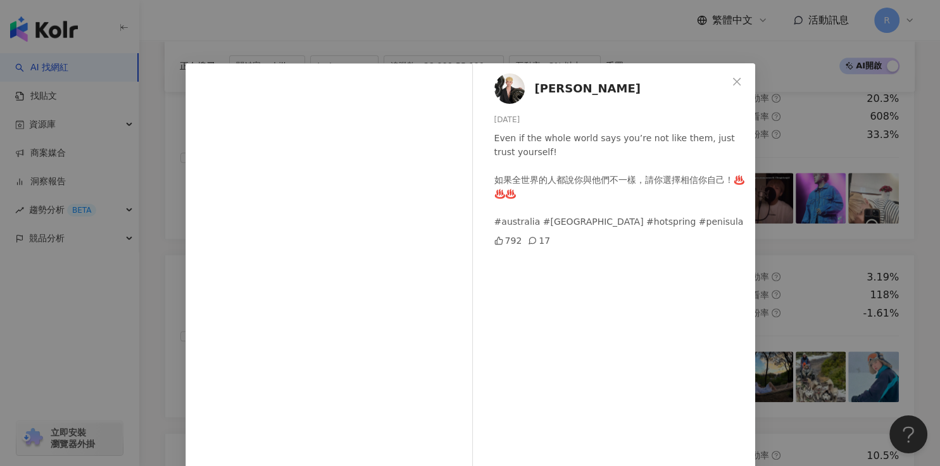
click at [633, 328] on div "張子善 2025/8/4 Even if the whole world says you’re not like them, just trust your…" at bounding box center [470, 233] width 940 height 466
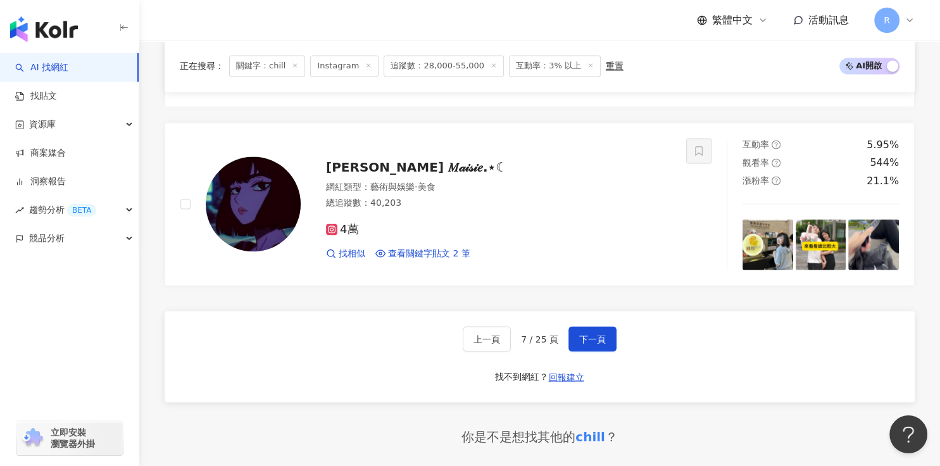
scroll to position [2136, 0]
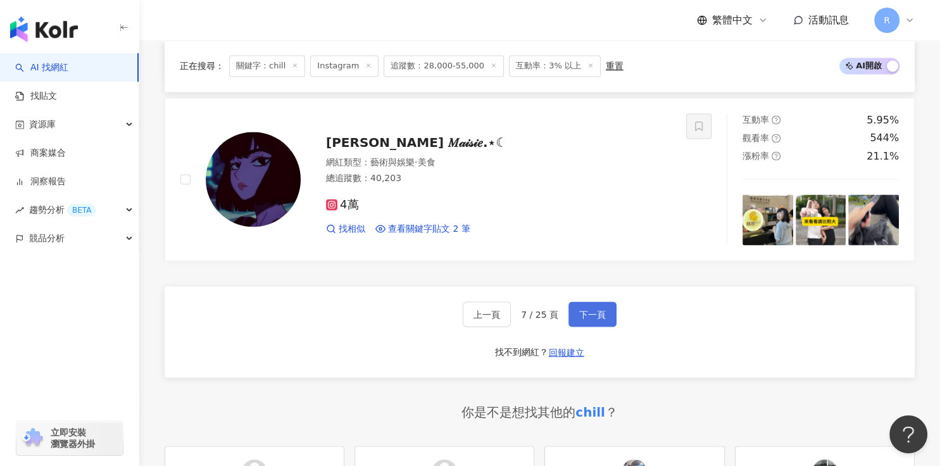
click at [576, 302] on button "下一頁" at bounding box center [592, 313] width 48 height 25
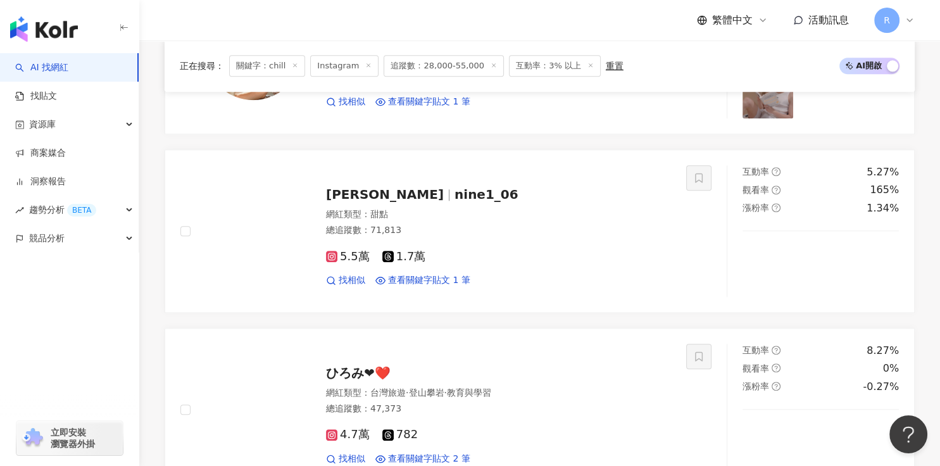
scroll to position [1193, 0]
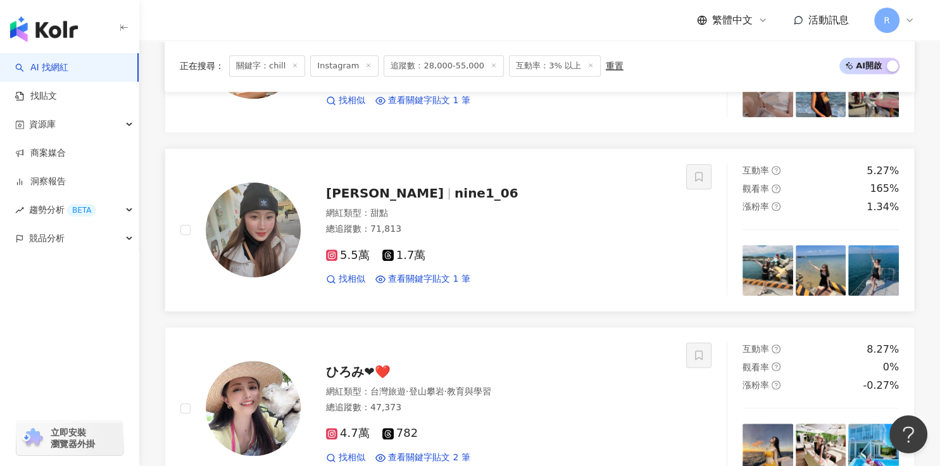
click at [633, 277] on img at bounding box center [820, 270] width 51 height 51
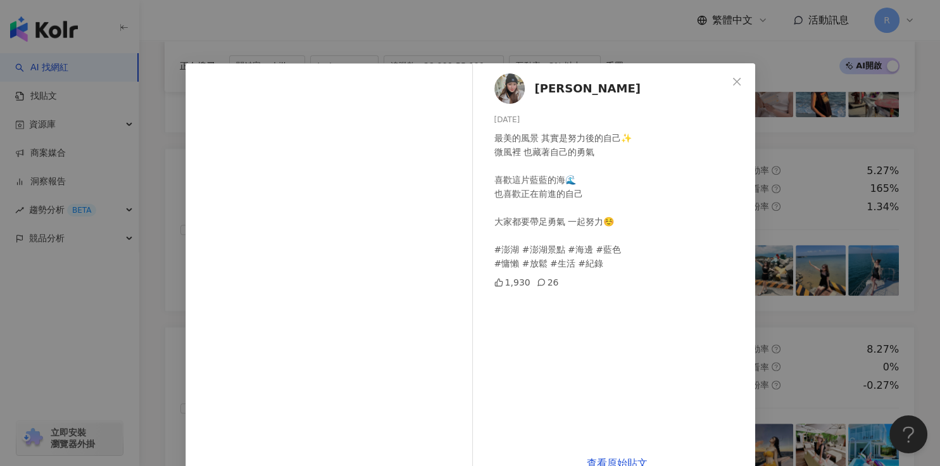
click at [633, 275] on div "宜蒼 2025/8/17 最美的風景 其實是努力後的自己✨ 微風裡 也藏著自己的勇氣 喜歡這片藍藍的海🌊 也喜歡正在前進的自己 大家都要帶足勇氣 一起努力☺️…" at bounding box center [470, 233] width 940 height 466
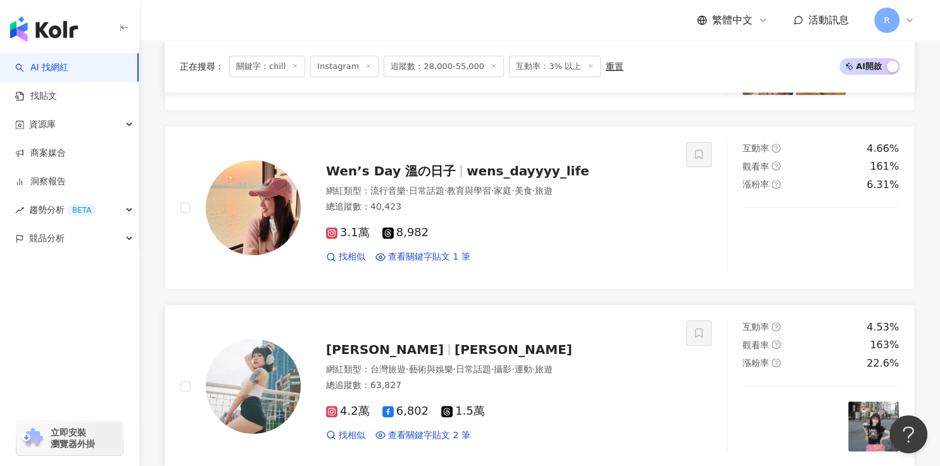
scroll to position [475, 0]
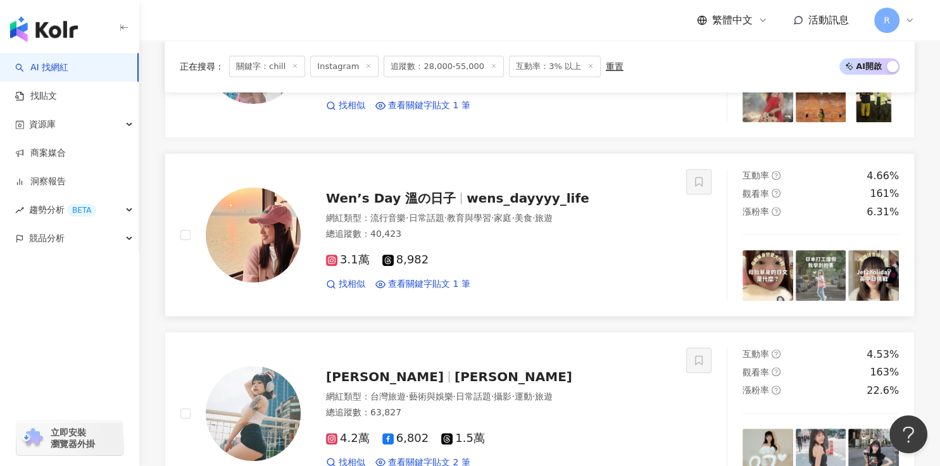
click at [633, 277] on img at bounding box center [820, 275] width 51 height 51
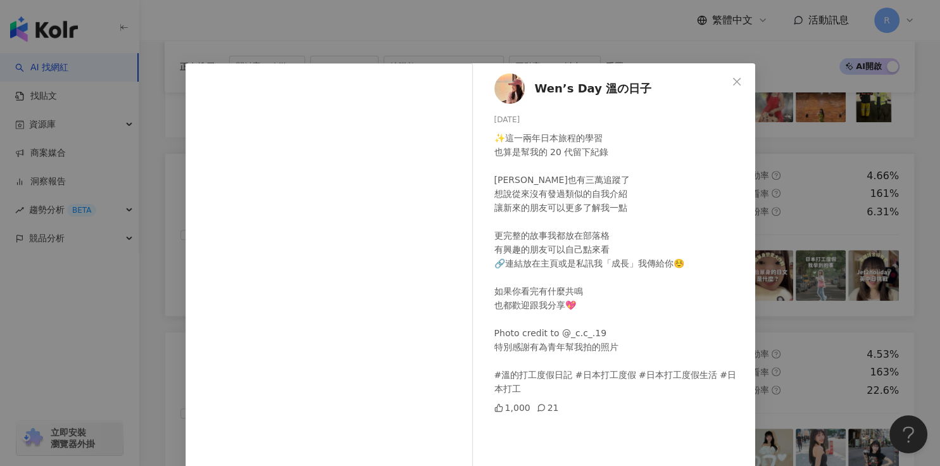
click at [633, 269] on div "Wen’s Day 溫の日子 2025/7/29 ✨這一兩年日本旅程的學習 也算是幫我的 20 代留下紀錄 默默也有三萬追蹤了 想說從來沒有發過類似的自我介紹…" at bounding box center [470, 233] width 940 height 466
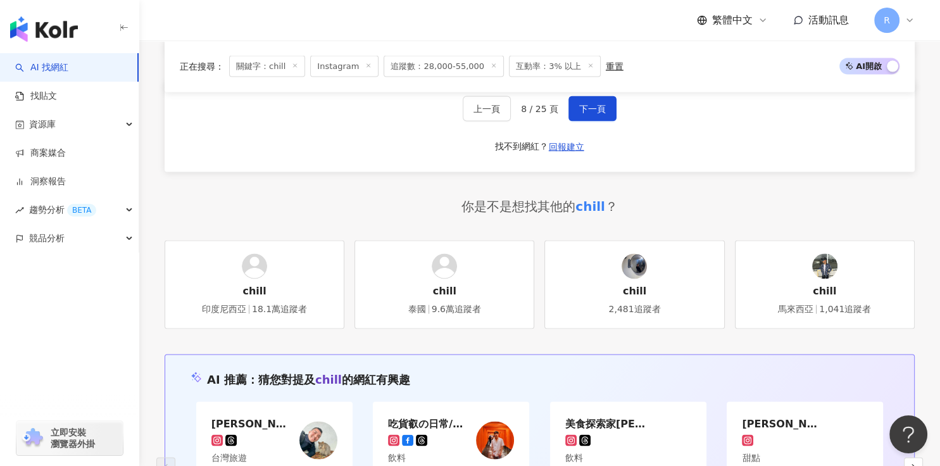
scroll to position [2317, 0]
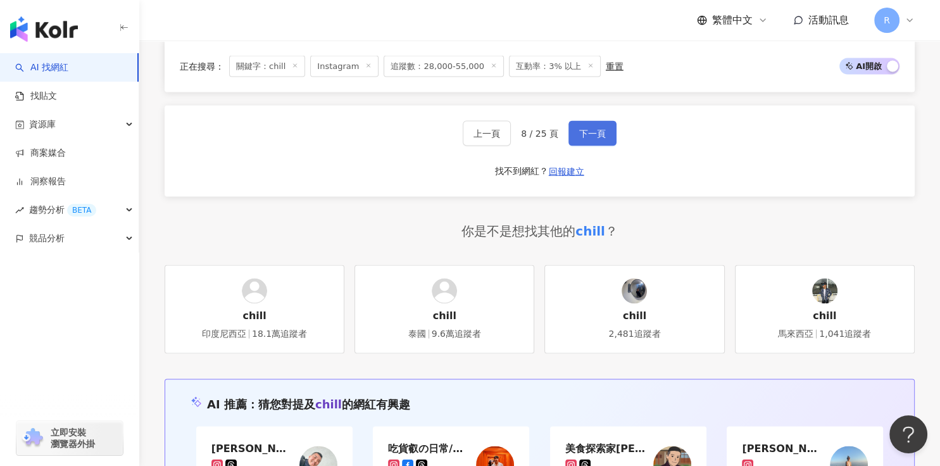
click at [590, 128] on span "下一頁" at bounding box center [592, 133] width 27 height 10
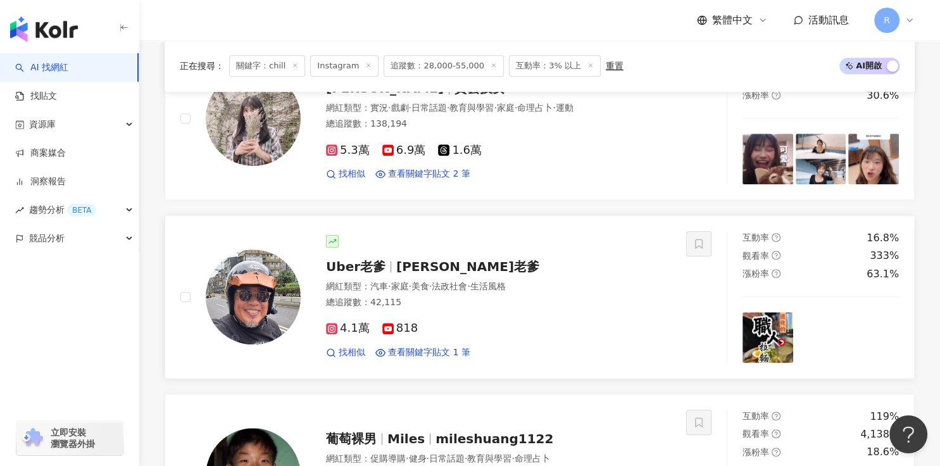
scroll to position [1104, 0]
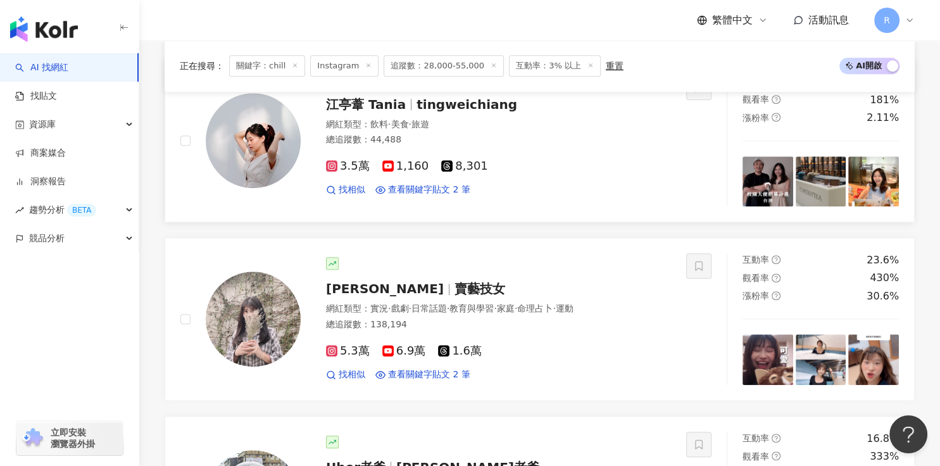
click at [247, 152] on img at bounding box center [253, 140] width 95 height 95
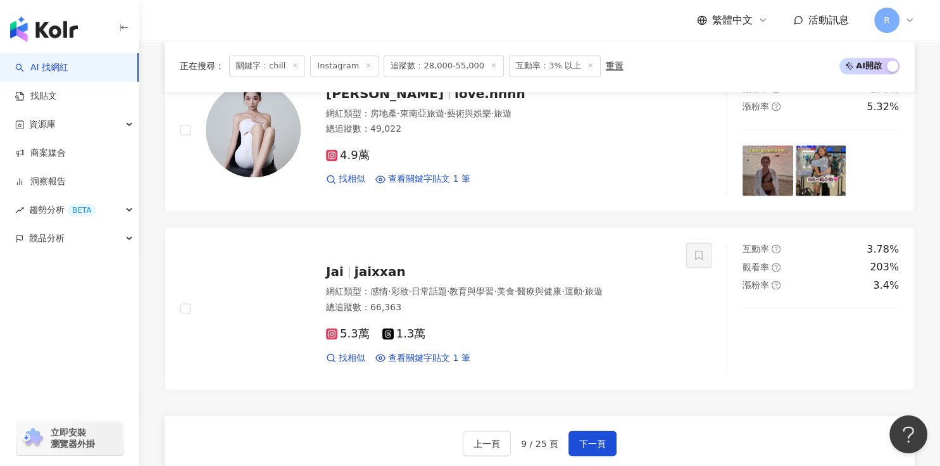
scroll to position [1217, 0]
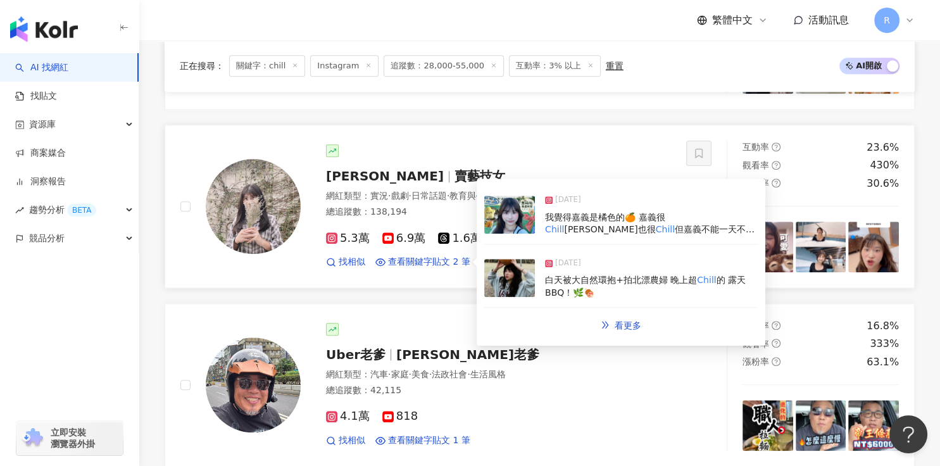
click at [588, 217] on span "我覺得嘉義是橘色的🍊 嘉義很" at bounding box center [605, 217] width 120 height 10
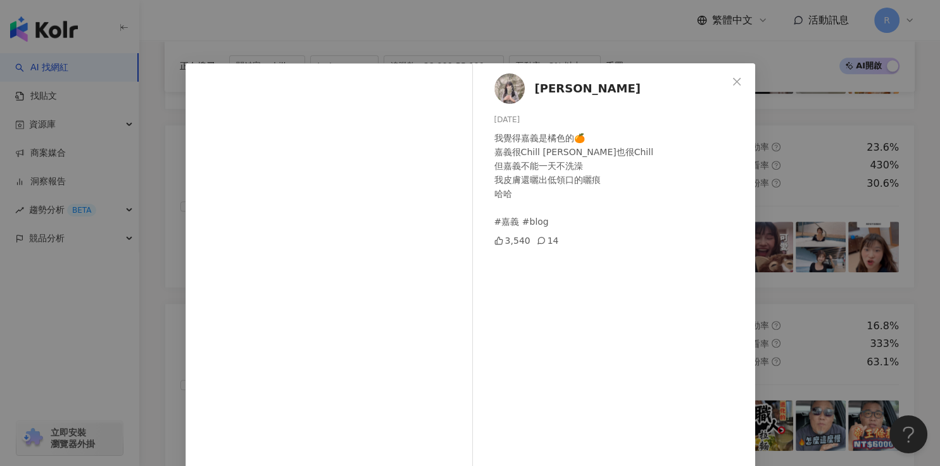
click at [633, 194] on div "Claire 2025/6/17 我覺得嘉義是橘色的🍊 嘉義很Chill 陳橙波也很Chill 但嘉義不能一天不洗澡 我皮膚還曬出低領口的曬痕 哈哈 #嘉義 …" at bounding box center [470, 233] width 940 height 466
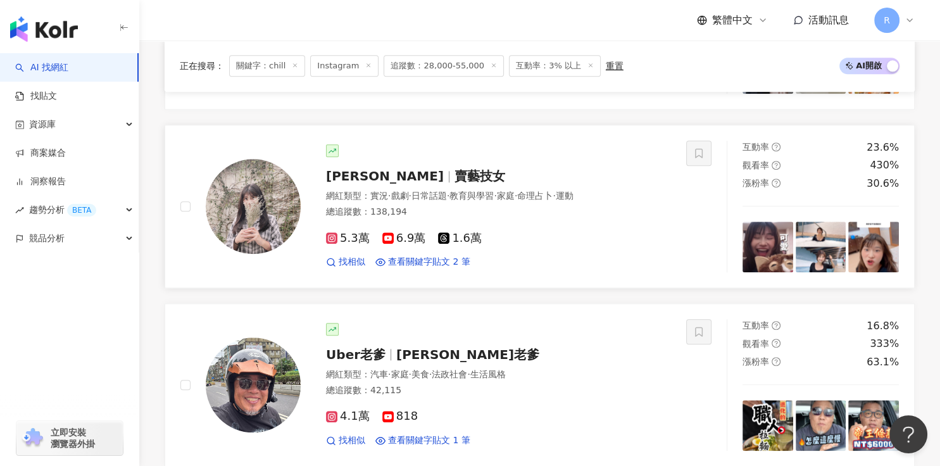
click at [261, 209] on img at bounding box center [253, 206] width 95 height 95
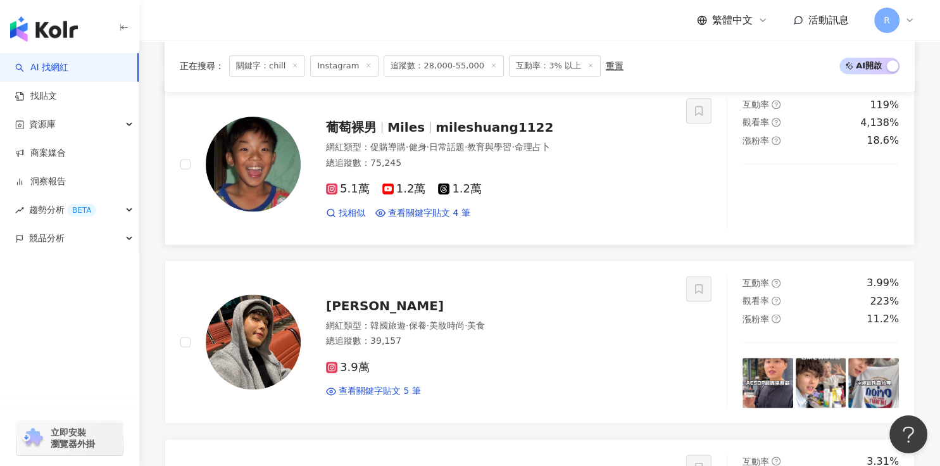
scroll to position [1960, 0]
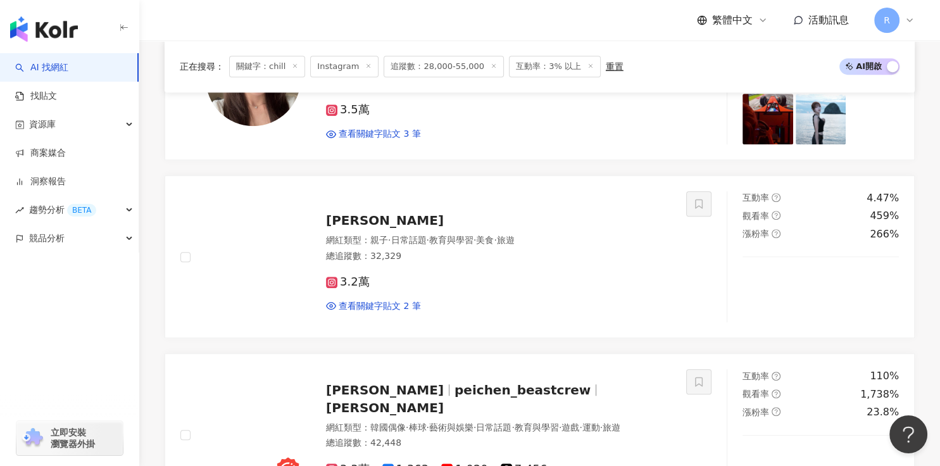
scroll to position [630, 0]
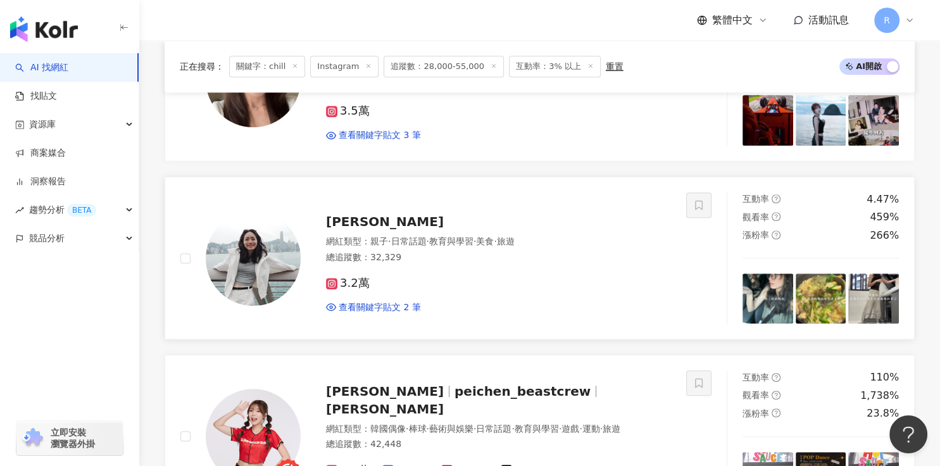
click at [271, 258] on img at bounding box center [253, 258] width 95 height 95
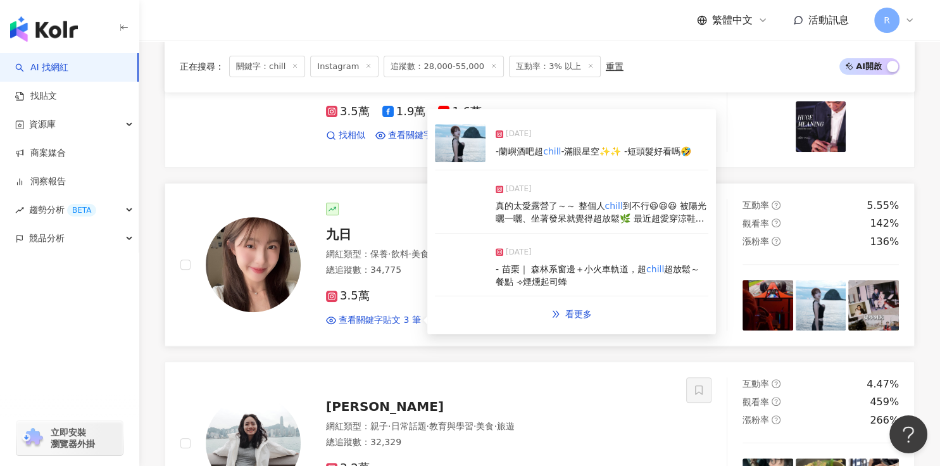
scroll to position [60, 0]
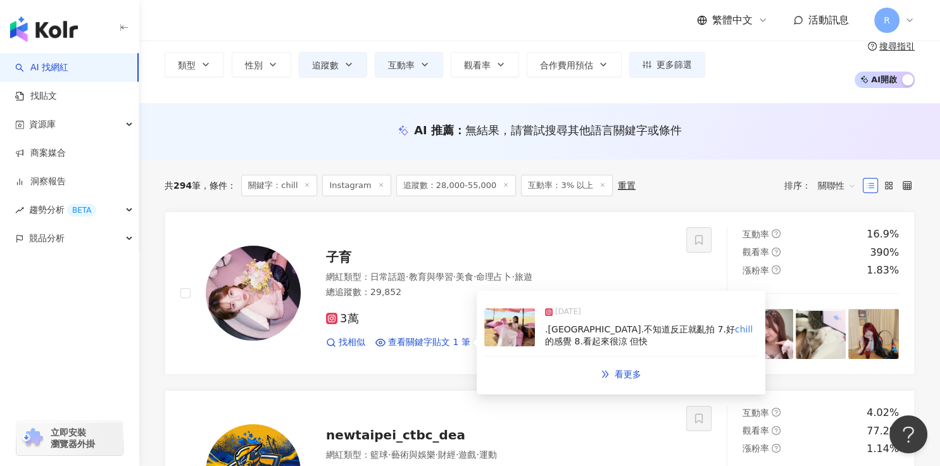
click at [322, 28] on input "*****" at bounding box center [526, 16] width 507 height 24
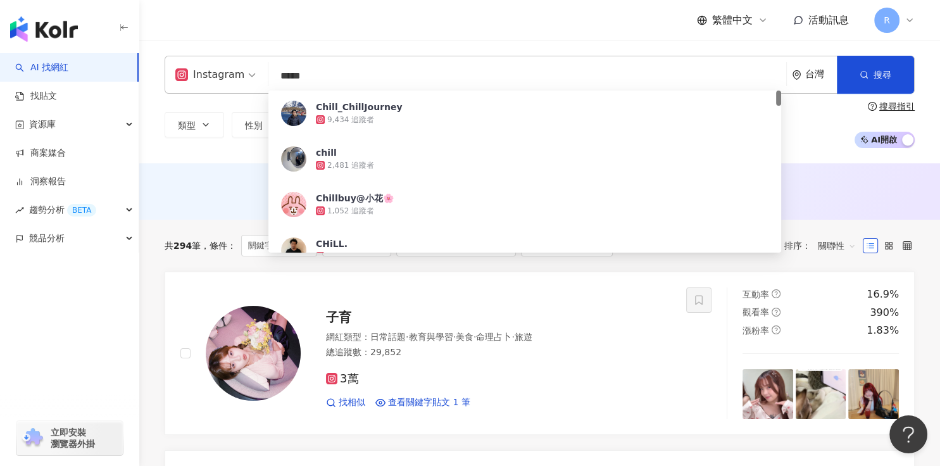
drag, startPoint x: 325, startPoint y: 75, endPoint x: 222, endPoint y: 84, distance: 102.9
click at [222, 83] on div "Instagram ***** 台灣 搜尋 20d5b6d9-016f-4c52-9e49-5246a58f8f4c Chill_ChillJourney 9…" at bounding box center [540, 75] width 750 height 38
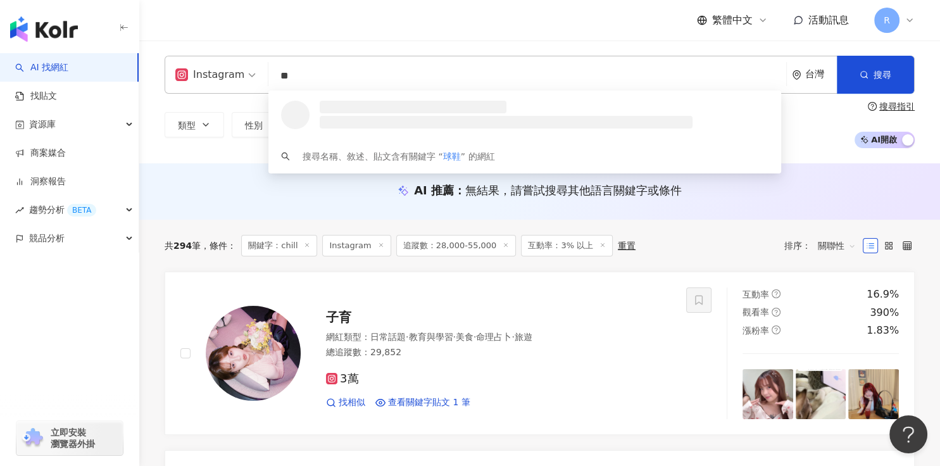
click at [304, 29] on div "繁體中文 活動訊息 R" at bounding box center [540, 20] width 750 height 40
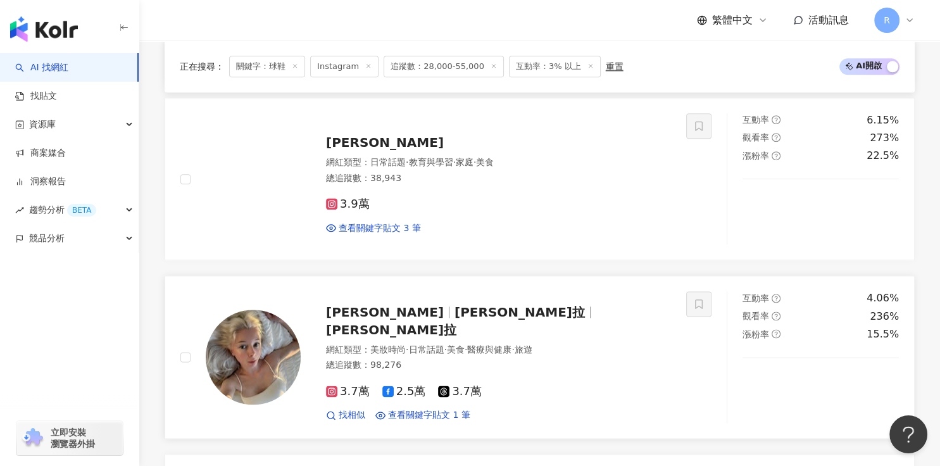
scroll to position [1557, 0]
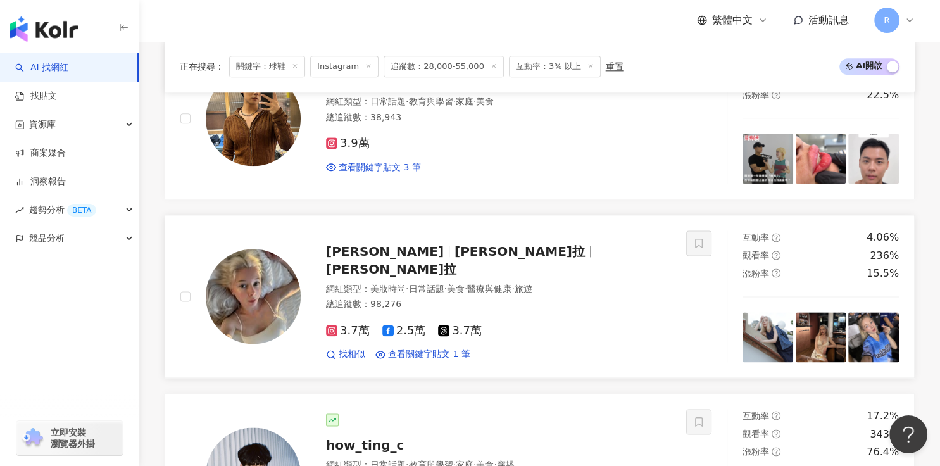
click at [239, 282] on img at bounding box center [253, 296] width 95 height 95
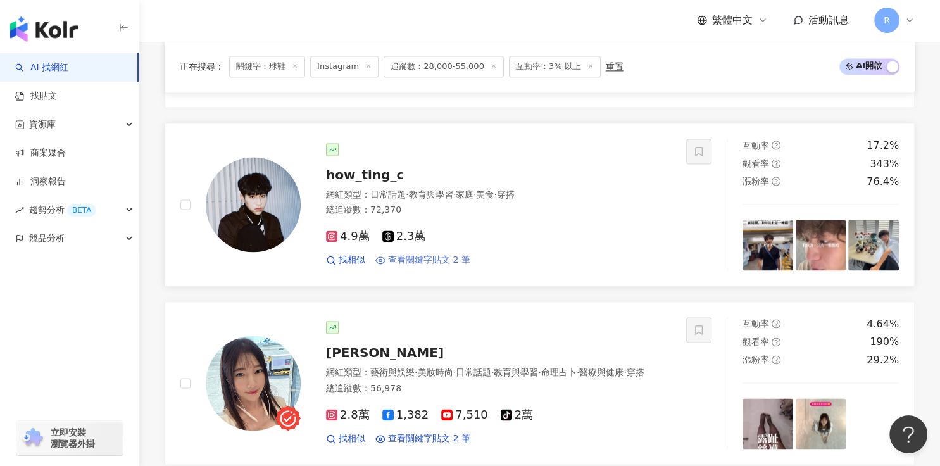
scroll to position [1850, 0]
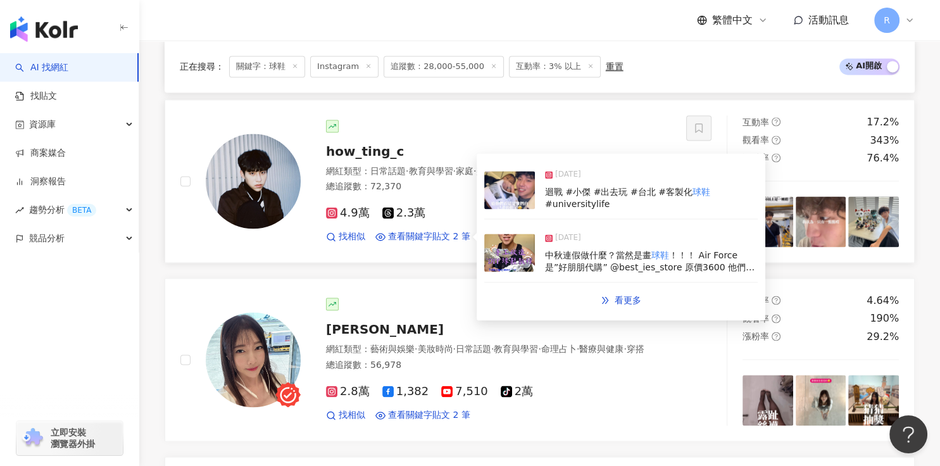
click at [261, 144] on img at bounding box center [253, 181] width 95 height 95
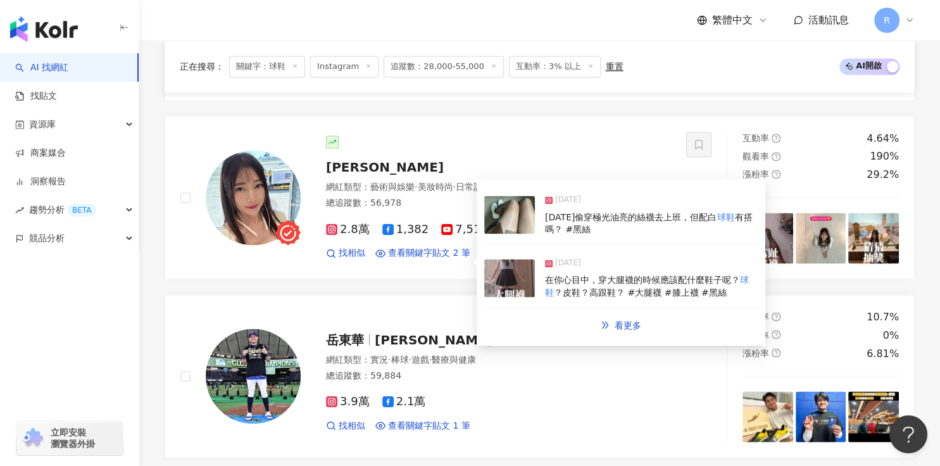
scroll to position [2201, 0]
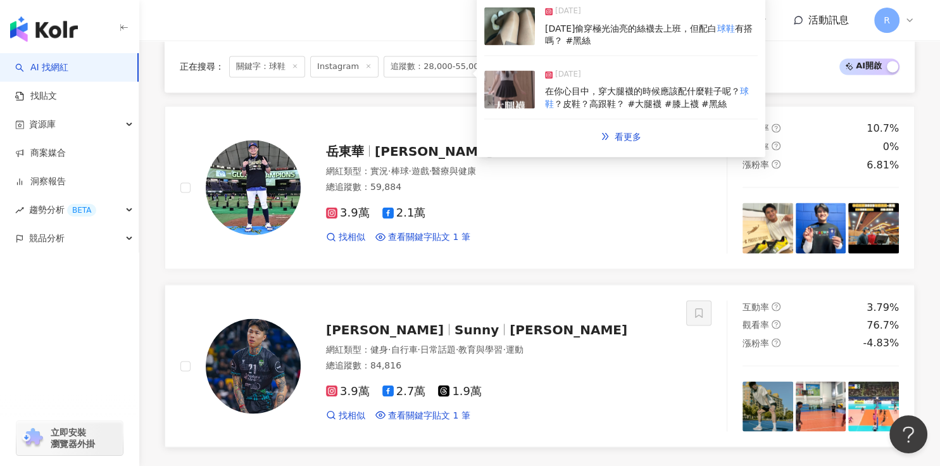
click at [573, 329] on div "Sunny吳政陽 Sunny 吳政陽 網紅類型 ： 健身 · 自行車 · 日常話題 · 教育與學習 · 運動 總追蹤數 ： 84,816 3.9萬 2.7萬 …" at bounding box center [433, 366] width 506 height 132
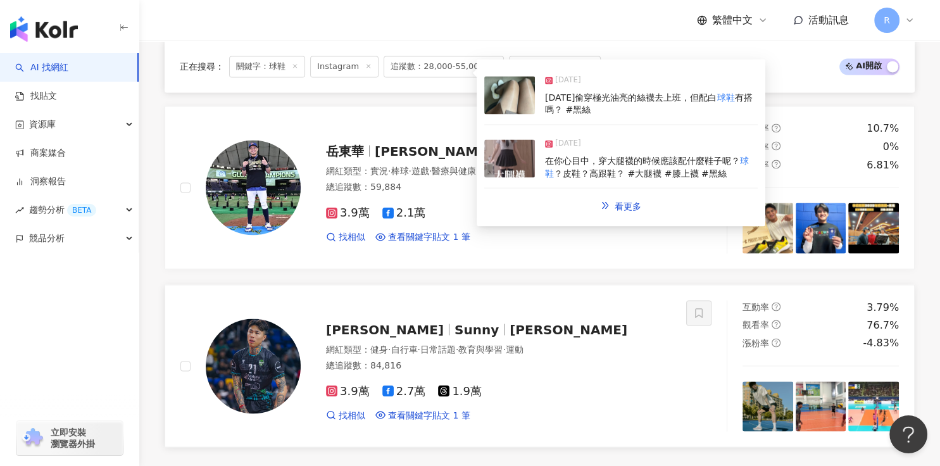
scroll to position [2369, 0]
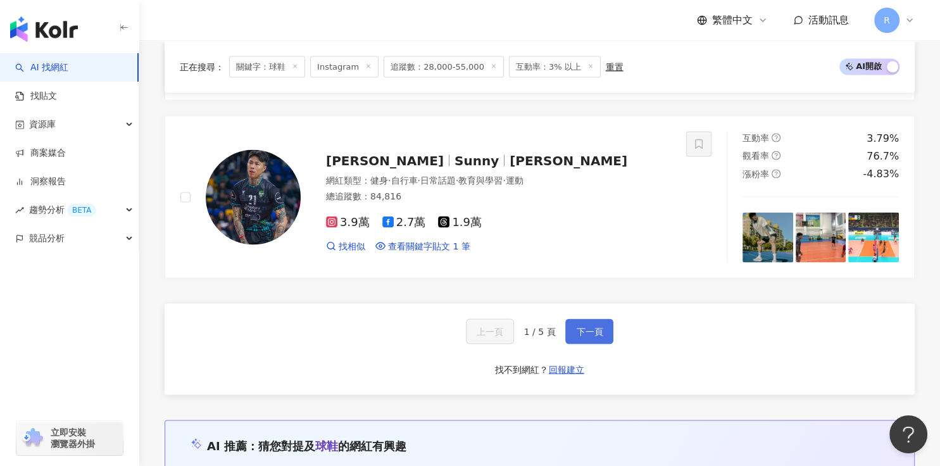
click at [582, 340] on button "下一頁" at bounding box center [589, 331] width 48 height 25
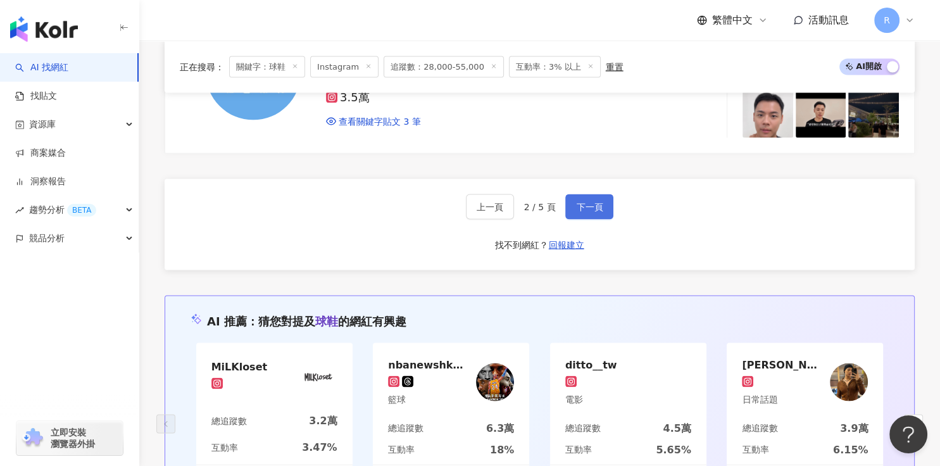
scroll to position [2493, 0]
click at [587, 212] on button "下一頁" at bounding box center [589, 207] width 48 height 25
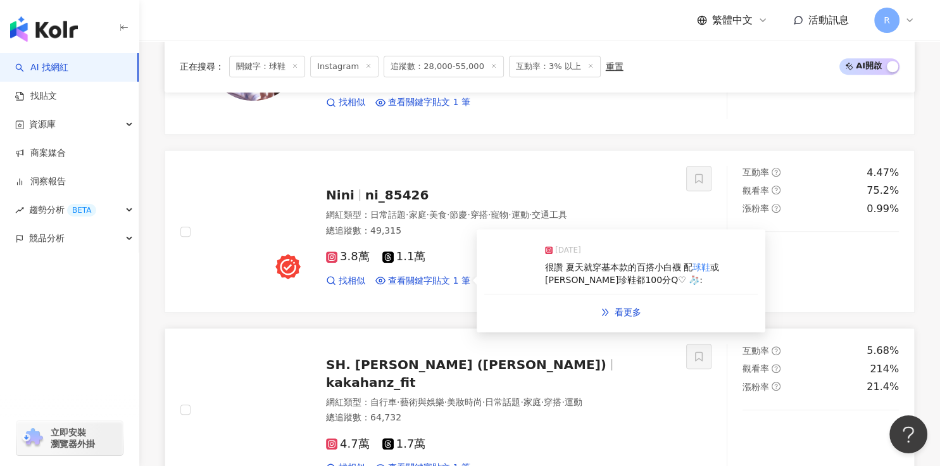
scroll to position [597, 0]
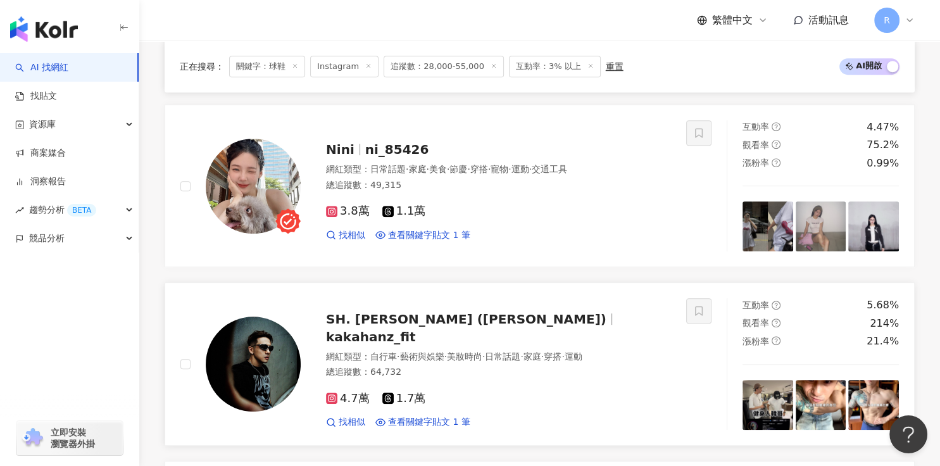
click at [633, 373] on img at bounding box center [820, 405] width 51 height 51
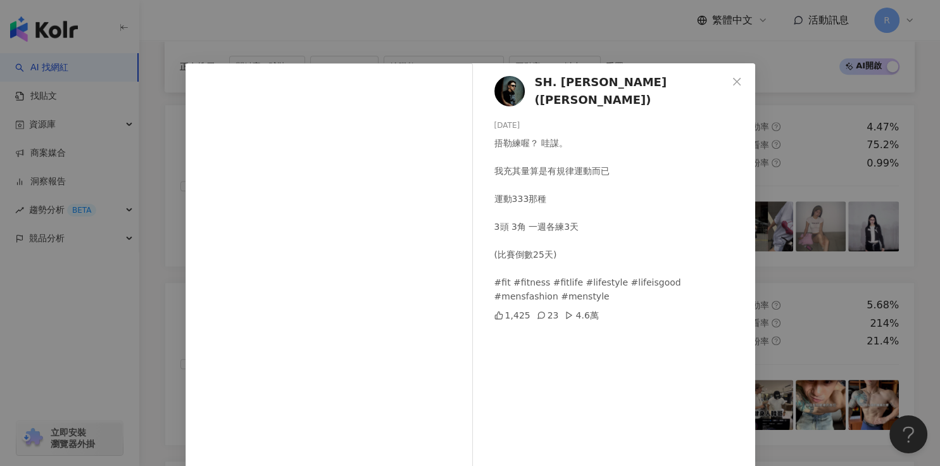
click at [633, 337] on div "SH. Han (Han) 2025/8/6 捂勒練喔？ 哇謀。 我充其量算是有規律運動而已 運動333那種 3頭 3角 一週各練3天 (比賽倒數25天) #…" at bounding box center [470, 233] width 940 height 466
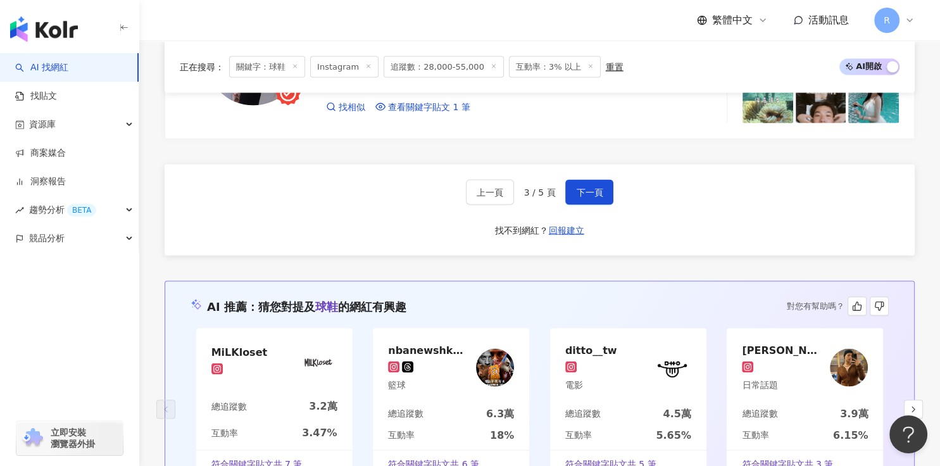
scroll to position [2568, 0]
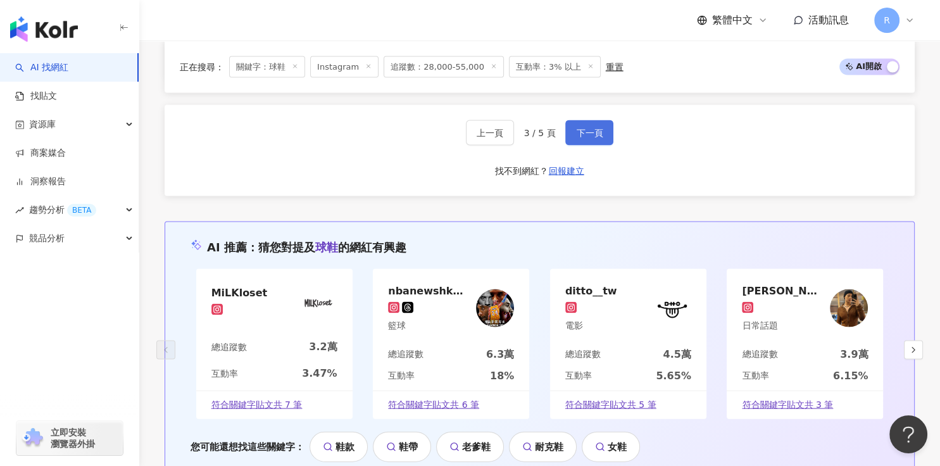
click at [599, 123] on button "下一頁" at bounding box center [589, 132] width 48 height 25
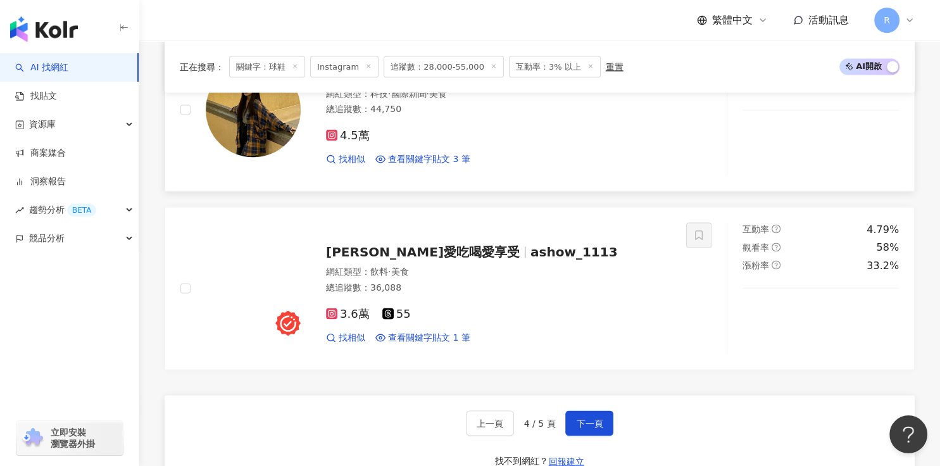
scroll to position [1996, 0]
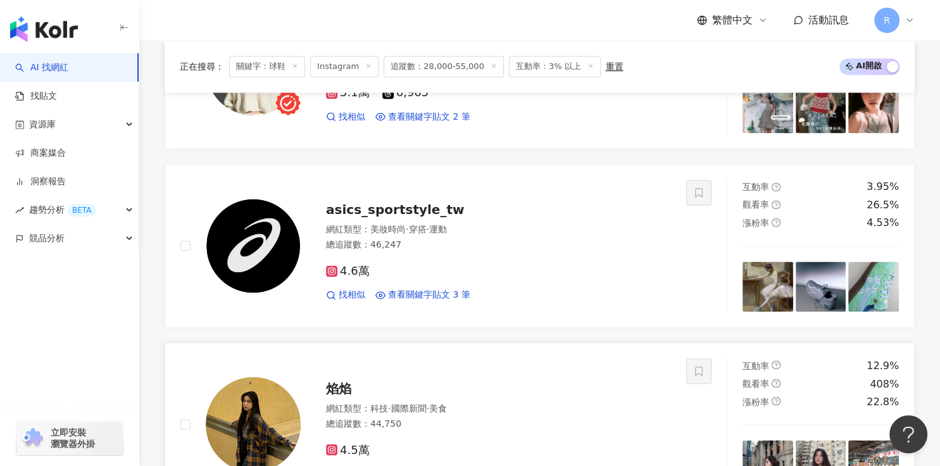
click at [276, 373] on img at bounding box center [253, 423] width 95 height 95
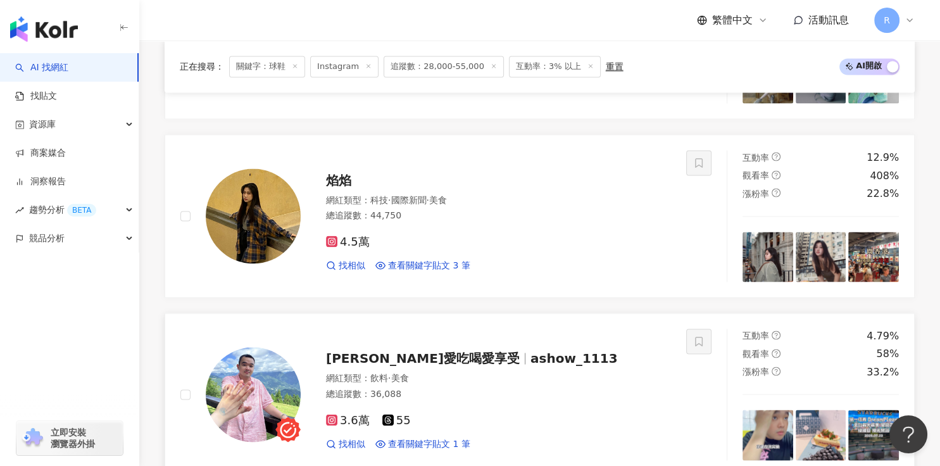
scroll to position [2266, 0]
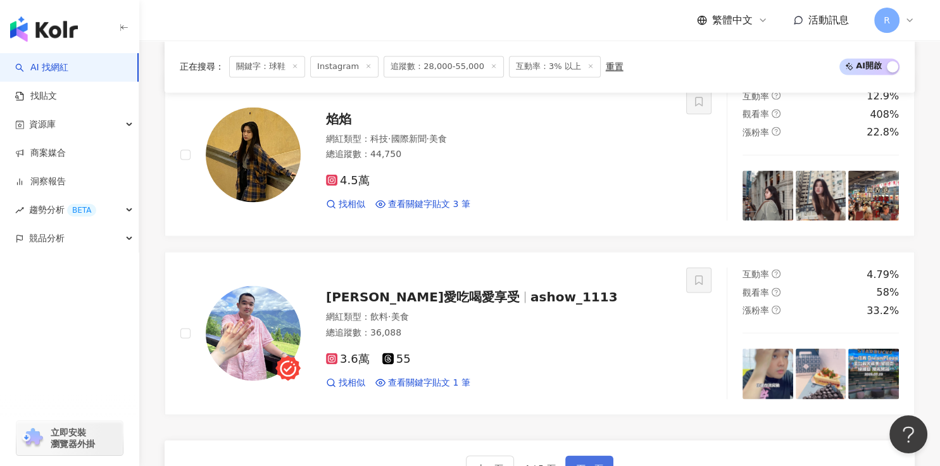
click at [578, 373] on span "下一頁" at bounding box center [589, 468] width 27 height 10
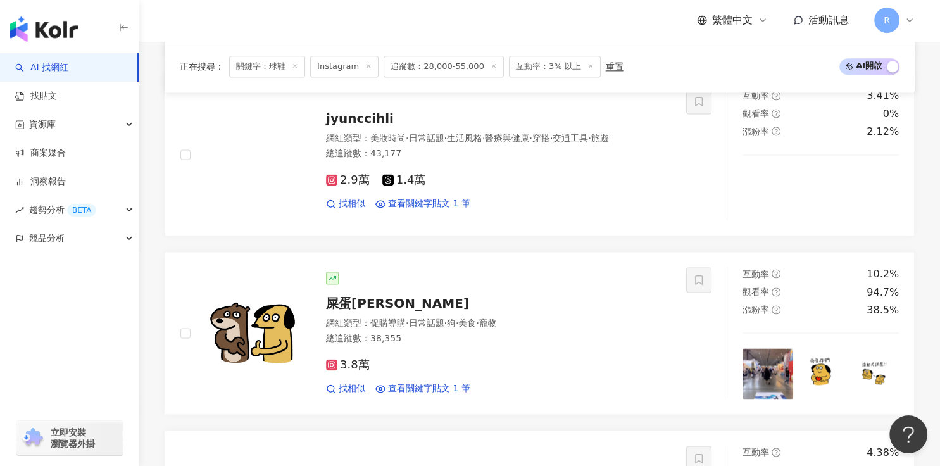
scroll to position [1698, 0]
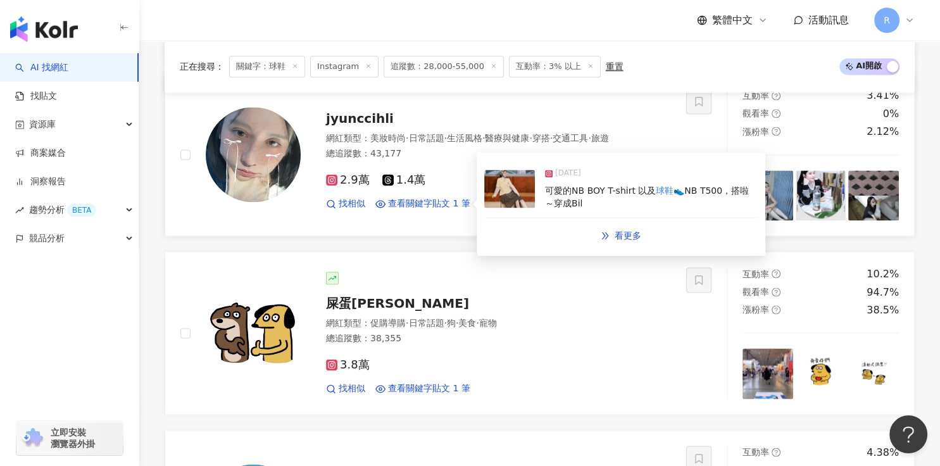
click at [587, 202] on div "可愛的NB BOY T-shirt 以及 球鞋 👟NB T500，搭啦～穿成Bil" at bounding box center [651, 197] width 213 height 25
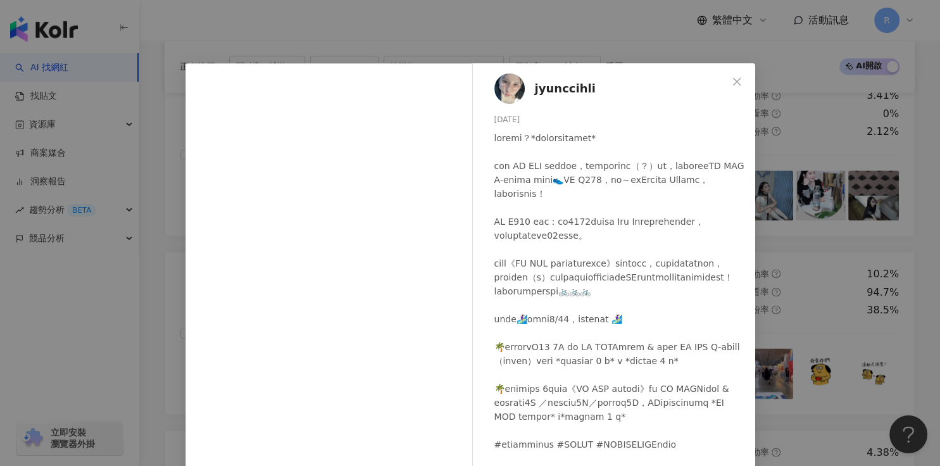
click at [633, 267] on div "jyunccihli 2025/4/8 隱藏 40 查看原始貼文" at bounding box center [470, 233] width 940 height 466
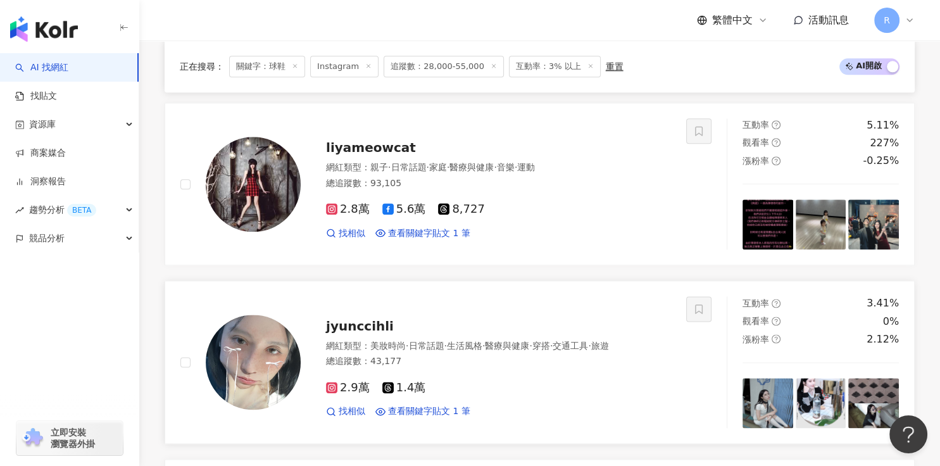
scroll to position [1490, 0]
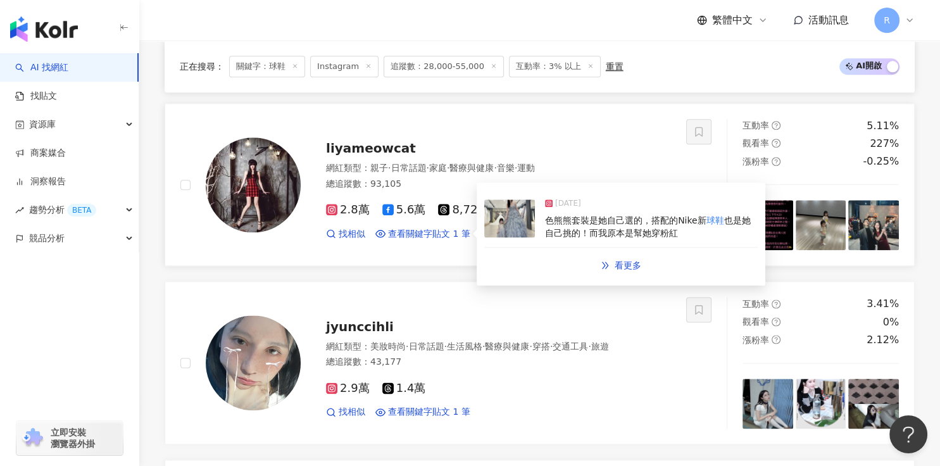
click at [633, 228] on div "色熊熊套裝是她自己選的，搭配的Nike新 球鞋 也是她自己挑的！而我原本是幫她穿粉紅" at bounding box center [651, 227] width 213 height 25
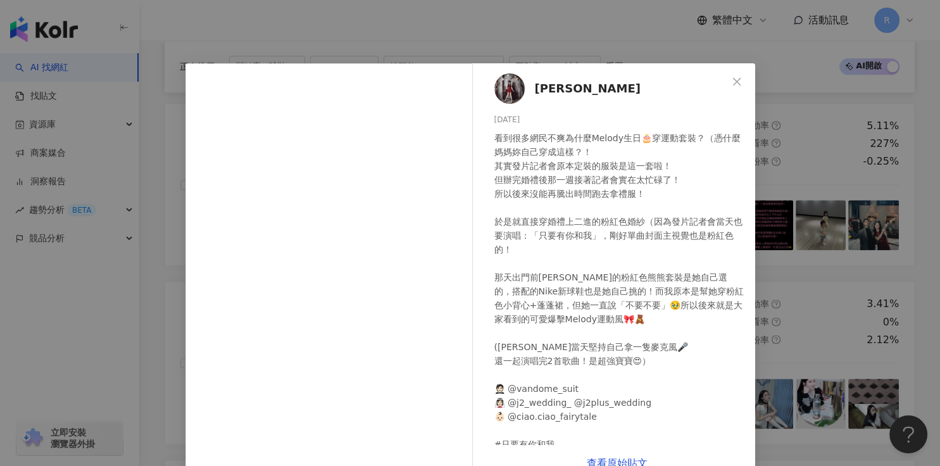
click at [633, 239] on div "陳緗妮Xiangni 2024/11/19 看到很多網民不爽為什麼Melody生日🎂穿運動套裝？（憑什麼媽媽妳自己穿成這樣？！ 其實發片記者會原本定裝的服裝是…" at bounding box center [470, 233] width 940 height 466
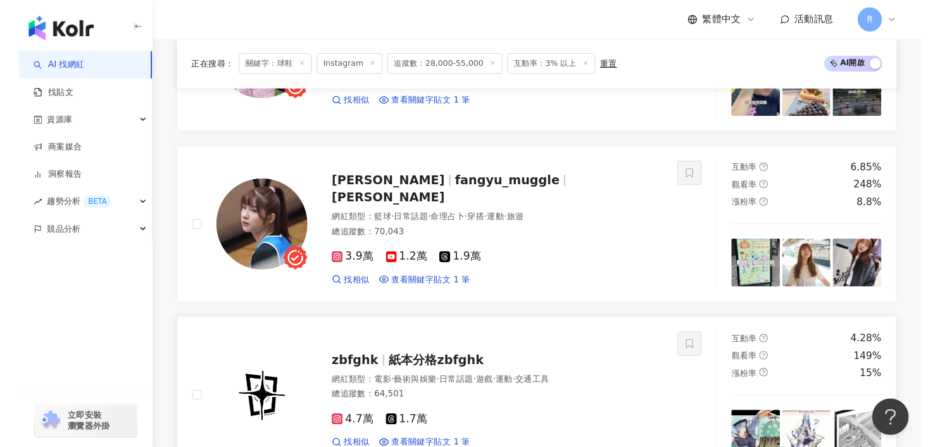
scroll to position [530, 0]
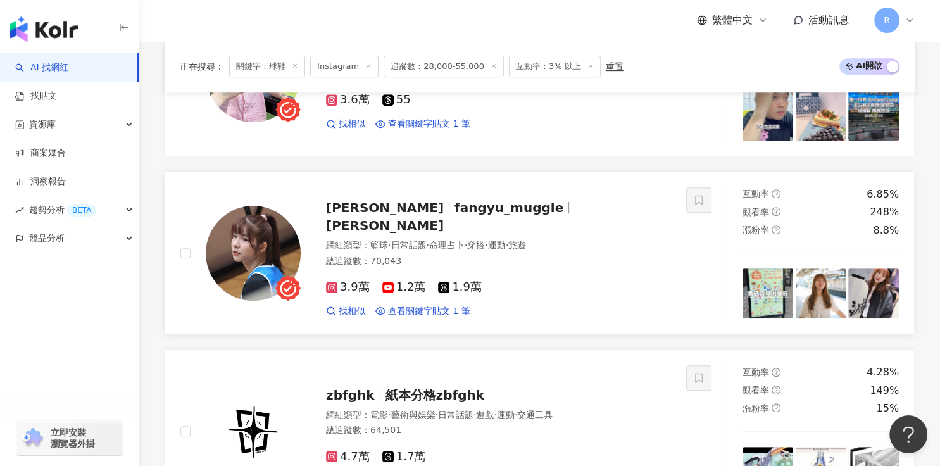
click at [244, 251] on img at bounding box center [253, 253] width 95 height 95
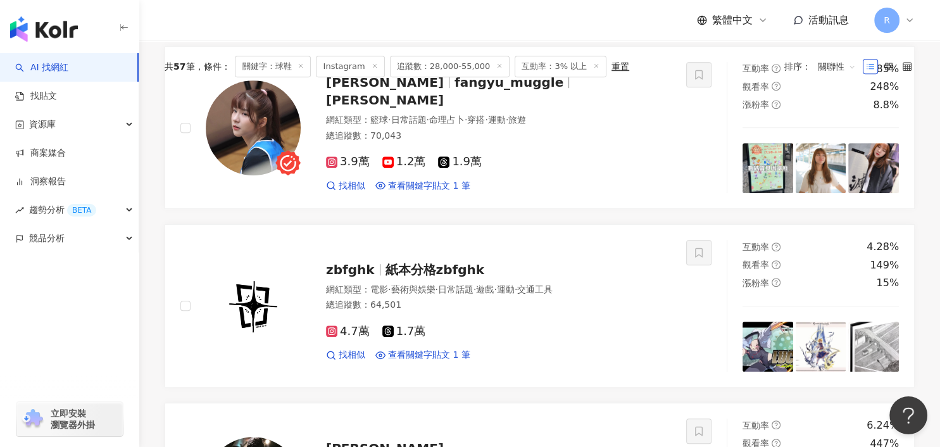
scroll to position [0, 0]
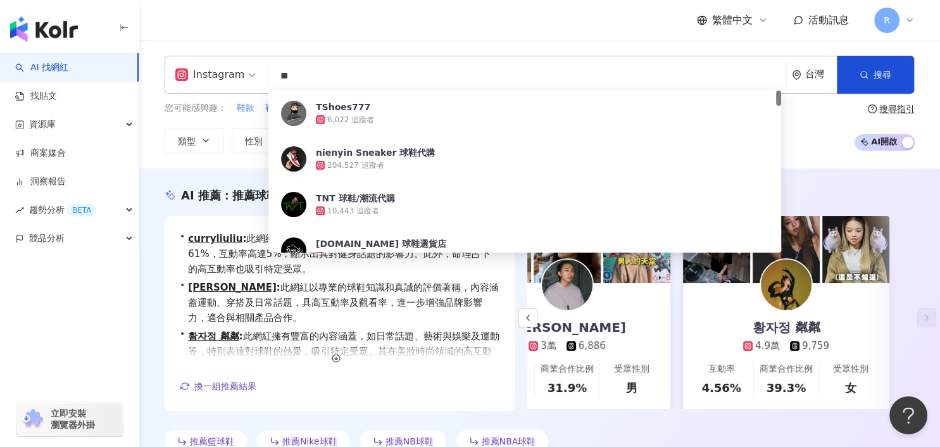
drag, startPoint x: 337, startPoint y: 72, endPoint x: 256, endPoint y: 71, distance: 81.0
click at [257, 71] on div "Instagram ** 台灣 搜尋 d82063d4-9719-4d1b-90d5-2143c289de60 TShoes777 6,022 追蹤者 nie…" at bounding box center [540, 75] width 750 height 38
type input "*"
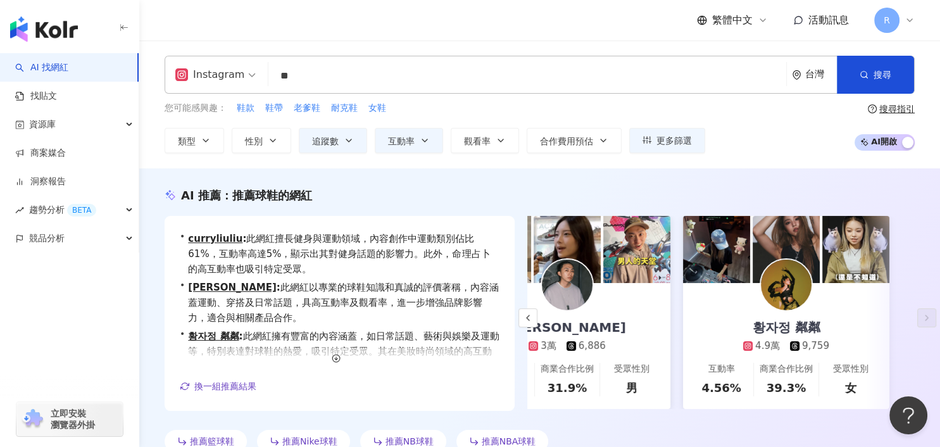
type input "**"
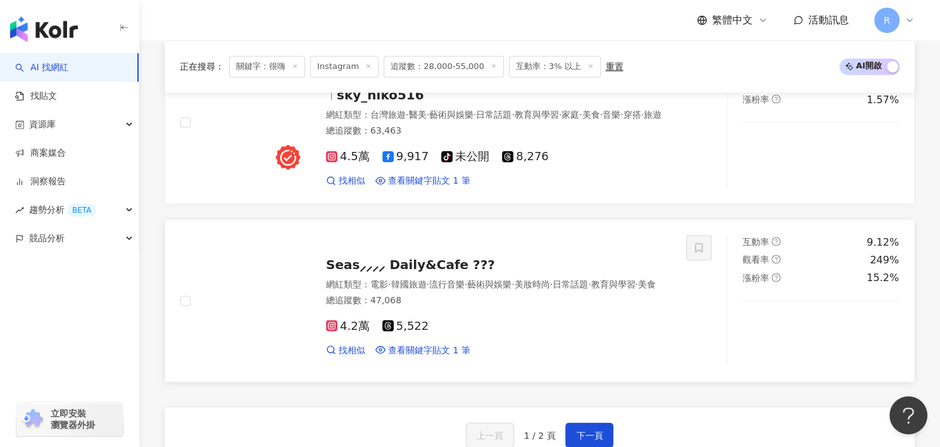
scroll to position [2344, 0]
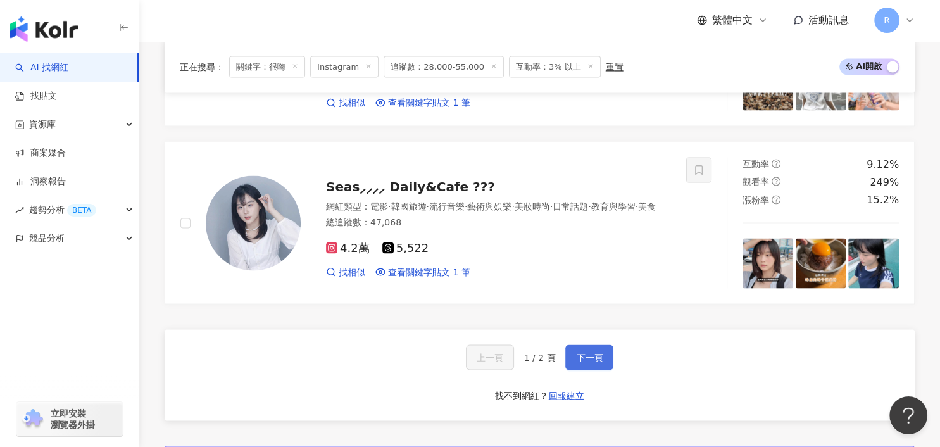
click at [593, 359] on button "下一頁" at bounding box center [589, 356] width 48 height 25
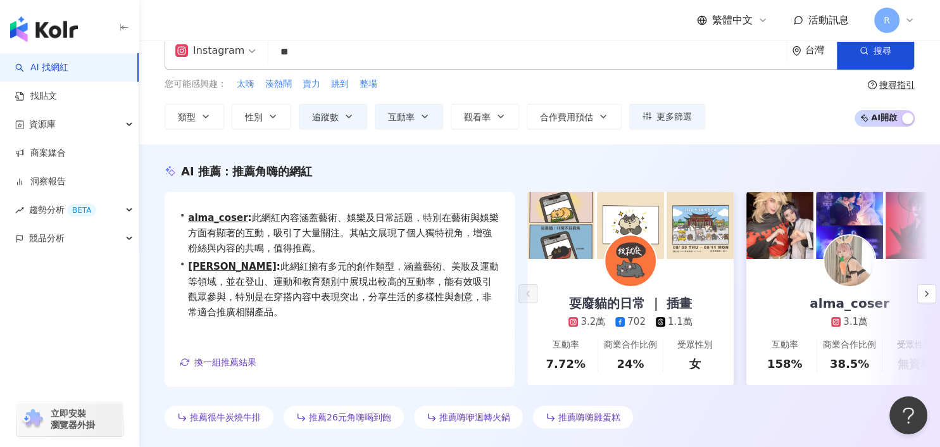
scroll to position [0, 0]
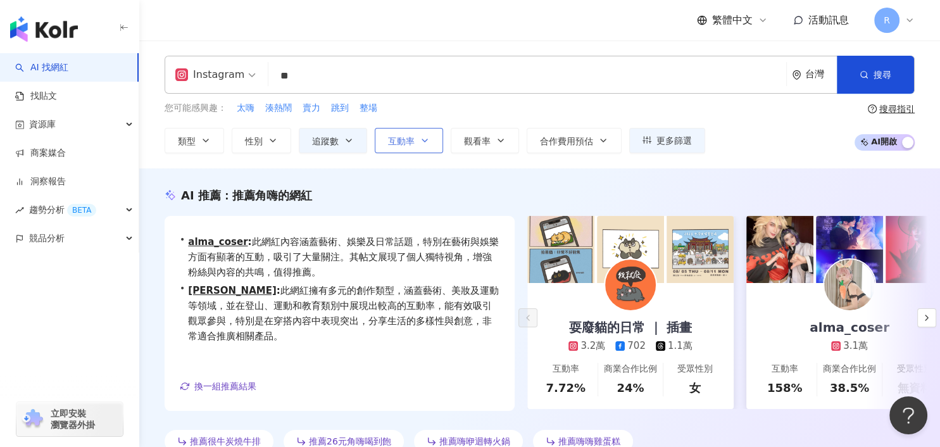
click at [424, 142] on icon "button" at bounding box center [425, 140] width 10 height 10
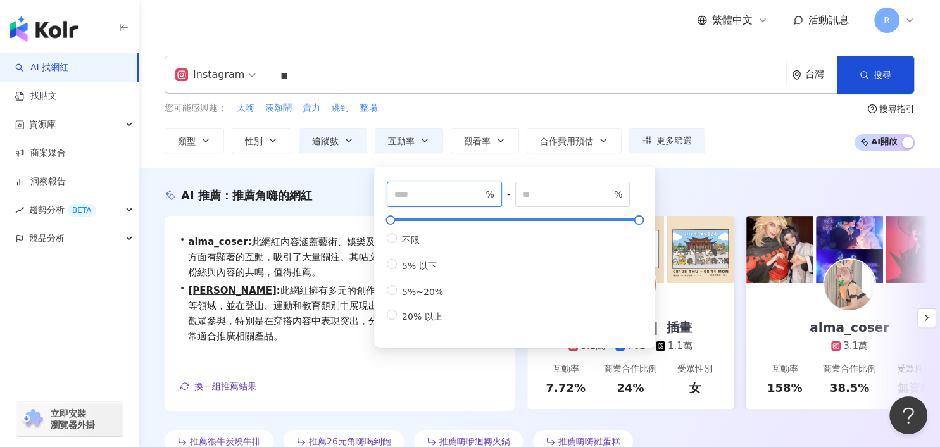
click at [432, 195] on input "*" at bounding box center [438, 194] width 89 height 14
type input "***"
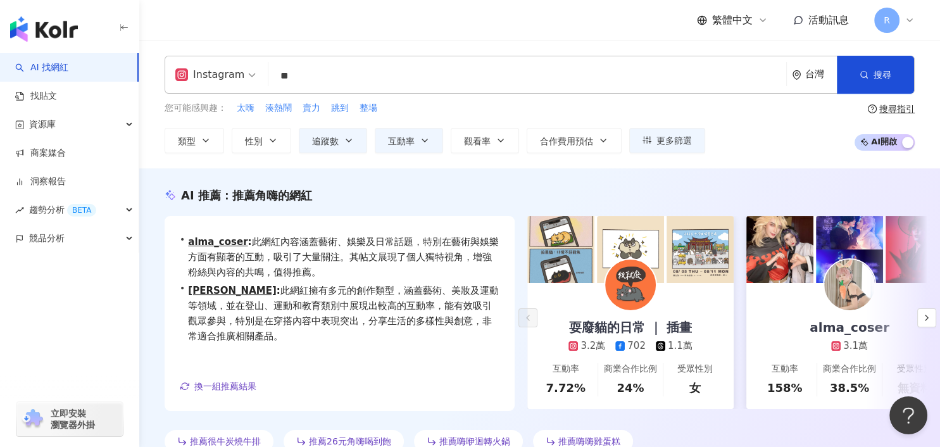
click at [320, 65] on input "**" at bounding box center [526, 76] width 507 height 24
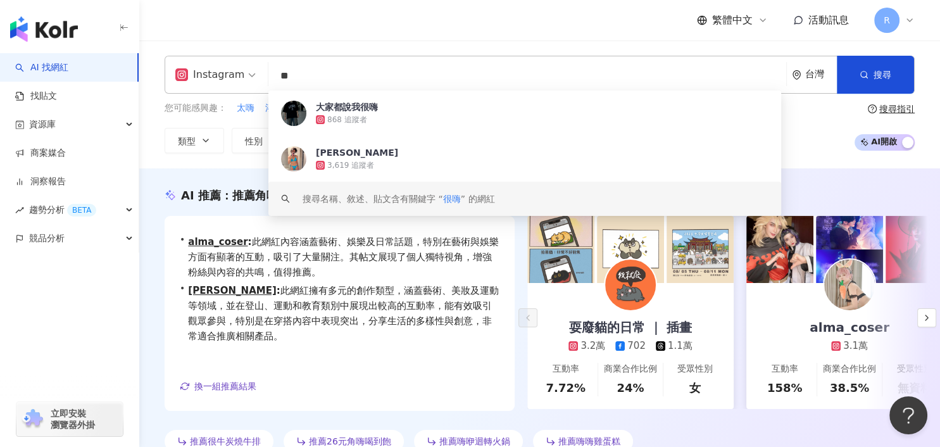
click at [273, 73] on input "**" at bounding box center [526, 76] width 507 height 24
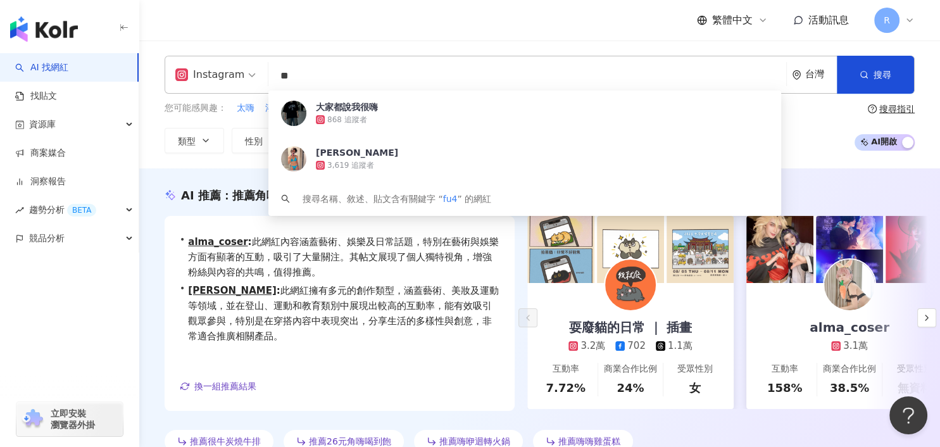
type input "*"
click at [294, 69] on input "**" at bounding box center [526, 76] width 507 height 24
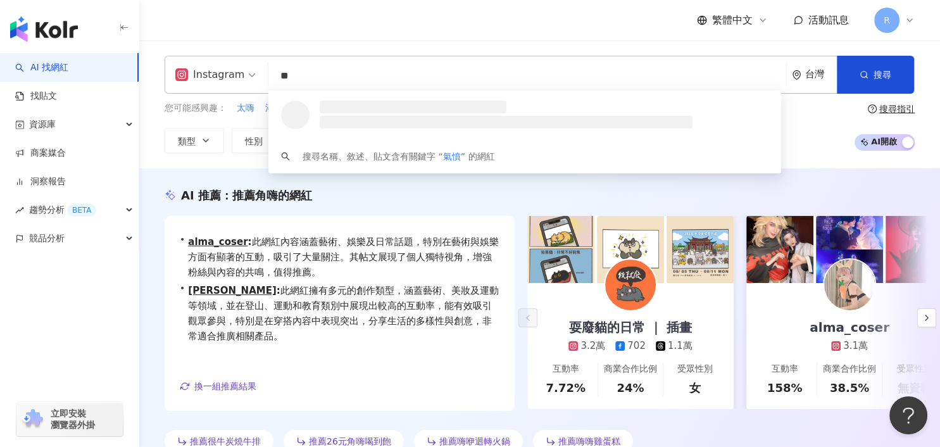
type input "*"
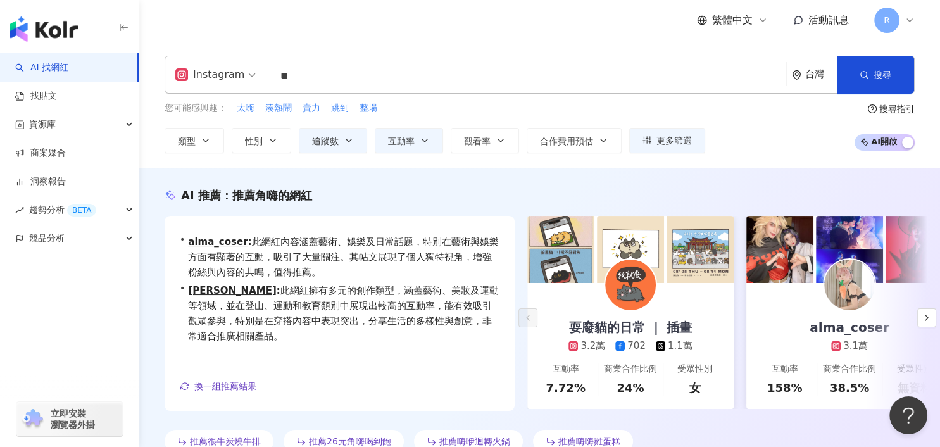
type input "**"
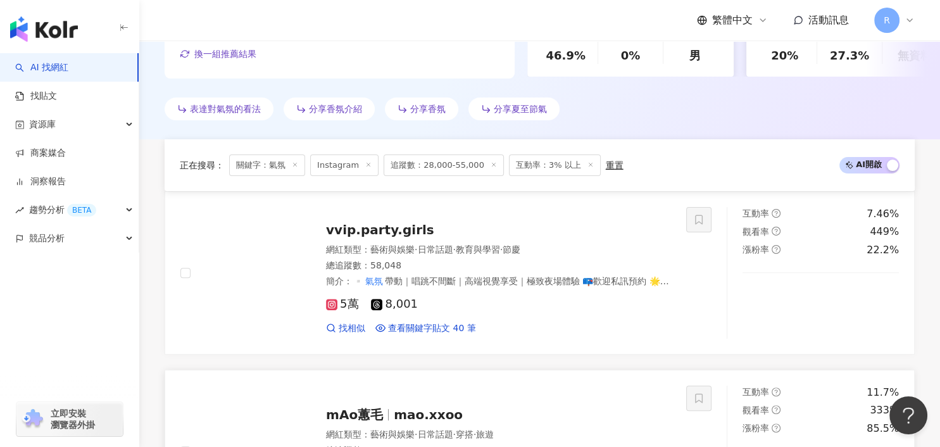
scroll to position [459, 0]
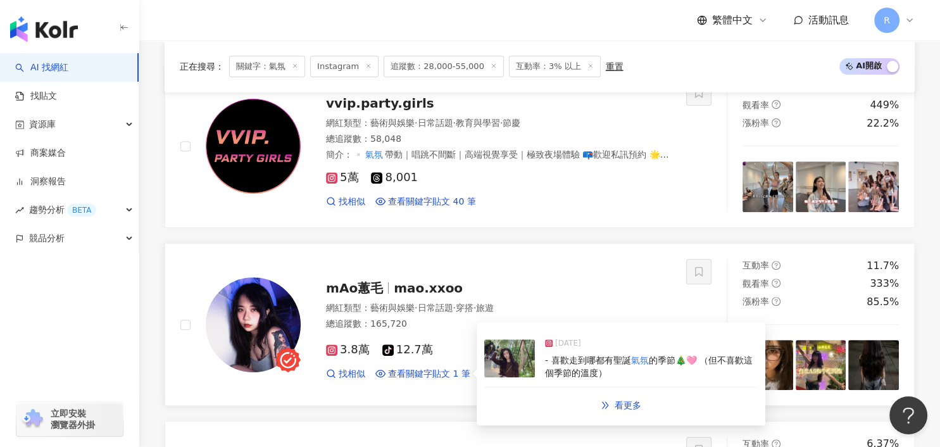
click at [556, 370] on span "的季節🎄🩷 （但不喜歡這個季節的溫度）" at bounding box center [649, 366] width 208 height 23
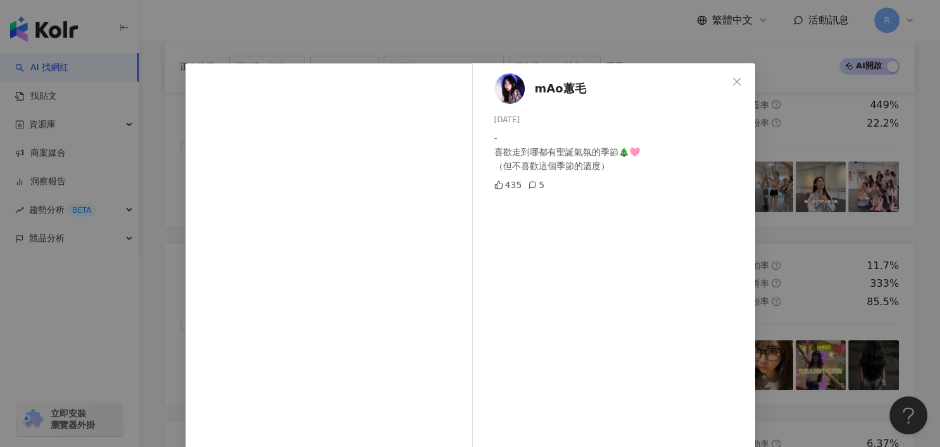
click at [633, 233] on div "mAo蕙毛 2024/12/9 - 喜歡走到哪都有聖誕氣氛的季節🎄🩷 （但不喜歡這個季節的溫度） 435 5 查看原始貼文" at bounding box center [470, 223] width 940 height 447
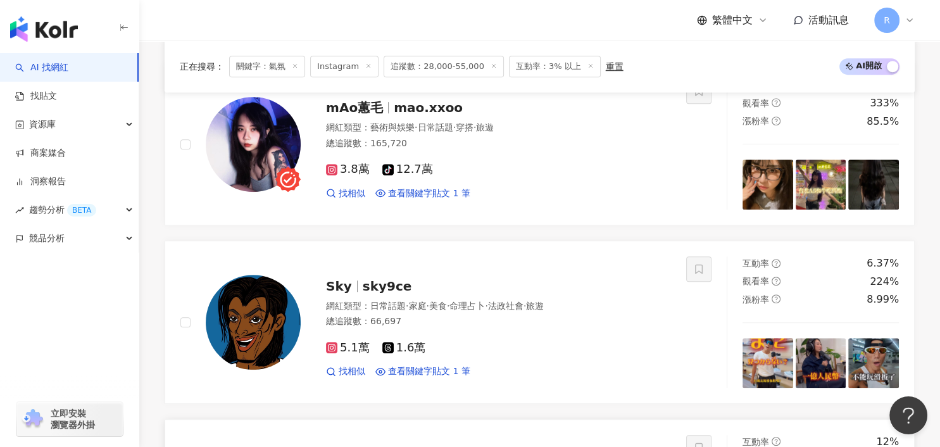
scroll to position [787, 0]
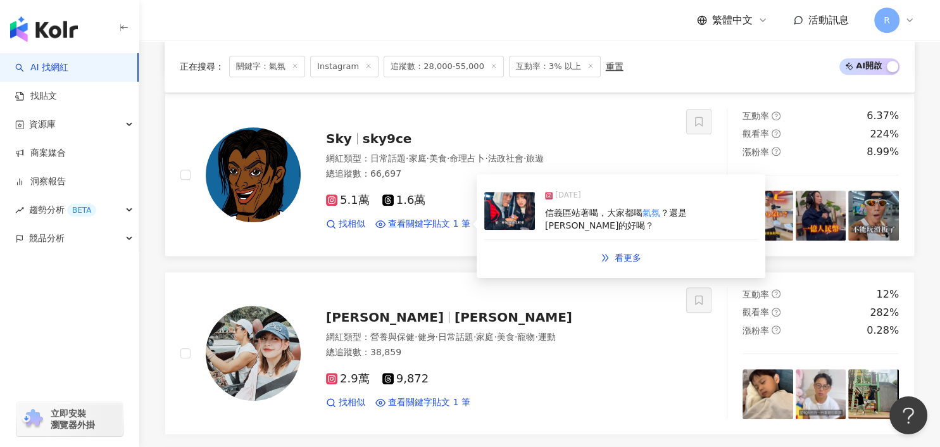
click at [585, 223] on div "2025/1/25 信義區站著喝，大家都喝 氣氛 ？還是酒真的好喝？" at bounding box center [620, 211] width 273 height 58
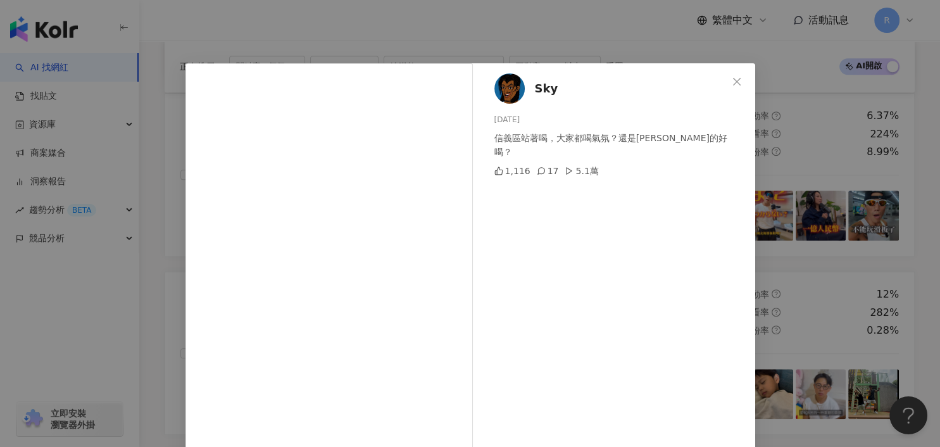
click at [633, 187] on div "Sky 2025/1/25 信義區站著喝，大家都喝氣氛？還是酒真的好喝？ 1,116 17 5.1萬 查看原始貼文" at bounding box center [470, 223] width 940 height 447
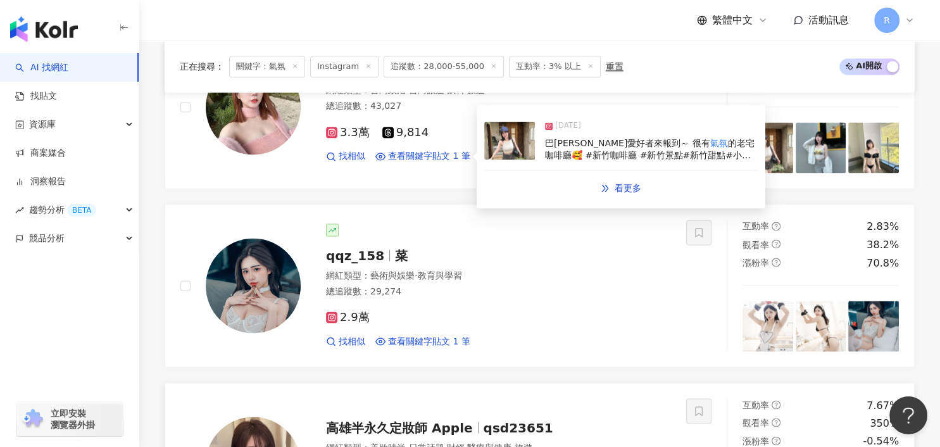
scroll to position [2301, 0]
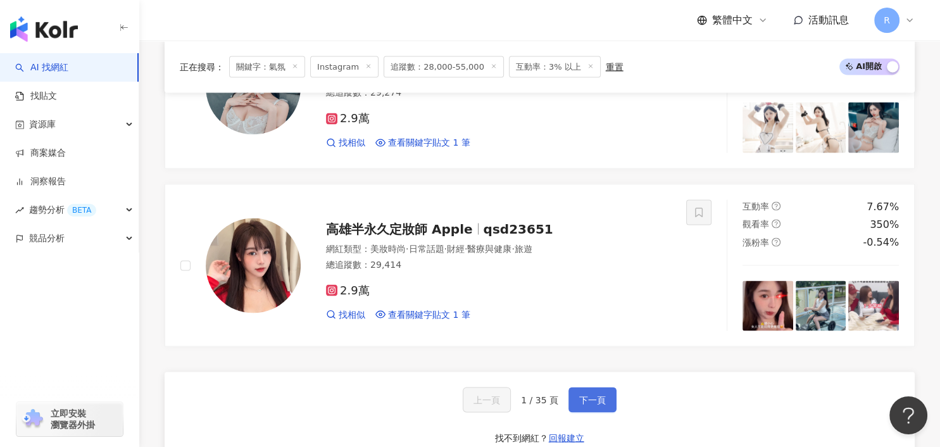
click at [590, 373] on span "下一頁" at bounding box center [592, 399] width 27 height 10
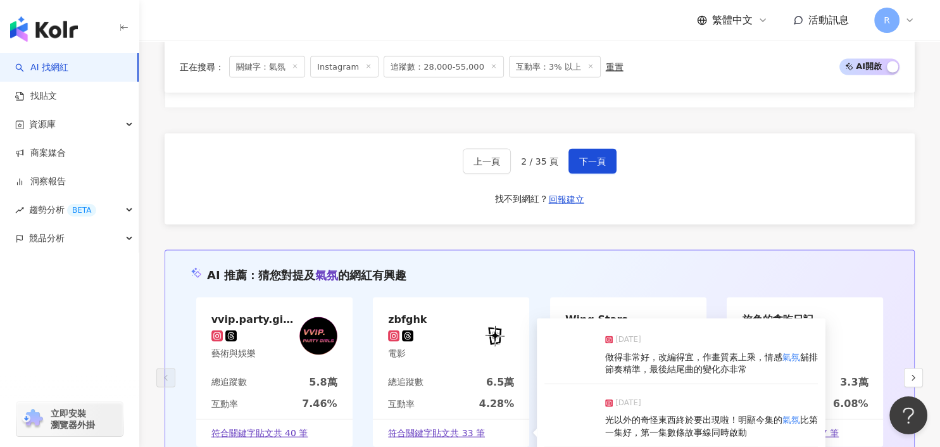
scroll to position [2523, 0]
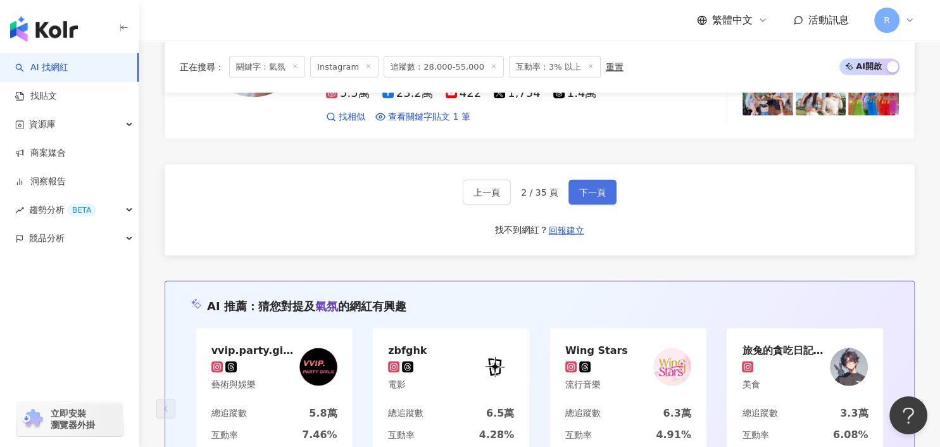
click at [600, 187] on span "下一頁" at bounding box center [592, 192] width 27 height 10
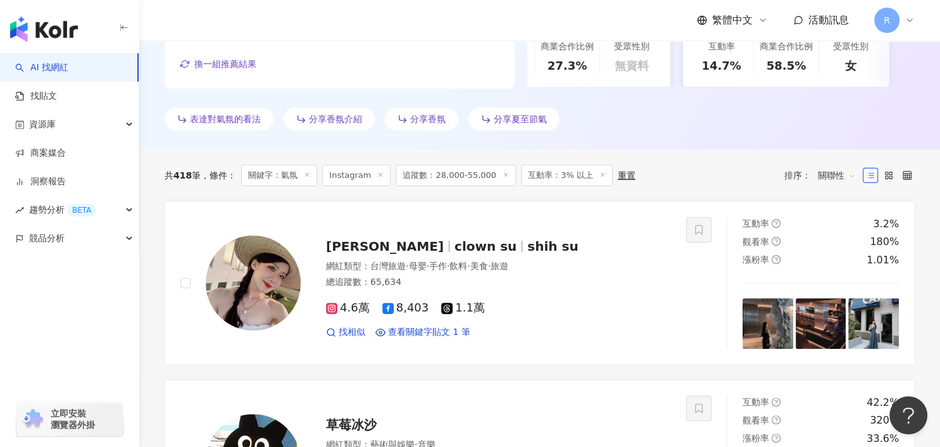
scroll to position [457, 0]
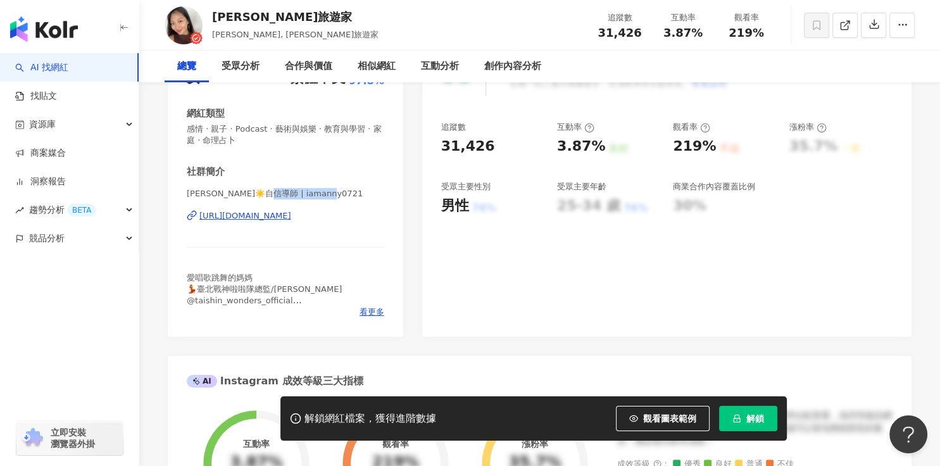
drag, startPoint x: 276, startPoint y: 194, endPoint x: 332, endPoint y: 194, distance: 56.3
click at [334, 194] on span "Anny 安妮 ☀️自信導師 | iamanny0721" at bounding box center [285, 193] width 197 height 11
copy span "iamanny0721"
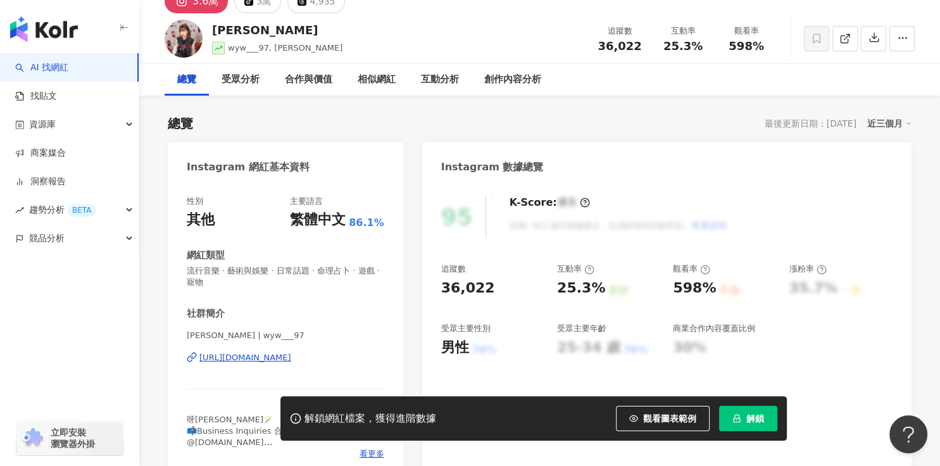
scroll to position [96, 0]
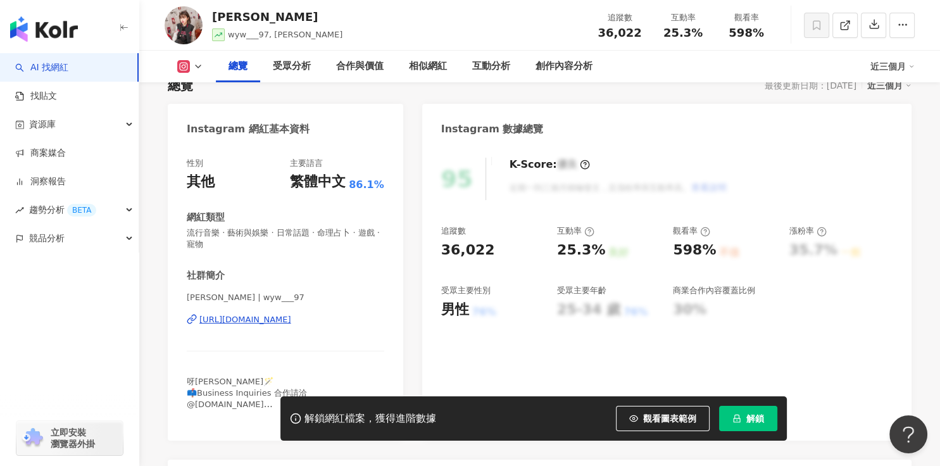
drag, startPoint x: 220, startPoint y: 301, endPoint x: 287, endPoint y: 301, distance: 67.1
click at [287, 301] on span "[PERSON_NAME] | wyw___97" at bounding box center [285, 297] width 197 height 11
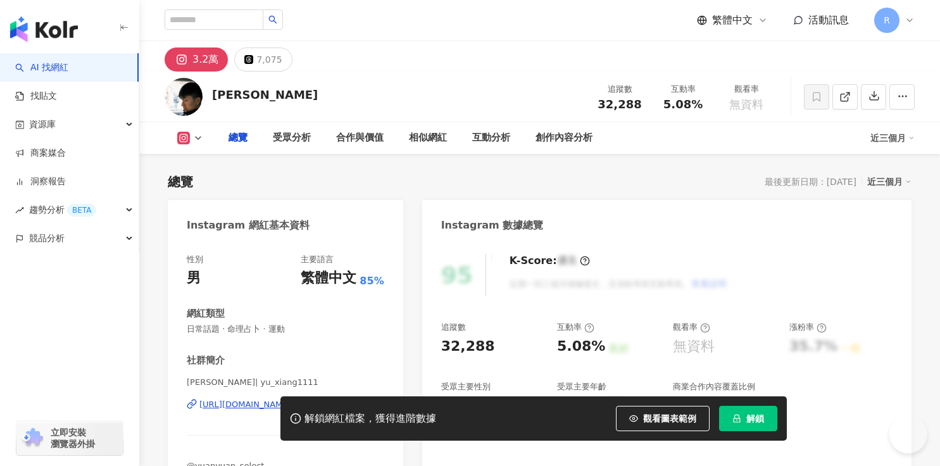
drag, startPoint x: 259, startPoint y: 297, endPoint x: 430, endPoint y: 380, distance: 189.3
click at [268, 376] on span "[PERSON_NAME]| yu_xiang1111" at bounding box center [285, 381] width 197 height 11
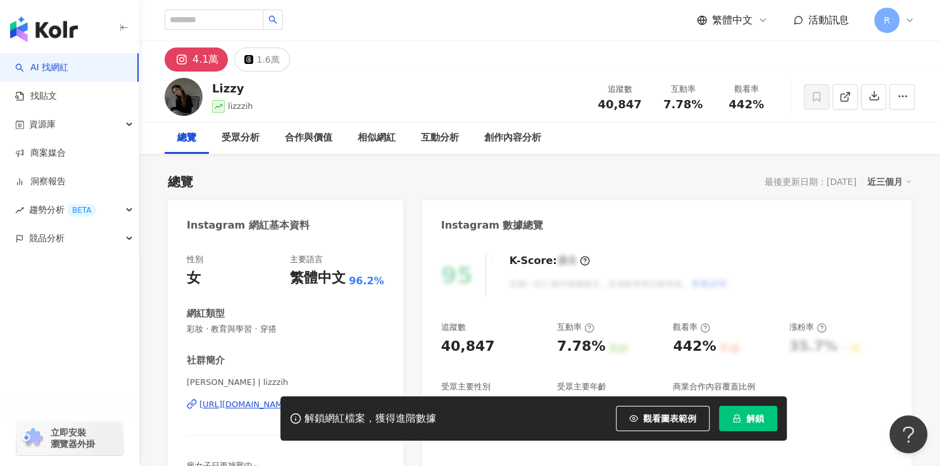
click at [233, 385] on span "[PERSON_NAME] | lizzzih" at bounding box center [285, 381] width 197 height 11
drag, startPoint x: 232, startPoint y: 382, endPoint x: 271, endPoint y: 383, distance: 39.3
click at [271, 383] on span "[PERSON_NAME] | lizzzih" at bounding box center [285, 381] width 197 height 11
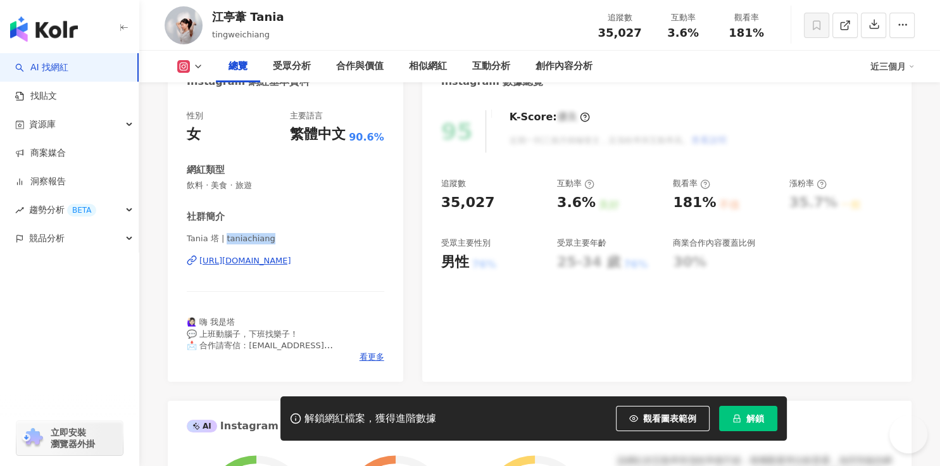
scroll to position [144, 0]
drag, startPoint x: 225, startPoint y: 239, endPoint x: 279, endPoint y: 240, distance: 54.4
click at [279, 240] on span "Tania 塔 | taniachiang" at bounding box center [285, 238] width 197 height 11
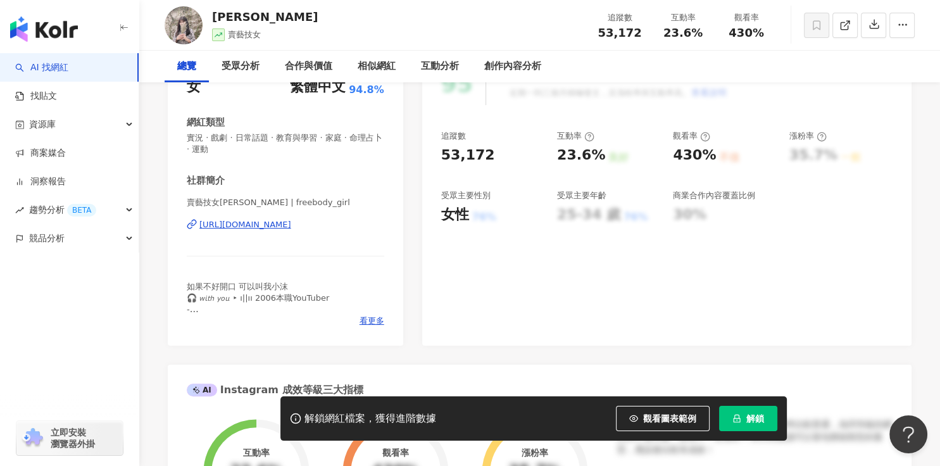
scroll to position [194, 0]
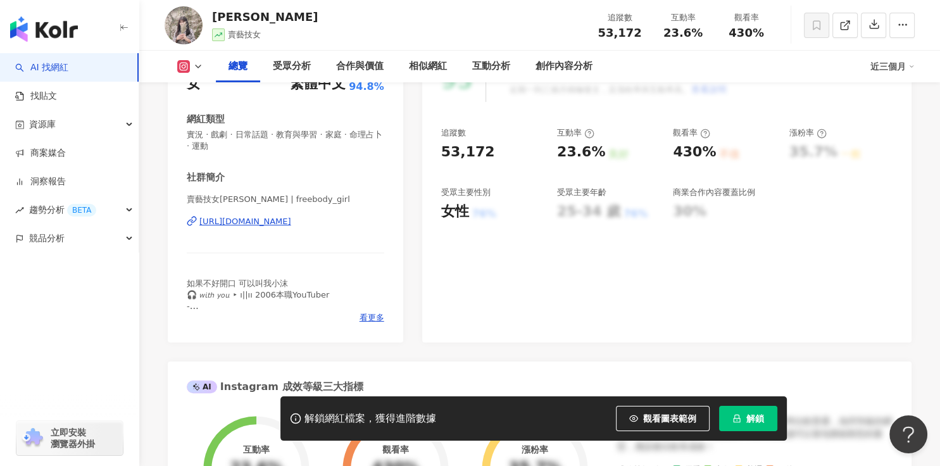
drag, startPoint x: 248, startPoint y: 199, endPoint x: 302, endPoint y: 199, distance: 53.8
click at [302, 199] on span "賣藝技女[PERSON_NAME] | freebody_girl" at bounding box center [285, 199] width 197 height 11
drag, startPoint x: 302, startPoint y: 198, endPoint x: 249, endPoint y: 201, distance: 53.2
click at [249, 201] on span "賣藝技女[PERSON_NAME] | freebody_girl" at bounding box center [285, 199] width 197 height 11
copy span "freebody_girl"
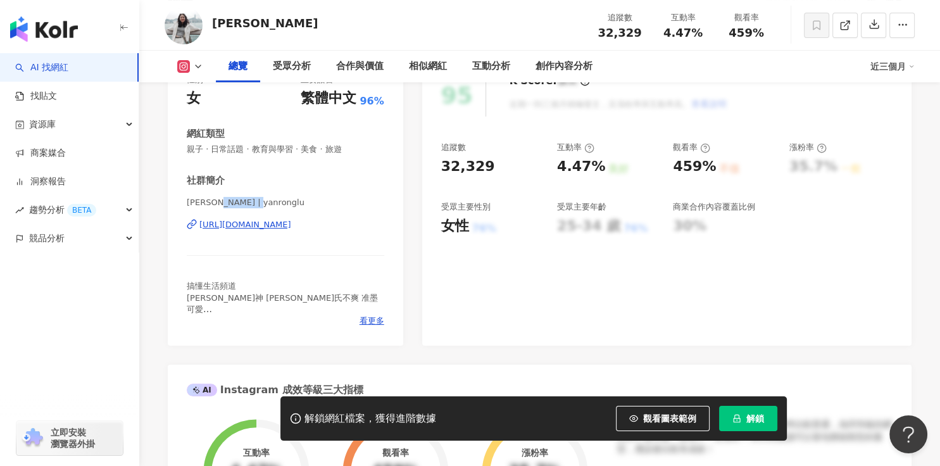
drag, startPoint x: 216, startPoint y: 201, endPoint x: 263, endPoint y: 201, distance: 46.2
click at [263, 201] on span "呂Ami | yanronglu" at bounding box center [285, 202] width 197 height 11
copy span "yanronglu"
drag, startPoint x: 185, startPoint y: 201, endPoint x: 259, endPoint y: 205, distance: 74.1
click at [259, 203] on div "性別 女 主要語言 繁體中文 96% 網紅類型 親子 · 日常話題 · 教育與學習 · 美食 · 旅遊 社群簡介 呂Ami | yanronglu https…" at bounding box center [285, 203] width 235 height 284
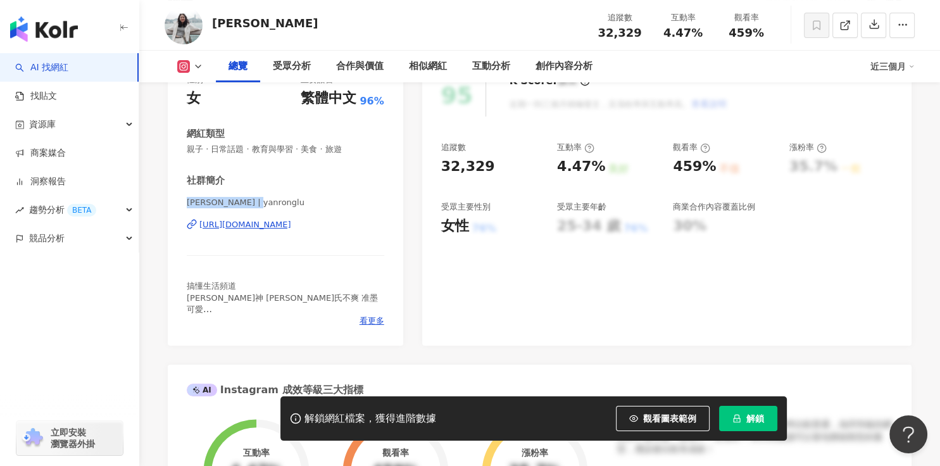
copy span "呂Ami | yanronglu"
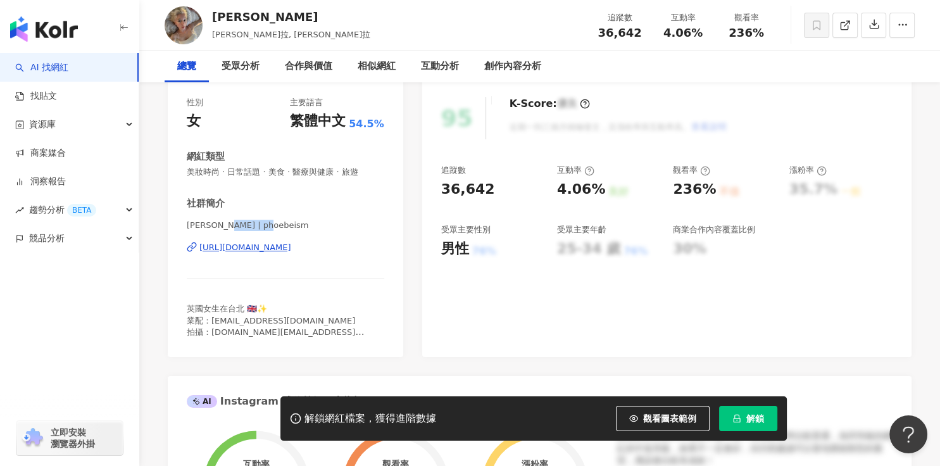
drag, startPoint x: 227, startPoint y: 228, endPoint x: 265, endPoint y: 230, distance: 38.6
click at [265, 230] on span "[PERSON_NAME] | phoebeism" at bounding box center [285, 226] width 197 height 13
copy span "phoebeism"
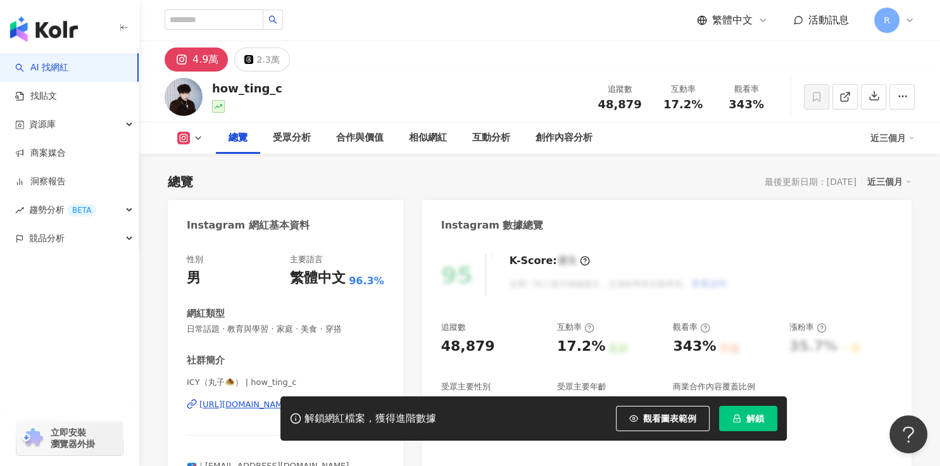
scroll to position [190, 0]
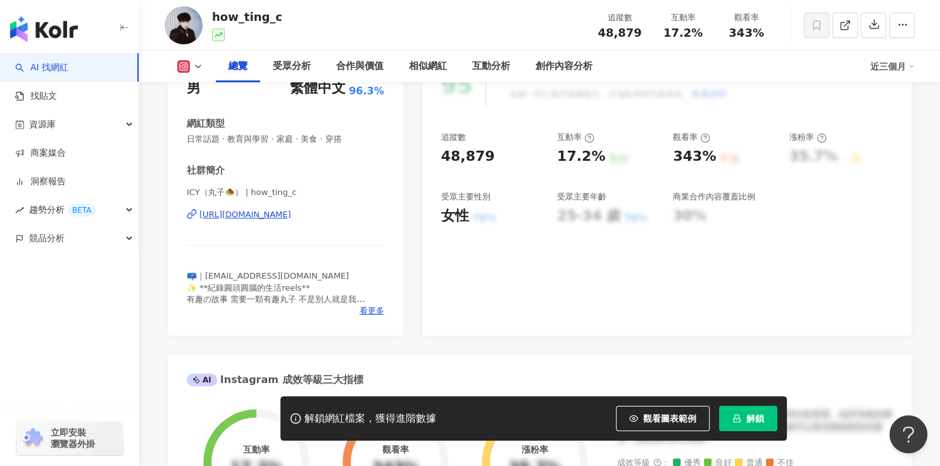
drag, startPoint x: 302, startPoint y: 194, endPoint x: 197, endPoint y: 192, distance: 105.1
click at [302, 194] on span "ICY（丸子🧆） | how_ting_c" at bounding box center [285, 192] width 197 height 11
click at [197, 192] on span "ICY（丸子🧆） | how_ting_c" at bounding box center [285, 192] width 197 height 11
drag, startPoint x: 252, startPoint y: 192, endPoint x: 349, endPoint y: 196, distance: 97.5
click at [349, 196] on span "ICY（丸子🧆） | how_ting_c" at bounding box center [285, 192] width 197 height 11
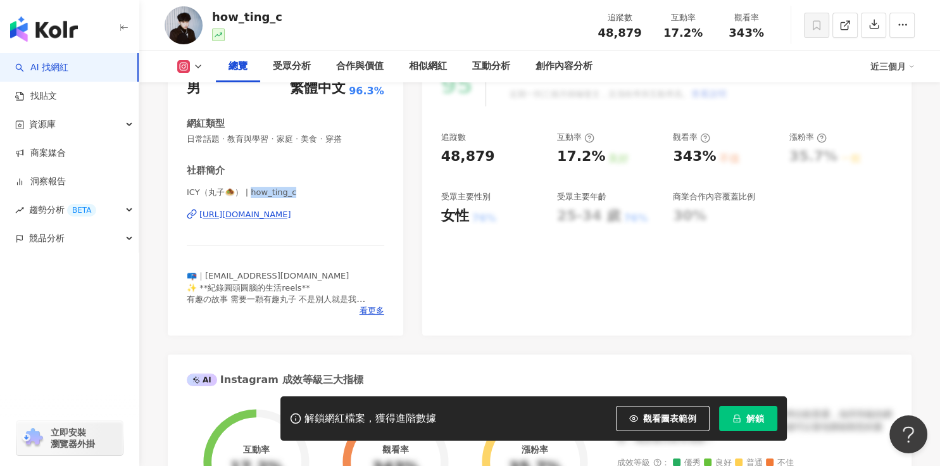
copy span "ow_ting_c"
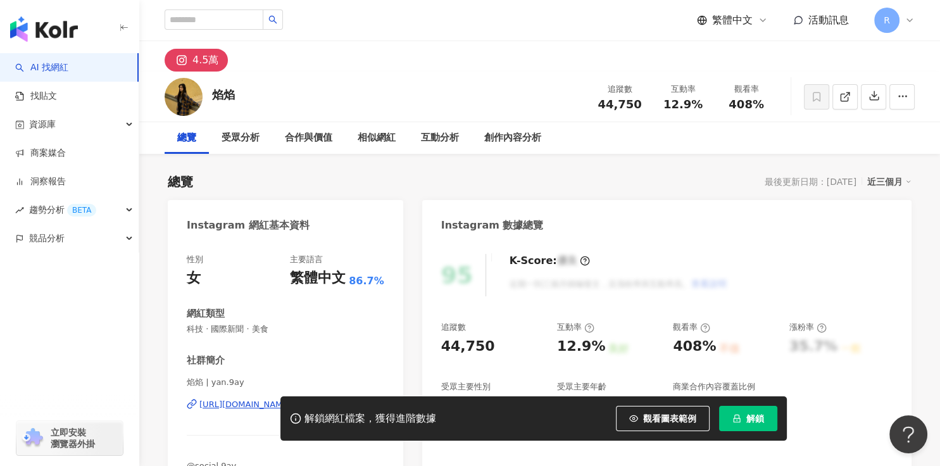
click at [229, 373] on div "社群簡介 焰焰 | yan.9ay [URL][DOMAIN_NAME] @social.9ay" at bounding box center [285, 413] width 197 height 118
drag, startPoint x: 211, startPoint y: 383, endPoint x: 260, endPoint y: 383, distance: 49.4
click at [260, 383] on span "焰焰 | yan.9ay" at bounding box center [285, 381] width 197 height 11
copy span "[PERSON_NAME].9ay"
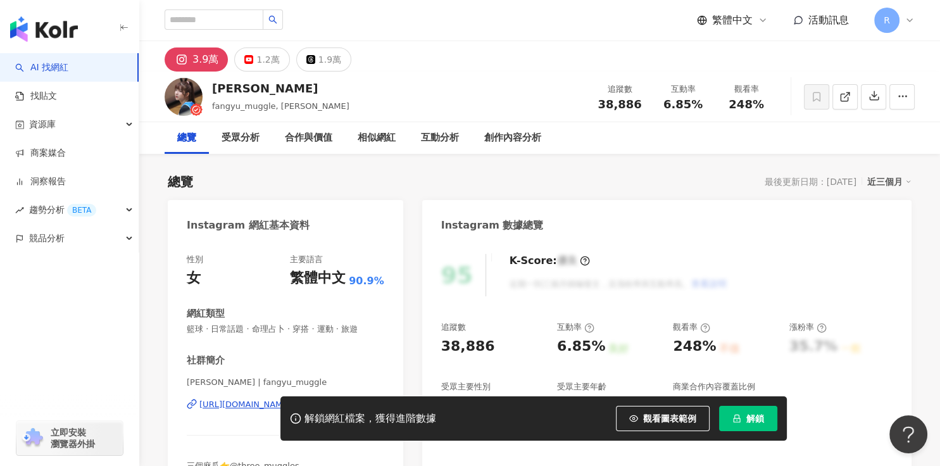
scroll to position [96, 0]
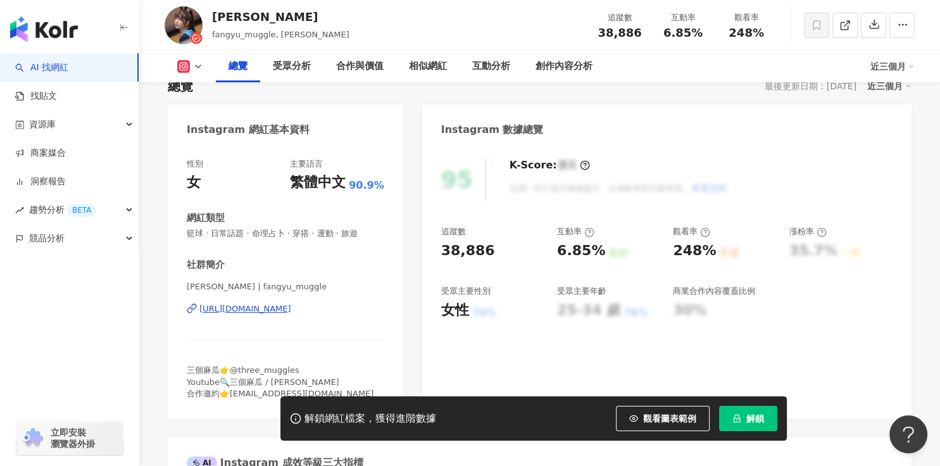
drag, startPoint x: 293, startPoint y: 287, endPoint x: 399, endPoint y: 463, distance: 204.7
click at [292, 287] on span "[PERSON_NAME] | fangyu_muggle" at bounding box center [285, 286] width 197 height 11
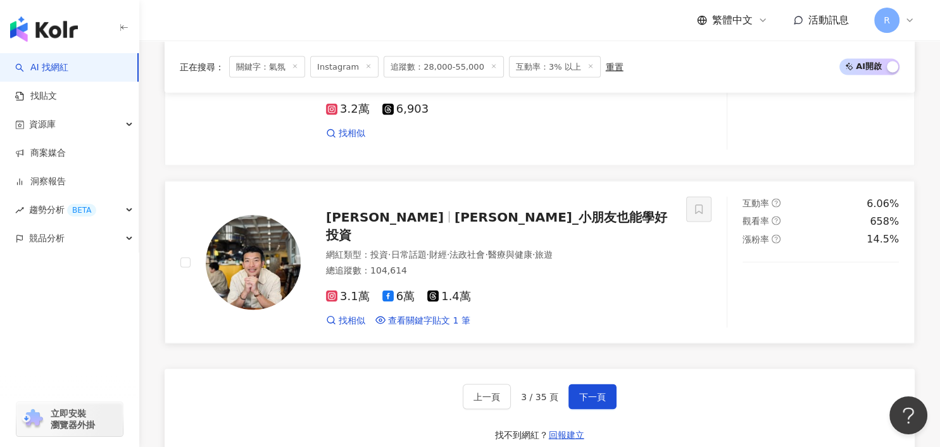
scroll to position [2306, 0]
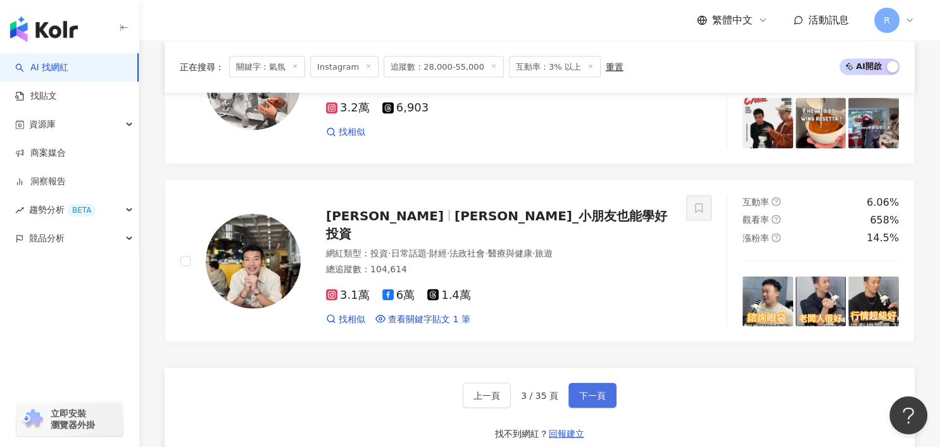
click at [576, 395] on button "下一頁" at bounding box center [592, 394] width 48 height 25
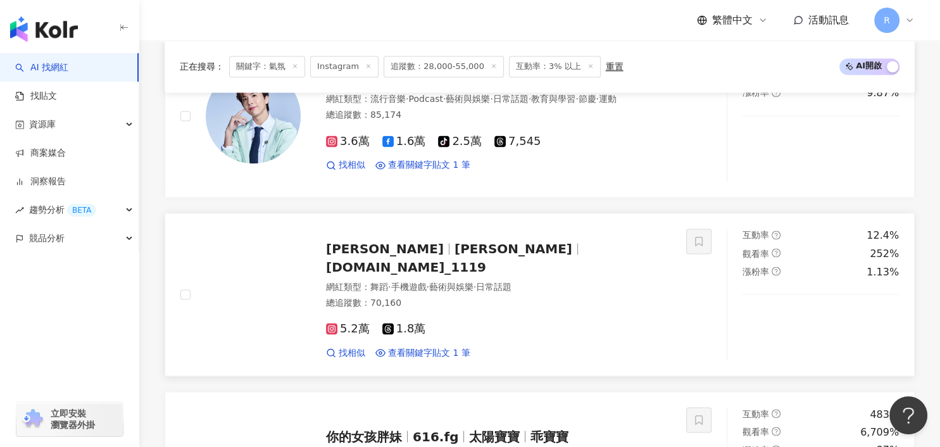
scroll to position [2094, 0]
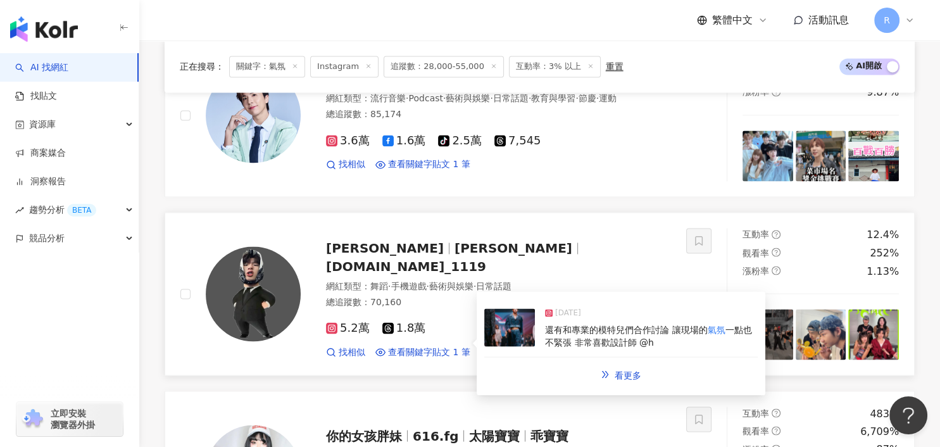
click at [613, 327] on span "還有和專業的模特兒們合作討論 讓現場的" at bounding box center [626, 329] width 162 height 10
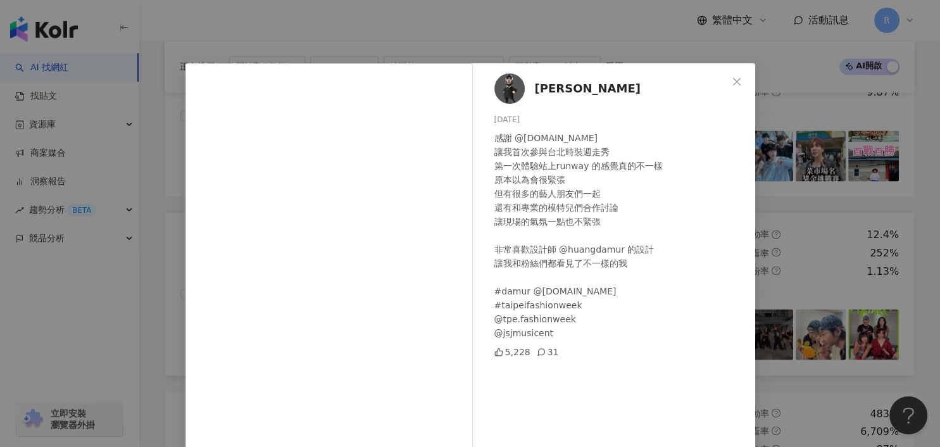
click at [804, 297] on div "[PERSON_NAME][DATE] 感謝 @[DOMAIN_NAME] 讓我首次參與台北時裝週走秀 第一次體驗站上runway 的感覺真的不一樣 原本以為…" at bounding box center [470, 223] width 940 height 447
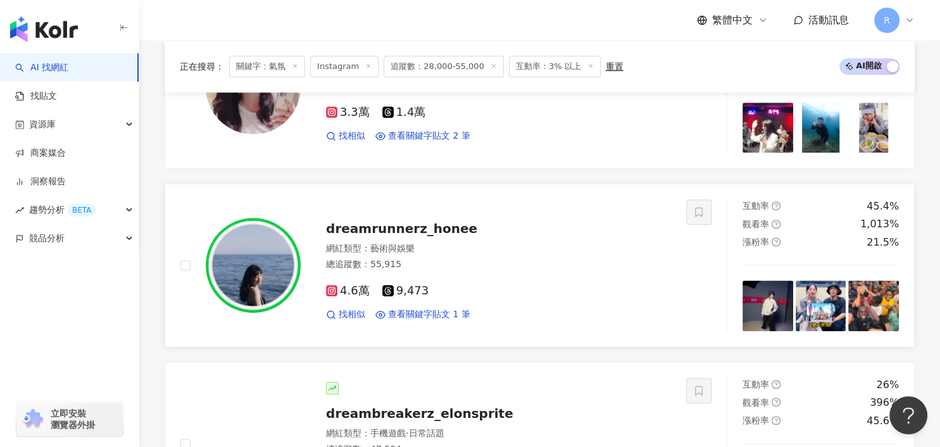
scroll to position [1014, 0]
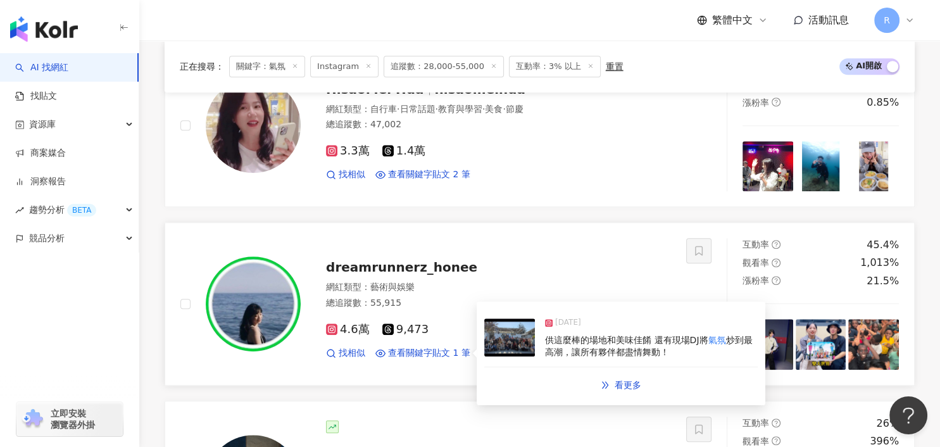
click at [566, 335] on span "供這麼棒的場地和美味佳餚 還有現場DJ將" at bounding box center [626, 340] width 163 height 10
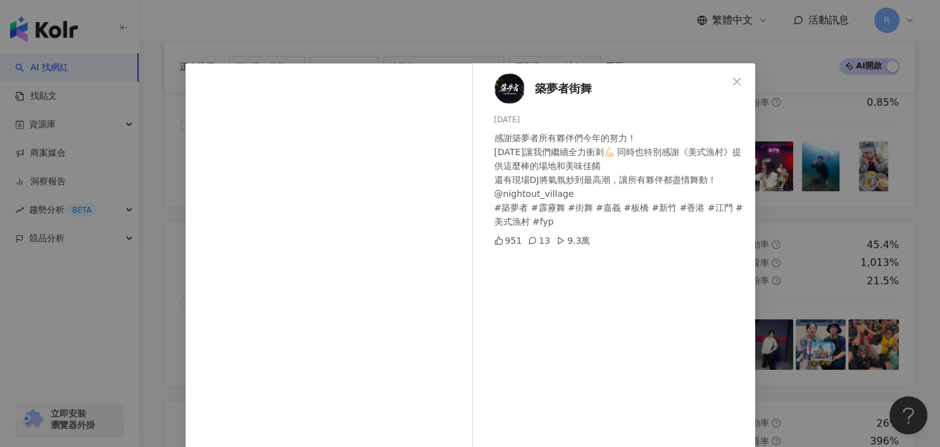
click at [792, 221] on div "築夢者街舞 [DATE] 感謝築夢者所有夥伴們今年的努力！ [DATE]讓我們繼續全力衝刺💪🏻 同時也特別感謝《美式漁村》提供這麼棒的場地和美味佳餚 還有現場…" at bounding box center [470, 223] width 940 height 447
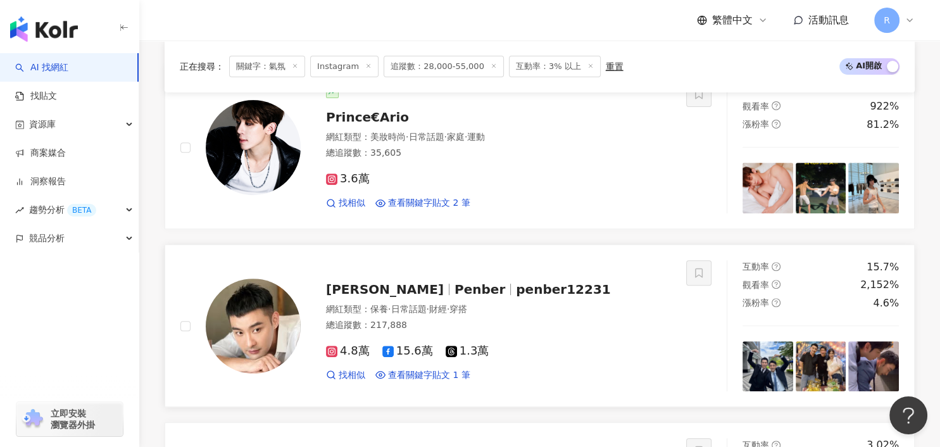
scroll to position [456, 0]
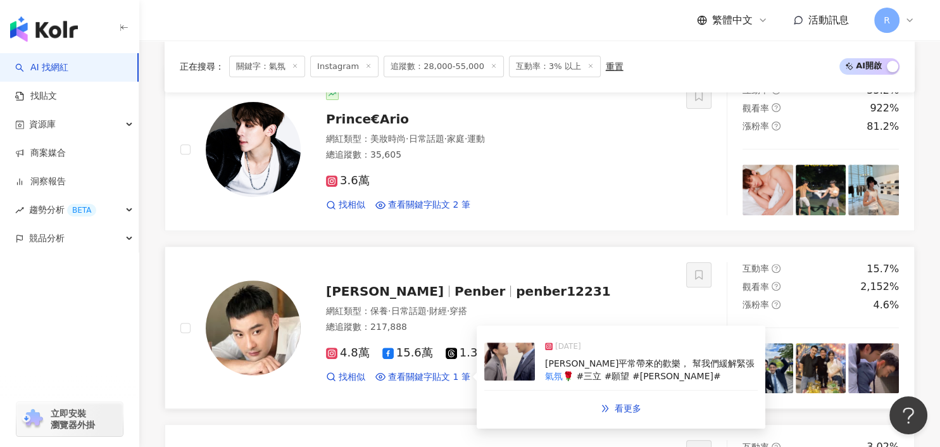
click at [562, 354] on div "2024/10/31" at bounding box center [651, 349] width 213 height 18
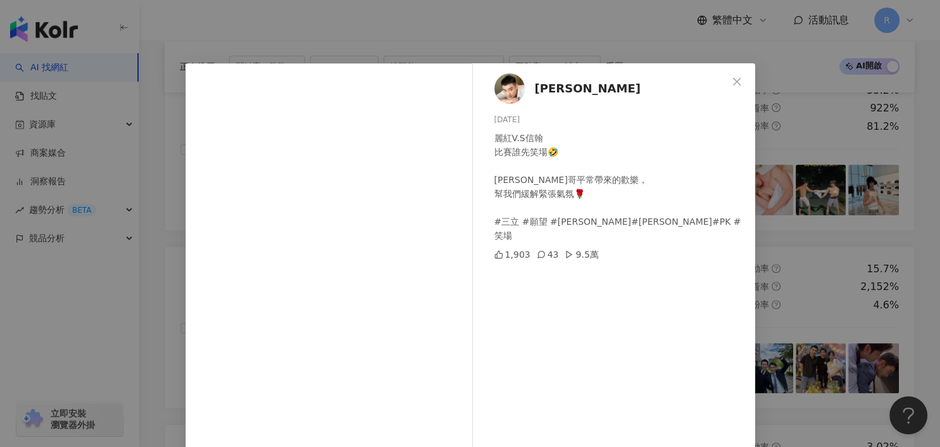
click at [780, 218] on div "潘柏希 2024/10/31 麗紅V.S信翰 比賽誰先笑場🤣 謝謝祖平哥平常帶來的歡樂， 幫我們緩解緊張氣氛🌹 #三立 #願望 #孫麗紅 #王信翰 #PK #…" at bounding box center [470, 223] width 940 height 447
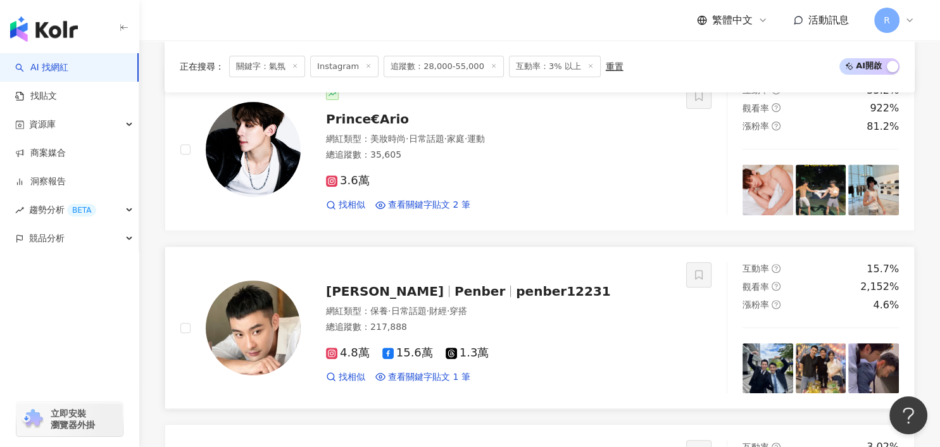
click at [771, 348] on img at bounding box center [767, 368] width 51 height 51
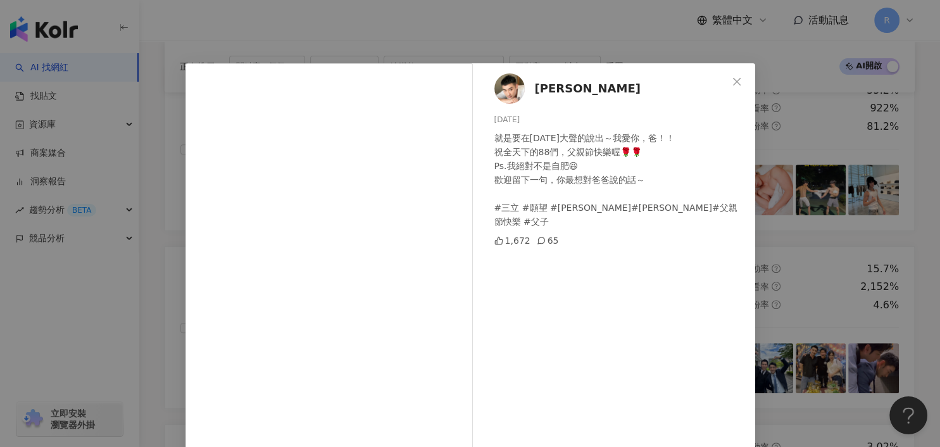
click at [779, 120] on div "潘柏希 2025/8/8 就是要在今天大聲的說出～我愛你，爸！！ 祝全天下的88們，父親節快樂喔🌹🌹 Ps.我絕對不是自肥😆 歡迎留下一句，你最想對爸爸說的話…" at bounding box center [470, 223] width 940 height 447
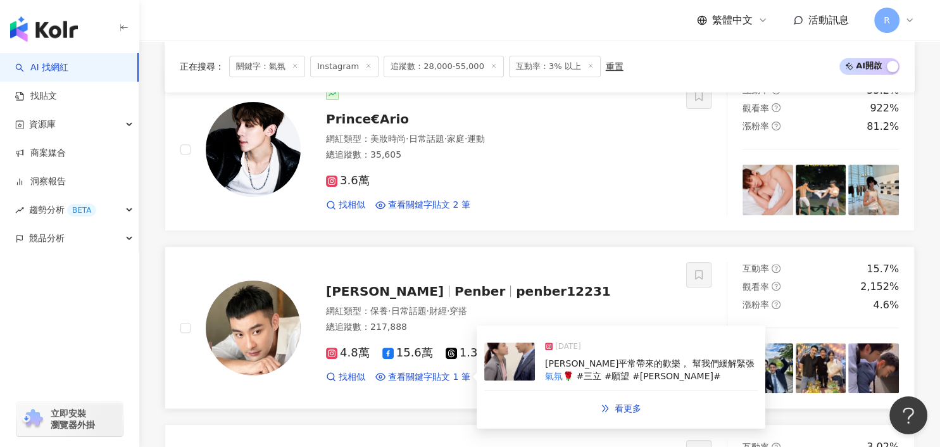
click at [618, 358] on span "謝祖平哥平常帶來的歡樂， 幫我們緩解緊張" at bounding box center [649, 363] width 209 height 10
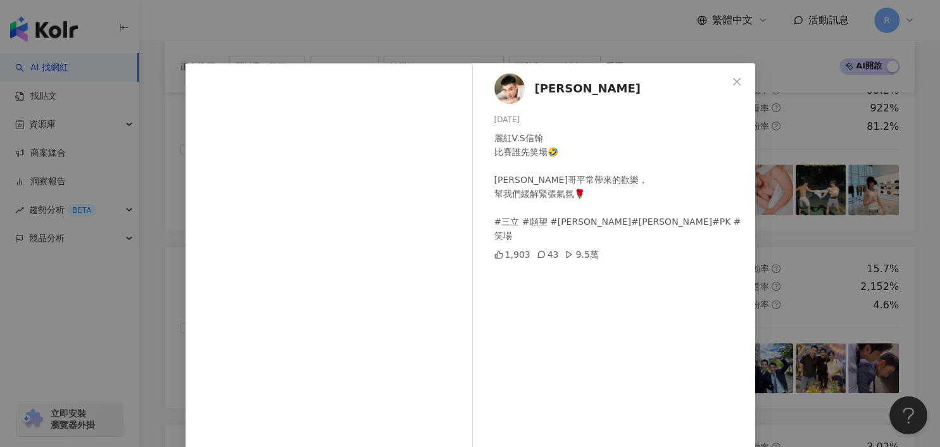
click at [782, 241] on div "潘柏希 2024/10/31 麗紅V.S信翰 比賽誰先笑場🤣 謝謝祖平哥平常帶來的歡樂， 幫我們緩解緊張氣氛🌹 #三立 #願望 #孫麗紅 #王信翰 #PK #…" at bounding box center [470, 223] width 940 height 447
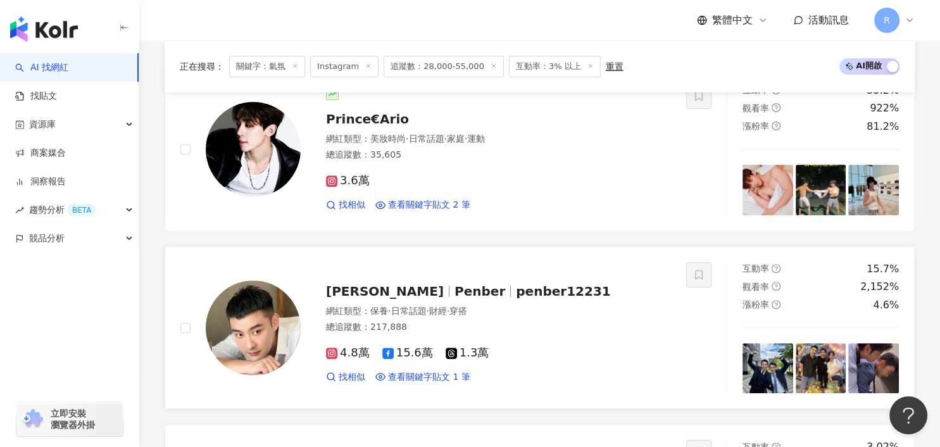
click at [864, 360] on img at bounding box center [873, 368] width 51 height 51
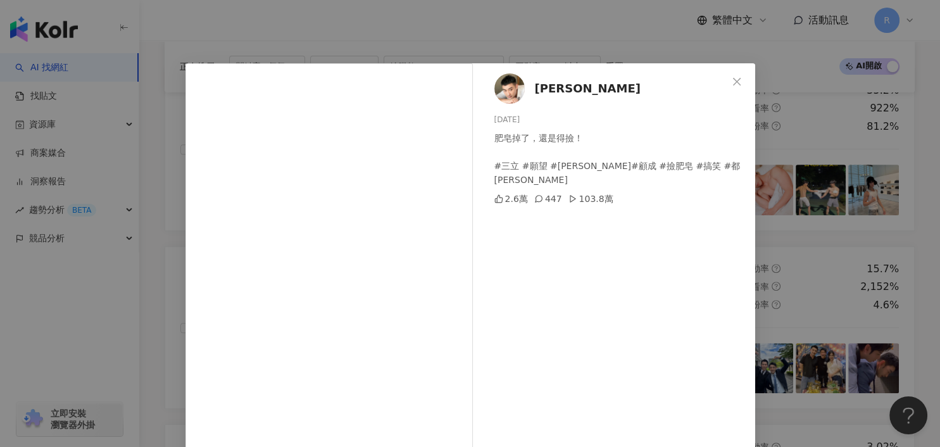
click at [816, 292] on div "潘柏希 2025/5/16 肥皂掉了，還是得撿！ #三立 #願望 #周信翰 #顧成 #撿肥皂 #搞笑 #都蘭山筱 2.6萬 447 103.8萬 查看原始貼文" at bounding box center [470, 223] width 940 height 447
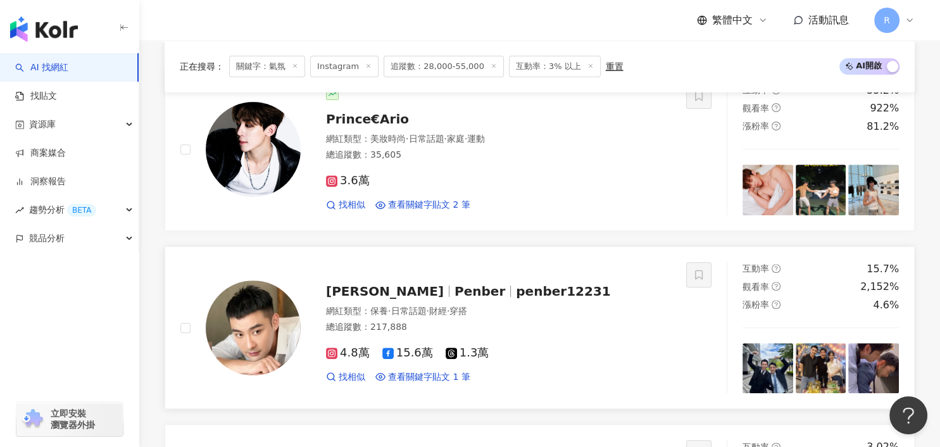
click at [755, 362] on img at bounding box center [767, 368] width 51 height 51
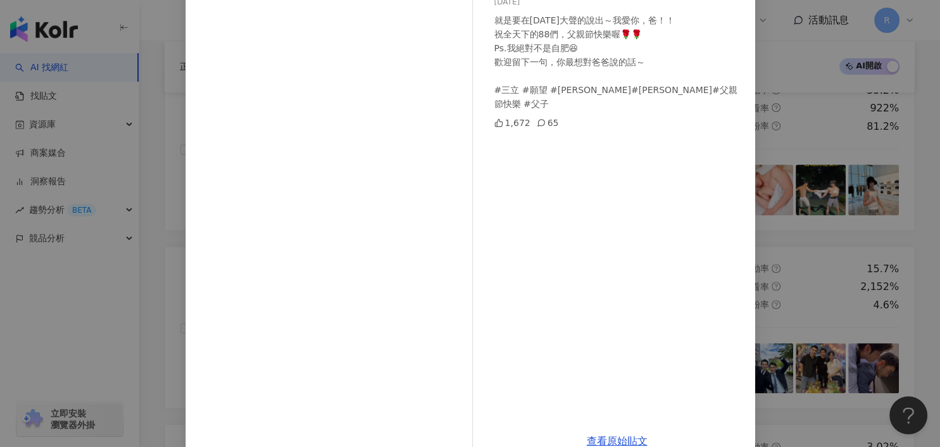
scroll to position [145, 0]
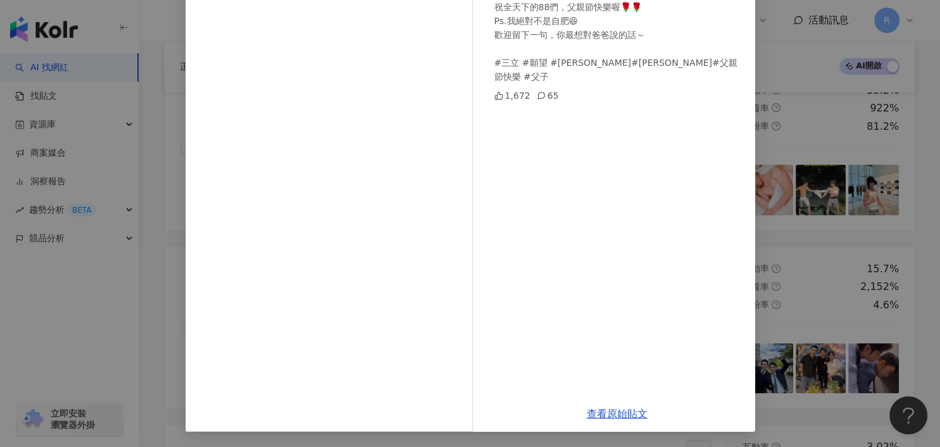
click at [807, 261] on div "潘柏希 2025/8/8 就是要在今天大聲的說出～我愛你，爸！！ 祝全天下的88們，父親節快樂喔🌹🌹 Ps.我絕對不是自肥😆 歡迎留下一句，你最想對爸爸說的話…" at bounding box center [470, 223] width 940 height 447
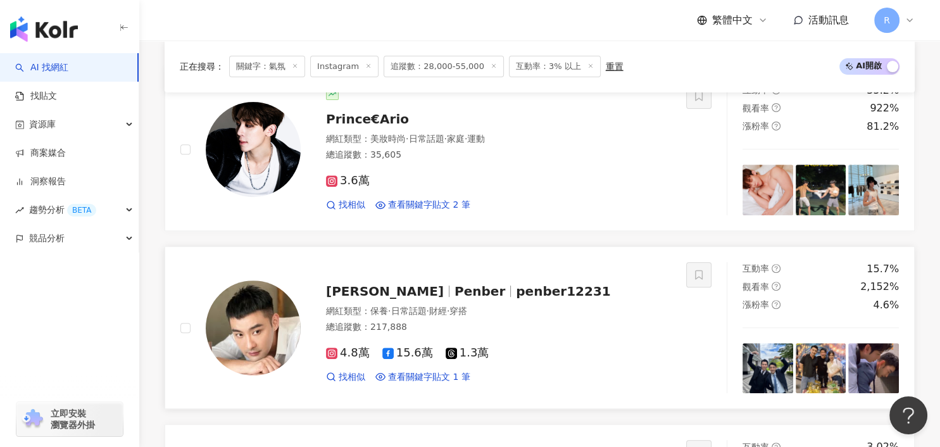
click at [811, 377] on img at bounding box center [820, 368] width 51 height 51
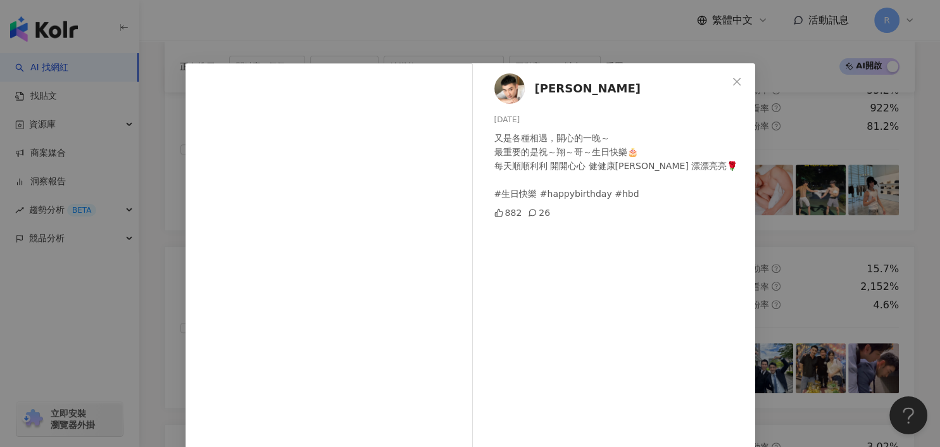
click at [843, 276] on div "潘柏希 2025/6/29 又是各種相遇，開心的一晚～ 最重要的是祝～翔～哥～生日快樂🎂 每天順順利利 開開心心 健健康康 漂漂亮亮🌹 #生日快樂 #happ…" at bounding box center [470, 223] width 940 height 447
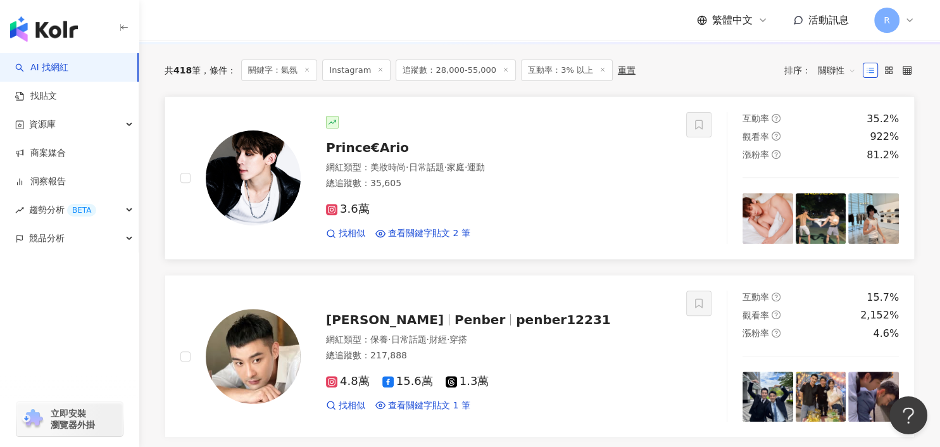
scroll to position [383, 0]
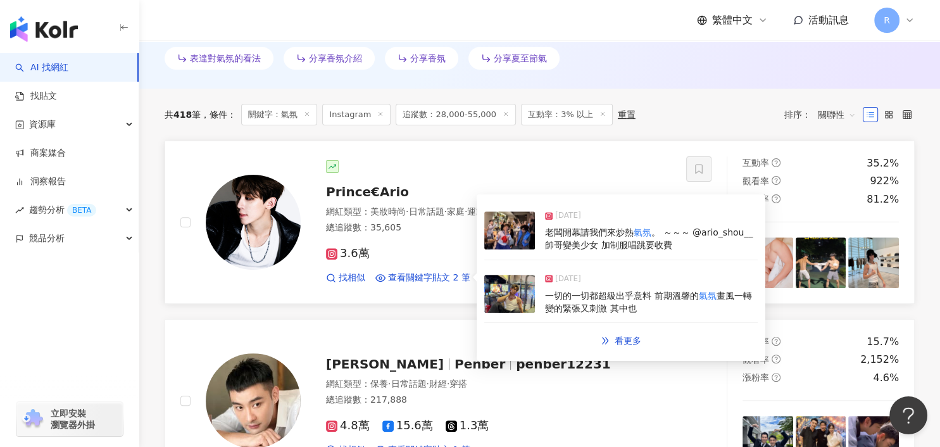
click at [607, 294] on span "一切的一切都超級出乎意料 前期溫馨的" at bounding box center [621, 295] width 153 height 10
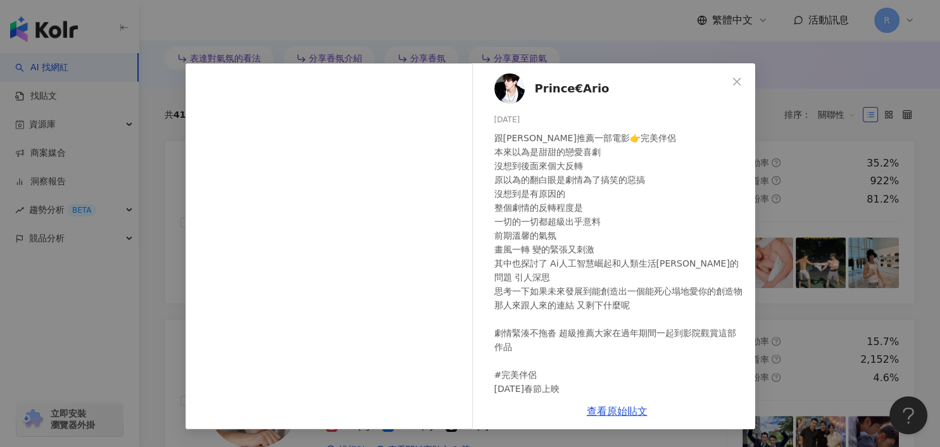
click at [807, 287] on div "Prince€Ario 2025/1/23 跟大家推薦一部電影👉完美伴侶 本來以為是甜甜的戀愛喜劇 沒想到後面來個大反轉 原以為的翻白眼是劇情為了搞笑的惡搞 …" at bounding box center [470, 223] width 940 height 447
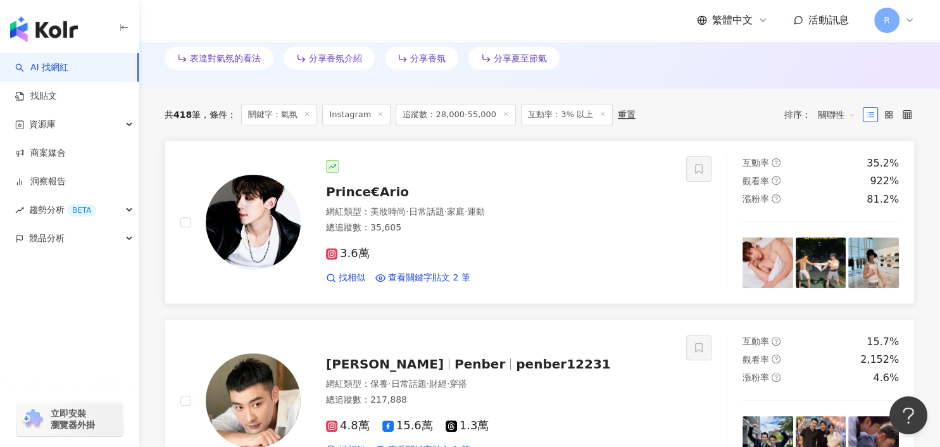
click at [828, 257] on img at bounding box center [820, 262] width 51 height 51
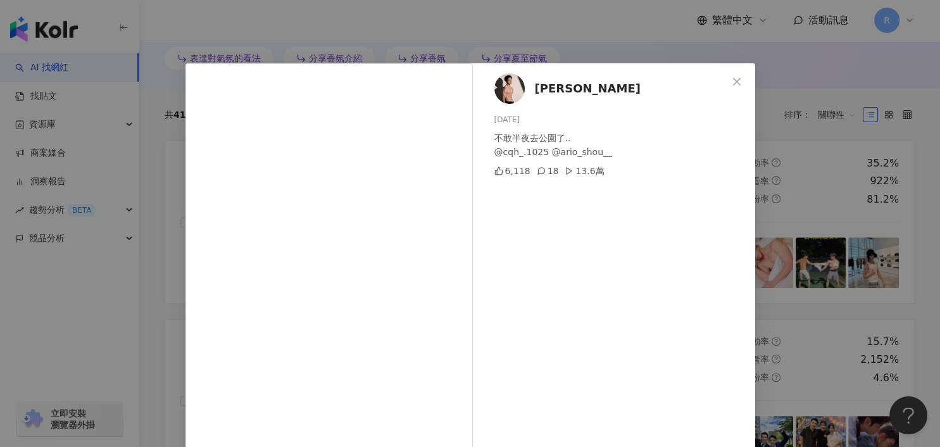
click at [812, 256] on div "陳昱嘉 2025/8/15 不敢半夜去公園了.. @cqh_.1025 @ario_shou__ 6,118 18 13.6萬 查看原始貼文" at bounding box center [470, 223] width 940 height 447
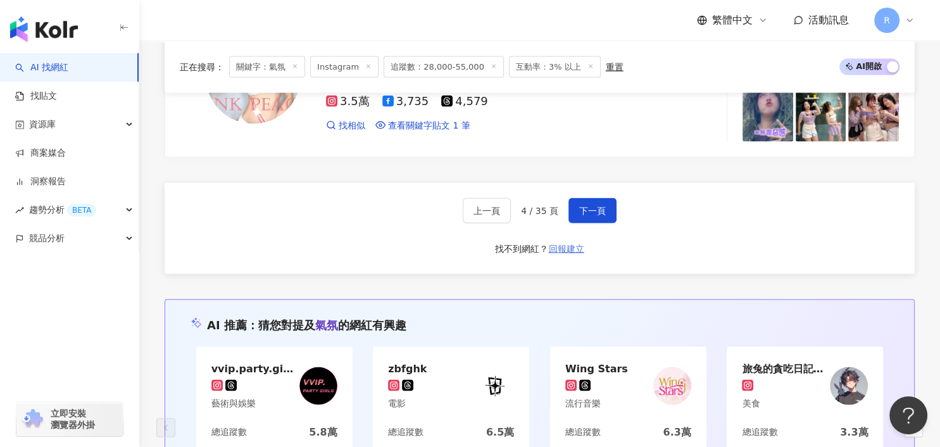
scroll to position [2429, 0]
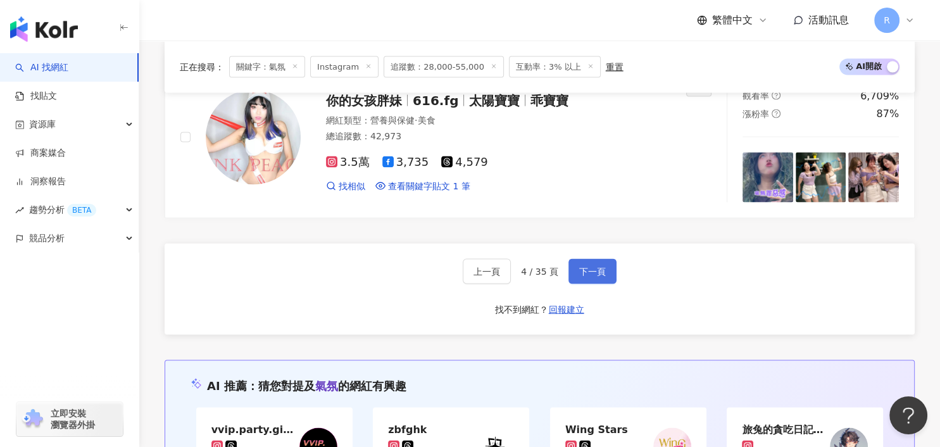
click at [604, 262] on button "下一頁" at bounding box center [592, 271] width 48 height 25
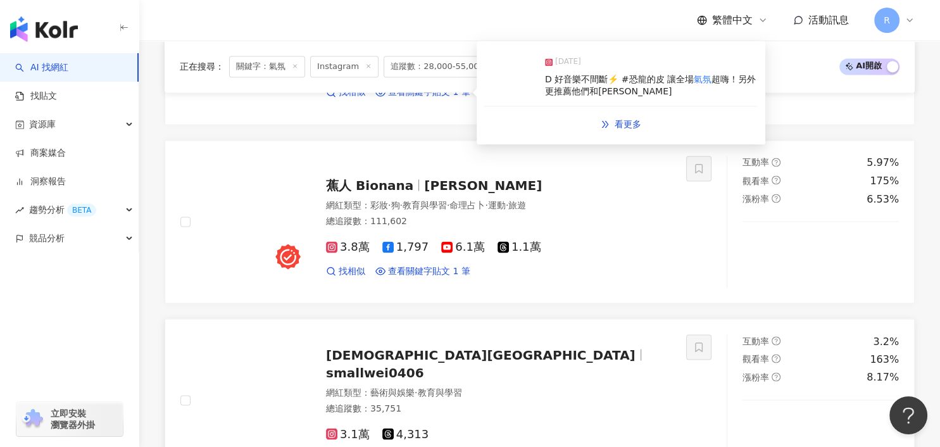
scroll to position [2270, 0]
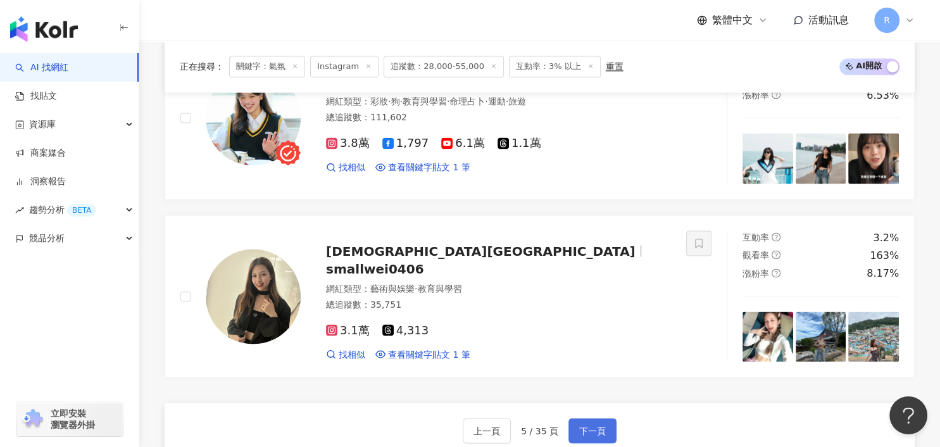
click at [594, 425] on span "下一頁" at bounding box center [592, 430] width 27 height 10
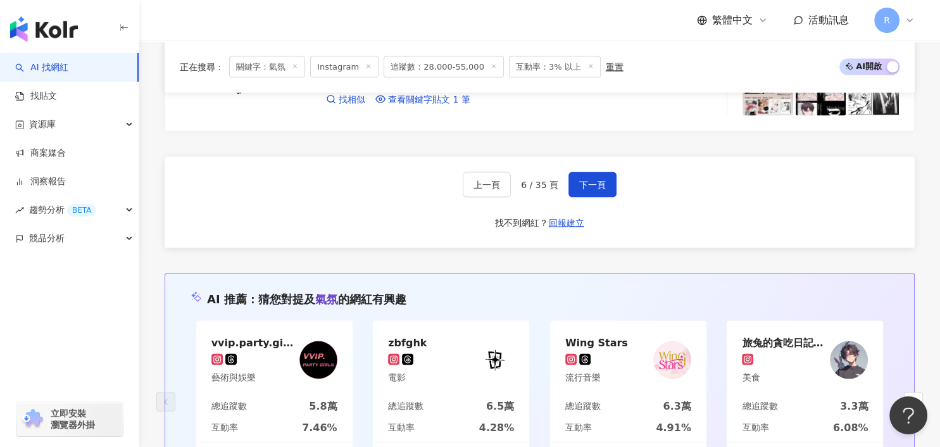
scroll to position [2473, 0]
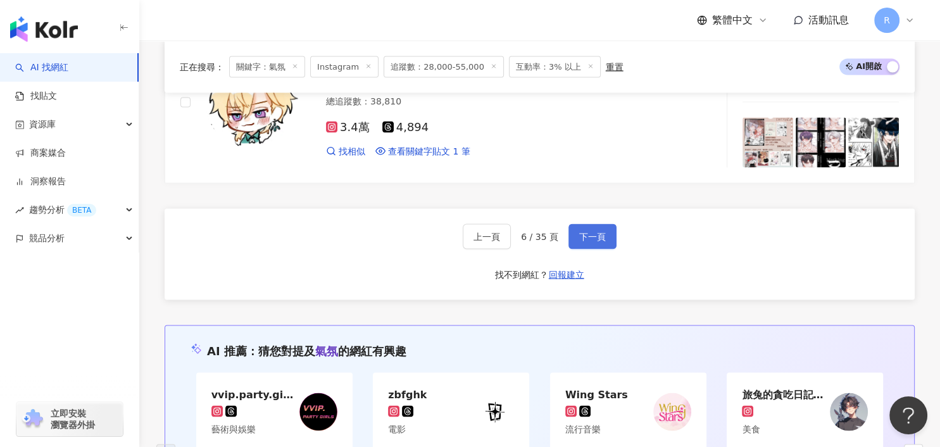
click at [580, 232] on span "下一頁" at bounding box center [592, 237] width 27 height 10
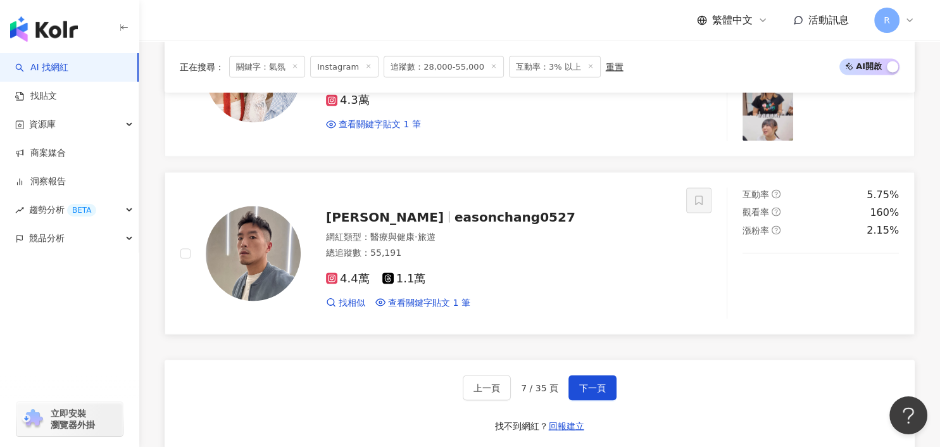
scroll to position [2305, 0]
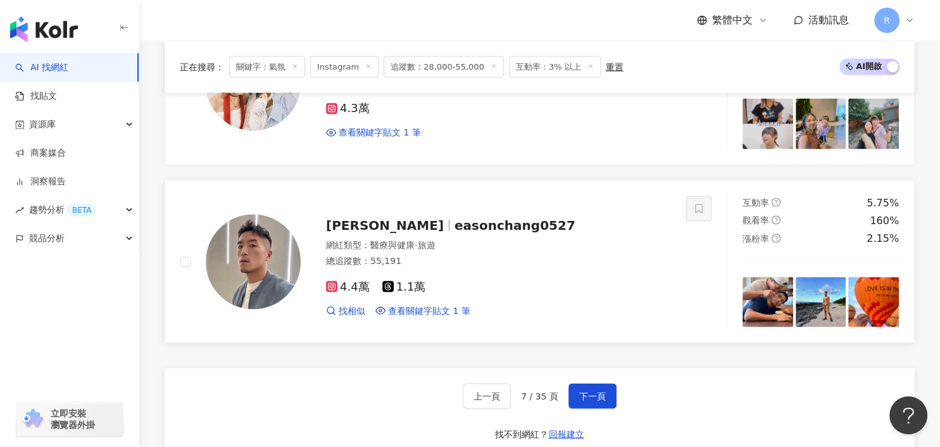
click at [252, 219] on img at bounding box center [253, 261] width 95 height 95
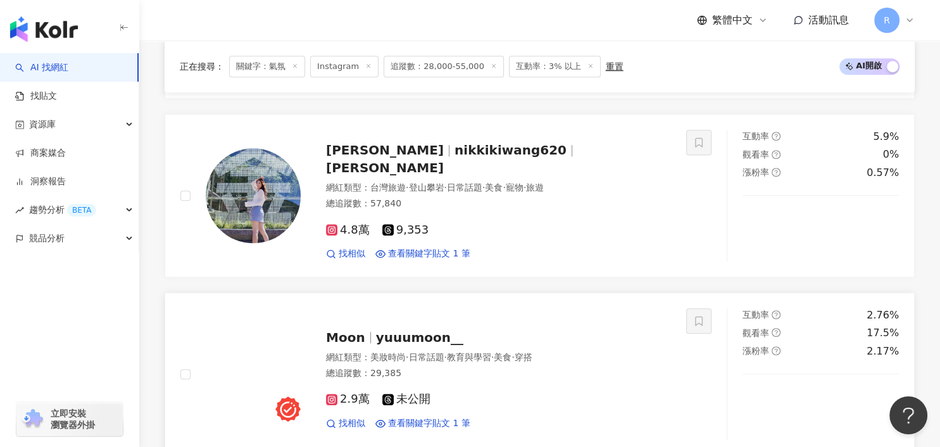
scroll to position [814, 0]
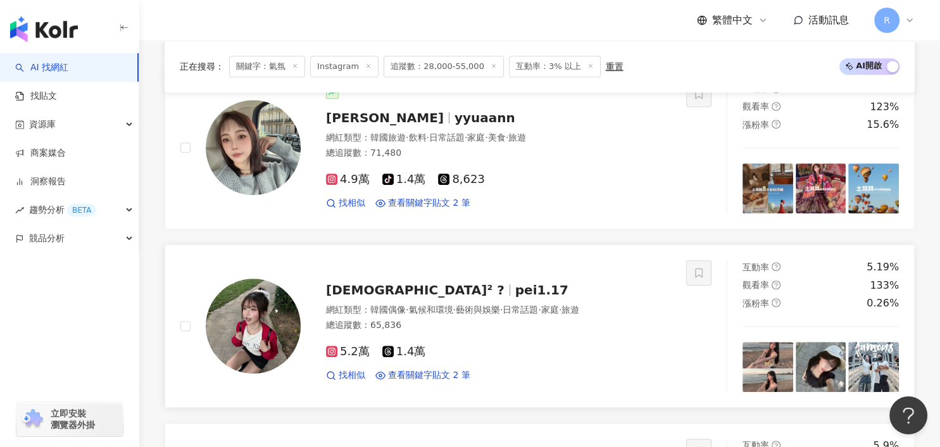
click at [289, 340] on img at bounding box center [253, 325] width 95 height 95
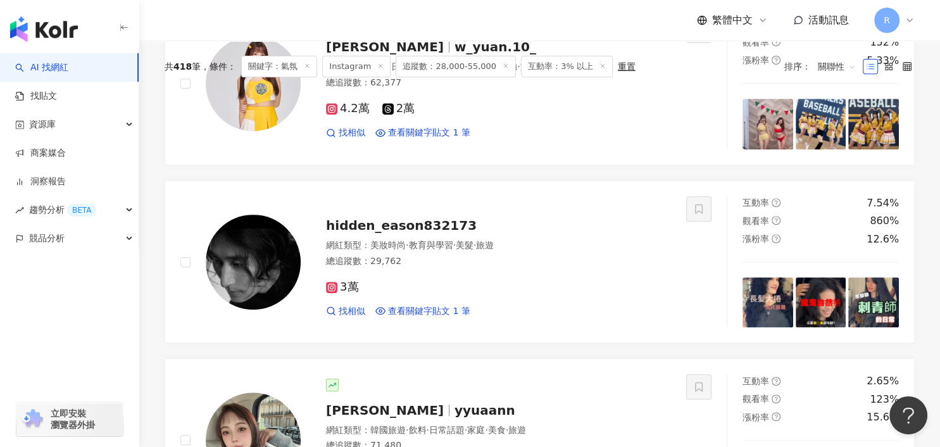
scroll to position [0, 0]
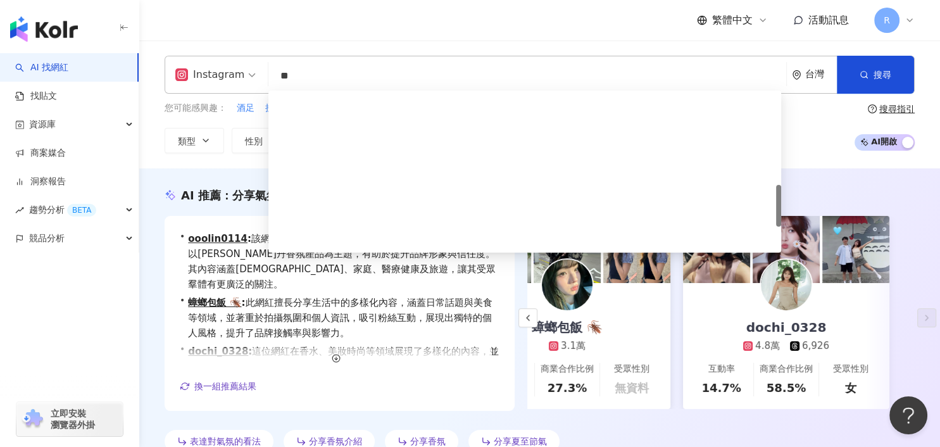
drag, startPoint x: 352, startPoint y: 82, endPoint x: 276, endPoint y: 79, distance: 76.0
click at [276, 79] on input "**" at bounding box center [526, 76] width 507 height 24
type input "*"
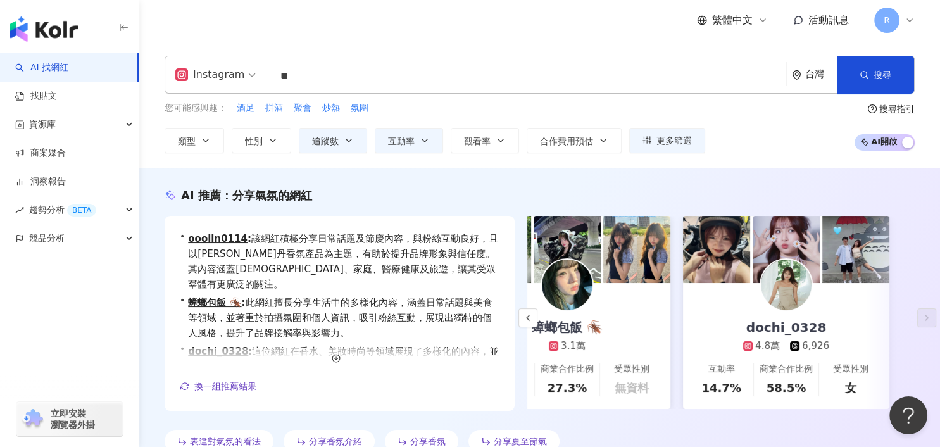
type input "**"
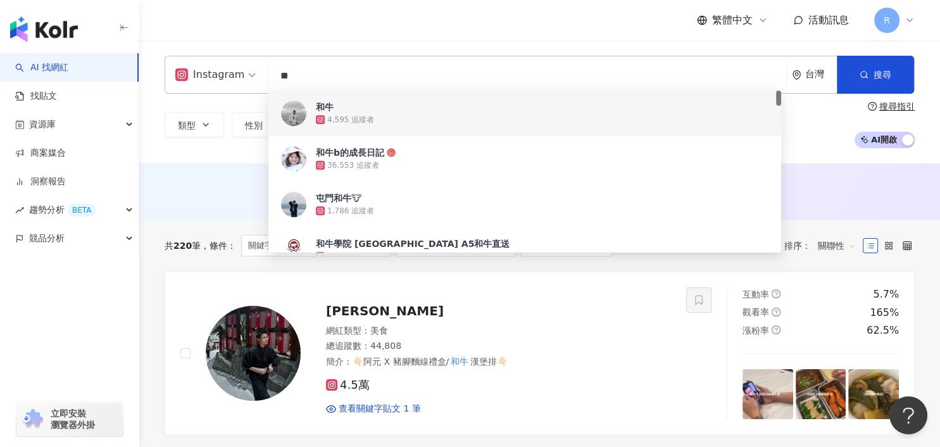
click at [197, 155] on div "Instagram ** 台灣 搜尋 bed6d18c-326a-4f9d-aec0-f86cc19b7750 6e87cf74-375c-4c82-a6e4…" at bounding box center [539, 101] width 800 height 123
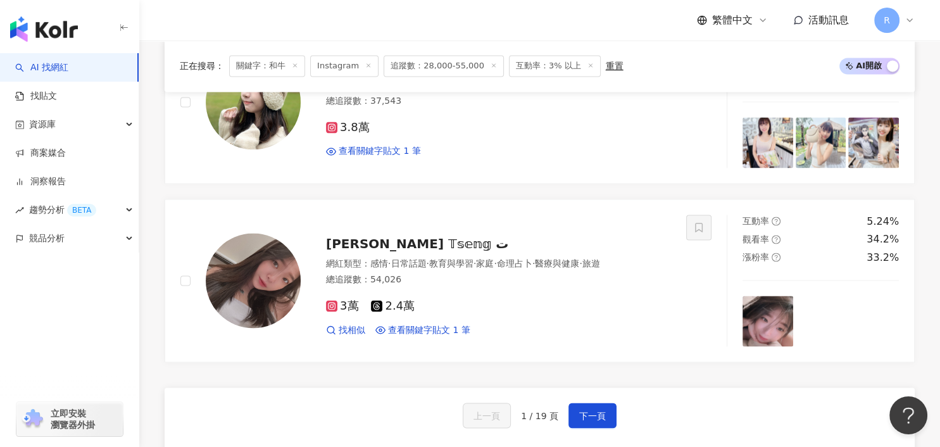
scroll to position [2035, 0]
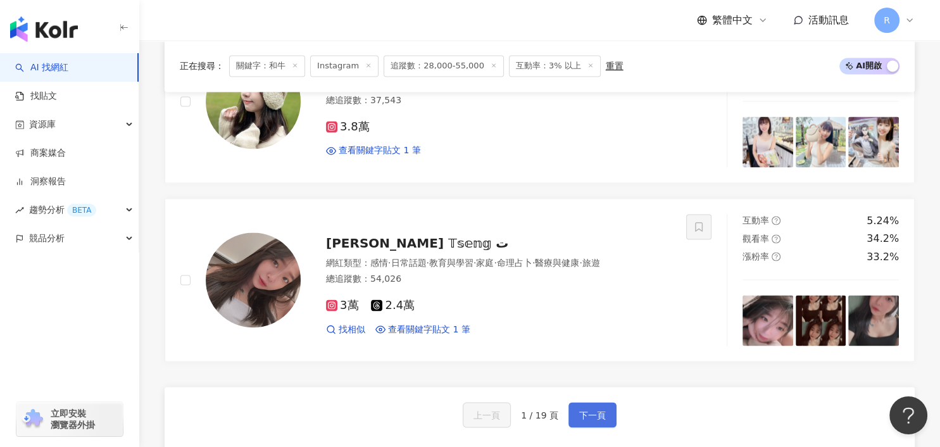
click at [574, 419] on button "下一頁" at bounding box center [592, 414] width 48 height 25
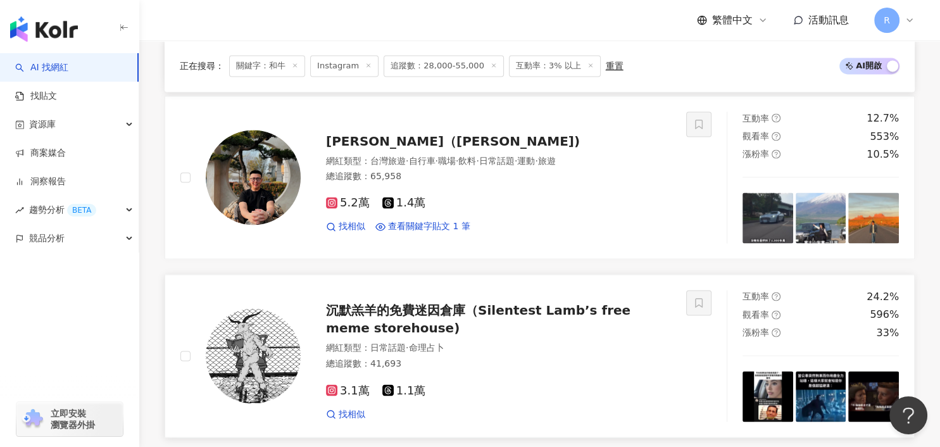
scroll to position [1952, 0]
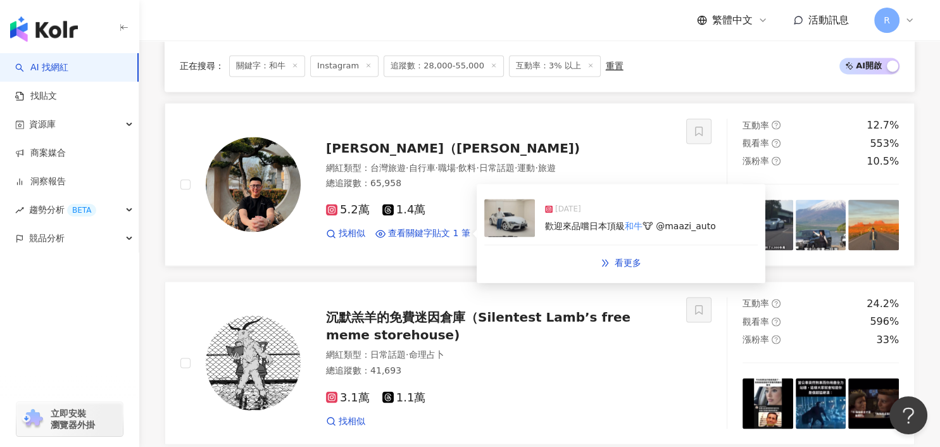
click at [583, 224] on span "歡迎來品嚐日本頂級" at bounding box center [585, 226] width 80 height 10
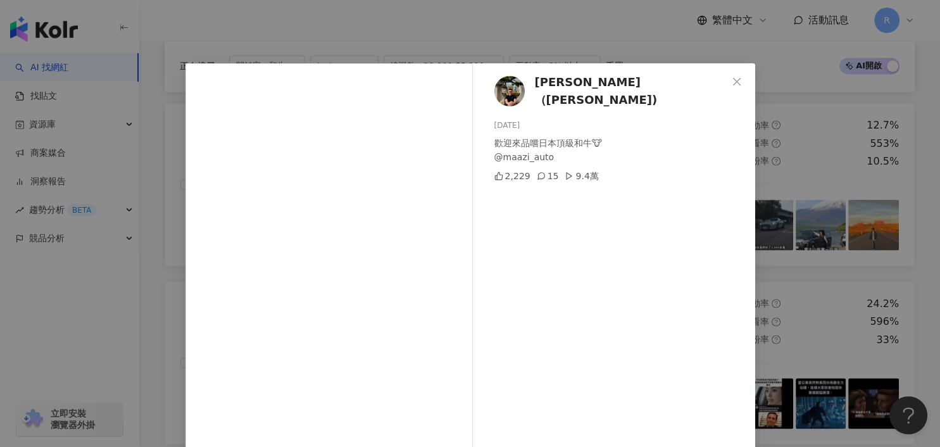
click at [788, 247] on div "羅威廷（James) 2025/2/10 歡迎來品嚐日本頂級和牛🐮 @maazi_auto 2,229 15 9.4萬 查看原始貼文" at bounding box center [470, 223] width 940 height 447
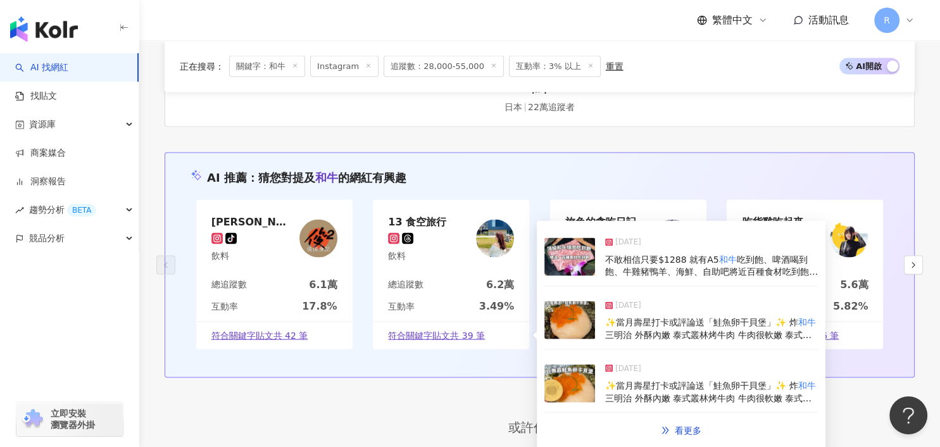
scroll to position [2202, 0]
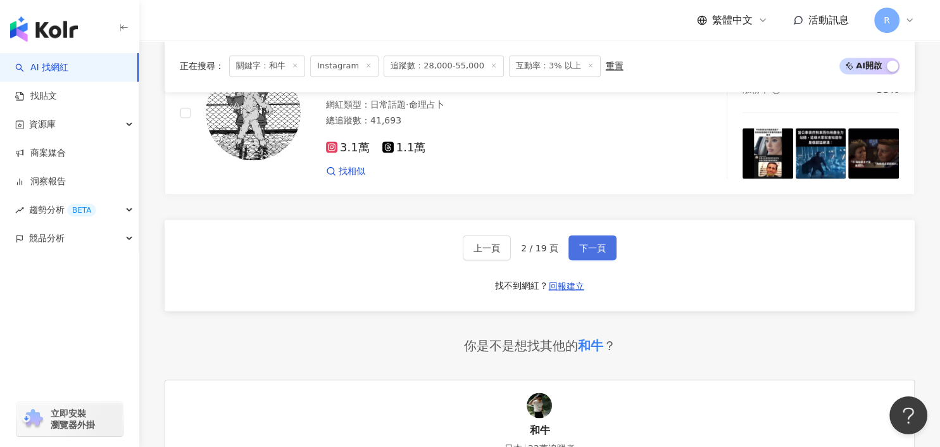
click at [600, 242] on span "下一頁" at bounding box center [592, 247] width 27 height 10
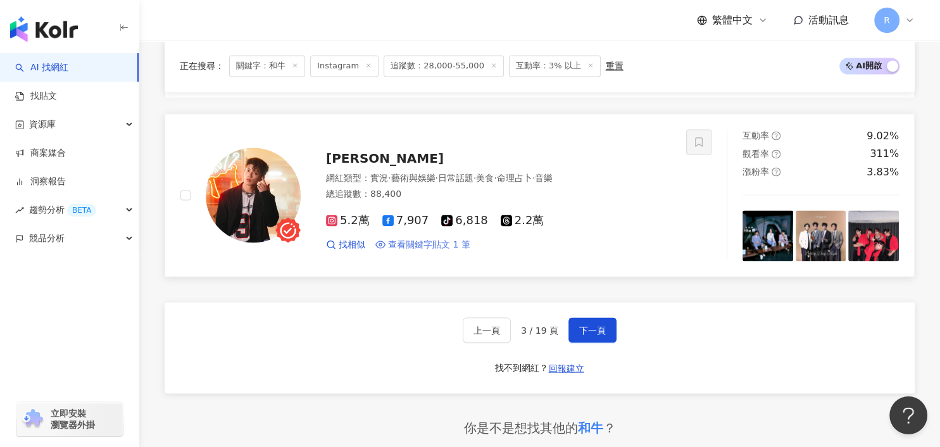
scroll to position [2137, 0]
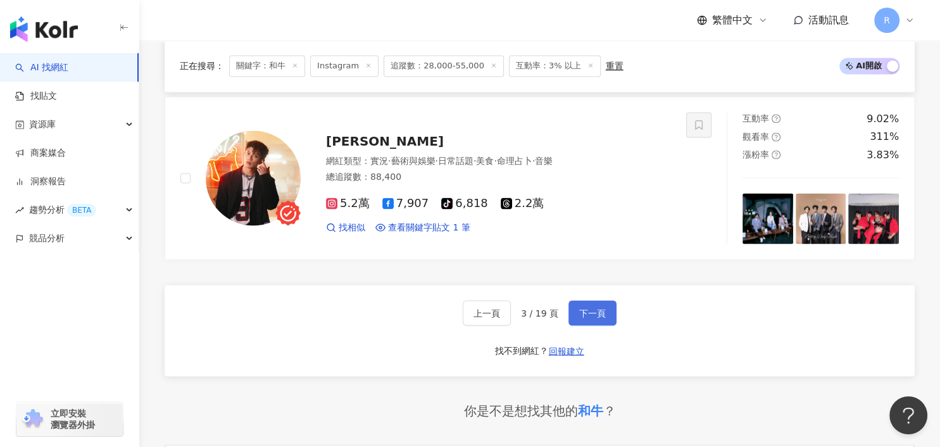
click at [571, 304] on button "下一頁" at bounding box center [592, 312] width 48 height 25
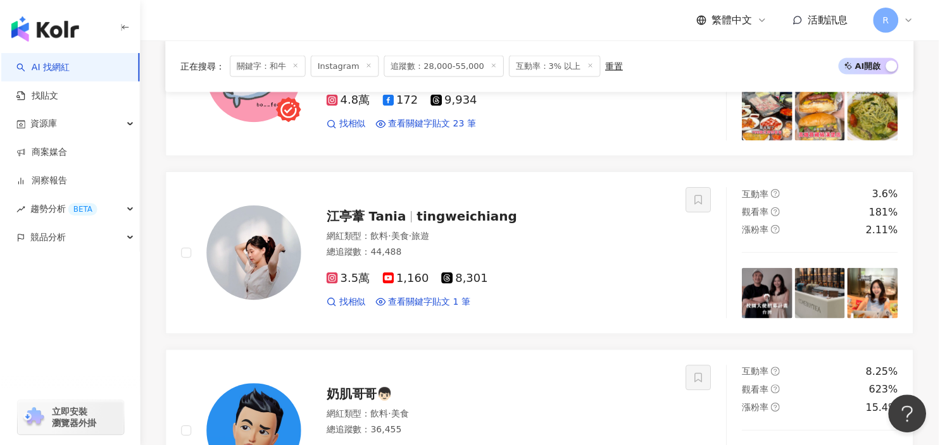
scroll to position [277, 0]
